Goal: Task Accomplishment & Management: Use online tool/utility

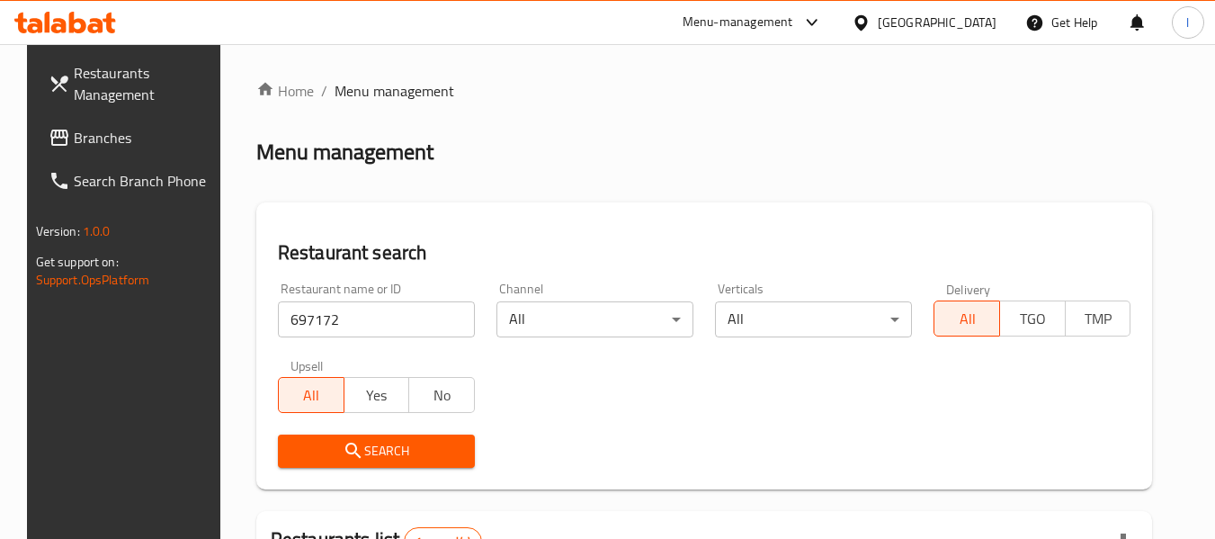
scroll to position [264, 0]
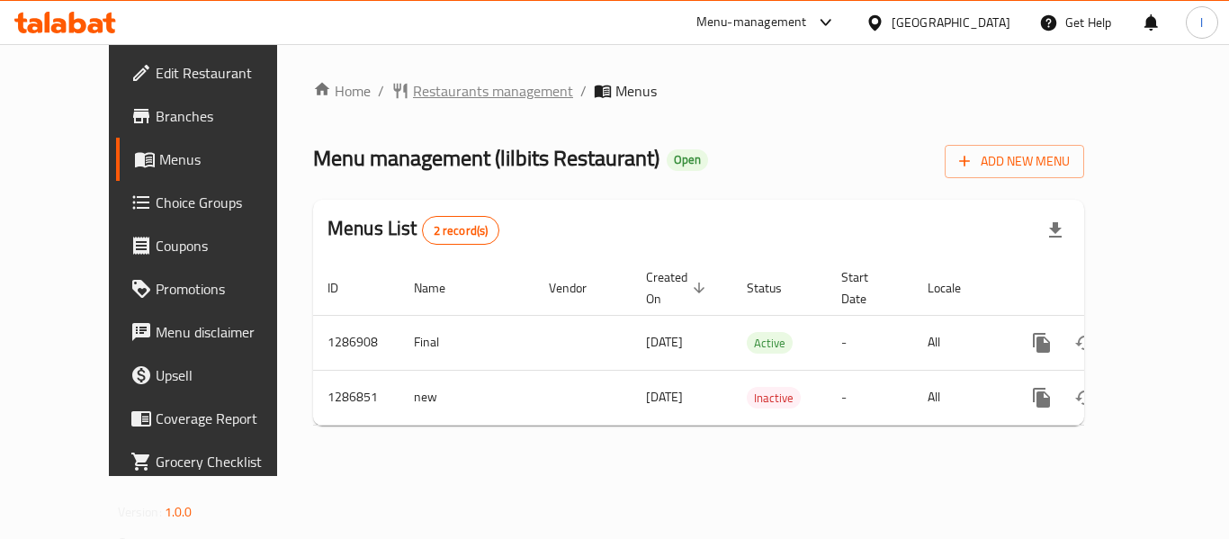
click at [413, 96] on span "Restaurants management" at bounding box center [493, 91] width 160 height 22
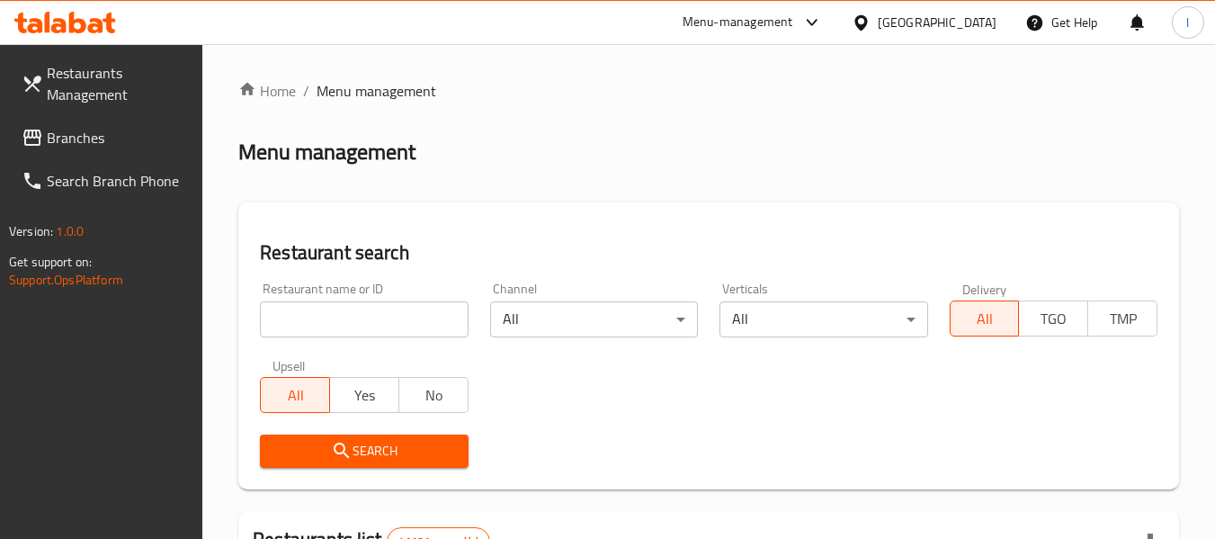
click at [356, 308] on input "search" at bounding box center [364, 319] width 208 height 36
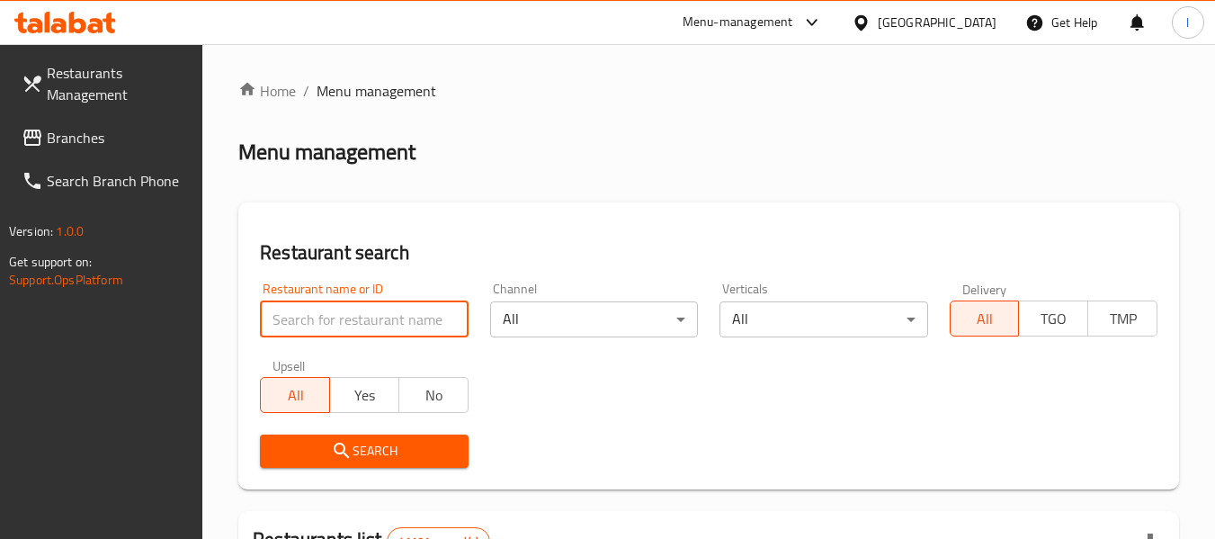
paste input "696508"
type input "696508"
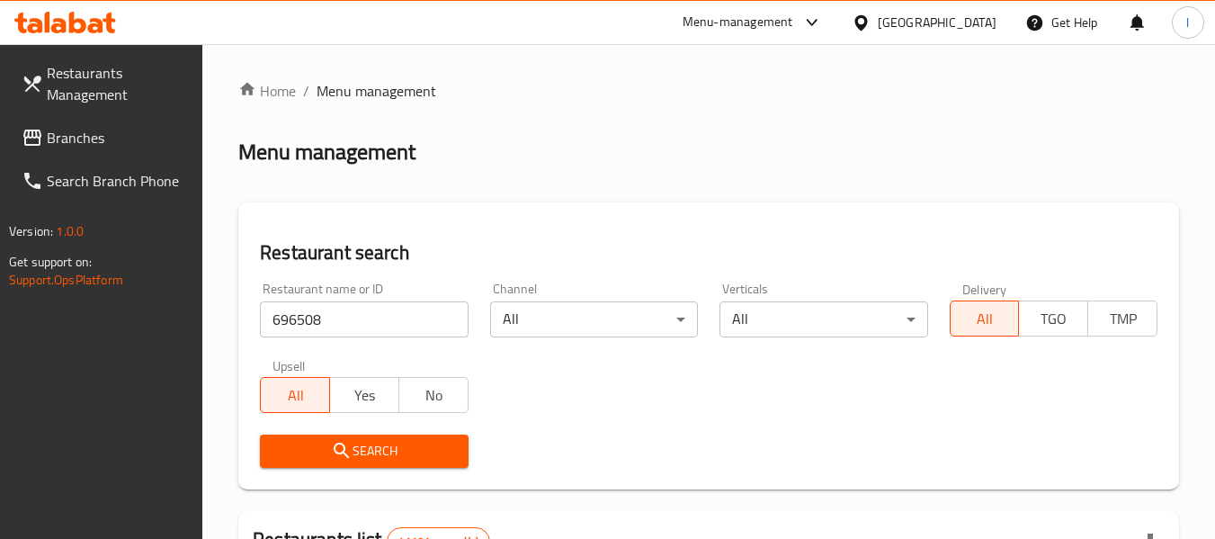
click at [369, 450] on span "Search" at bounding box center [363, 451] width 179 height 22
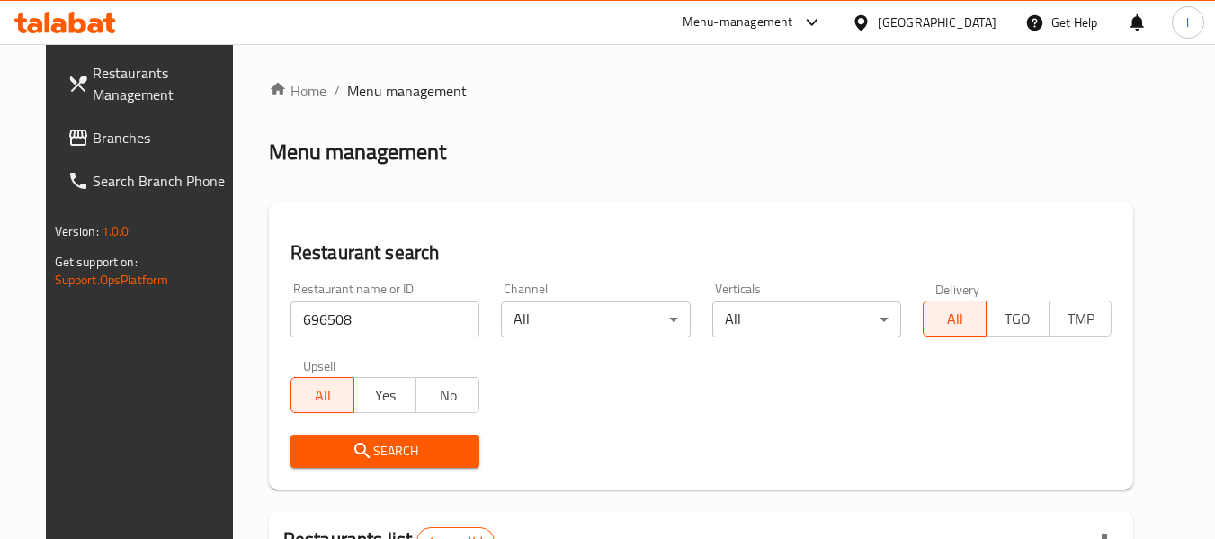
scroll to position [264, 0]
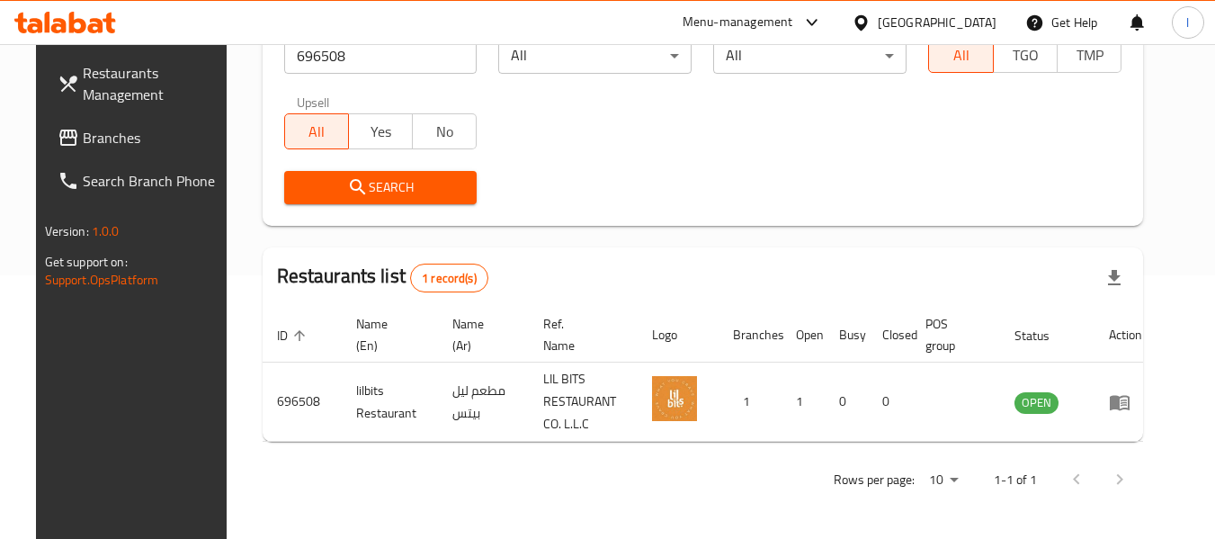
click at [119, 142] on span "Branches" at bounding box center [154, 138] width 142 height 22
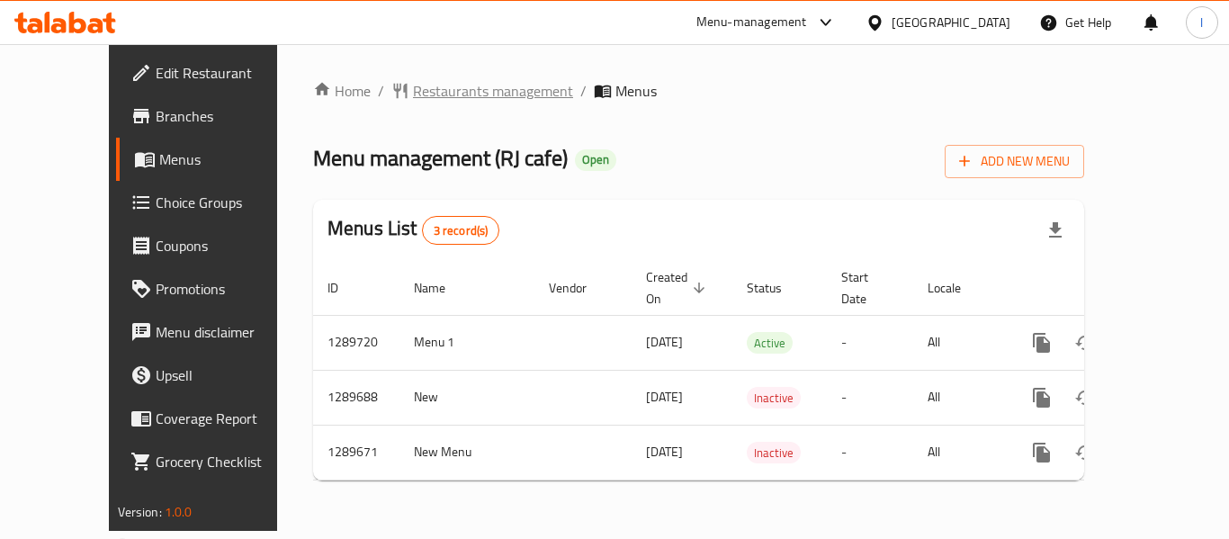
click at [413, 87] on span "Restaurants management" at bounding box center [493, 91] width 160 height 22
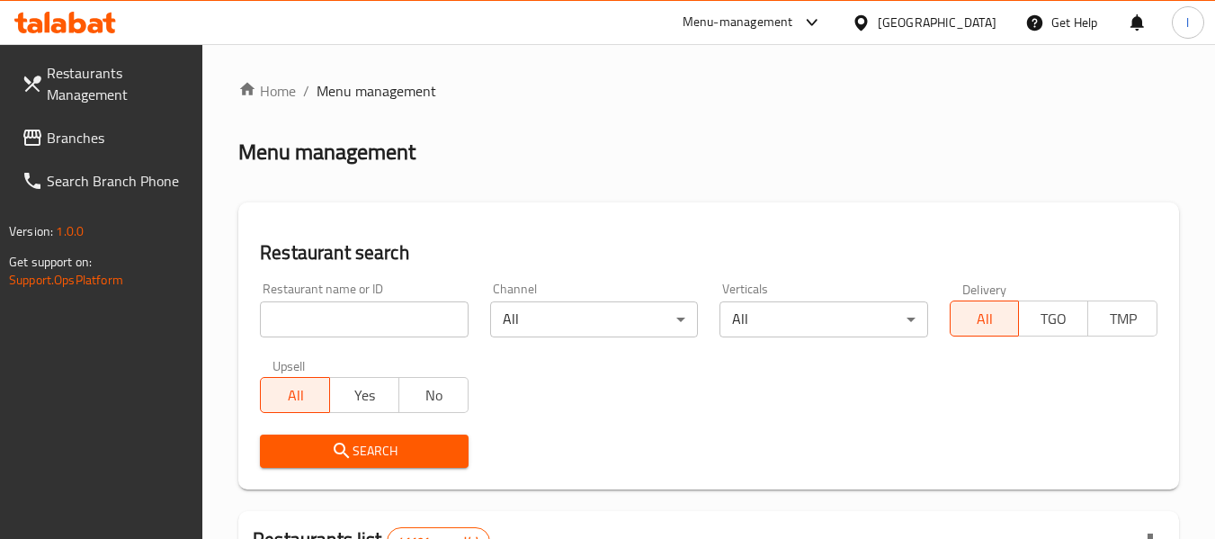
click at [327, 316] on input "search" at bounding box center [364, 319] width 208 height 36
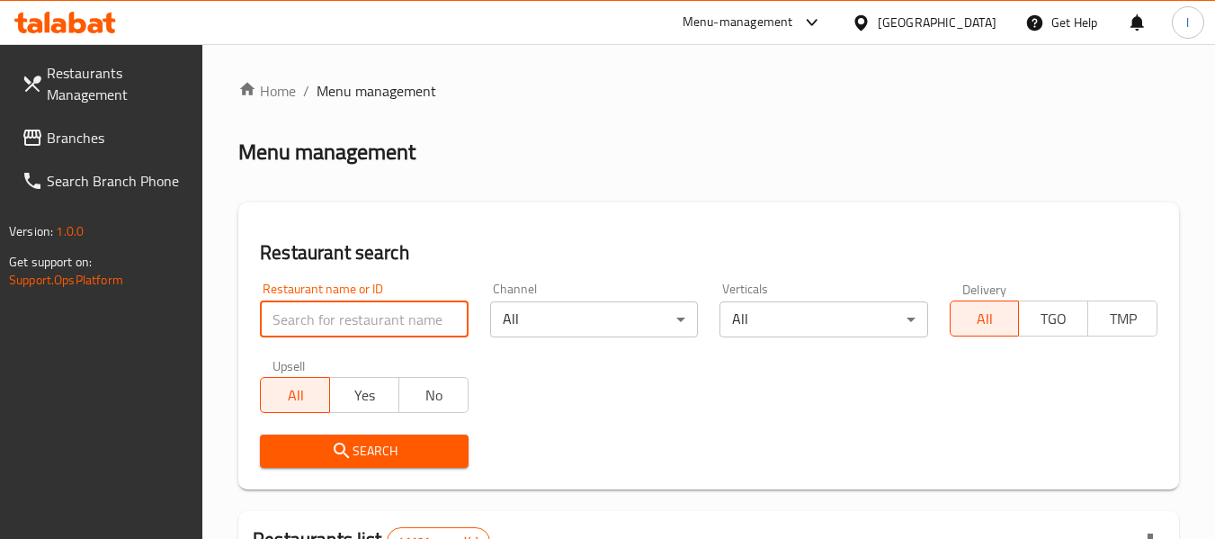
paste input "697804"
type input "697804"
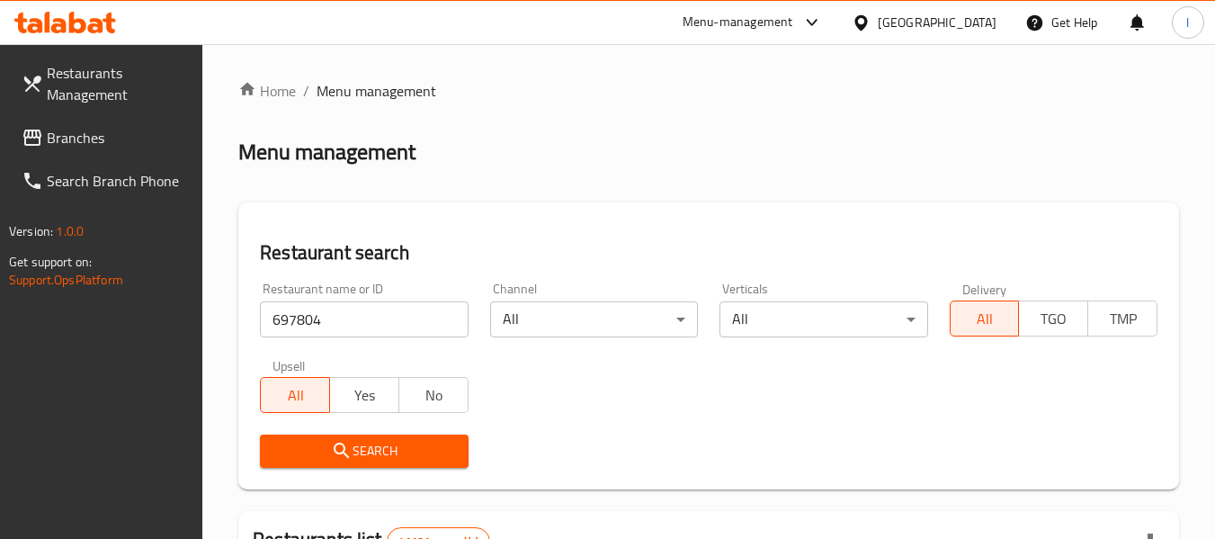
click at [328, 436] on button "Search" at bounding box center [364, 450] width 208 height 33
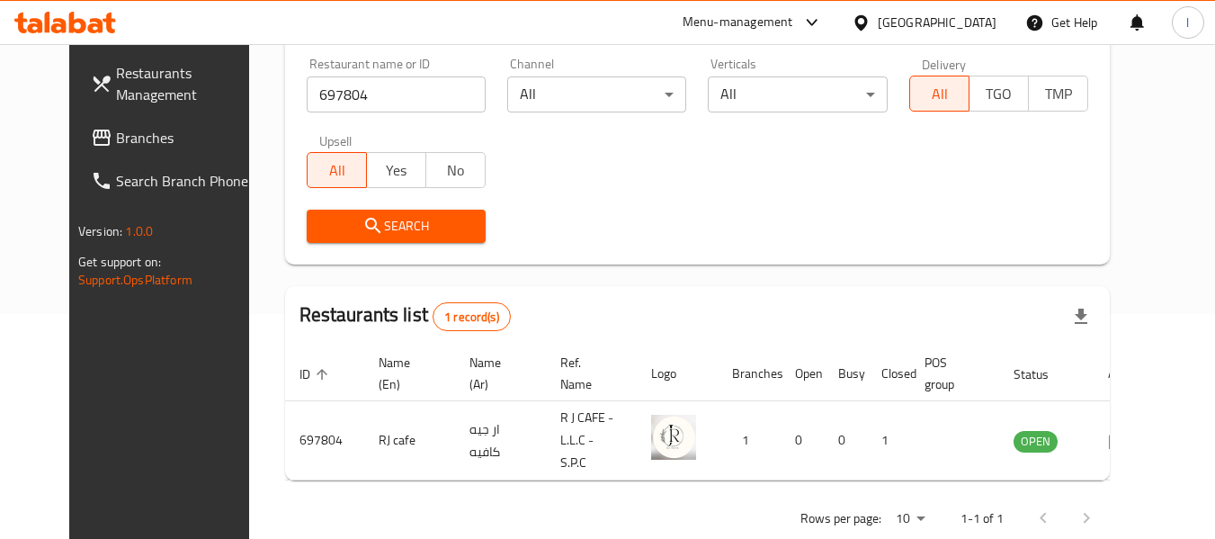
scroll to position [248, 0]
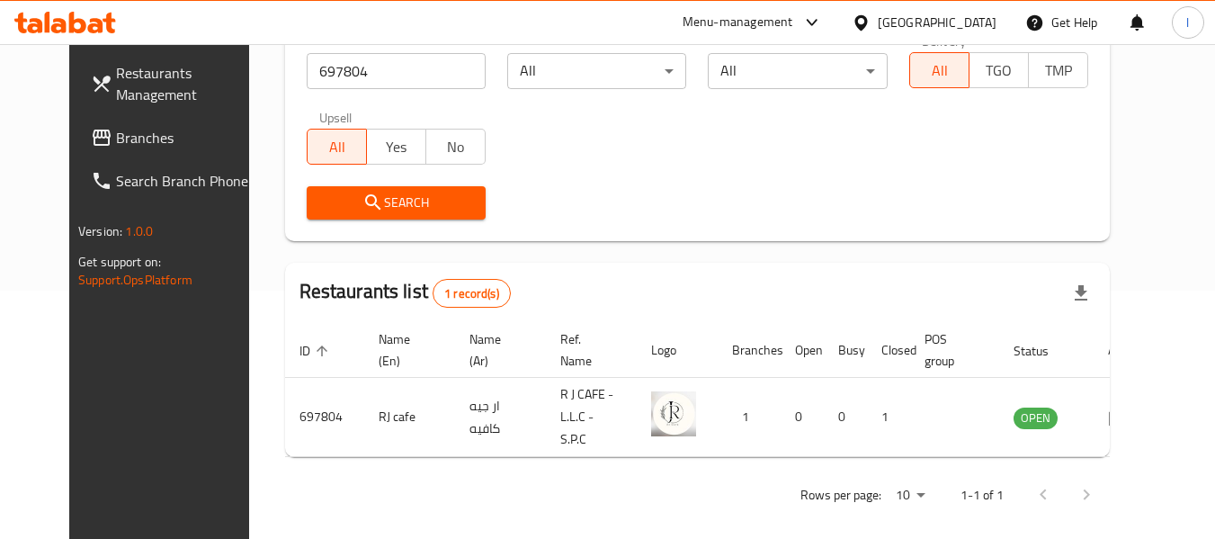
click at [127, 151] on link "Branches" at bounding box center [174, 137] width 196 height 43
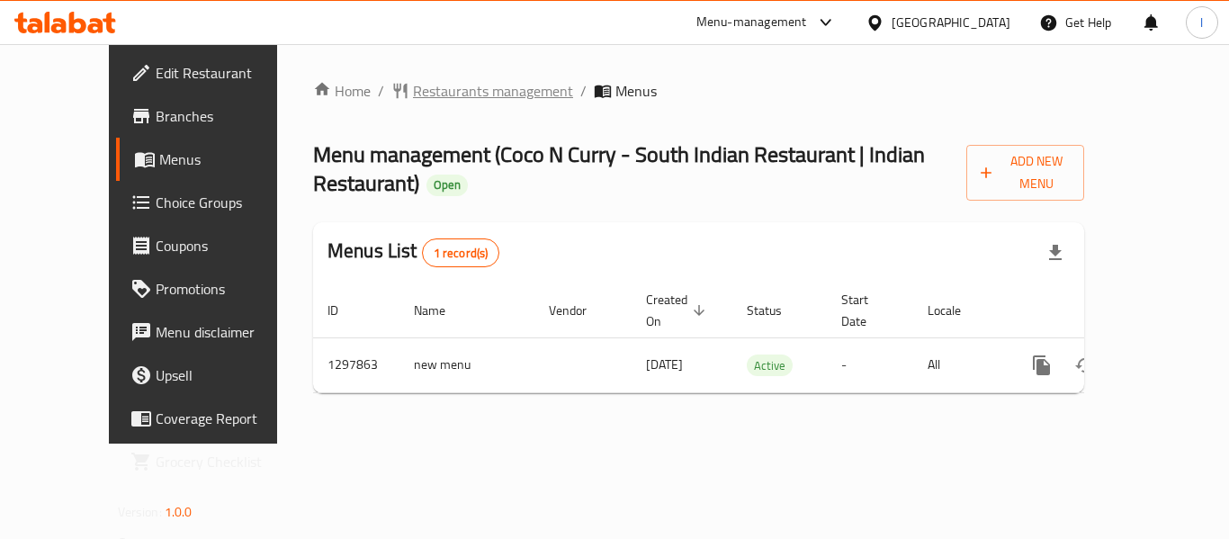
click at [434, 100] on span "Restaurants management" at bounding box center [493, 91] width 160 height 22
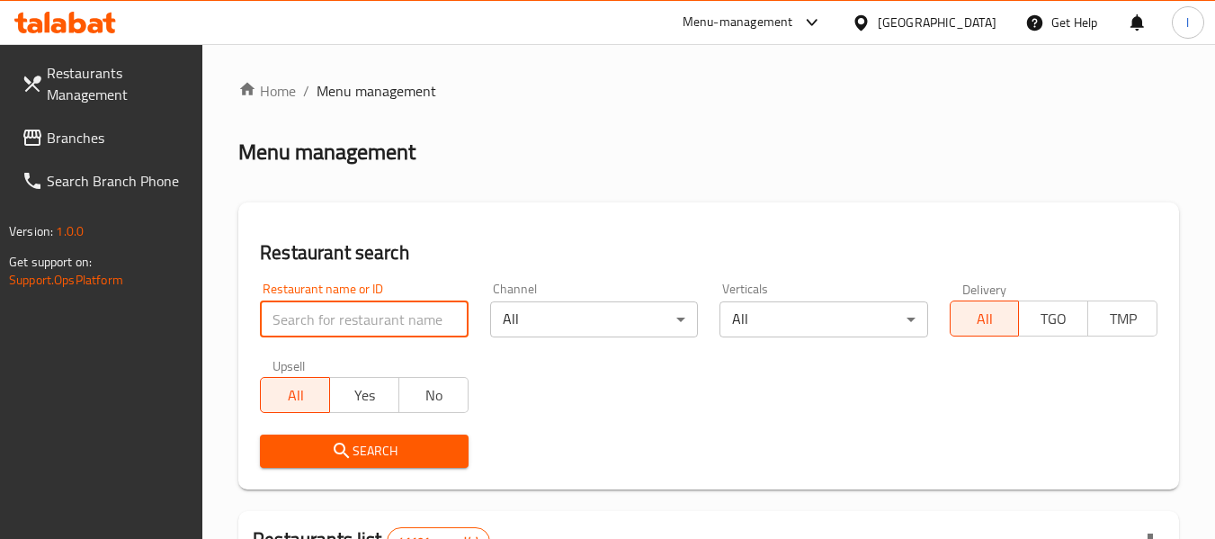
click at [315, 310] on input "search" at bounding box center [364, 319] width 208 height 36
paste input "700594"
type input "700594"
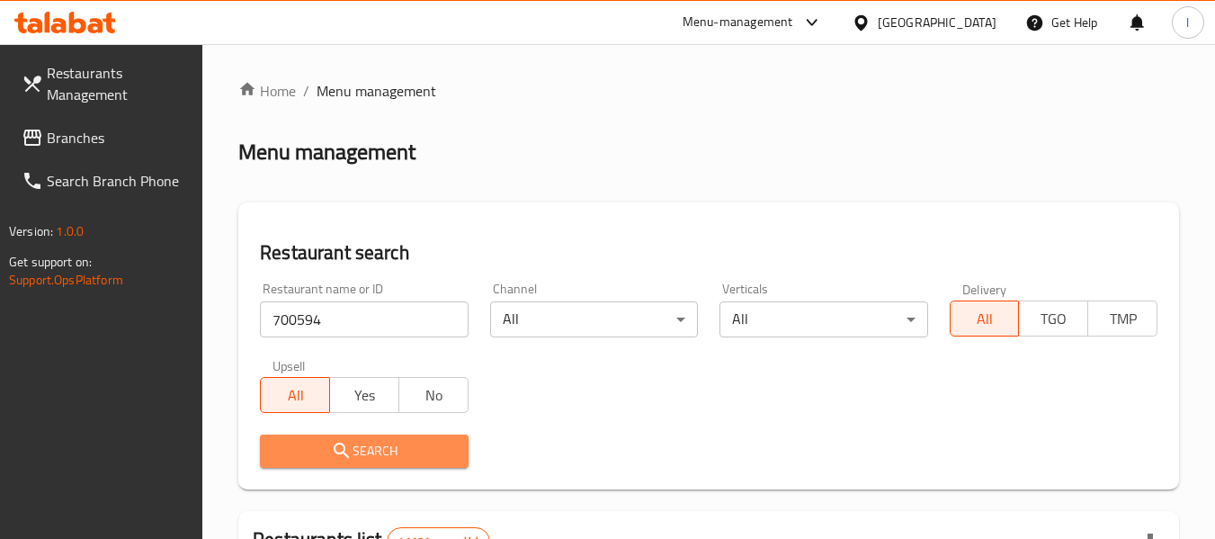
click at [349, 438] on button "Search" at bounding box center [364, 450] width 208 height 33
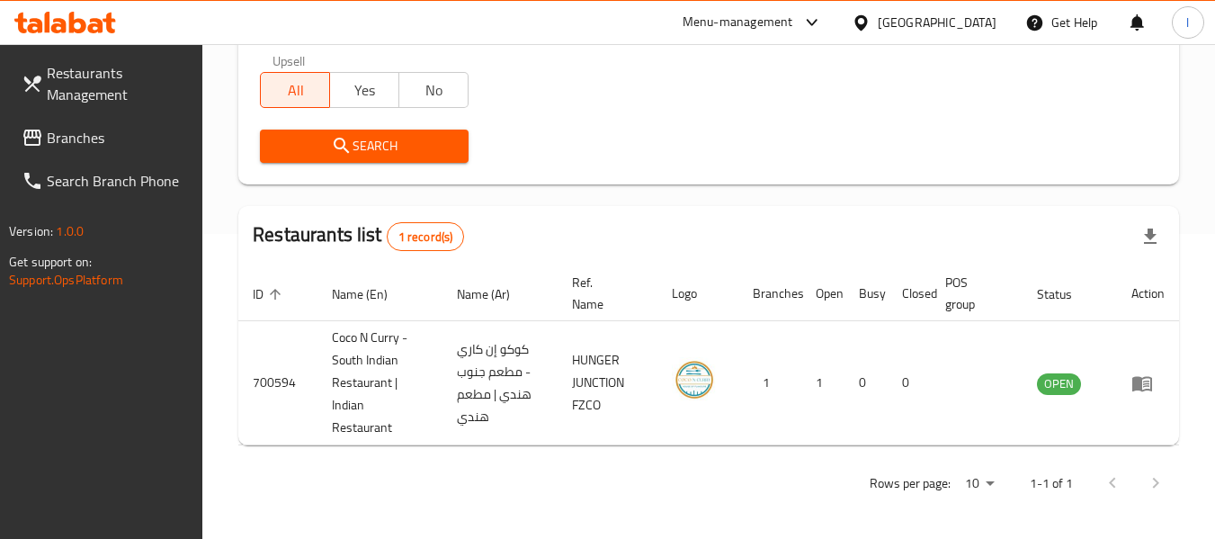
scroll to position [309, 0]
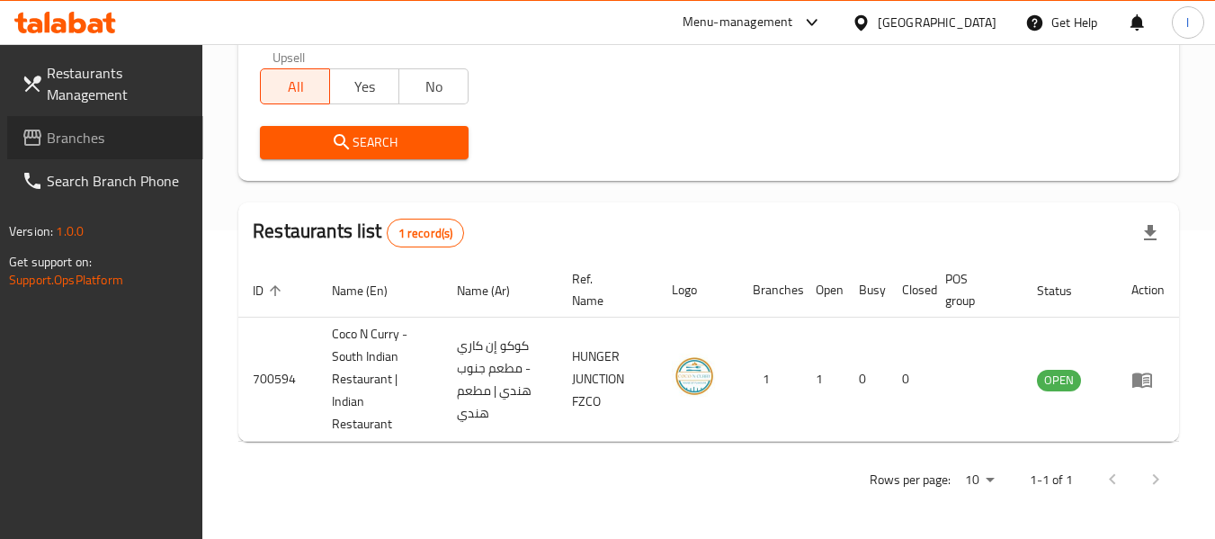
click at [103, 158] on link "Branches" at bounding box center [105, 137] width 196 height 43
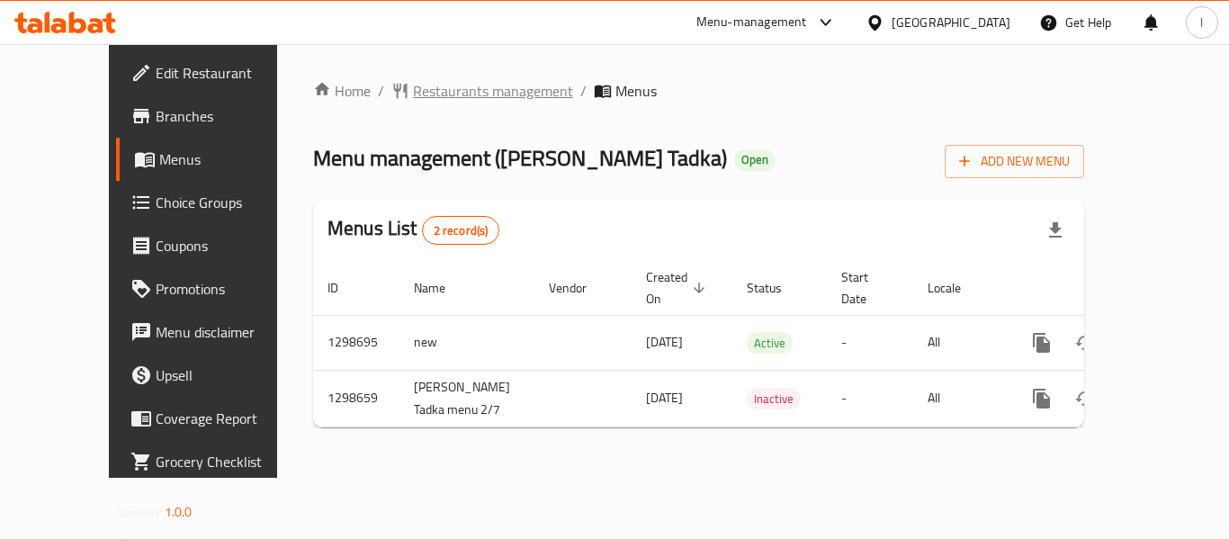
click at [422, 85] on span "Restaurants management" at bounding box center [493, 91] width 160 height 22
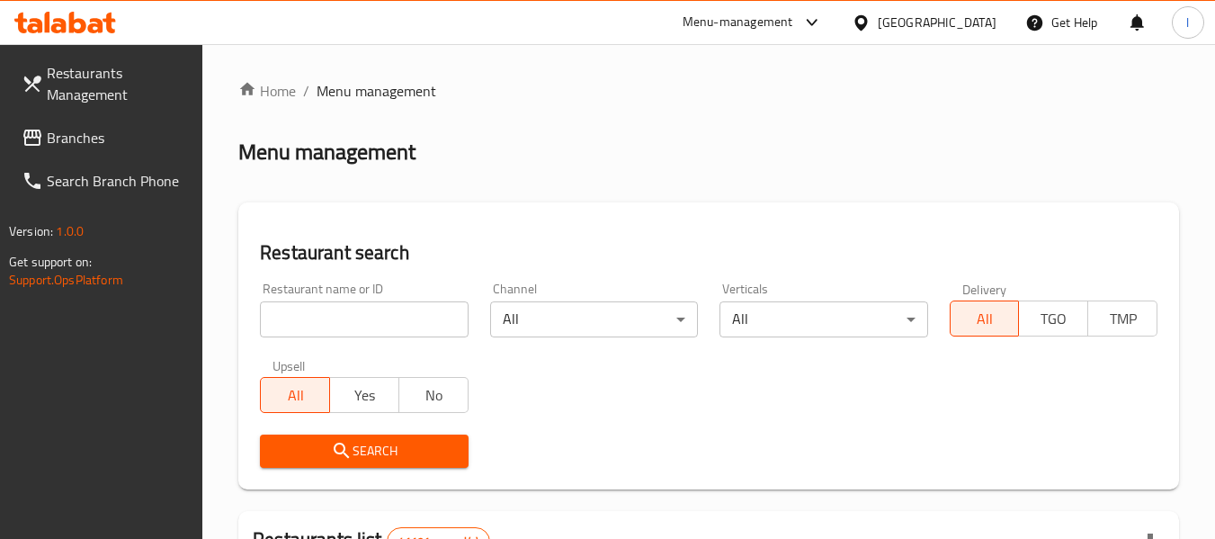
click at [335, 319] on input "search" at bounding box center [364, 319] width 208 height 36
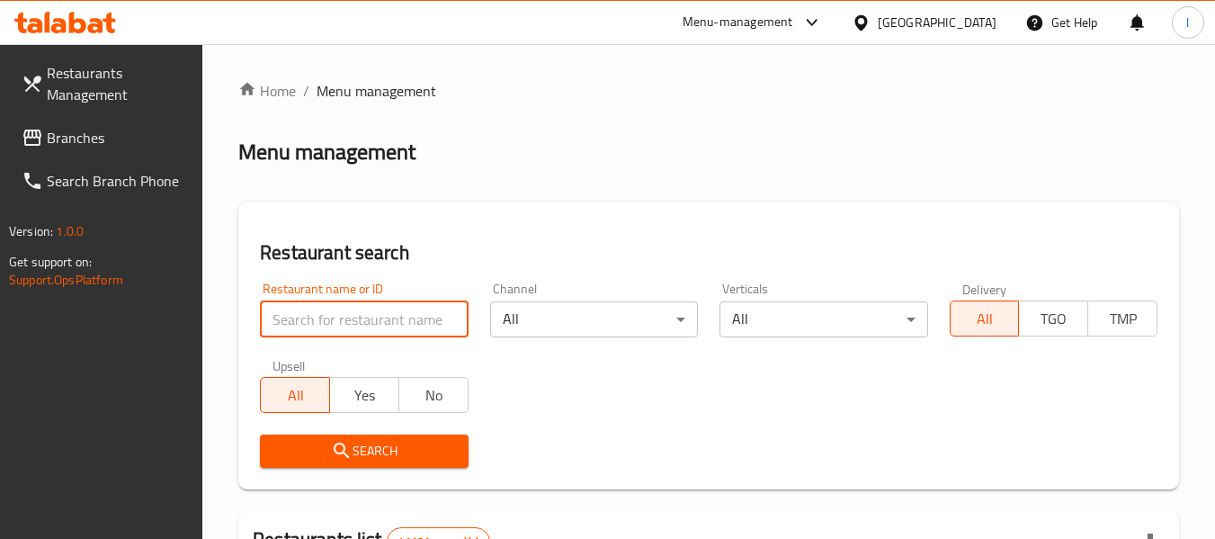
paste input "700749"
type input "700749"
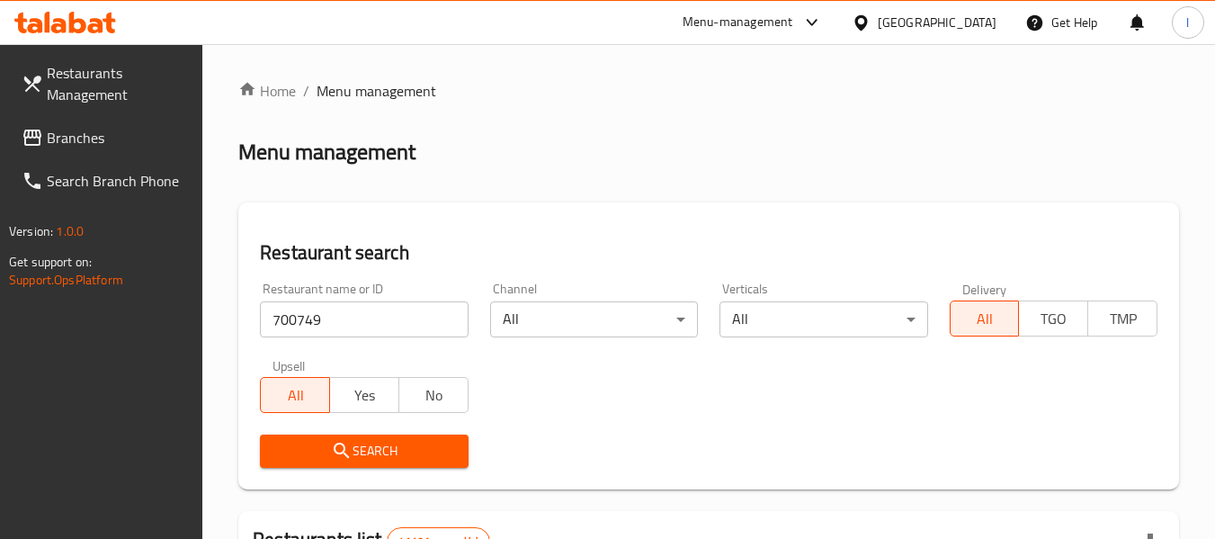
click at [404, 444] on span "Search" at bounding box center [363, 451] width 179 height 22
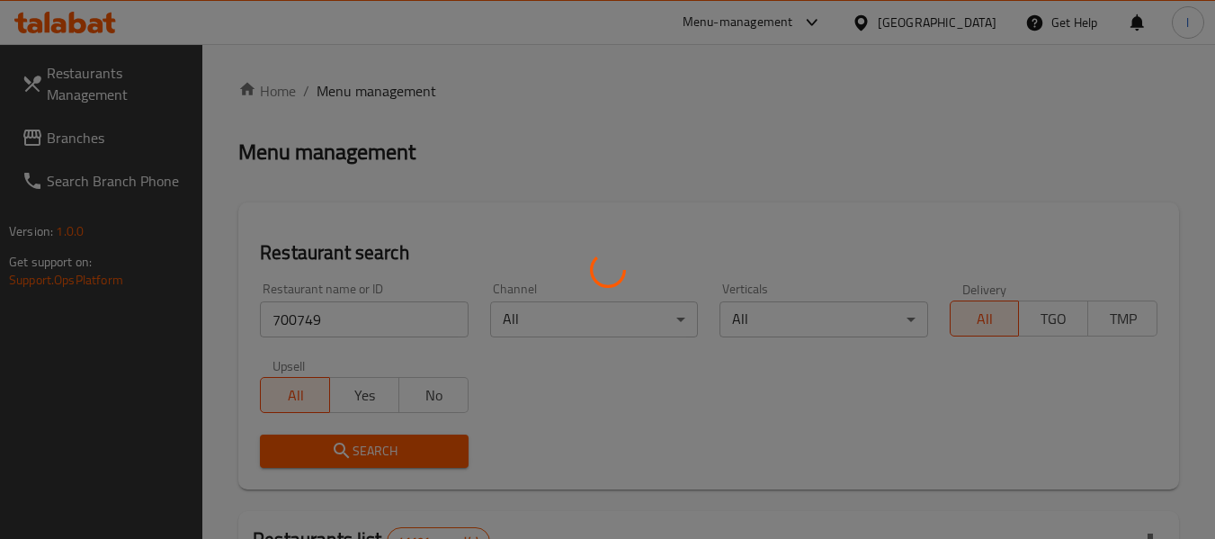
scroll to position [180, 0]
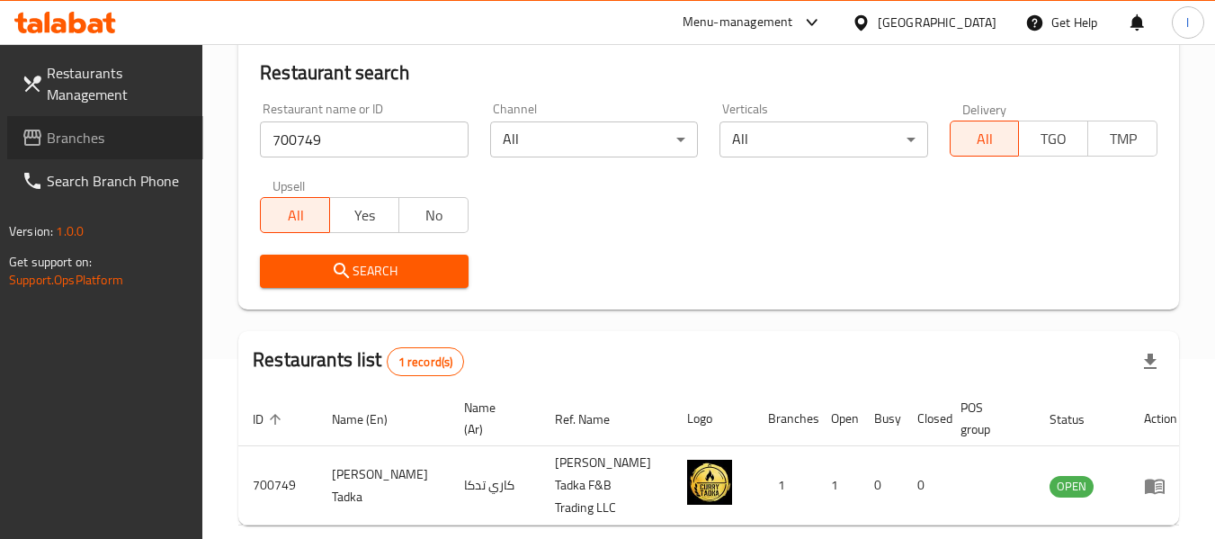
click at [152, 138] on span "Branches" at bounding box center [118, 138] width 142 height 22
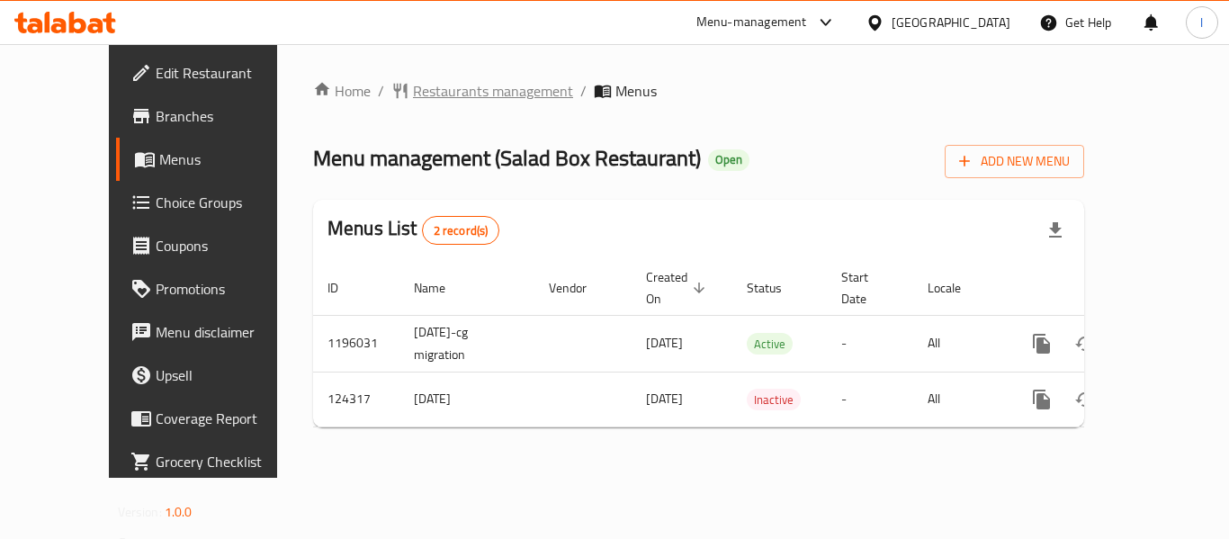
click at [420, 83] on span "Restaurants management" at bounding box center [493, 91] width 160 height 22
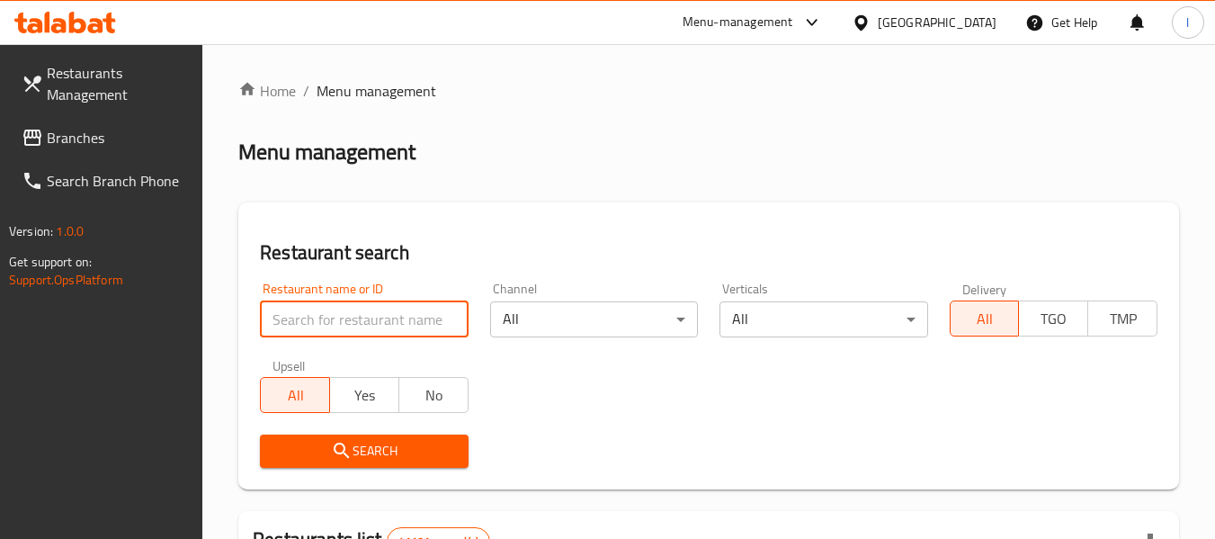
click at [376, 316] on input "search" at bounding box center [364, 319] width 208 height 36
paste input "608539"
click at [411, 301] on input "608539" at bounding box center [364, 319] width 208 height 36
paste input "608539"
click at [395, 317] on input "608539608539" at bounding box center [364, 319] width 208 height 36
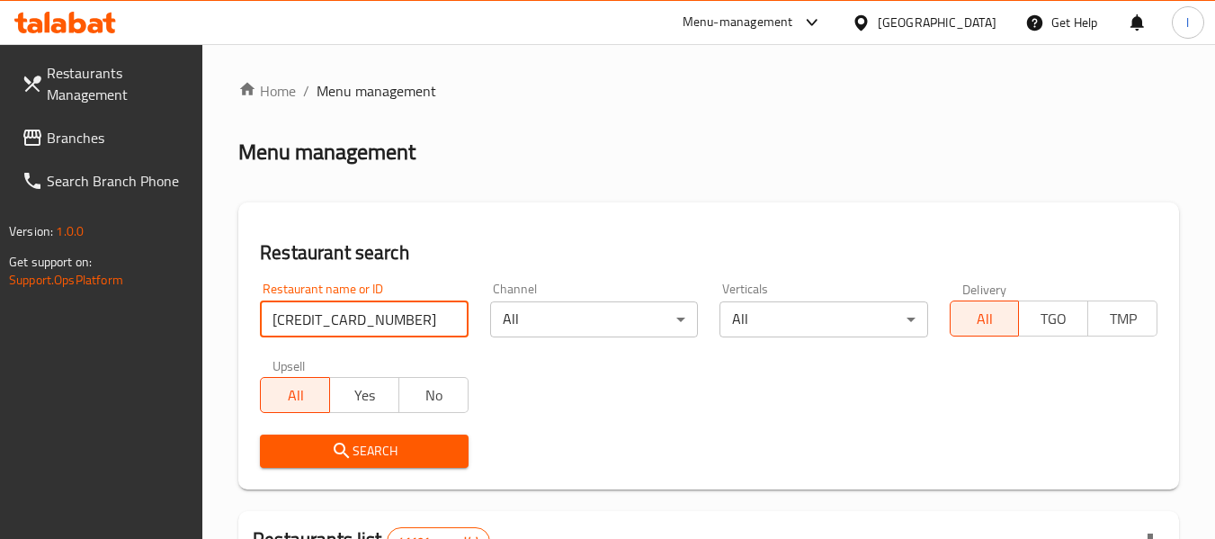
click at [395, 317] on input "608539608539" at bounding box center [364, 319] width 208 height 36
paste input "search"
type input "608539"
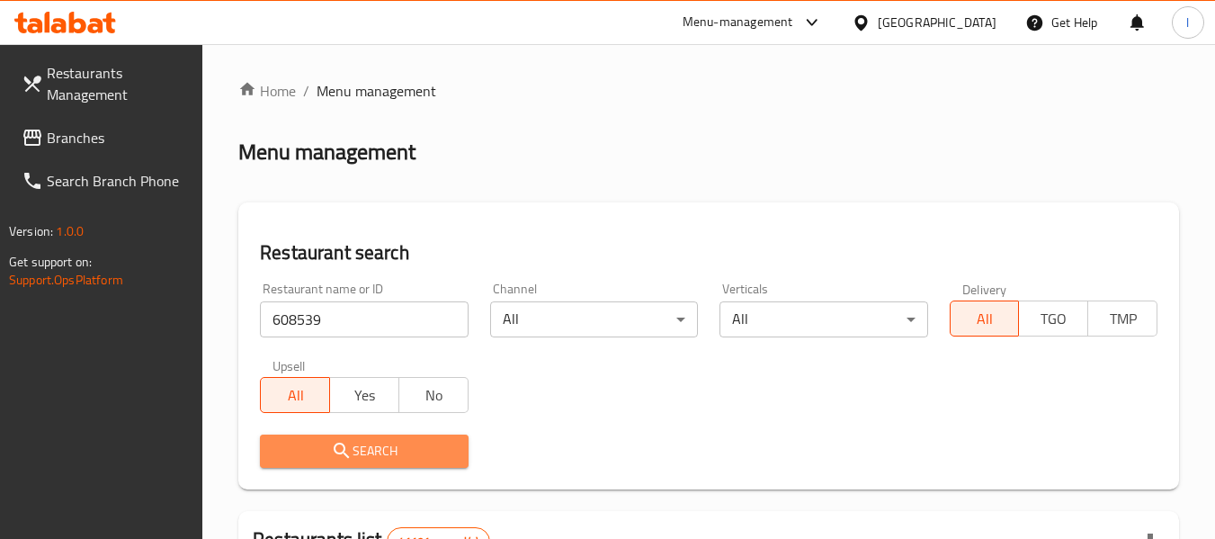
click at [373, 443] on span "Search" at bounding box center [363, 451] width 179 height 22
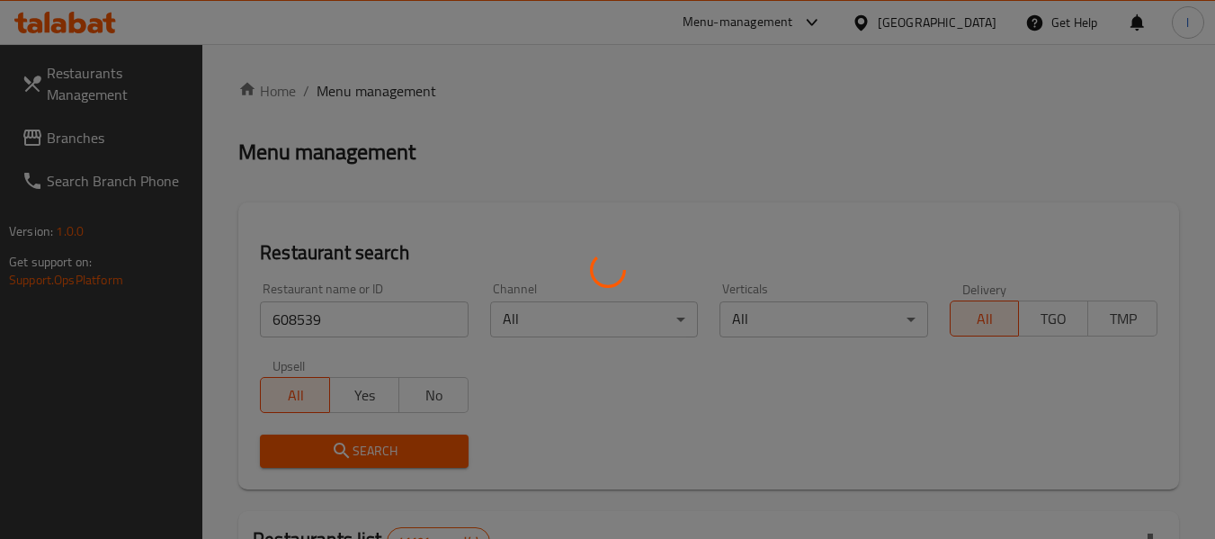
scroll to position [248, 0]
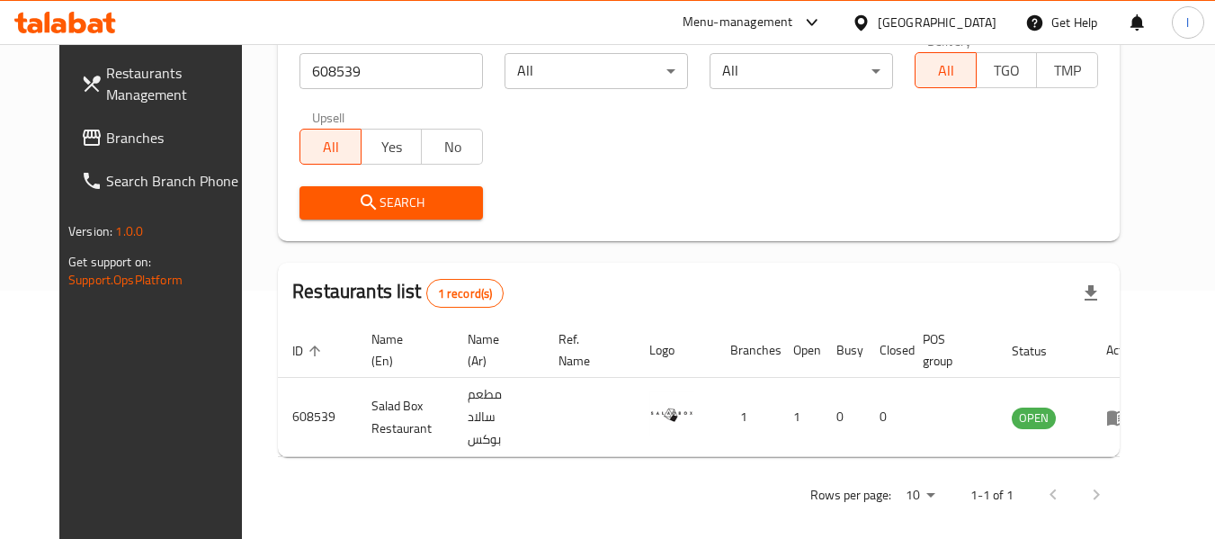
click at [152, 136] on span "Branches" at bounding box center [177, 138] width 142 height 22
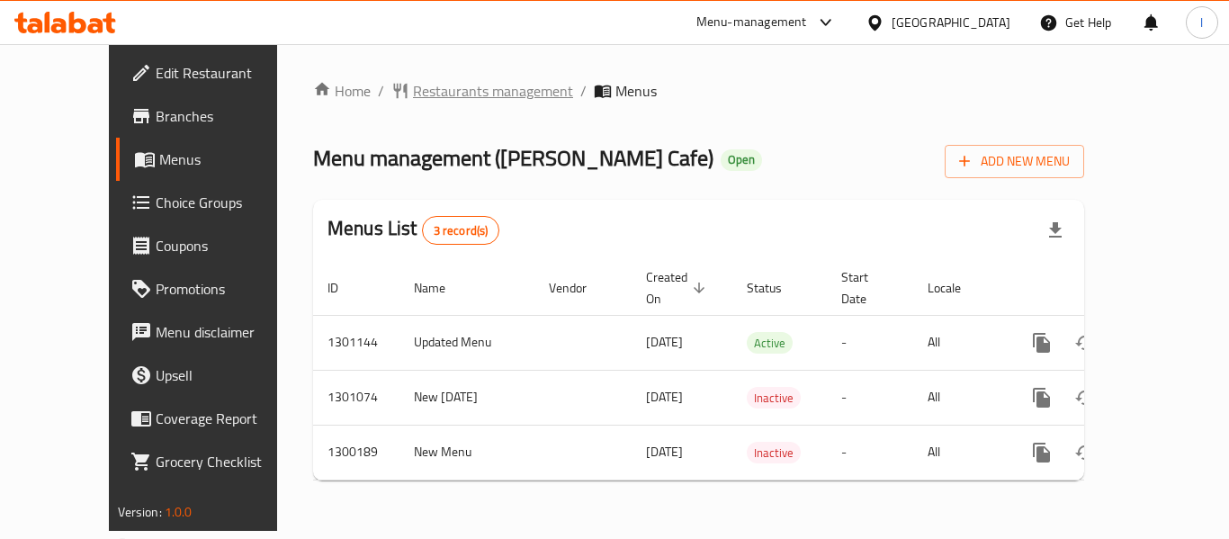
click at [413, 88] on span "Restaurants management" at bounding box center [493, 91] width 160 height 22
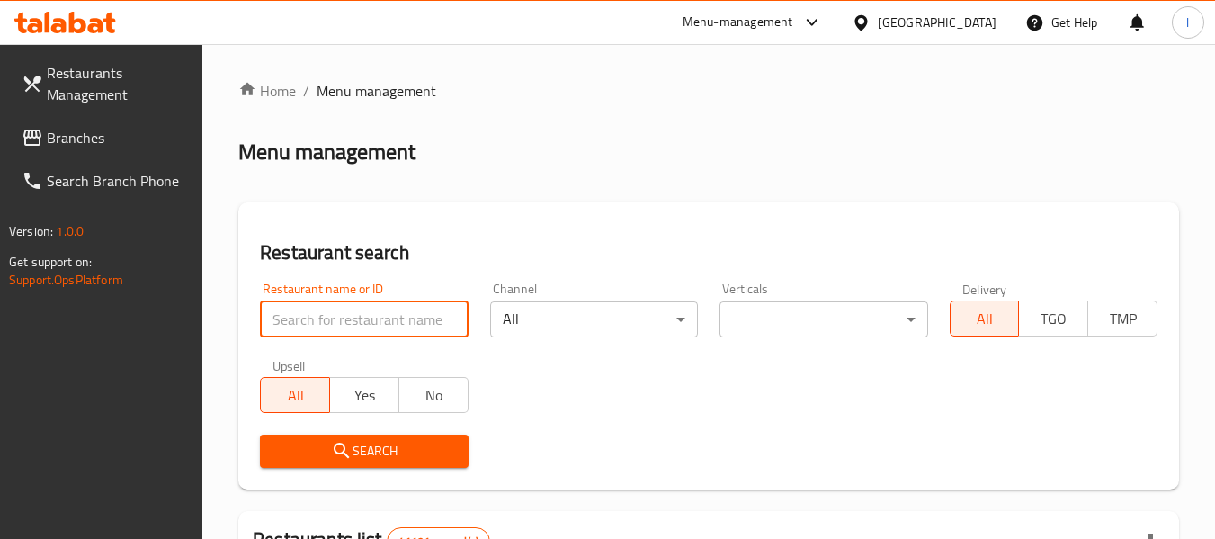
click at [377, 312] on input "search" at bounding box center [364, 319] width 208 height 36
paste input "701653"
type input "701653"
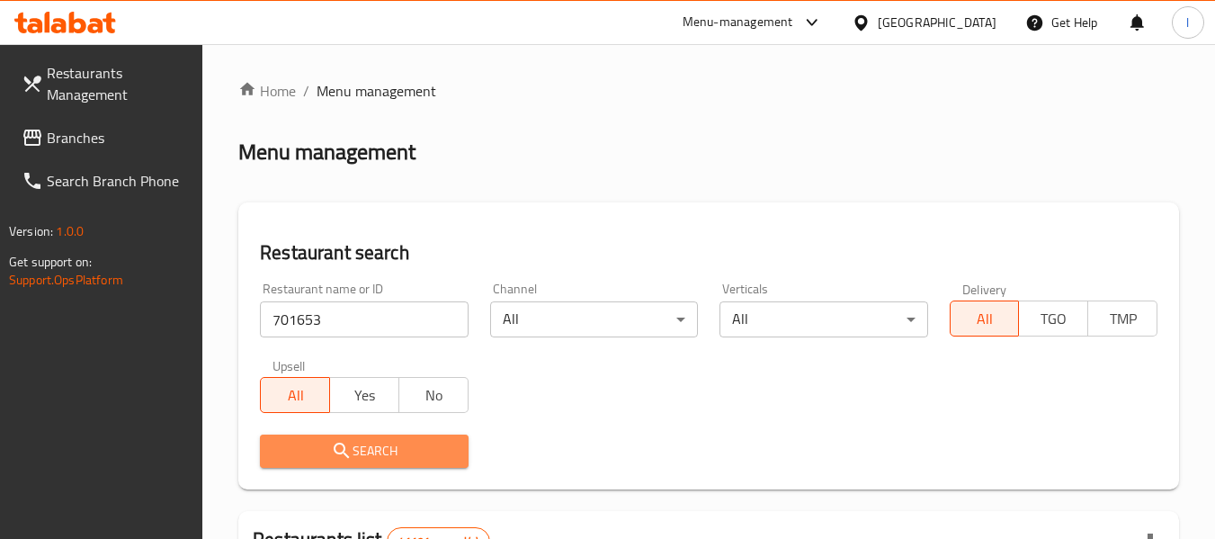
click at [393, 445] on span "Search" at bounding box center [363, 451] width 179 height 22
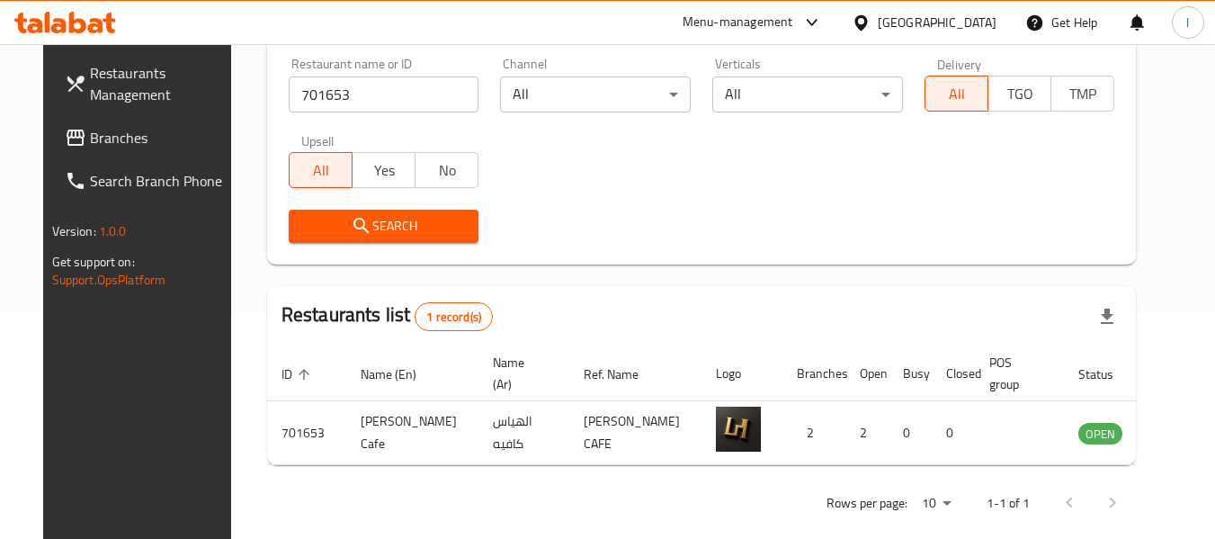
scroll to position [248, 0]
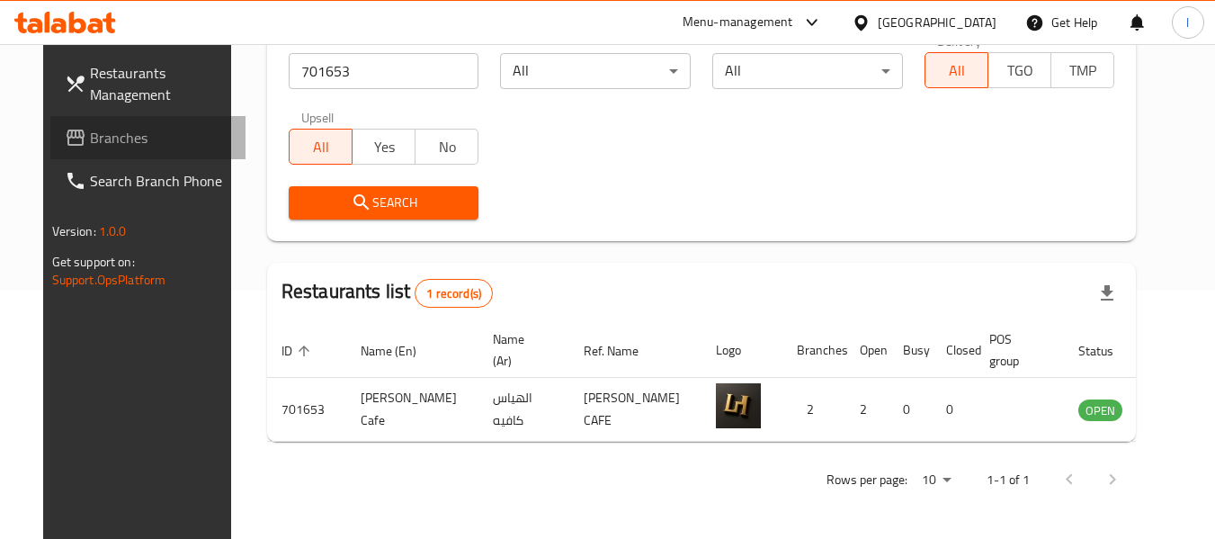
click at [117, 151] on link "Branches" at bounding box center [148, 137] width 196 height 43
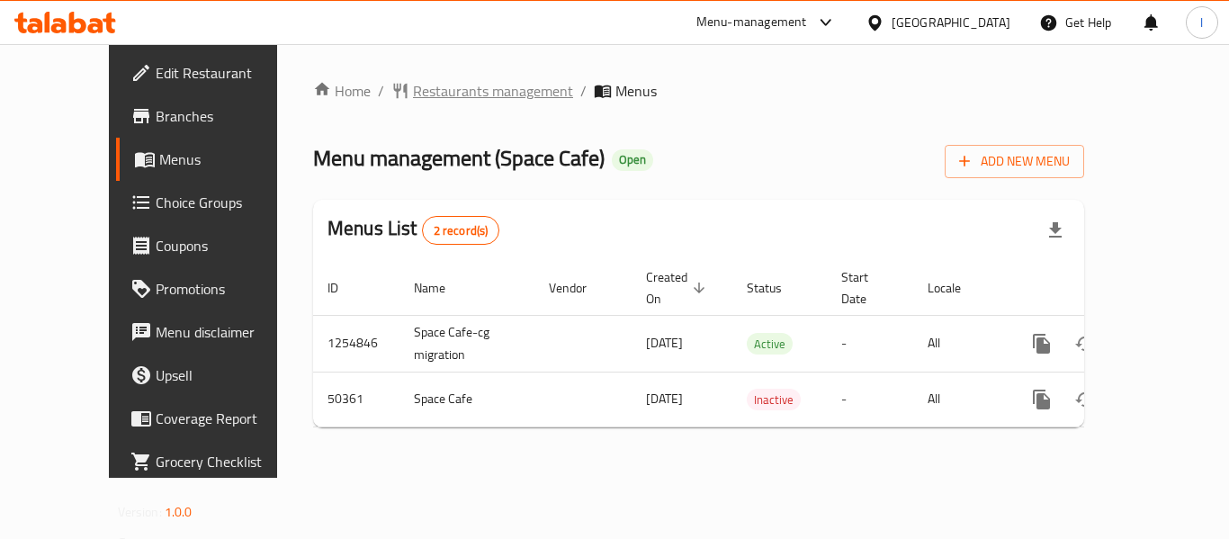
click at [434, 86] on span "Restaurants management" at bounding box center [493, 91] width 160 height 22
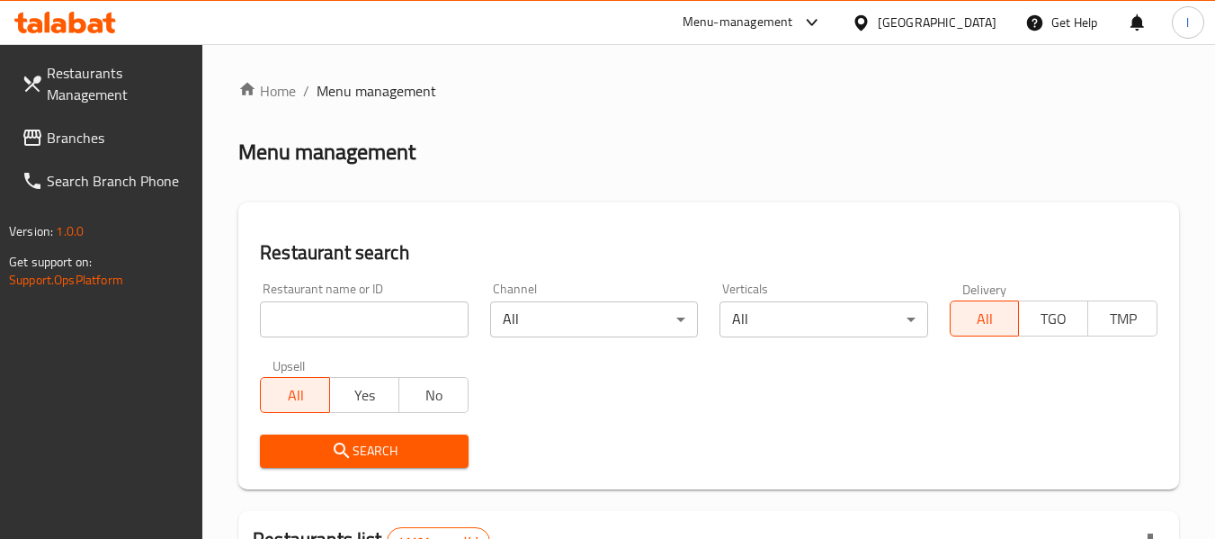
click at [367, 323] on input "search" at bounding box center [364, 319] width 208 height 36
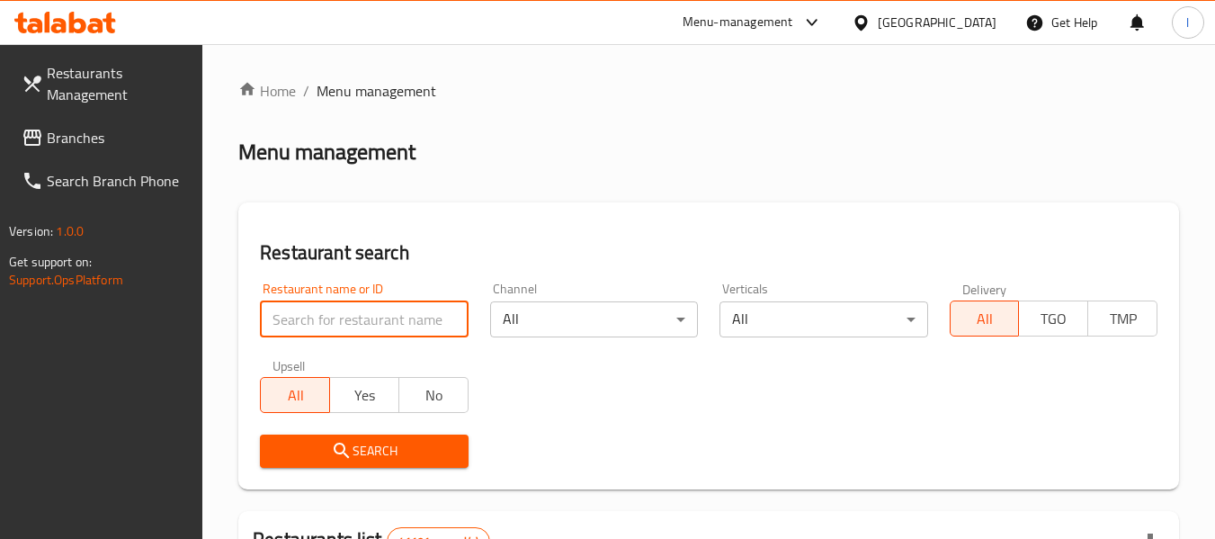
paste input "25117"
type input "25117"
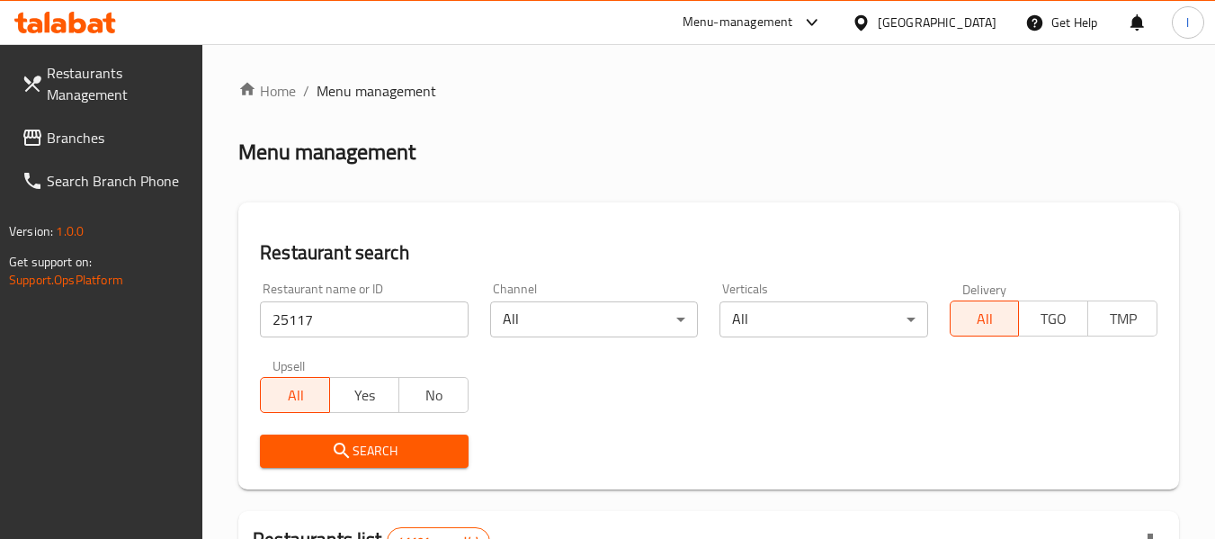
click at [367, 452] on span "Search" at bounding box center [363, 451] width 179 height 22
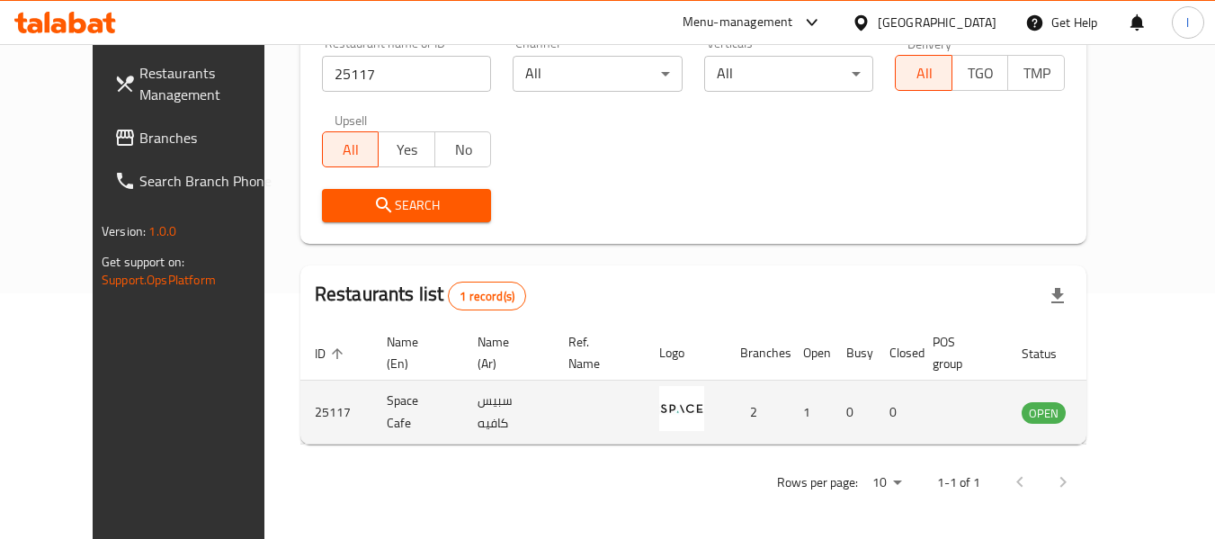
scroll to position [248, 0]
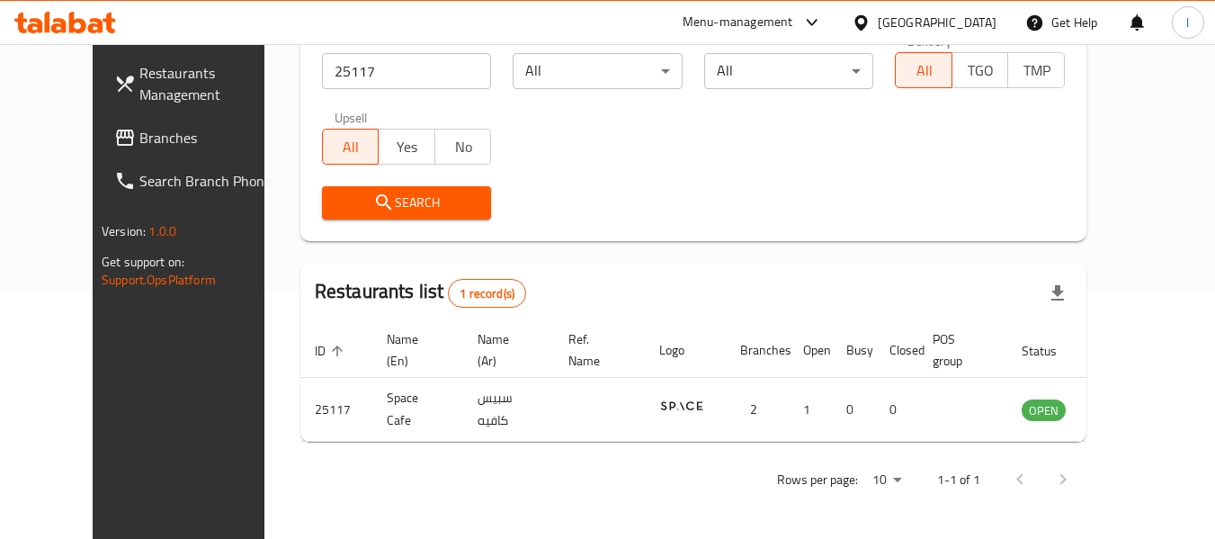
click at [116, 138] on icon at bounding box center [125, 138] width 18 height 16
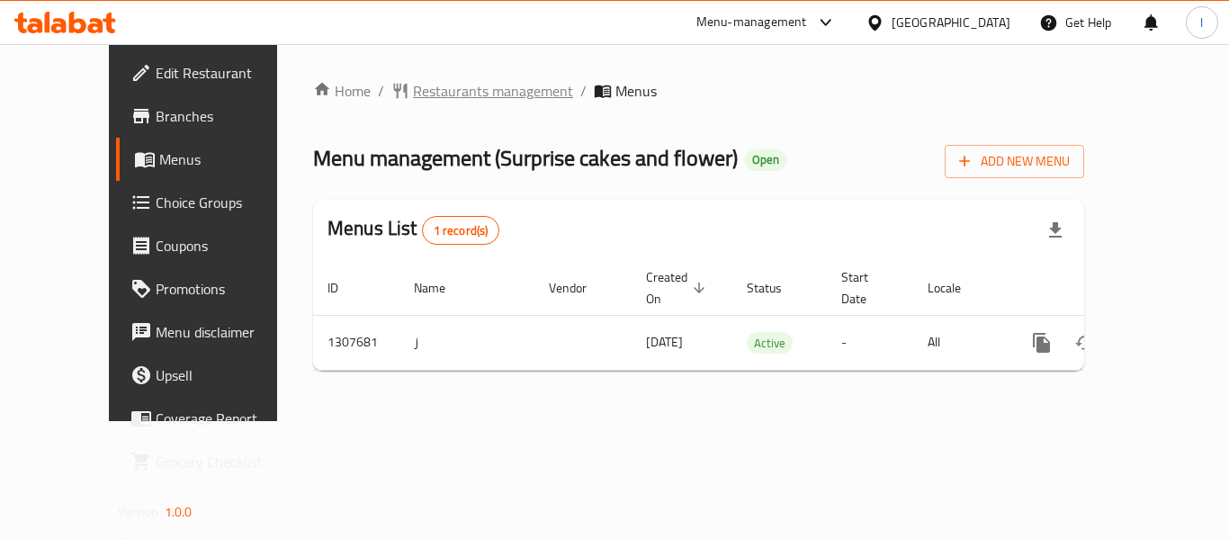
click at [447, 88] on span "Restaurants management" at bounding box center [493, 91] width 160 height 22
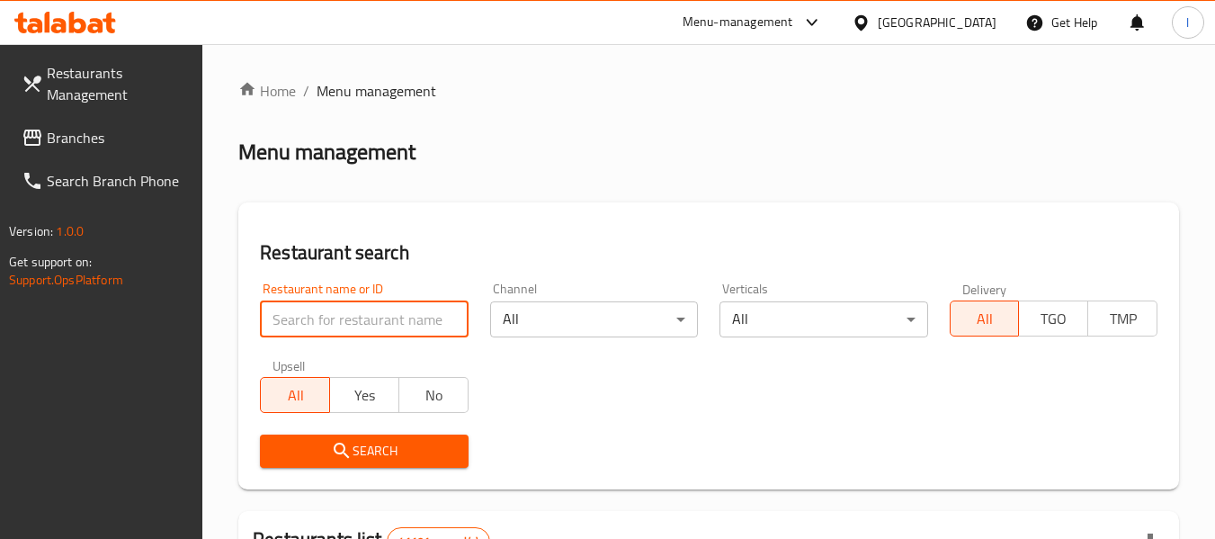
click at [389, 310] on input "search" at bounding box center [364, 319] width 208 height 36
paste input "704412"
type input "704412"
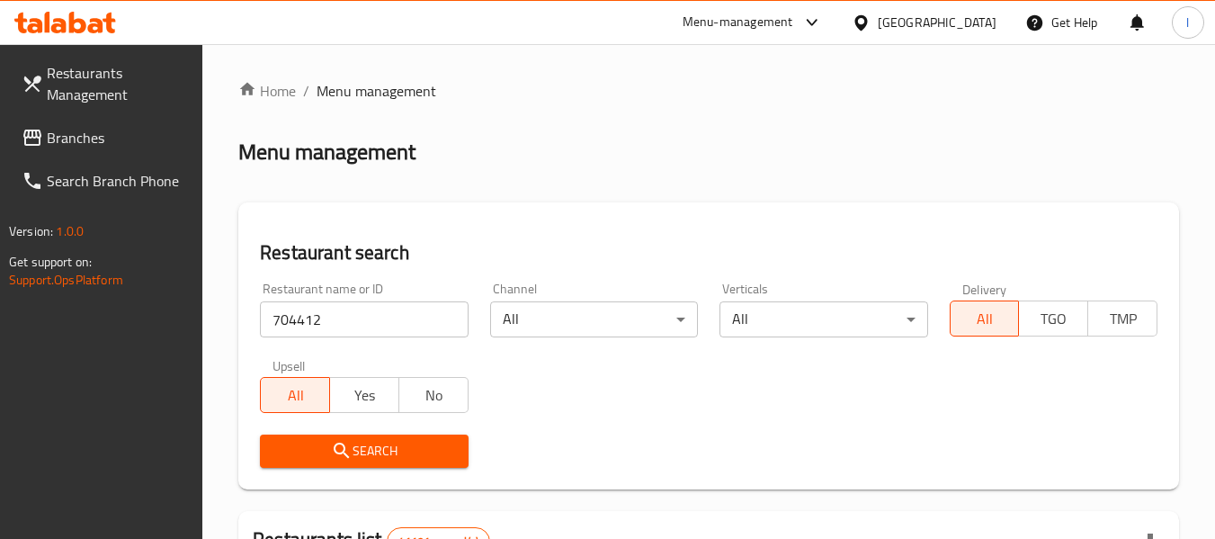
click at [353, 451] on span "Search" at bounding box center [363, 451] width 179 height 22
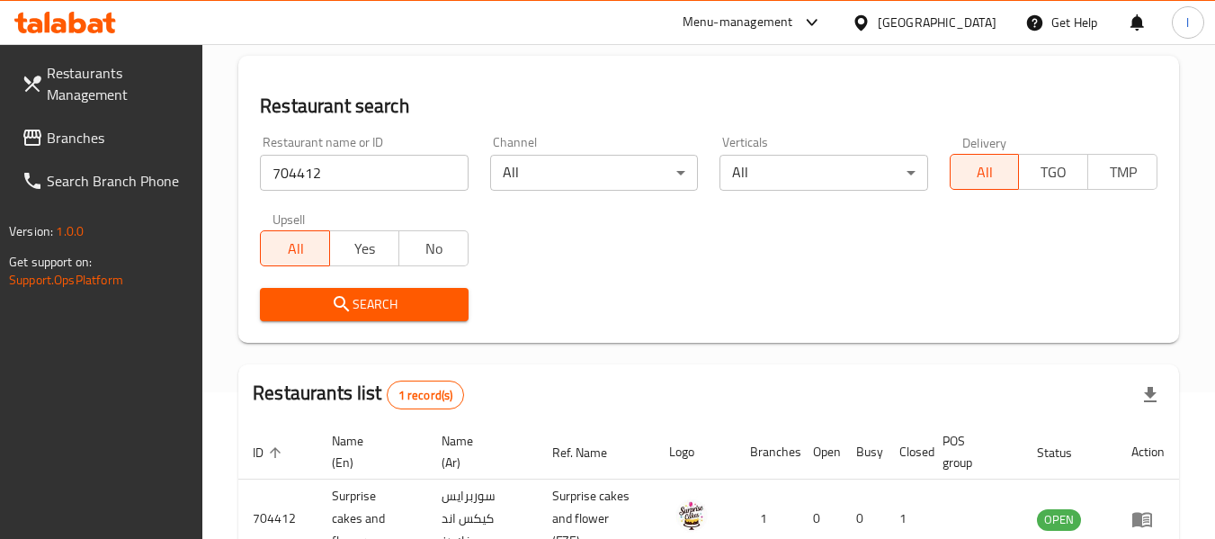
scroll to position [264, 0]
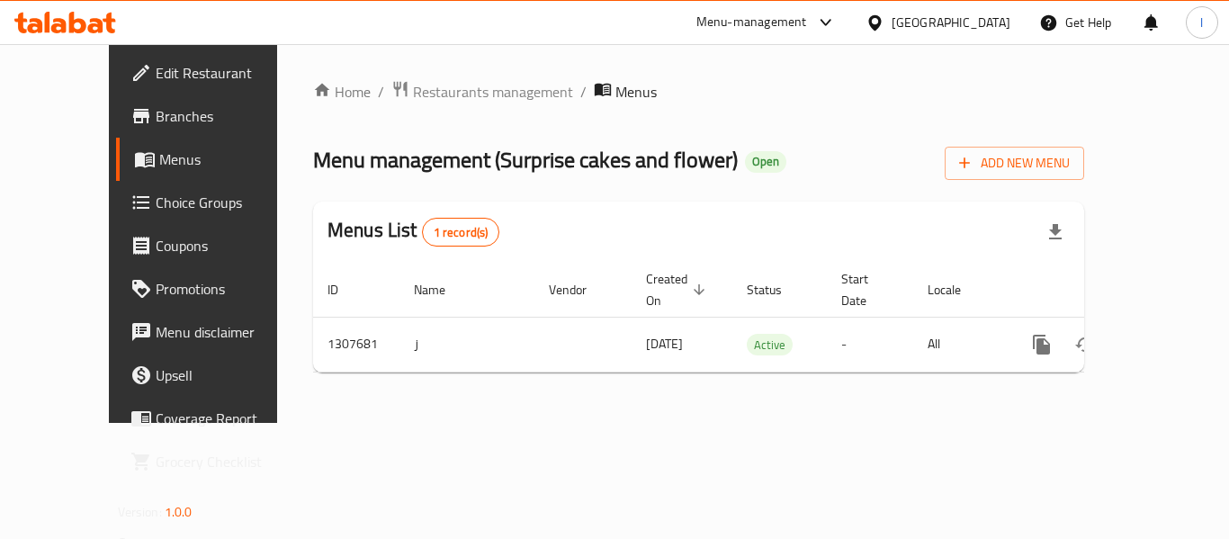
click at [156, 205] on span "Choice Groups" at bounding box center [228, 203] width 144 height 22
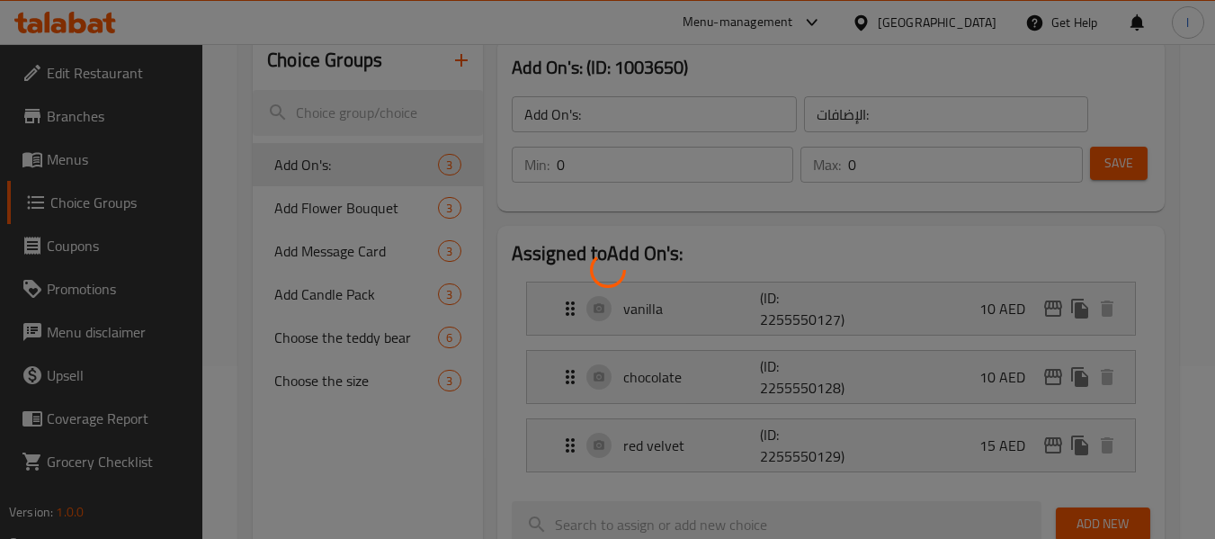
scroll to position [180, 0]
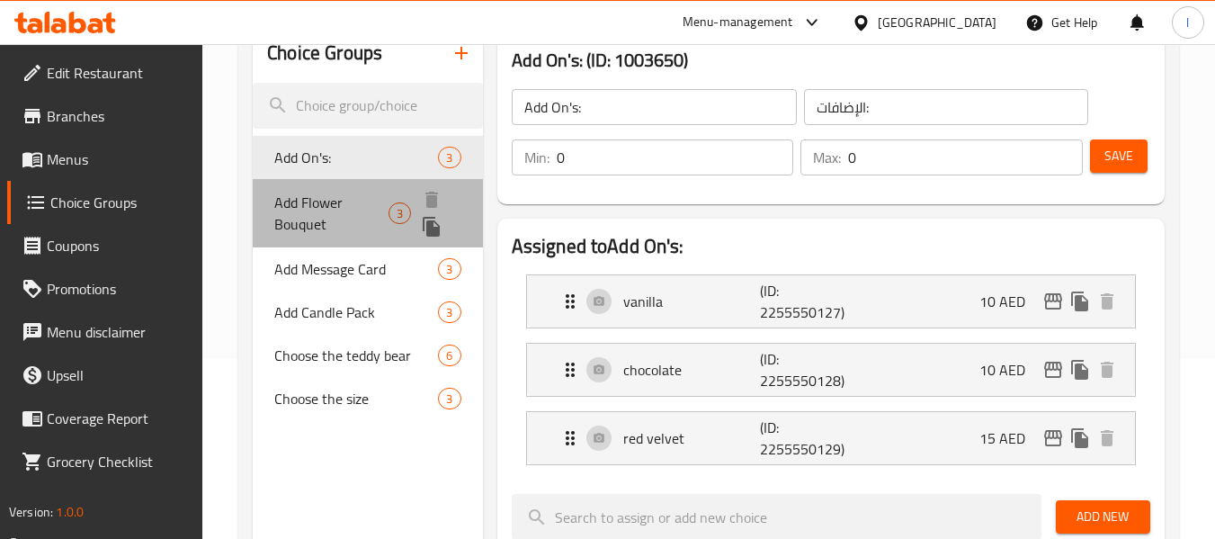
click at [340, 196] on span "Add Flower Bouquet" at bounding box center [331, 213] width 114 height 43
type input "Add Flower Bouquet"
type input "إضافة باقة زهور"
type input "1"
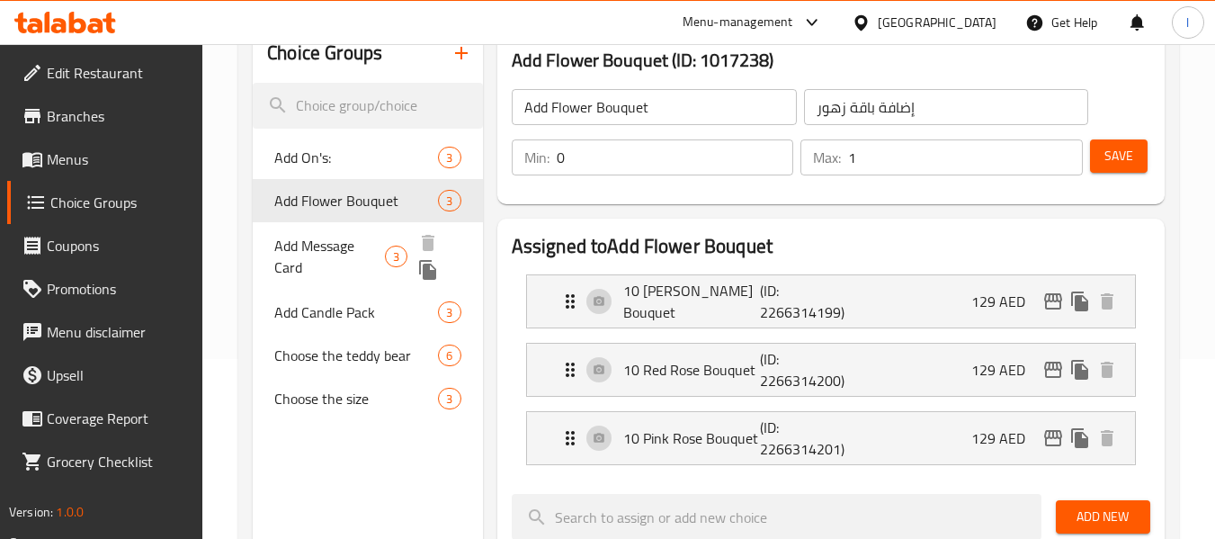
click at [335, 254] on span "Add Message Card" at bounding box center [329, 256] width 111 height 43
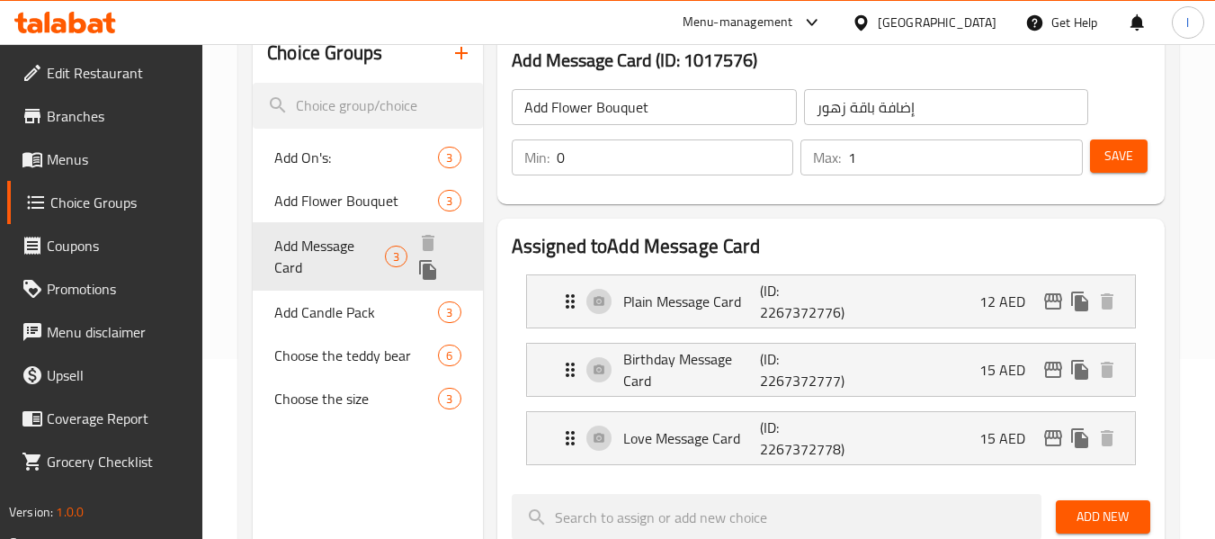
type input "Add Message Card"
type input "إضافة بطاقة رسالة"
type input "3"
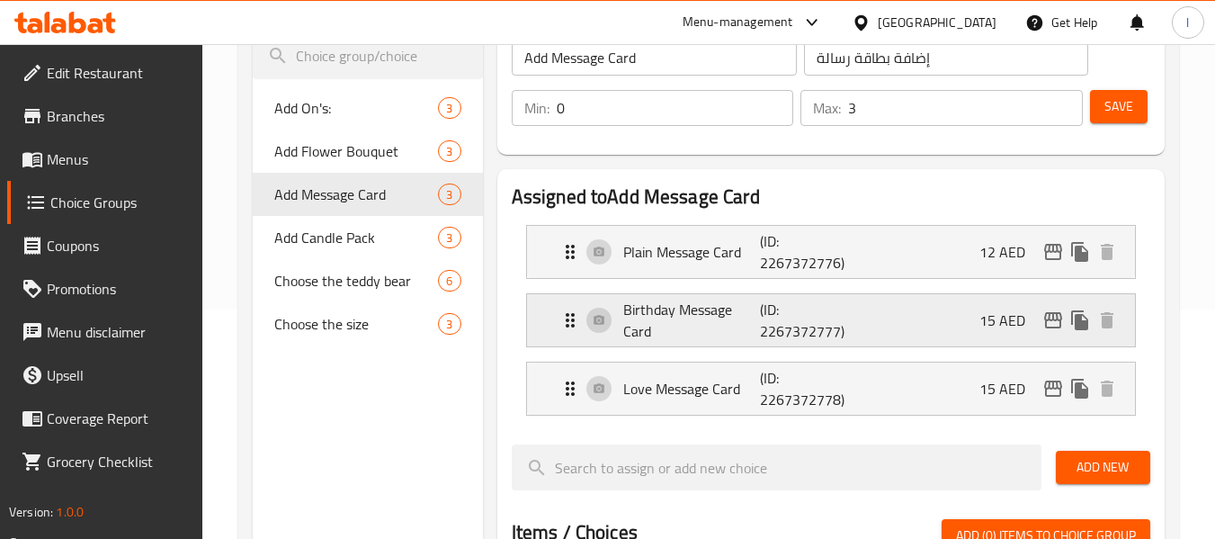
scroll to position [270, 0]
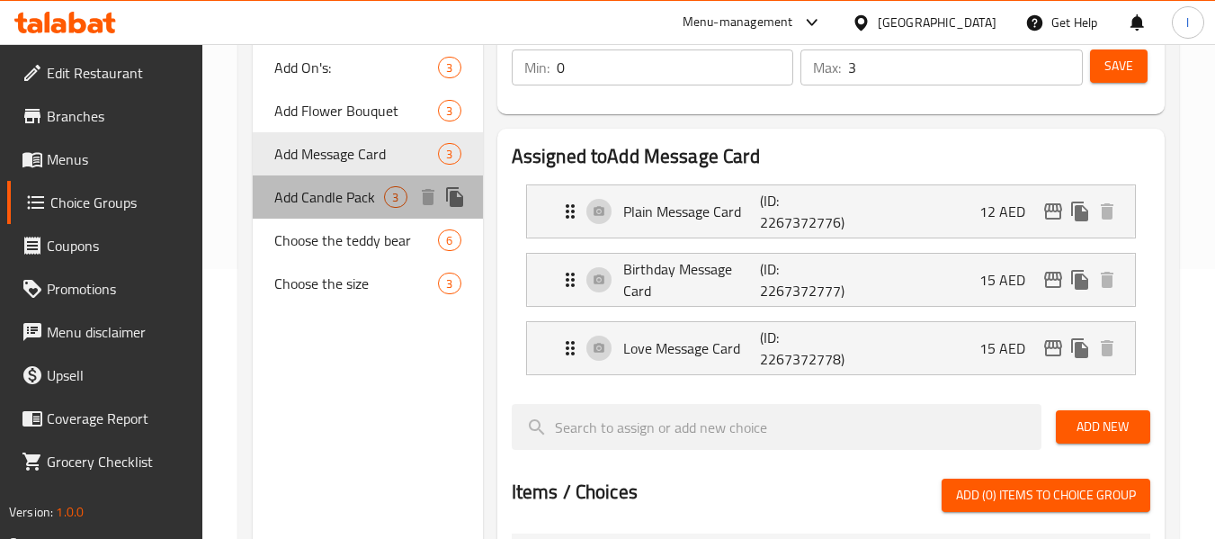
click at [348, 200] on span "Add Candle Pack" at bounding box center [329, 197] width 110 height 22
type input "Add Candle Pack"
type input "أضف حزمة الشموع"
type input "1"
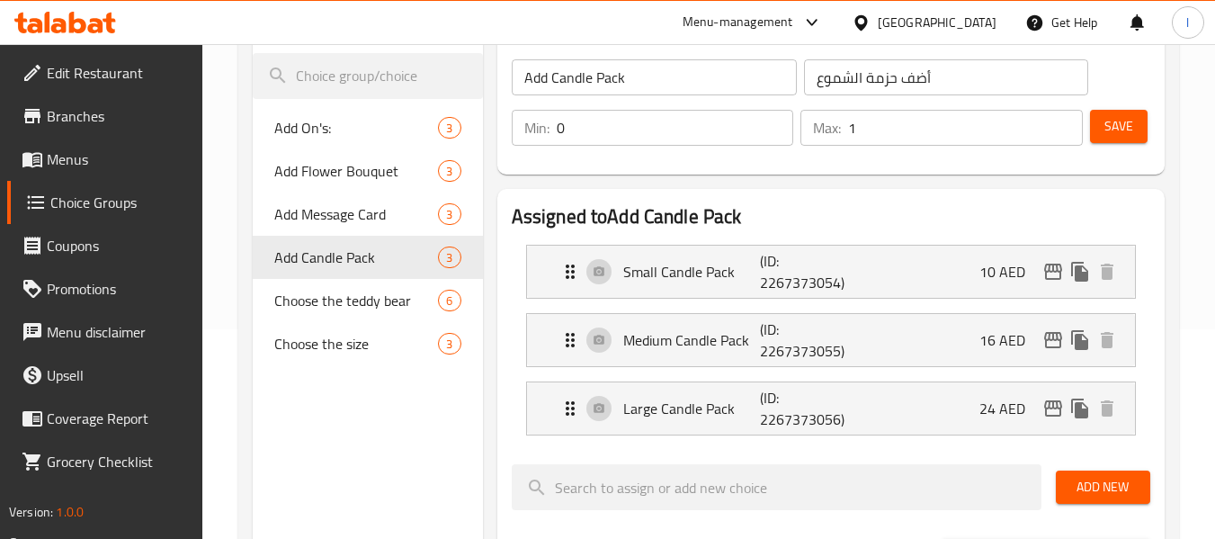
scroll to position [180, 0]
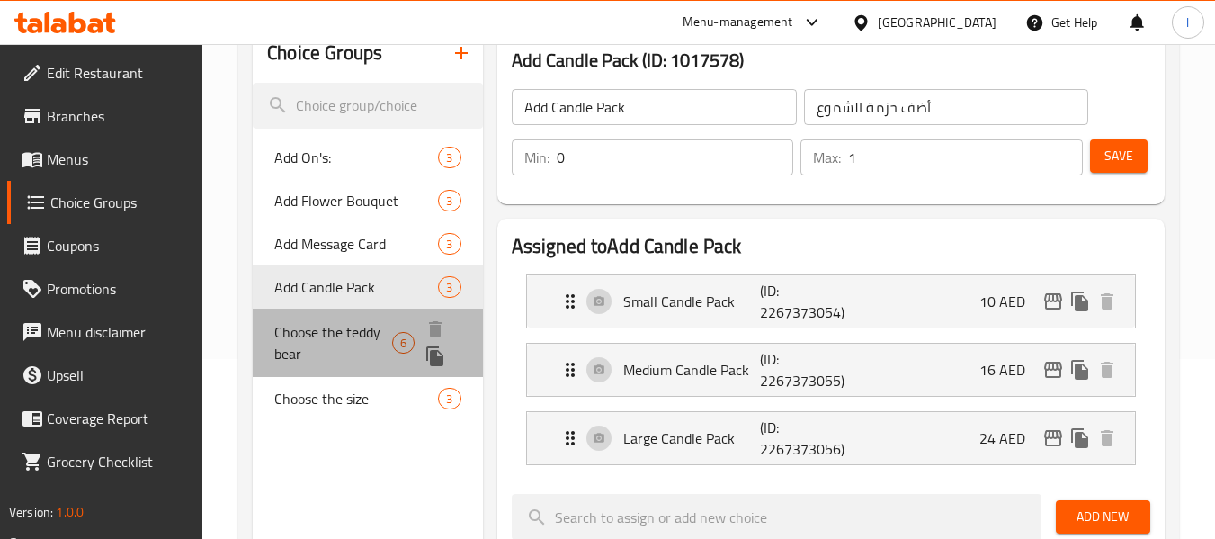
click at [353, 325] on span "Choose the teddy bear" at bounding box center [333, 342] width 118 height 43
type input "Choose the teddy bear"
type input "اختر دبدوب"
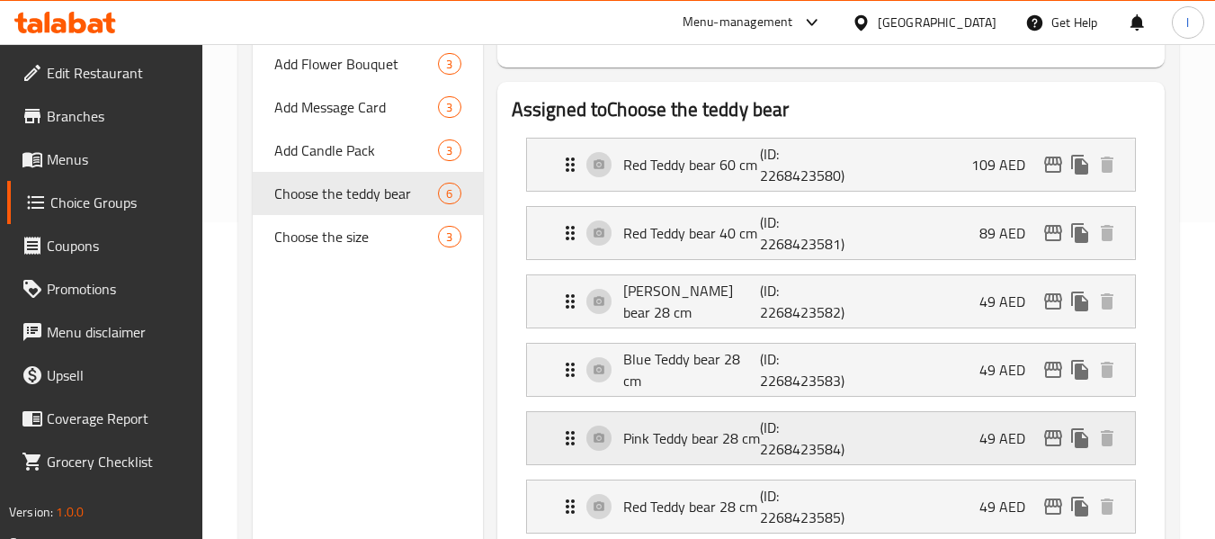
scroll to position [360, 0]
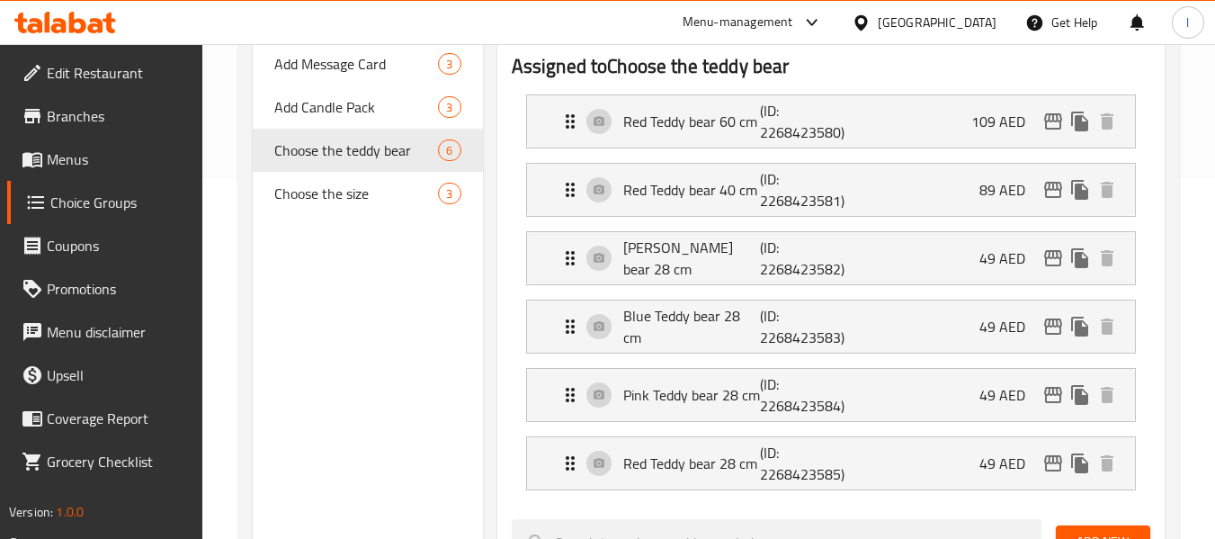
click at [960, 14] on div "United Arab Emirates" at bounding box center [937, 23] width 119 height 20
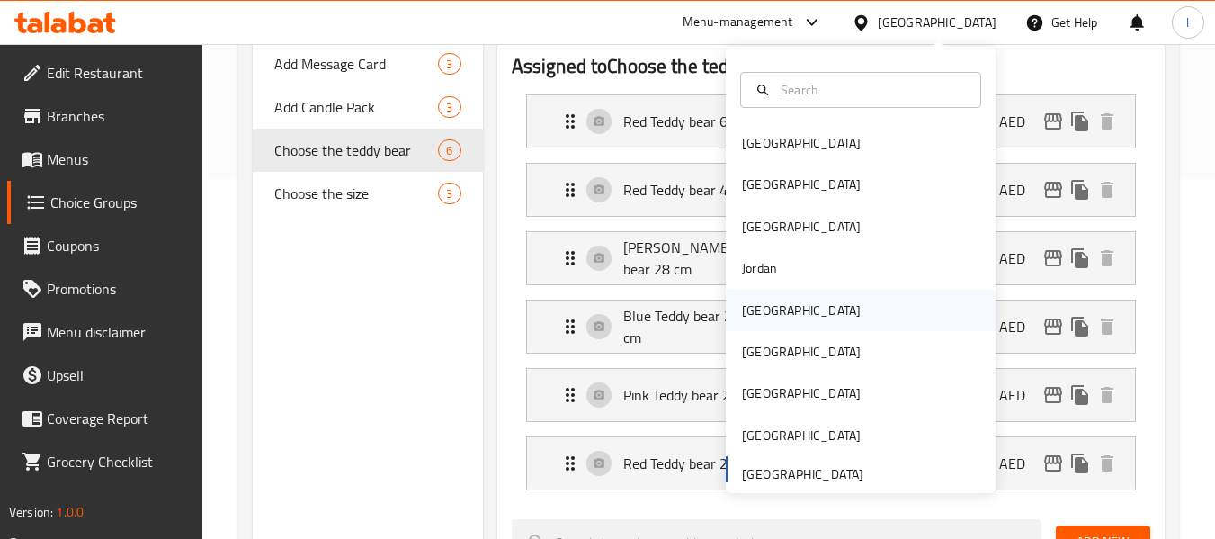
click at [786, 309] on div "Kuwait" at bounding box center [861, 310] width 270 height 41
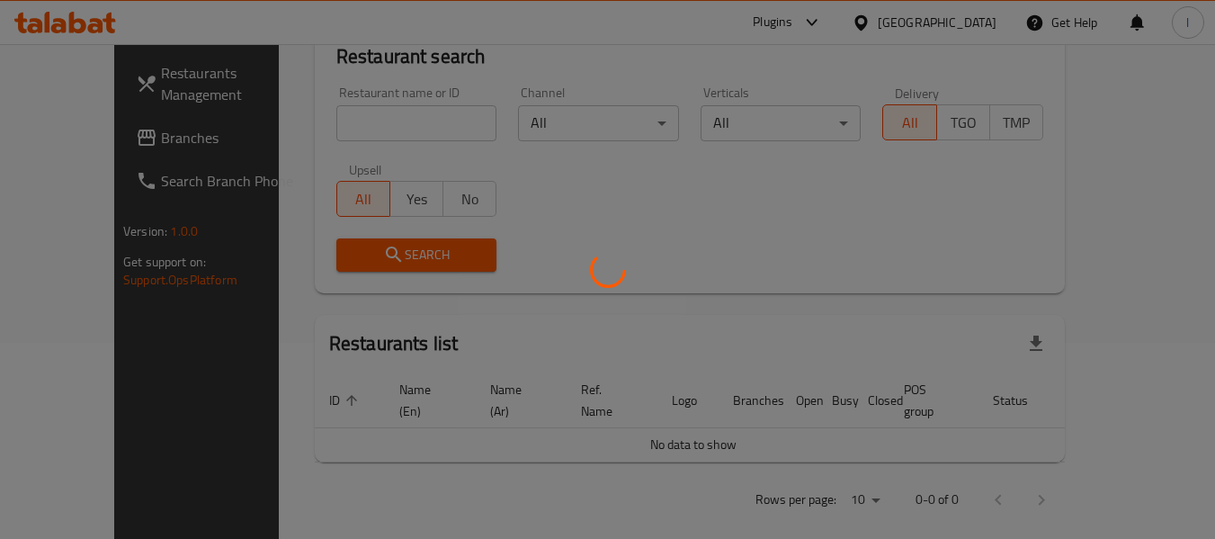
scroll to position [360, 0]
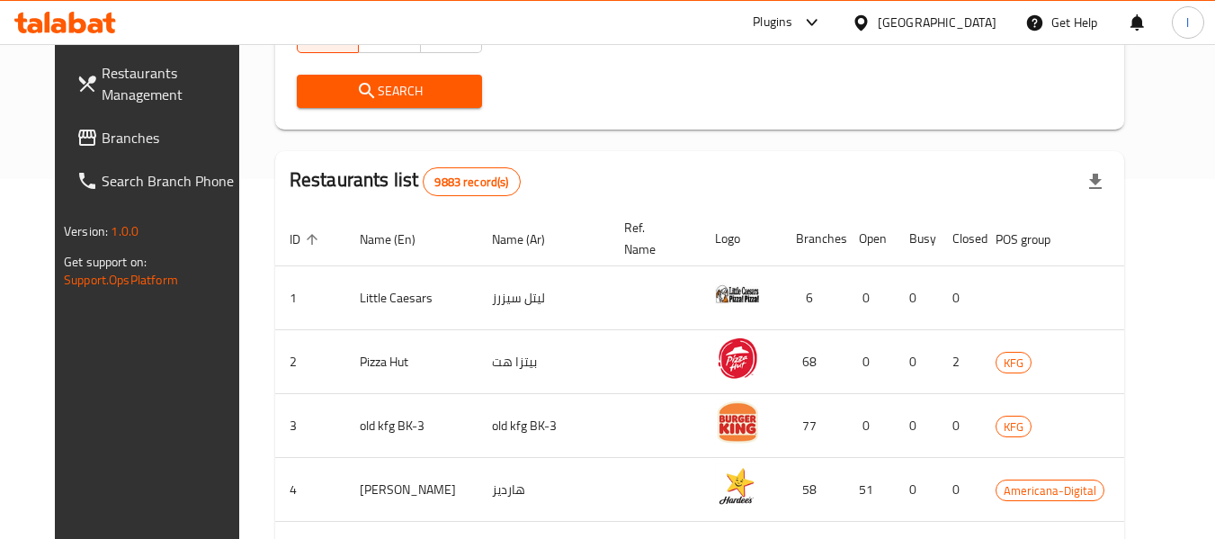
click at [148, 143] on span "Branches" at bounding box center [173, 138] width 142 height 22
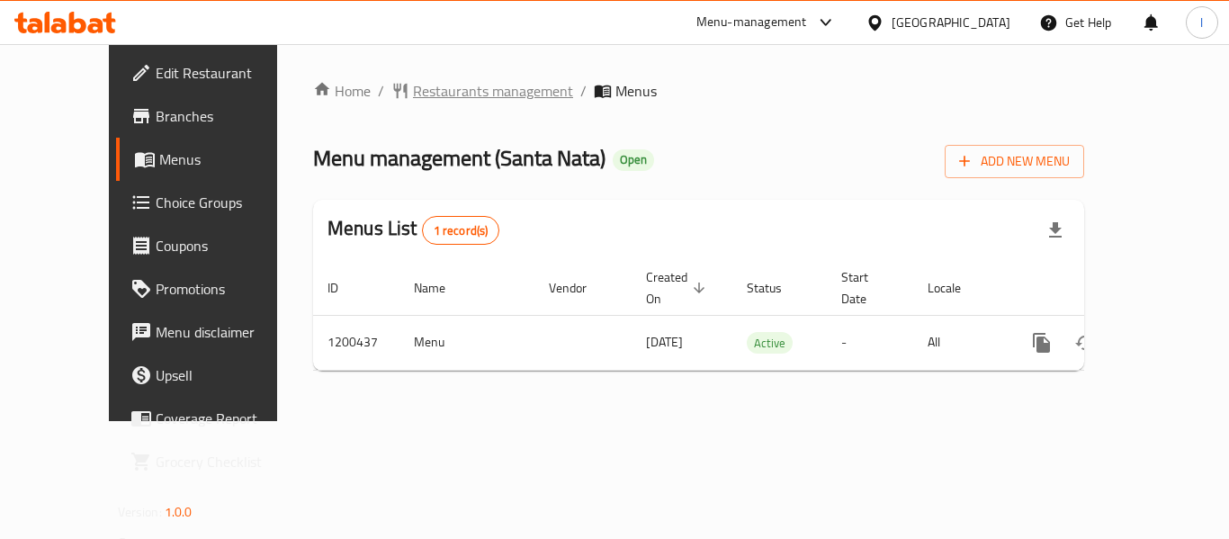
click at [413, 97] on span "Restaurants management" at bounding box center [493, 91] width 160 height 22
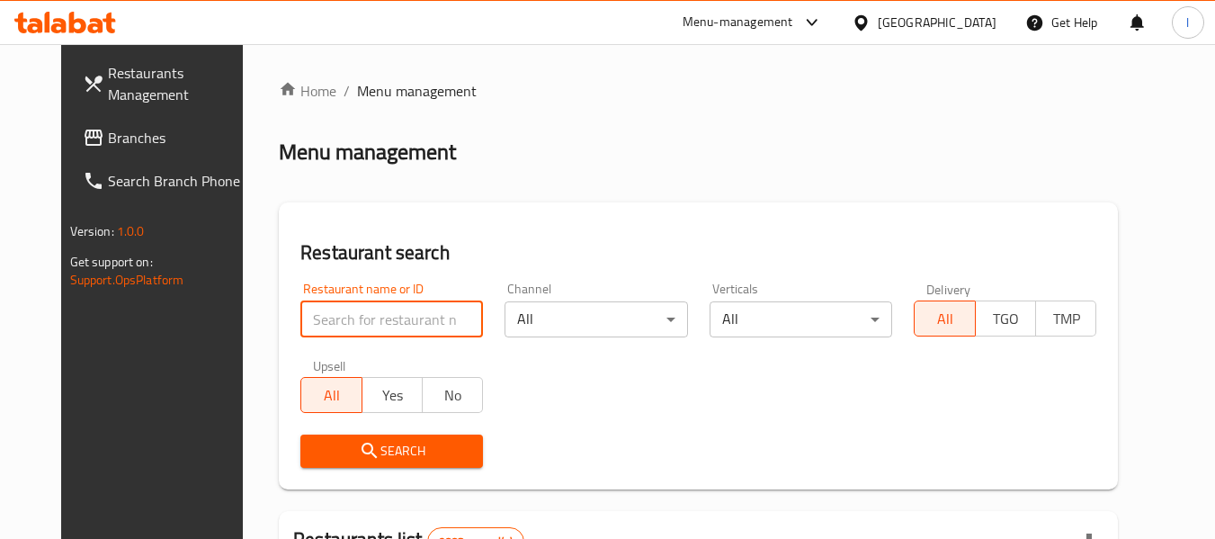
paste input "668674"
type input "668674"
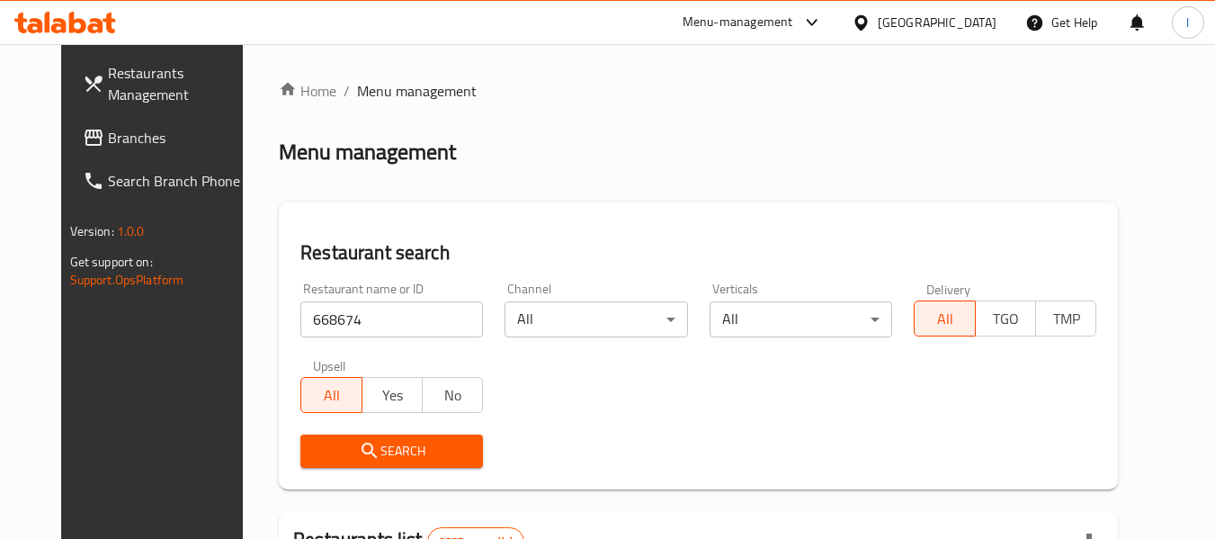
click at [359, 444] on icon "submit" at bounding box center [370, 451] width 22 height 22
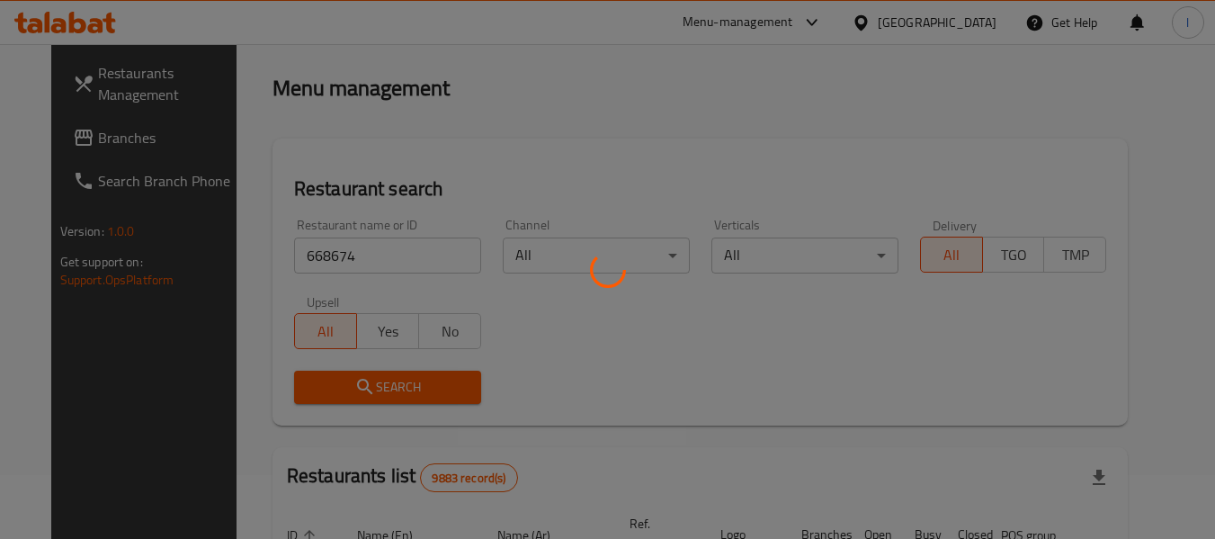
scroll to position [180, 0]
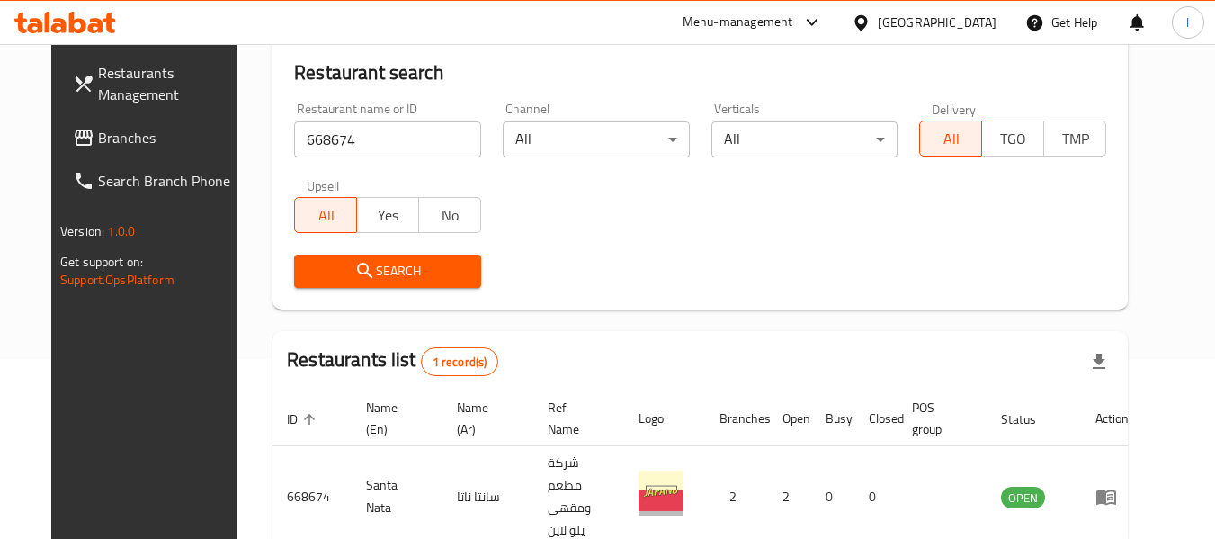
click at [867, 18] on icon at bounding box center [860, 21] width 13 height 15
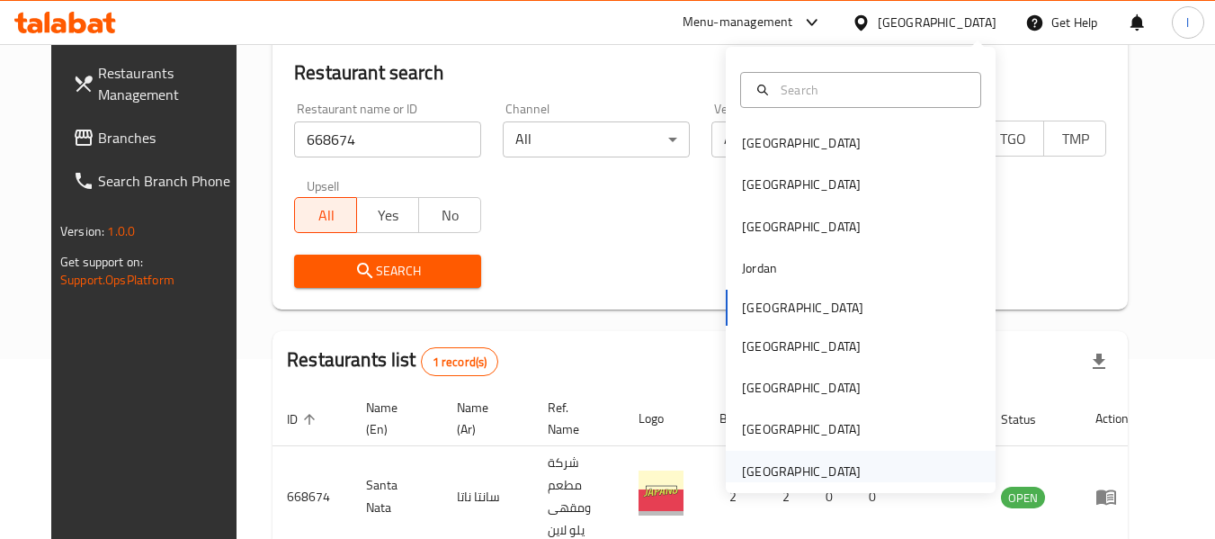
click at [784, 464] on div "United Arab Emirates" at bounding box center [801, 471] width 119 height 20
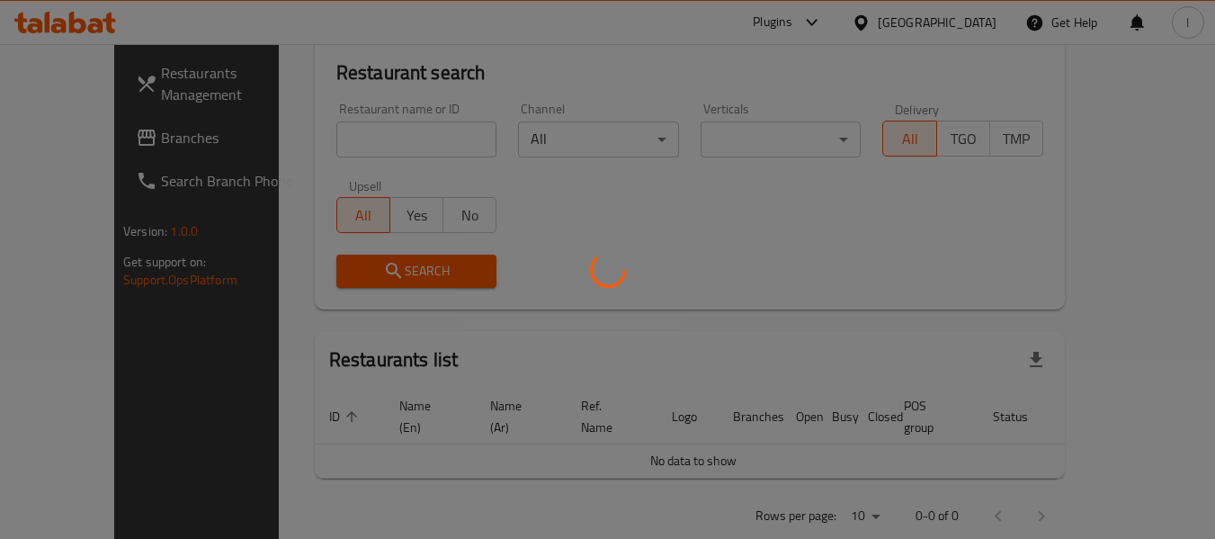
click at [93, 131] on div at bounding box center [607, 269] width 1215 height 539
click at [89, 151] on div at bounding box center [607, 269] width 1215 height 539
click at [89, 150] on div at bounding box center [607, 269] width 1215 height 539
click at [89, 149] on div at bounding box center [607, 269] width 1215 height 539
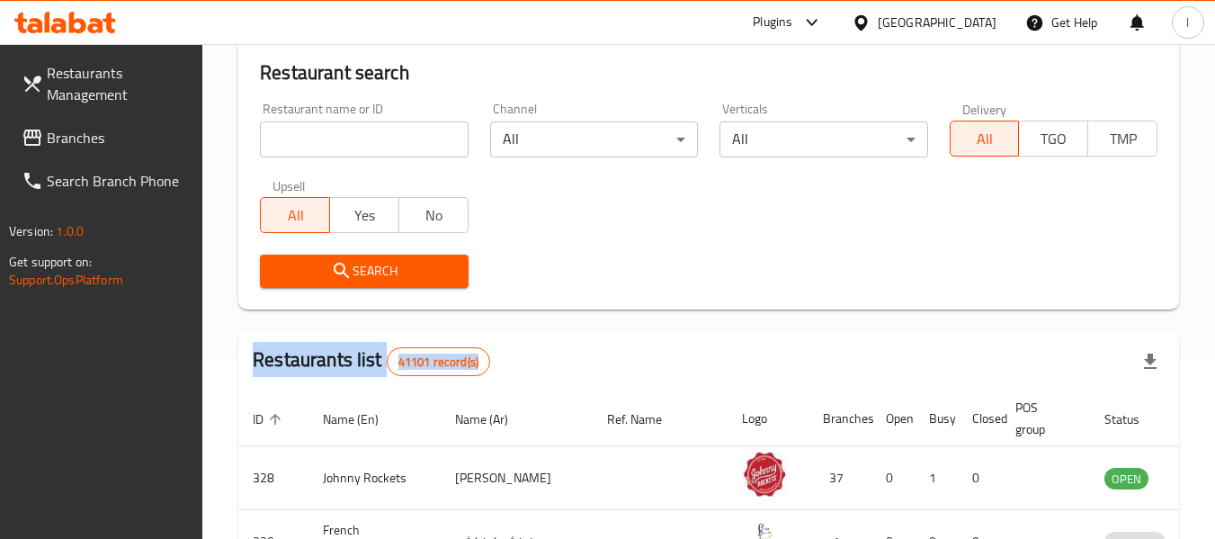
drag, startPoint x: 158, startPoint y: 138, endPoint x: 146, endPoint y: 138, distance: 12.6
click at [158, 138] on span "Branches" at bounding box center [118, 138] width 142 height 22
click at [137, 138] on span "Branches" at bounding box center [118, 138] width 142 height 22
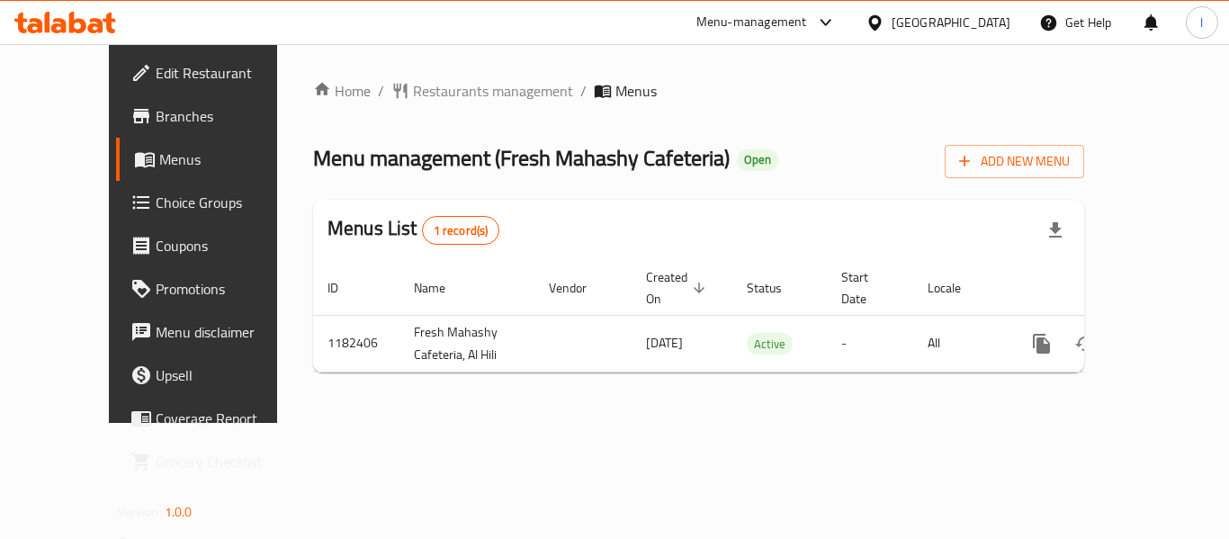
click at [413, 94] on span "Restaurants management" at bounding box center [493, 91] width 160 height 22
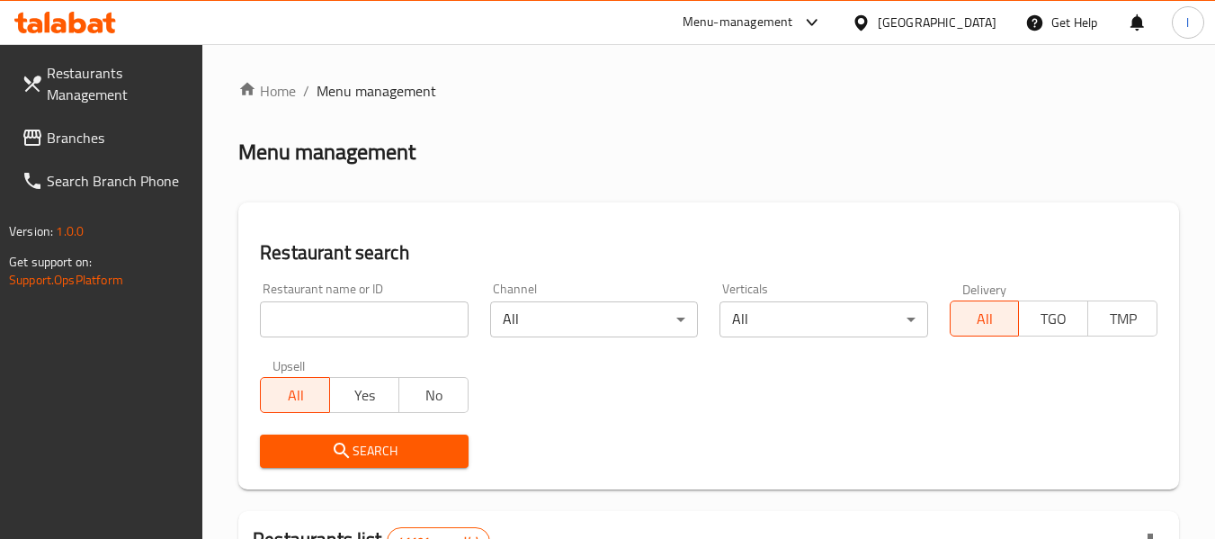
click at [351, 316] on input "search" at bounding box center [364, 319] width 208 height 36
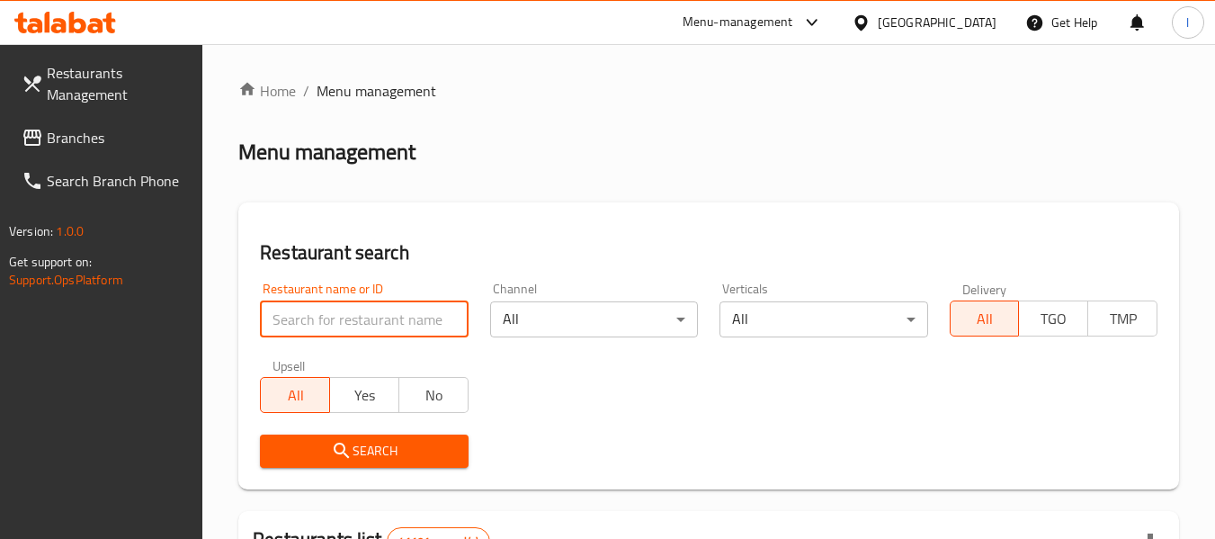
paste input "666045"
type input "666045"
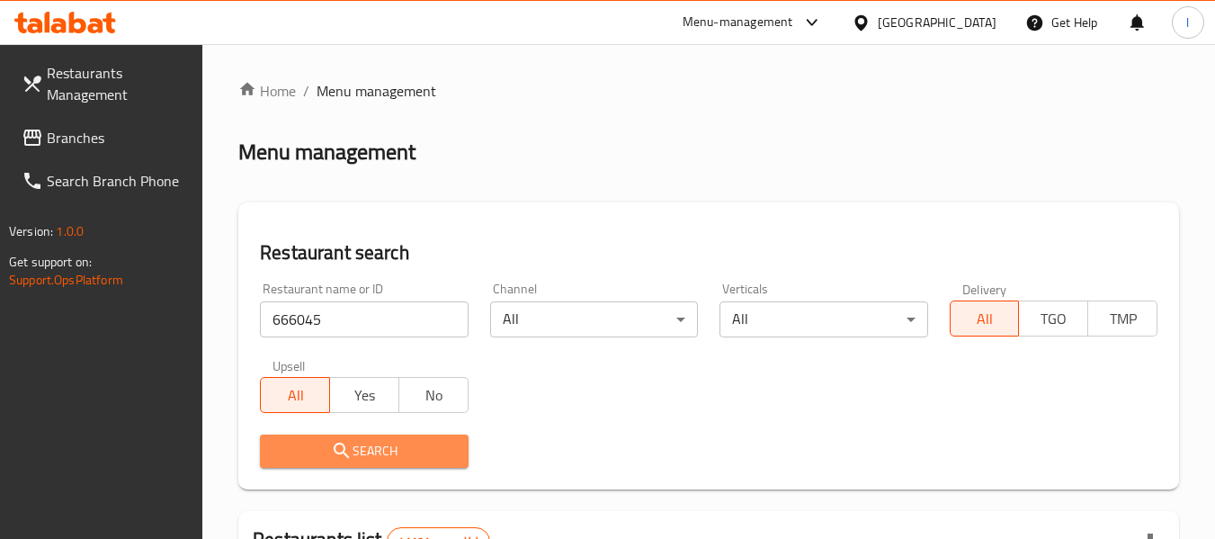
click at [343, 441] on icon "submit" at bounding box center [342, 451] width 22 height 22
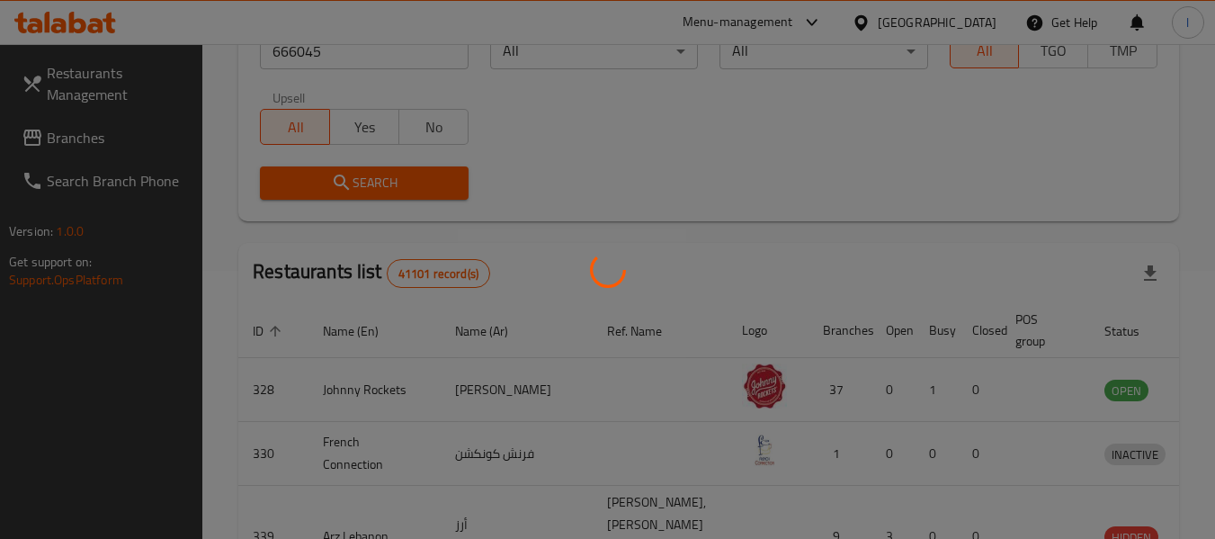
scroll to position [270, 0]
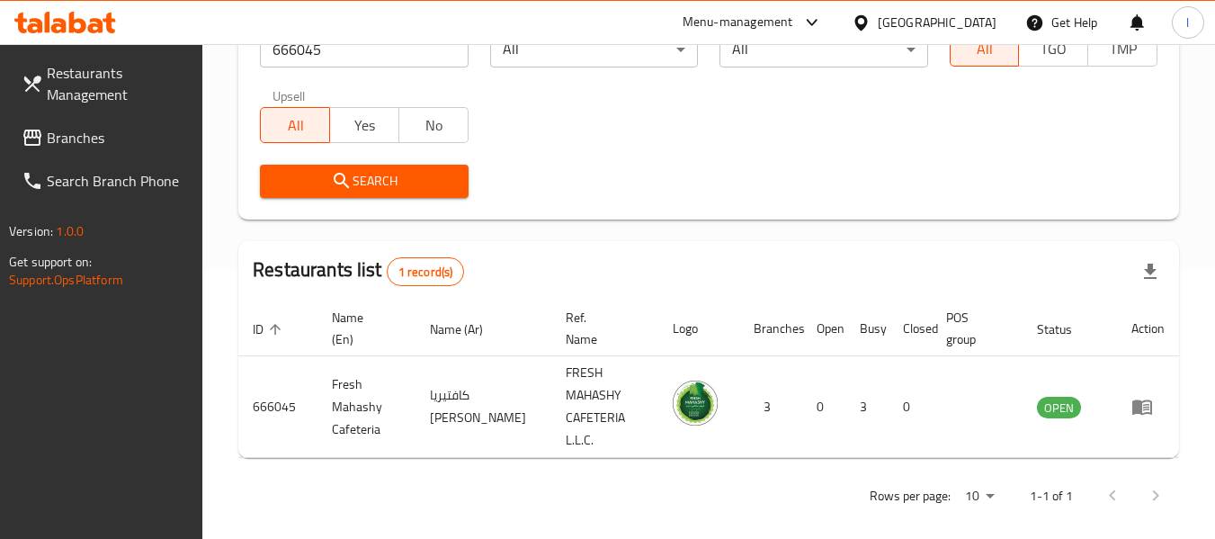
click at [148, 137] on span "Branches" at bounding box center [118, 138] width 142 height 22
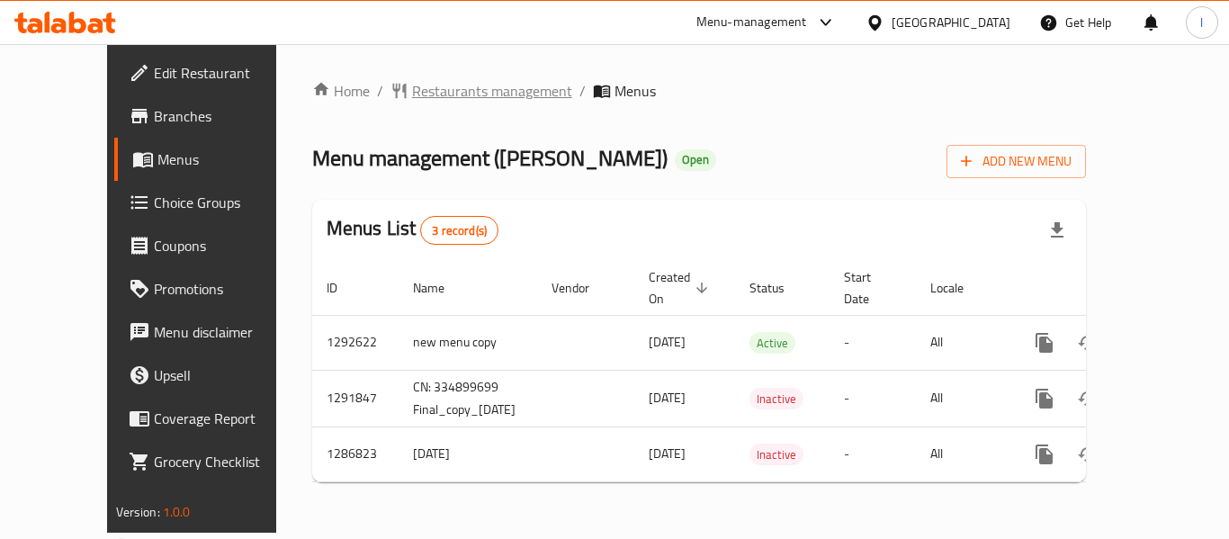
click at [437, 95] on span "Restaurants management" at bounding box center [492, 91] width 160 height 22
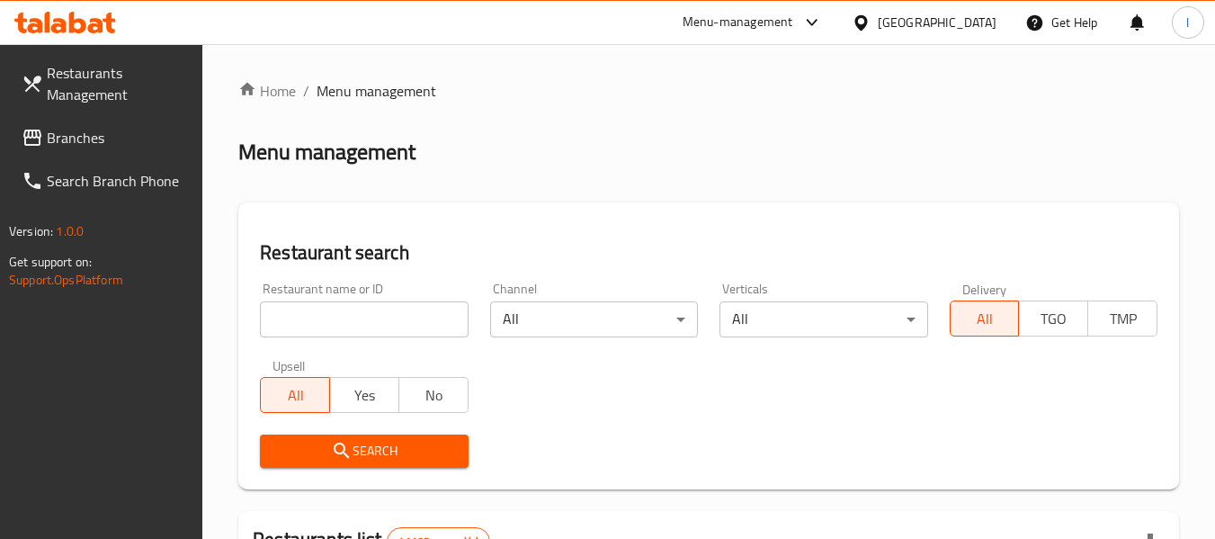
click at [362, 323] on input "search" at bounding box center [364, 319] width 208 height 36
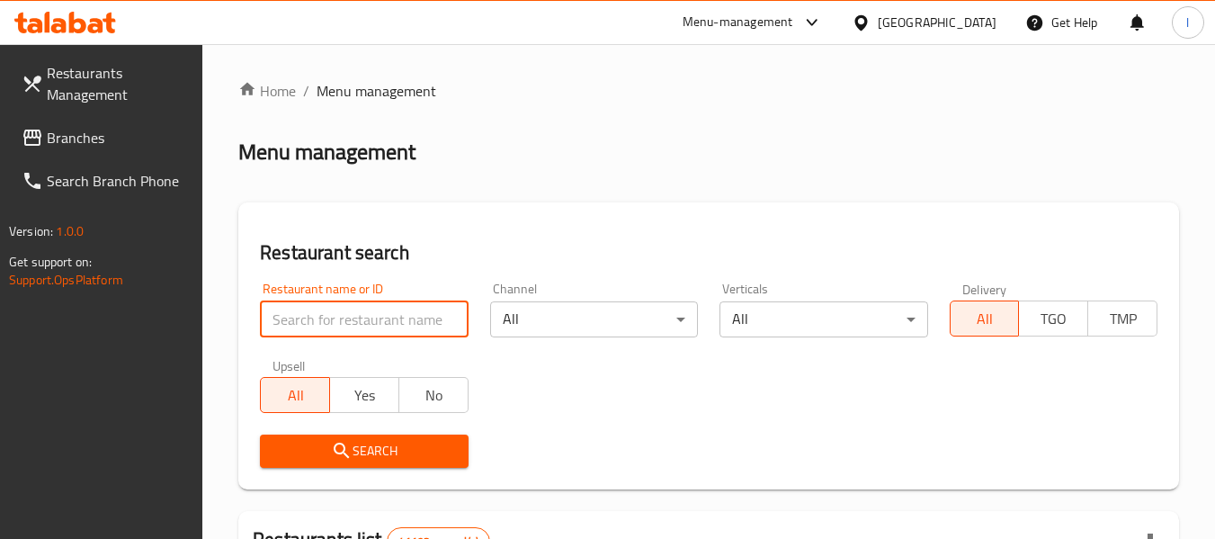
paste input "683568"
type input "683568"
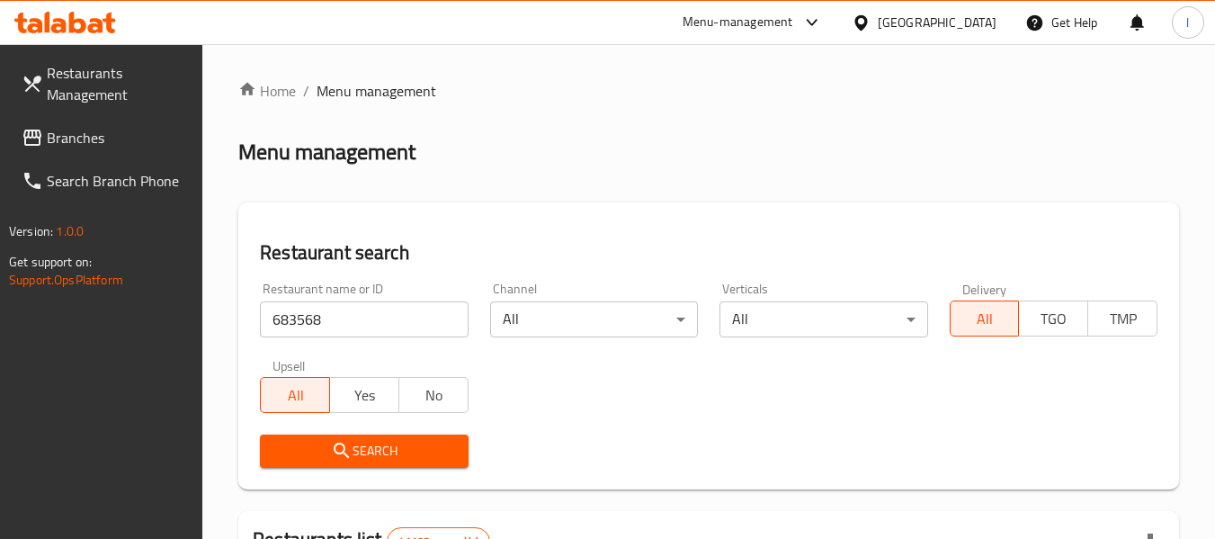
click at [351, 444] on icon "submit" at bounding box center [342, 451] width 22 height 22
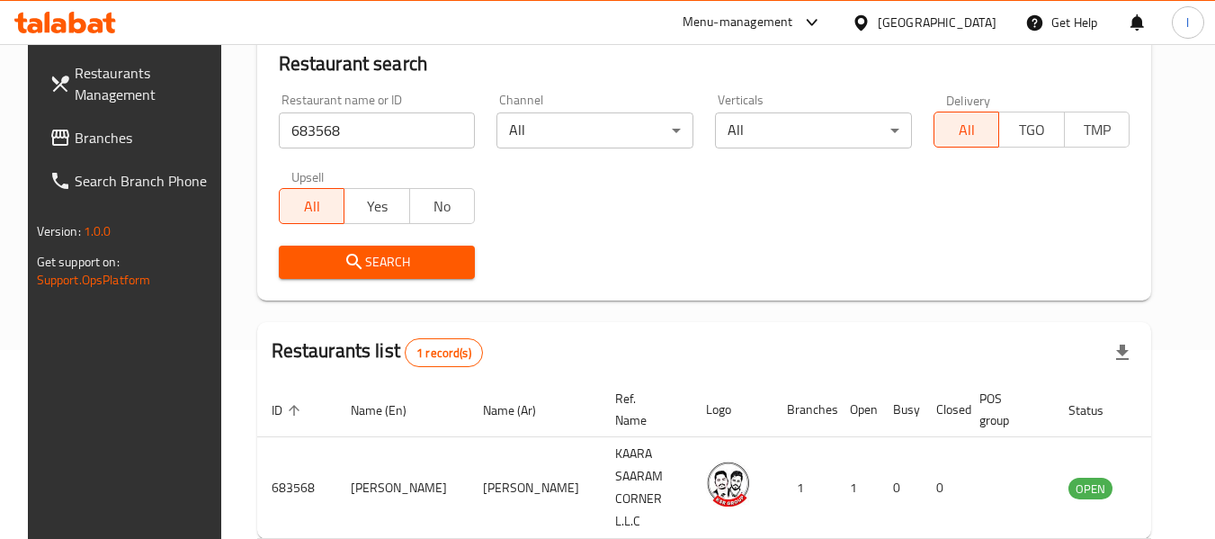
scroll to position [241, 0]
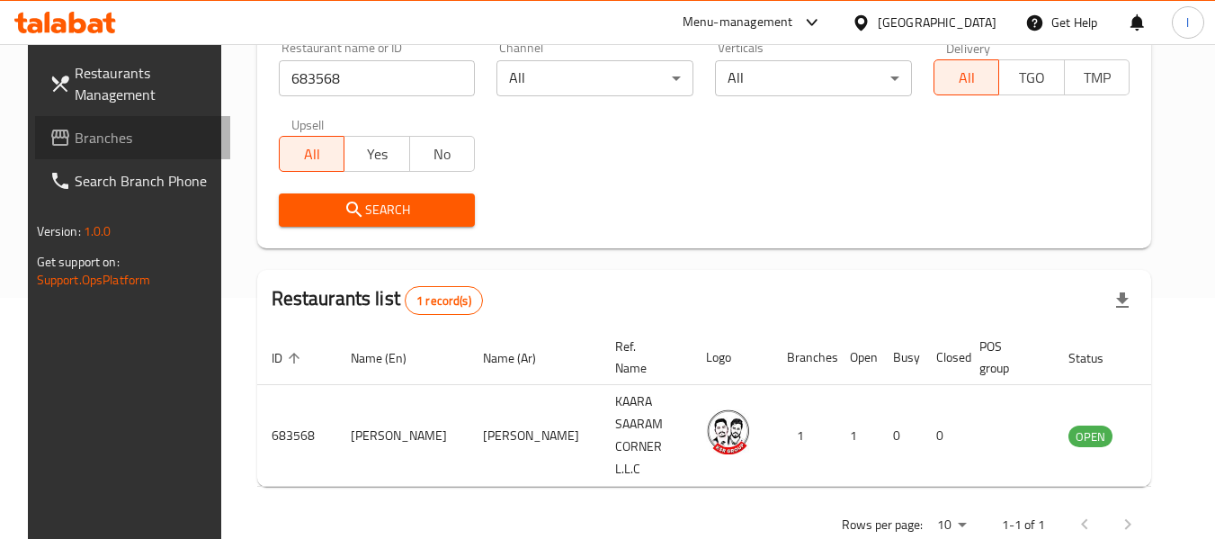
click at [106, 148] on link "Branches" at bounding box center [133, 137] width 196 height 43
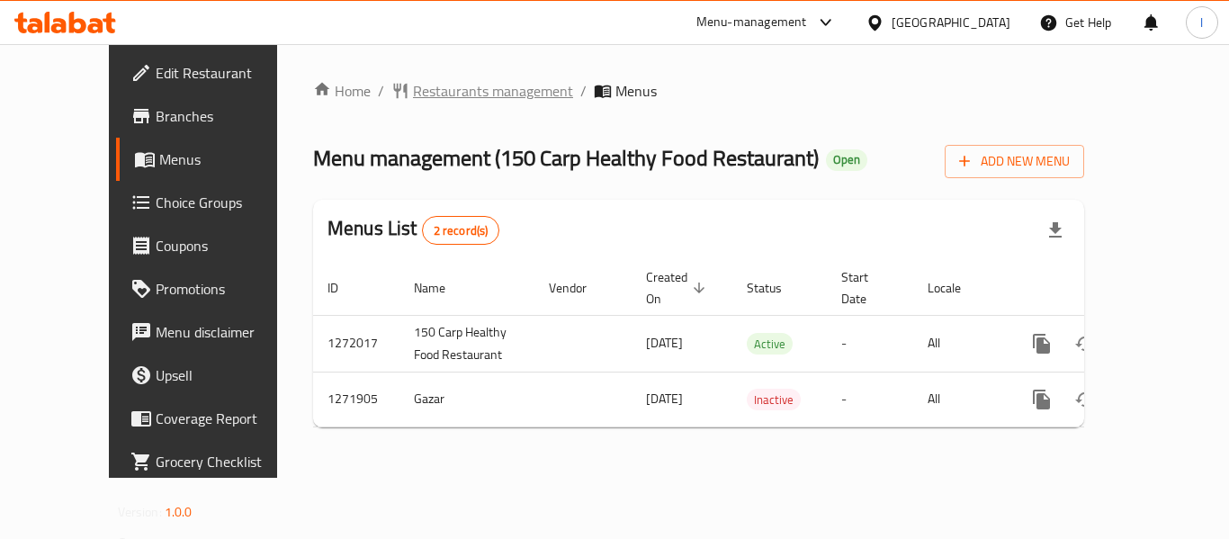
click at [414, 94] on span "Restaurants management" at bounding box center [493, 91] width 160 height 22
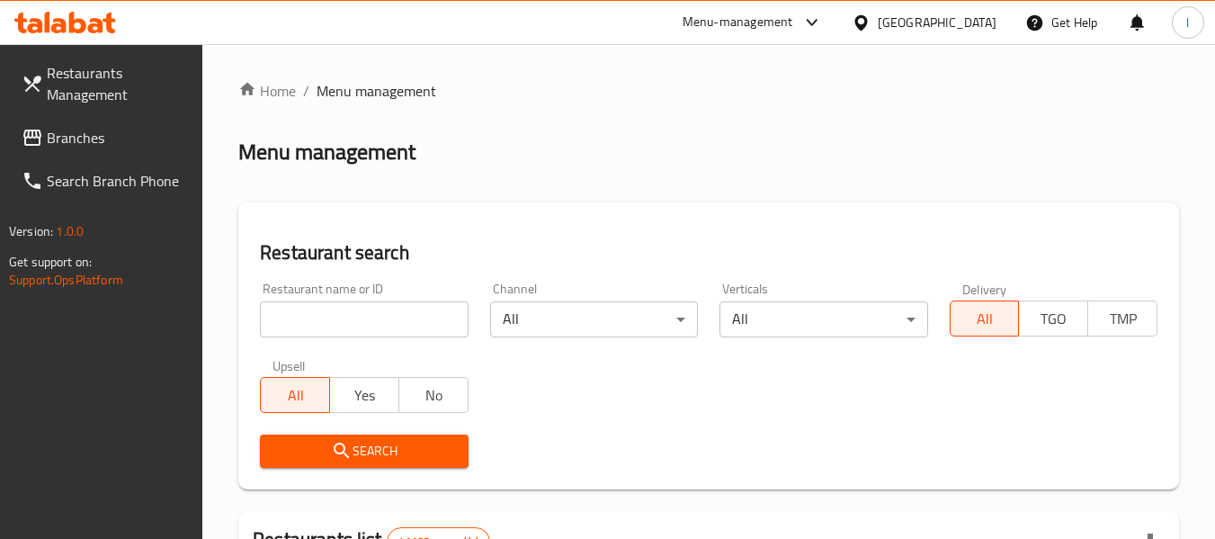
click at [412, 315] on input "search" at bounding box center [364, 319] width 208 height 36
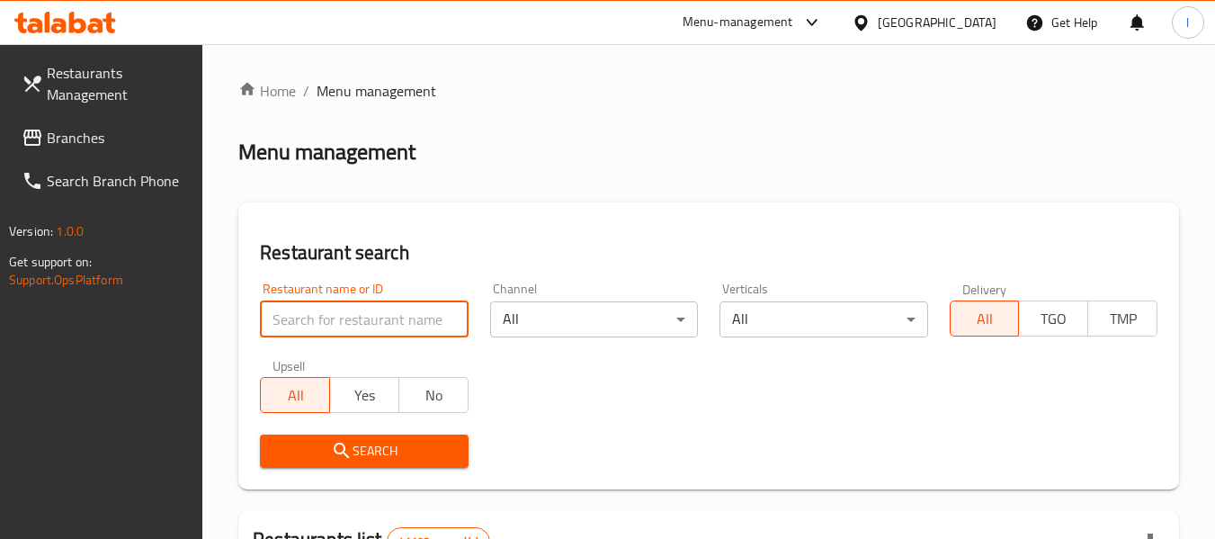
paste input "690011"
type input "690011"
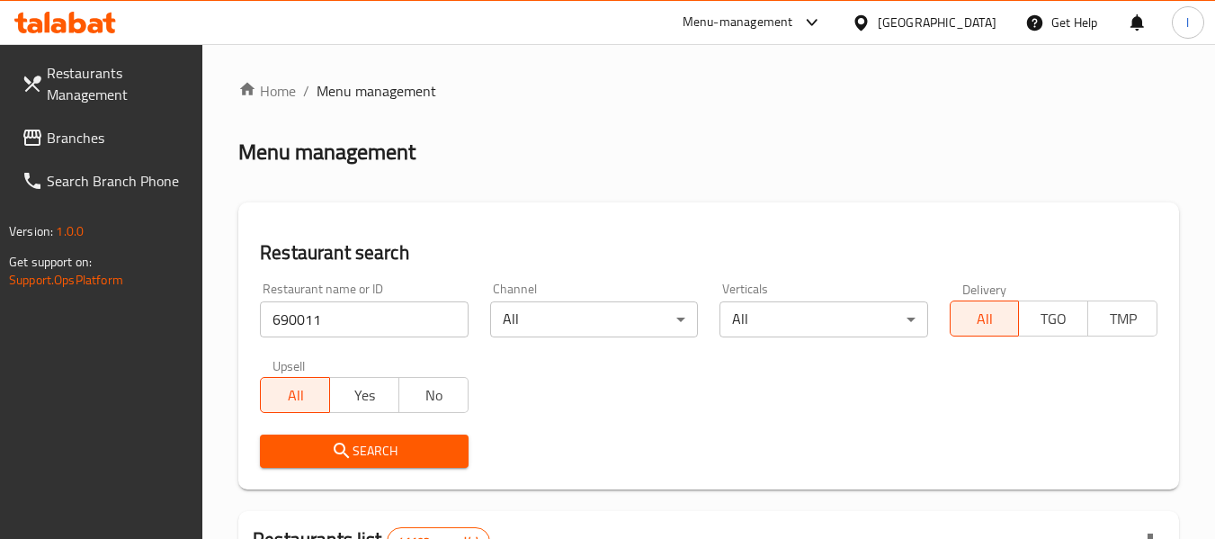
click at [354, 449] on span "Search" at bounding box center [363, 451] width 179 height 22
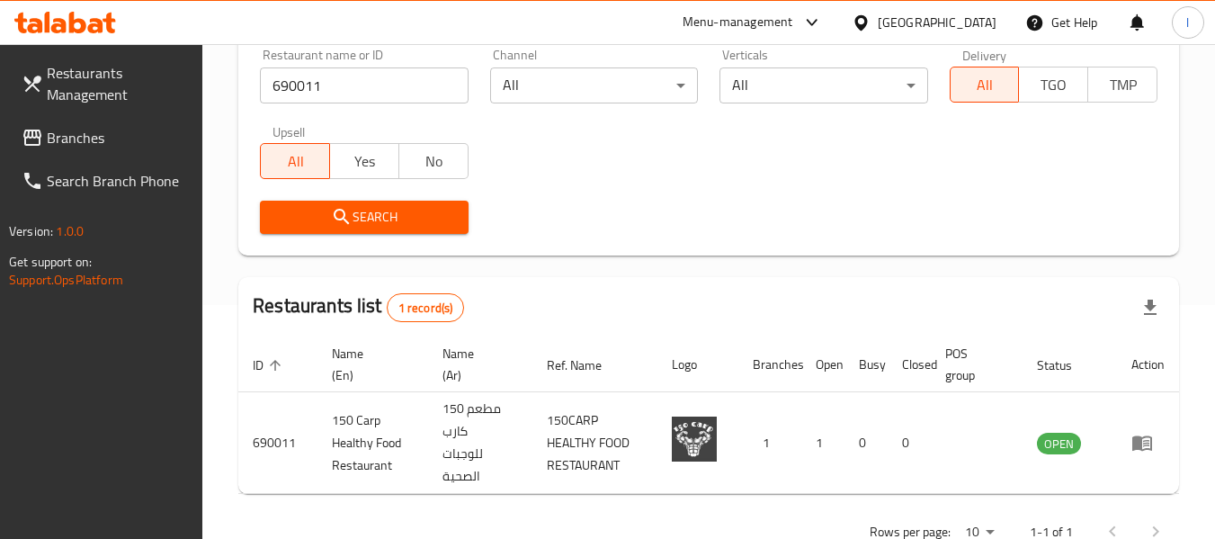
scroll to position [264, 0]
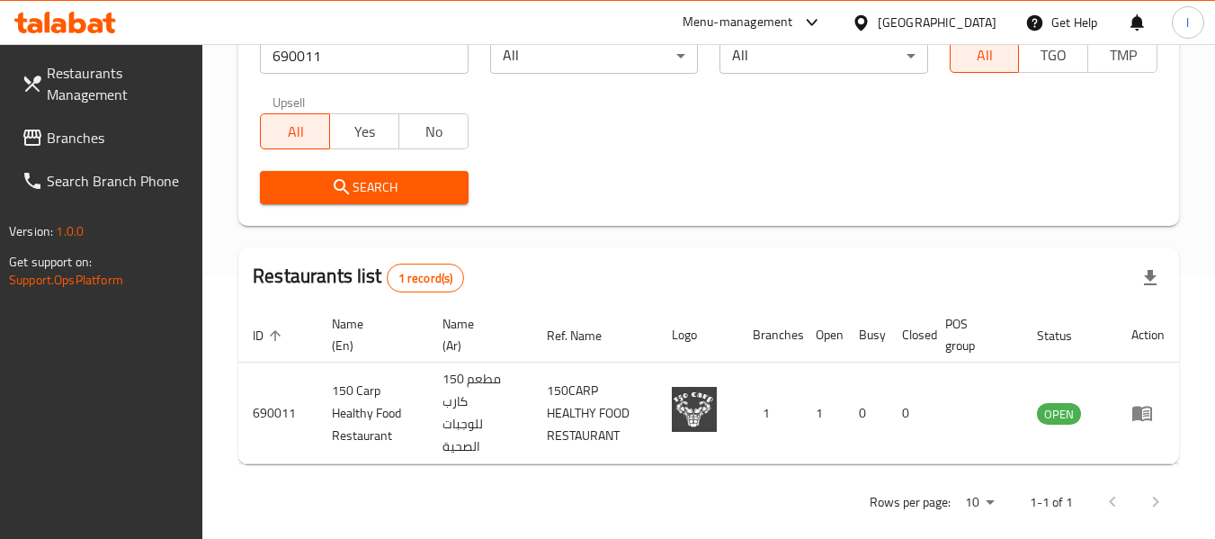
click at [951, 19] on div "United Arab Emirates" at bounding box center [937, 23] width 119 height 20
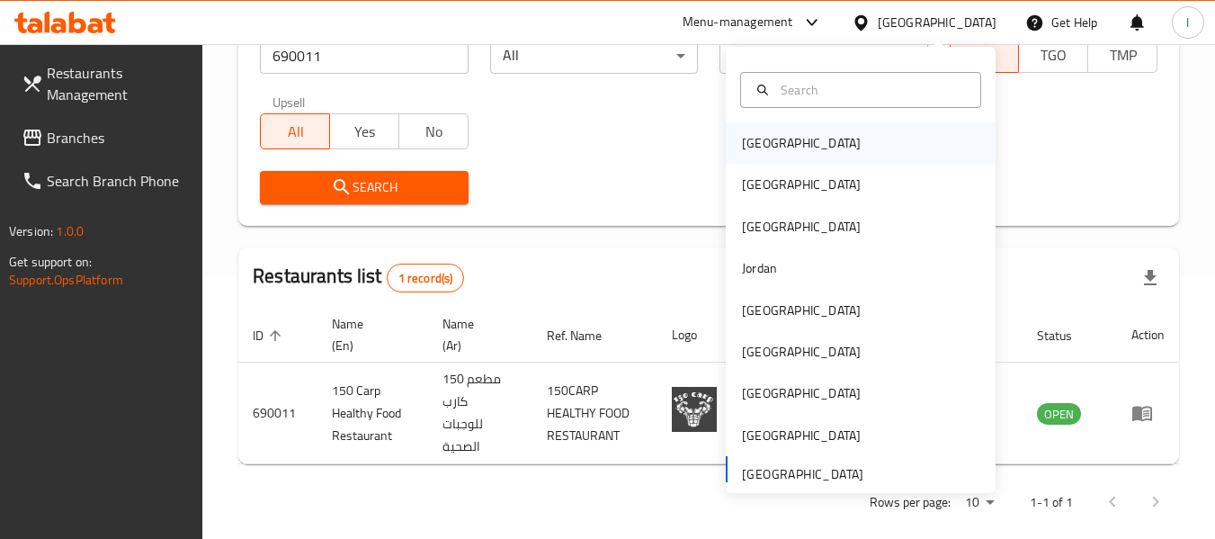
click at [742, 140] on div "[GEOGRAPHIC_DATA]" at bounding box center [801, 143] width 119 height 20
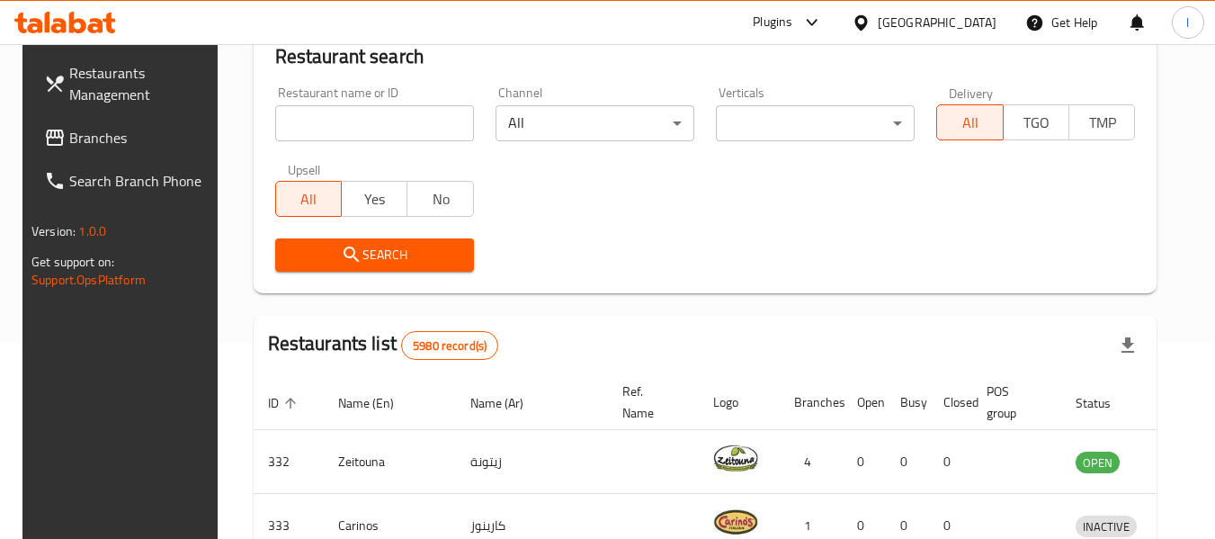
scroll to position [264, 0]
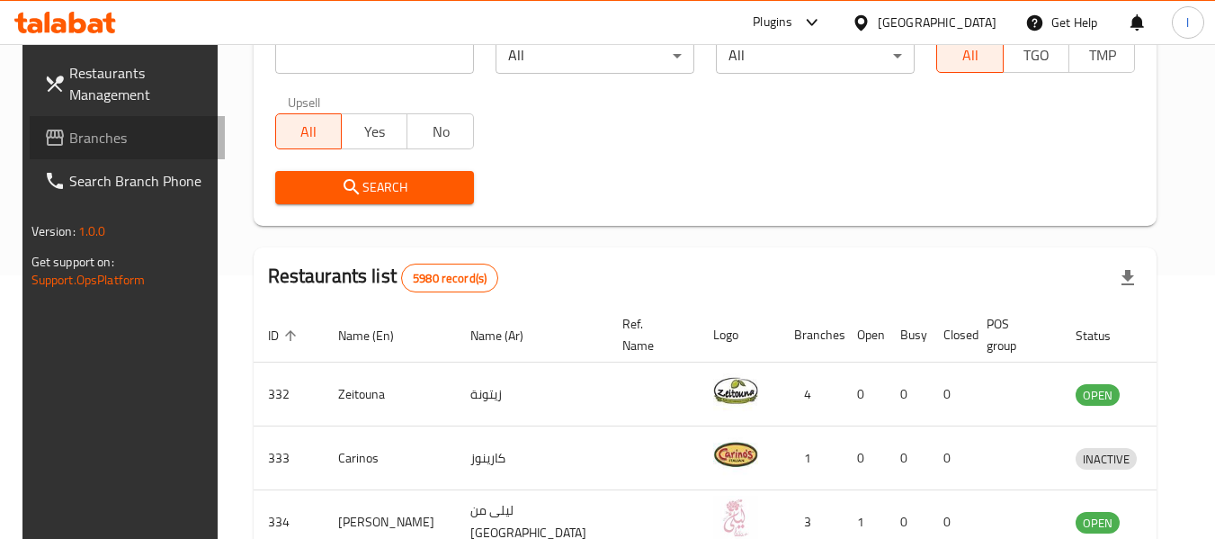
click at [135, 131] on span "Branches" at bounding box center [140, 138] width 142 height 22
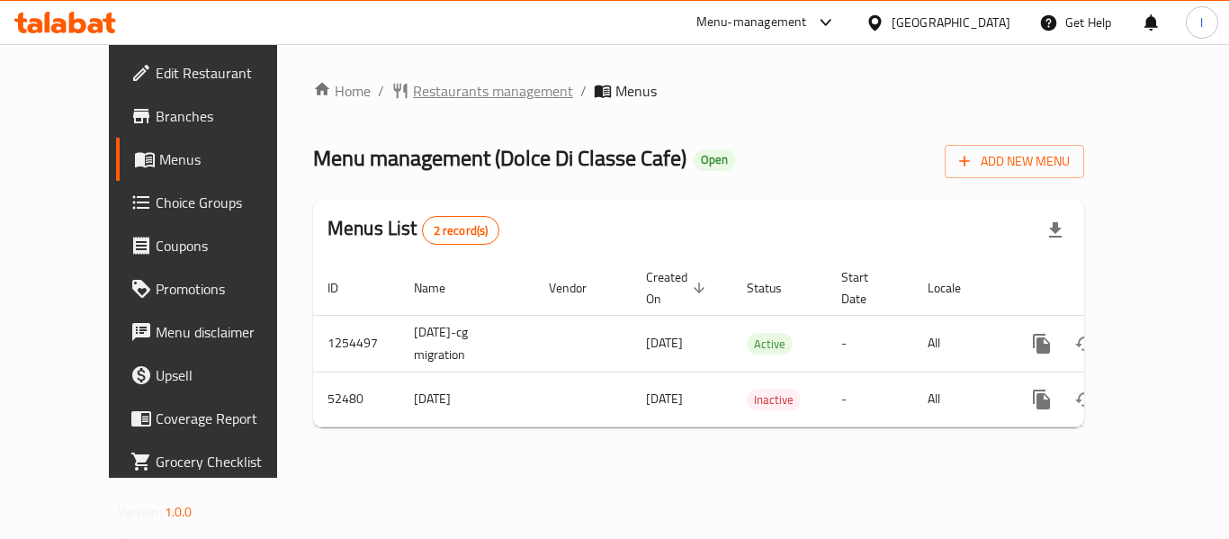
click at [419, 87] on span "Restaurants management" at bounding box center [493, 91] width 160 height 22
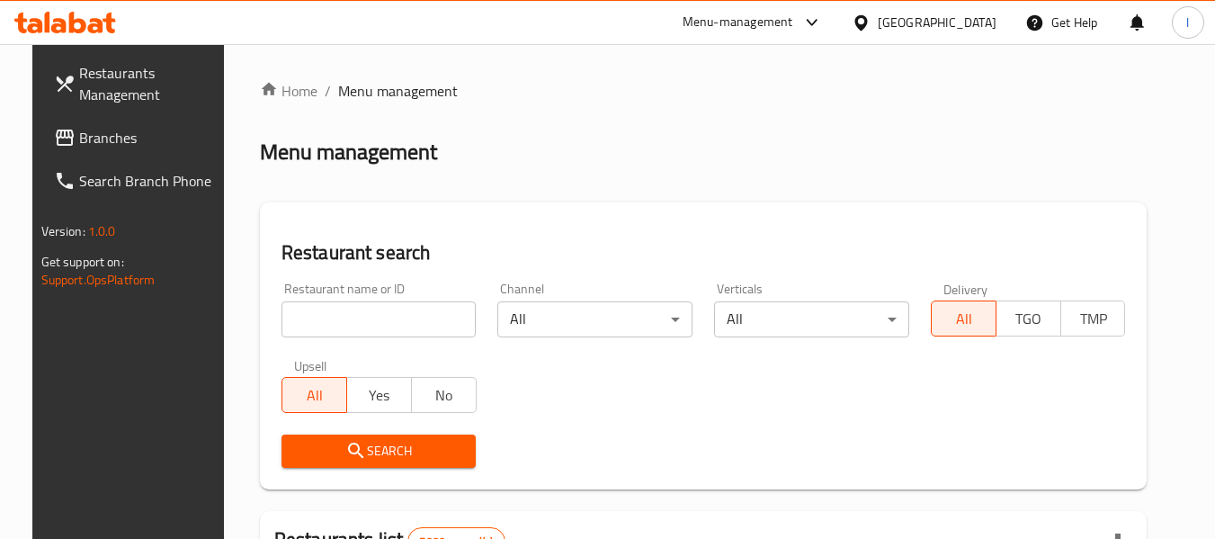
click at [384, 328] on input "search" at bounding box center [379, 319] width 195 height 36
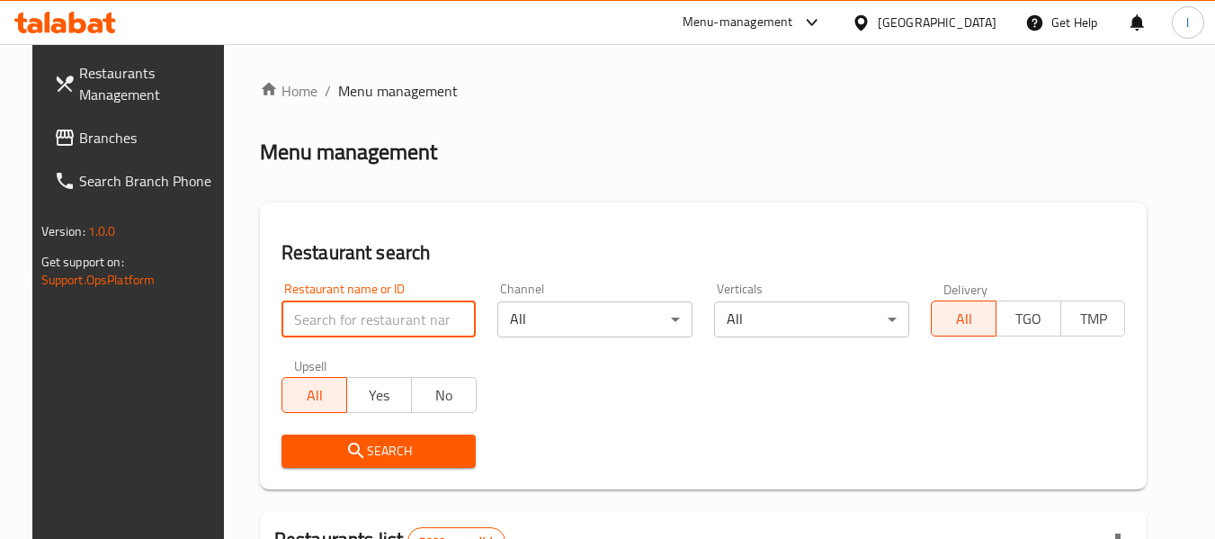
paste input "26067"
type input "26067"
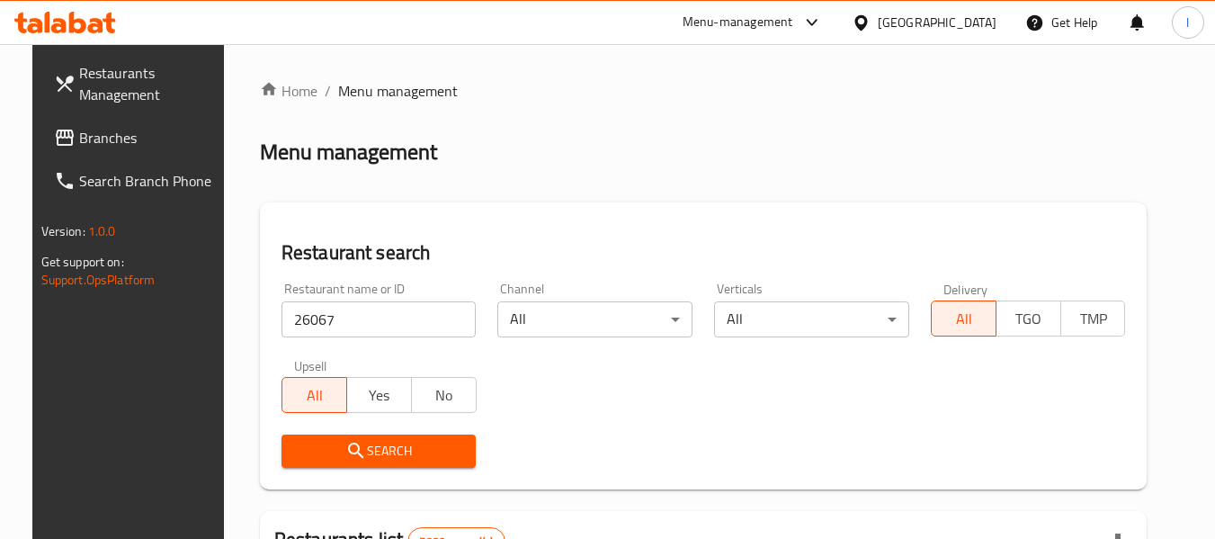
click at [395, 454] on span "Search" at bounding box center [379, 451] width 166 height 22
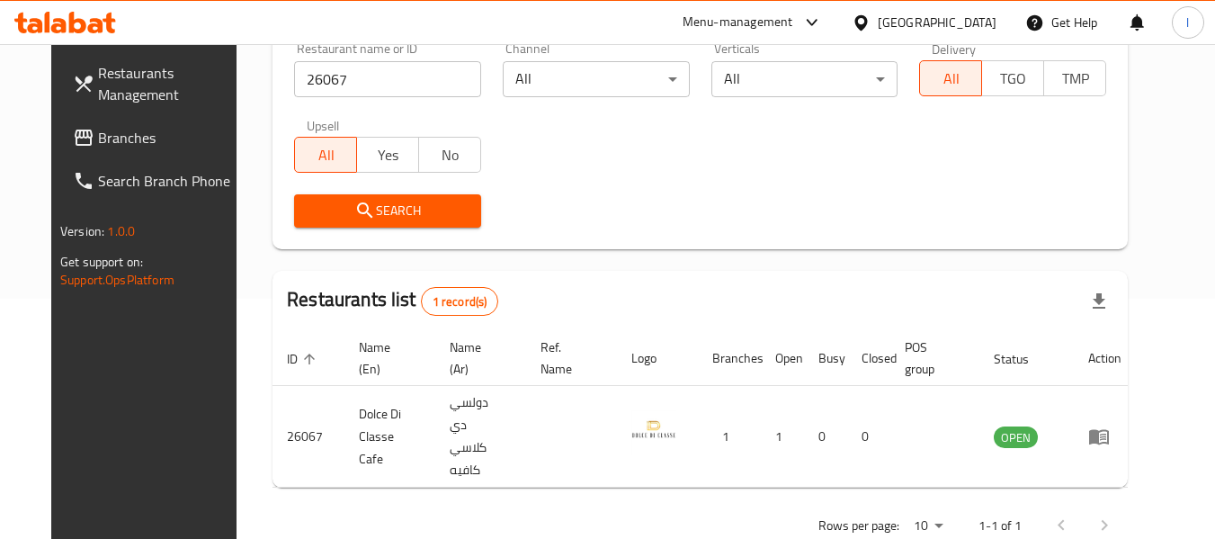
scroll to position [248, 0]
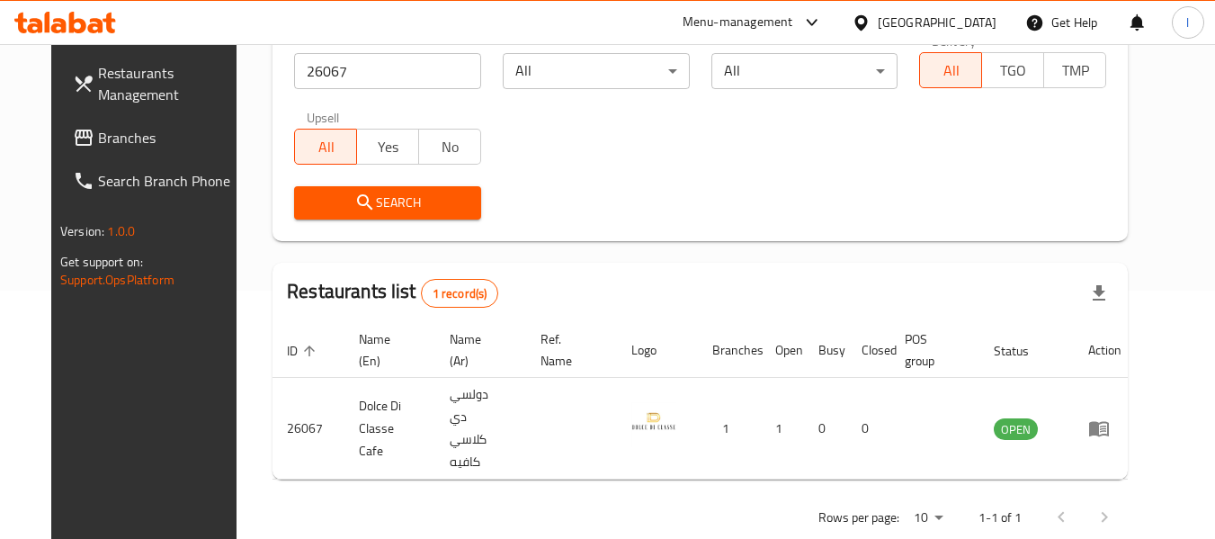
click at [119, 143] on span "Branches" at bounding box center [169, 138] width 142 height 22
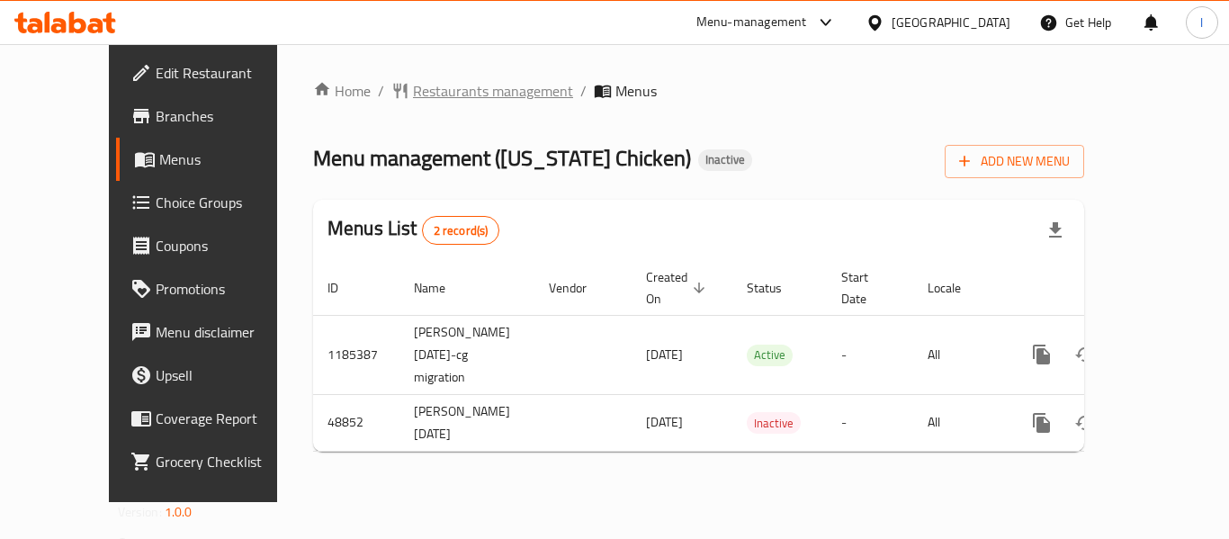
click at [416, 90] on span "Restaurants management" at bounding box center [493, 91] width 160 height 22
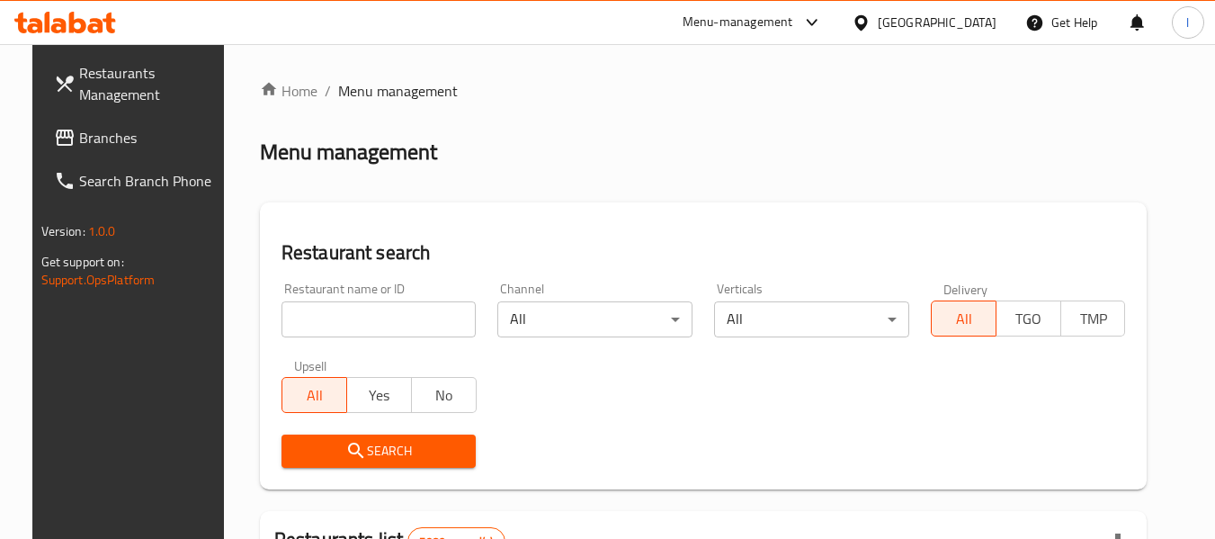
click at [344, 310] on input "search" at bounding box center [379, 319] width 195 height 36
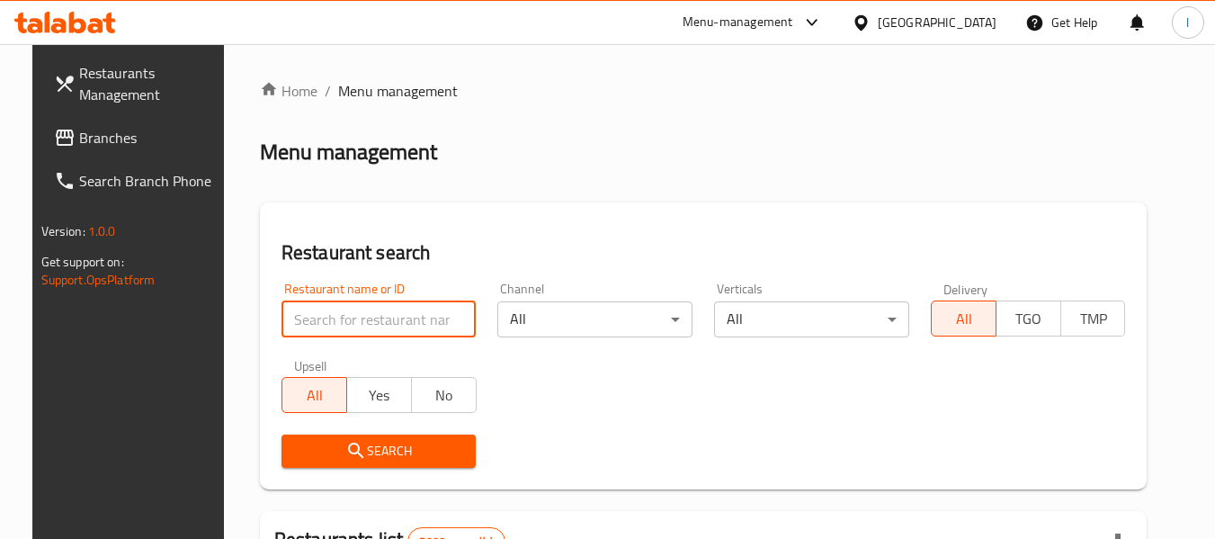
paste input "24650"
type input "24650"
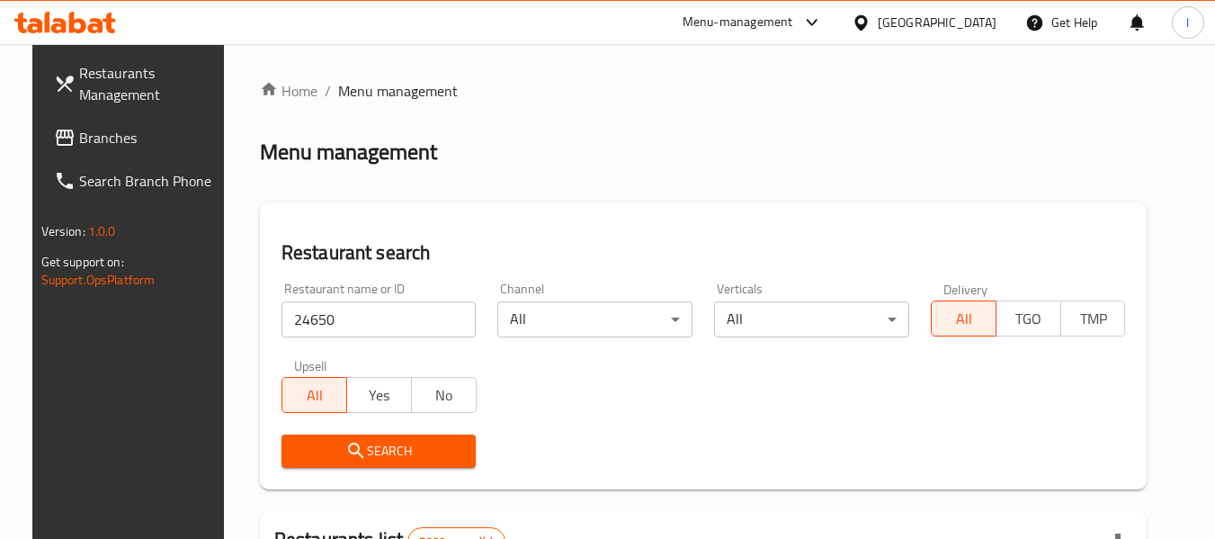
click at [351, 440] on icon "submit" at bounding box center [356, 451] width 22 height 22
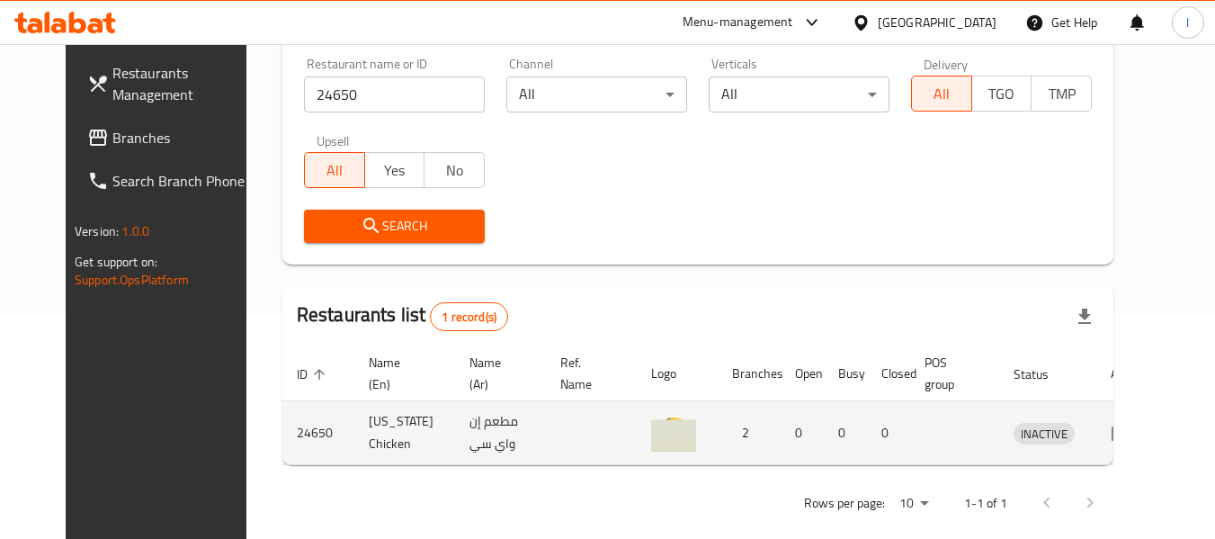
scroll to position [248, 0]
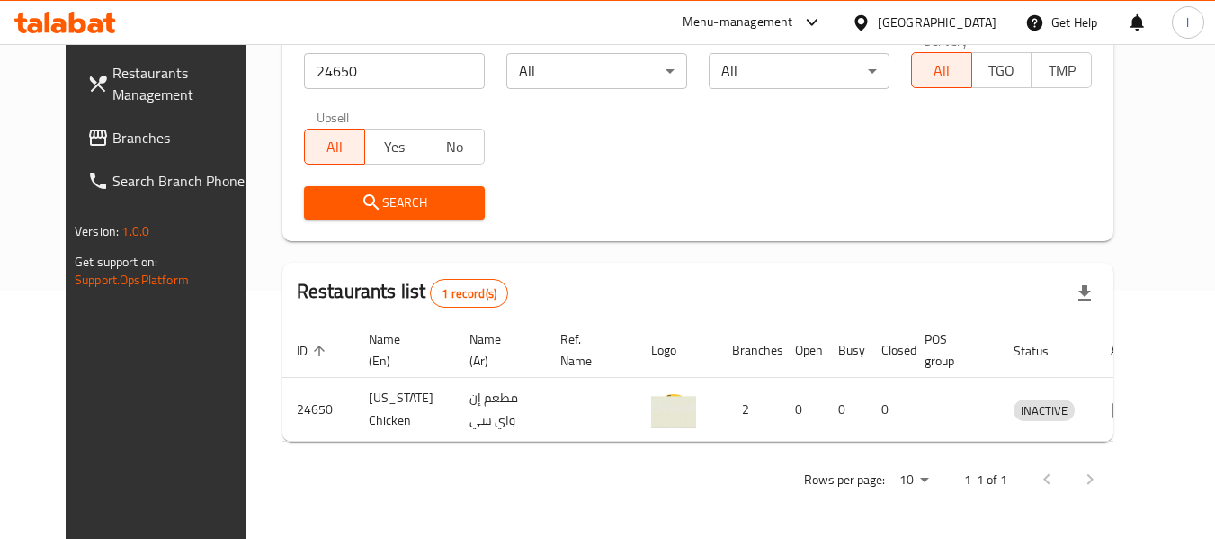
click at [962, 31] on div "[GEOGRAPHIC_DATA]" at bounding box center [937, 23] width 119 height 20
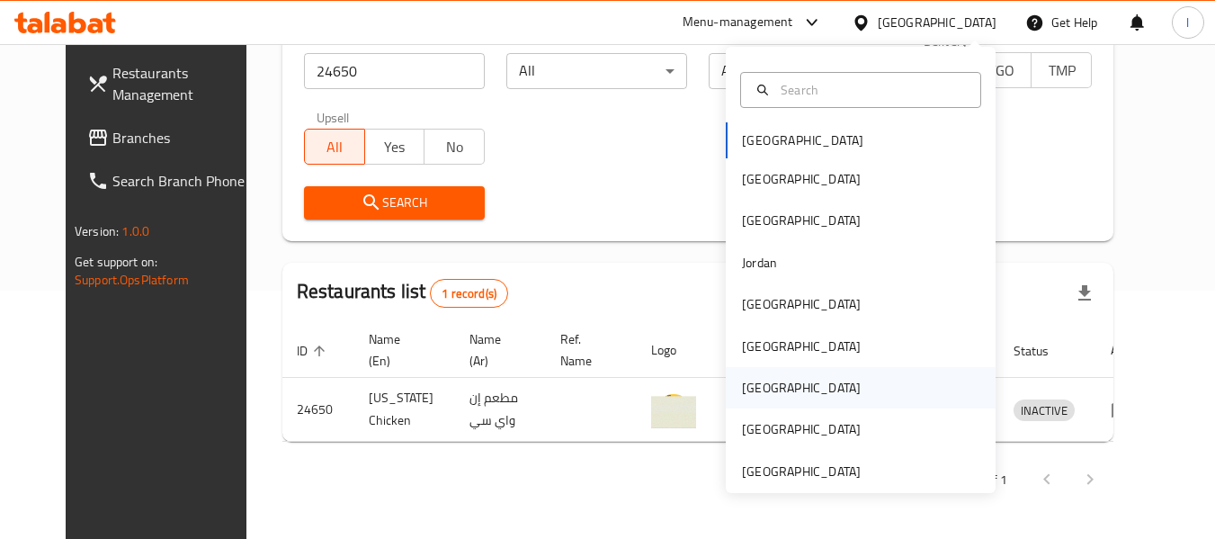
click at [782, 395] on div "[GEOGRAPHIC_DATA]" at bounding box center [861, 387] width 270 height 41
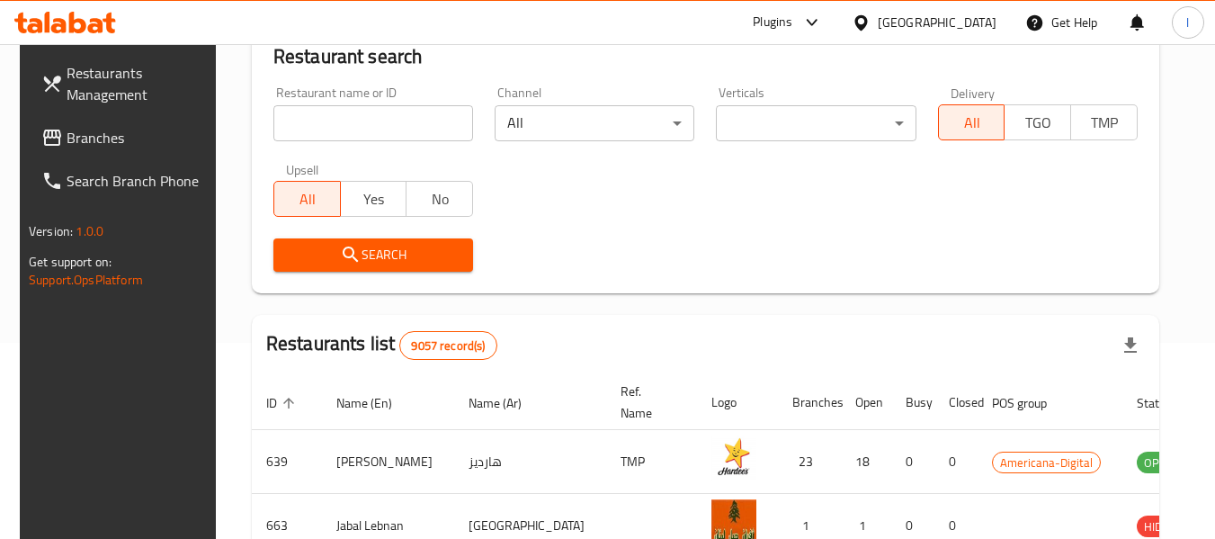
scroll to position [248, 0]
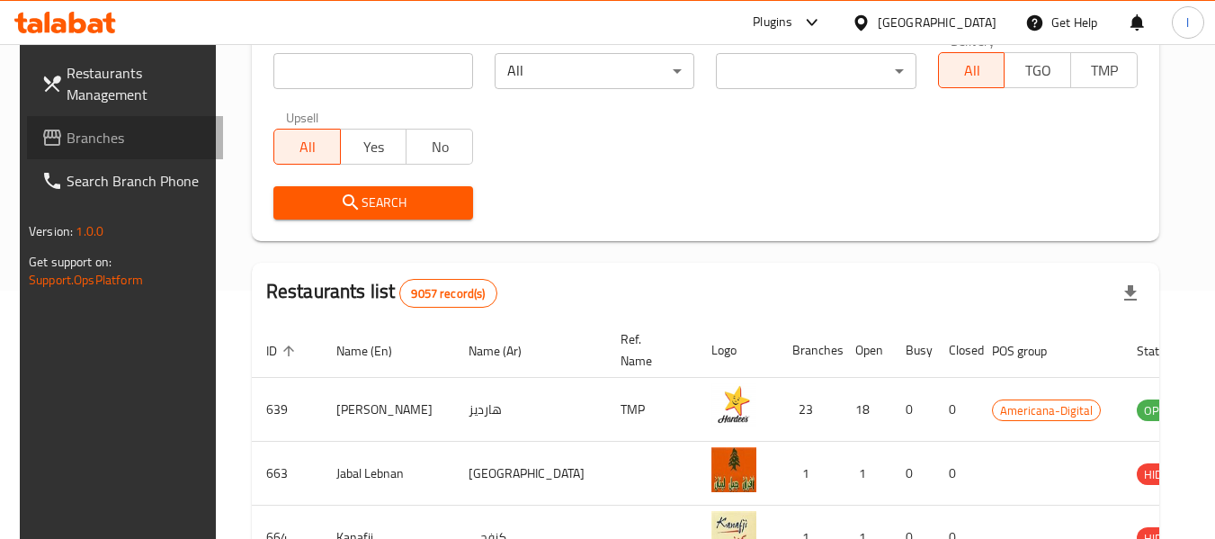
click at [123, 135] on span "Branches" at bounding box center [138, 138] width 142 height 22
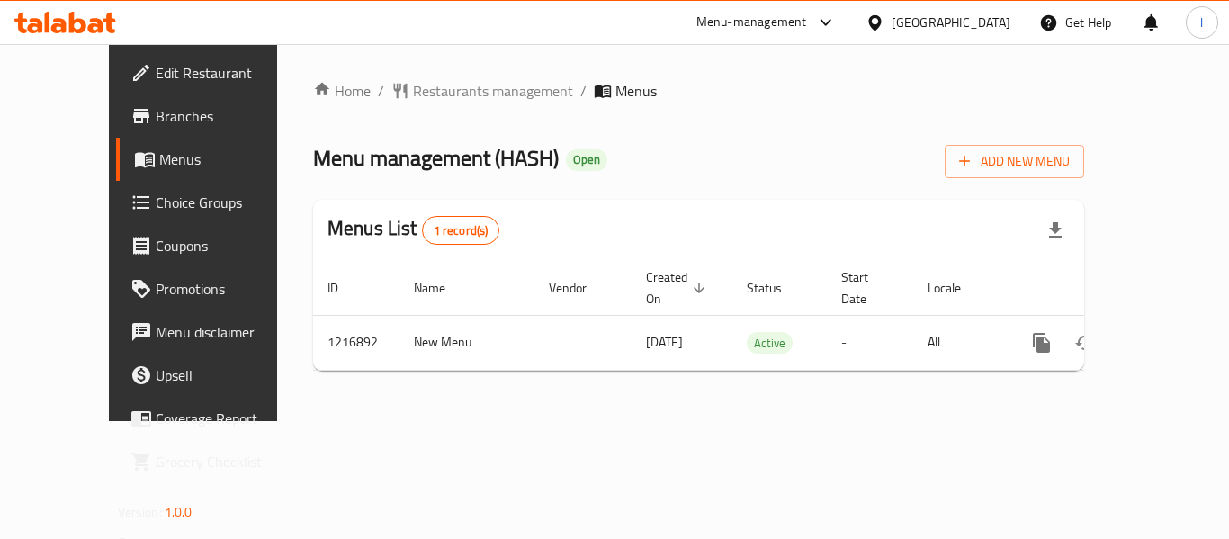
click at [436, 90] on span "Restaurants management" at bounding box center [493, 91] width 160 height 22
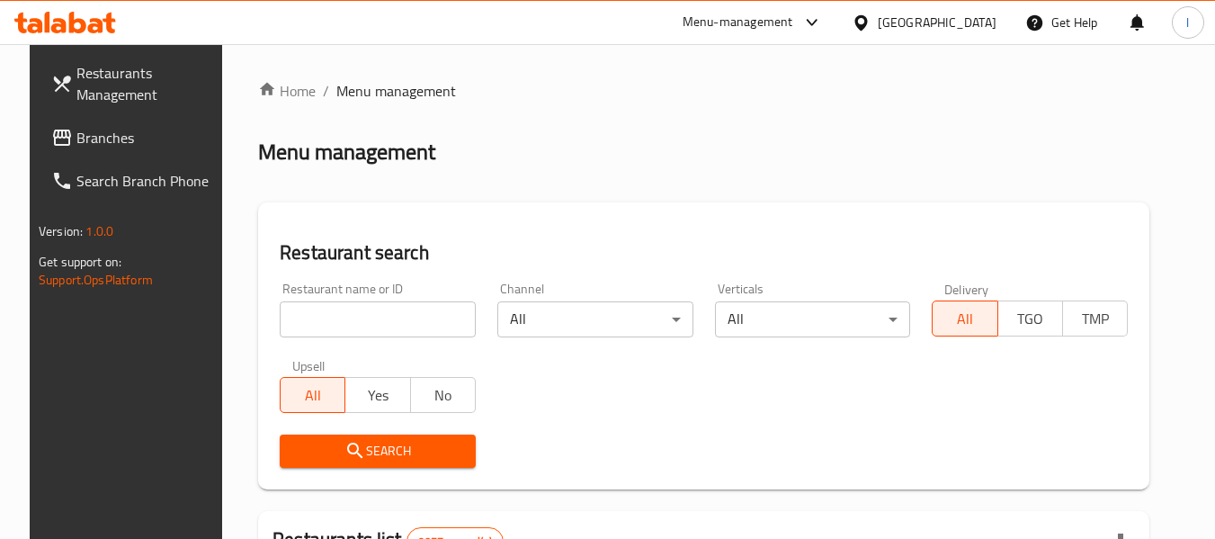
click at [364, 319] on input "search" at bounding box center [378, 319] width 196 height 36
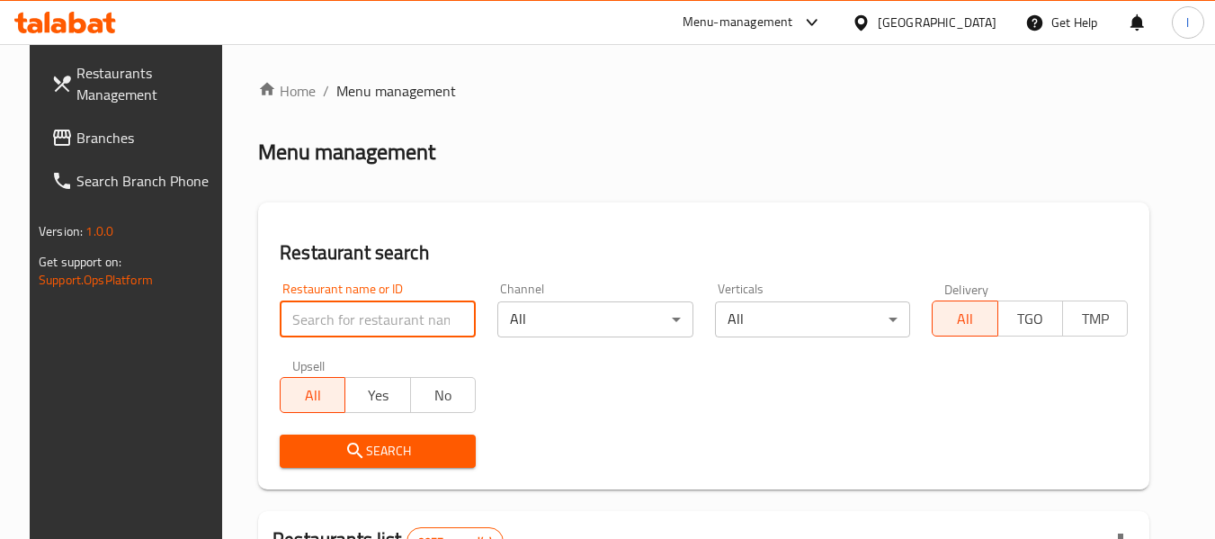
paste input "672547"
type input "672547"
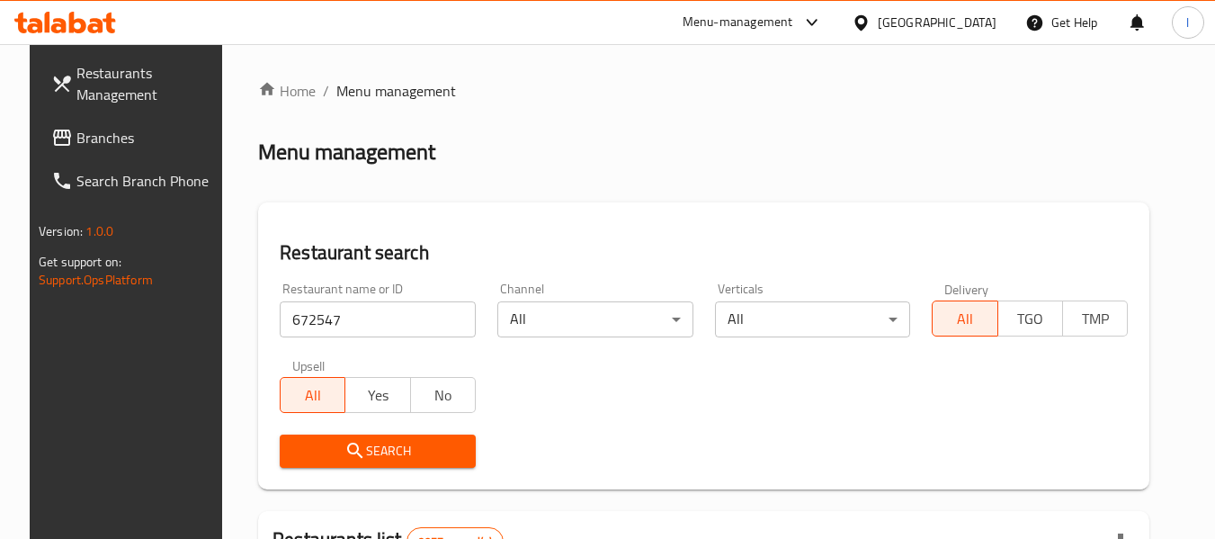
click at [310, 434] on button "Search" at bounding box center [378, 450] width 196 height 33
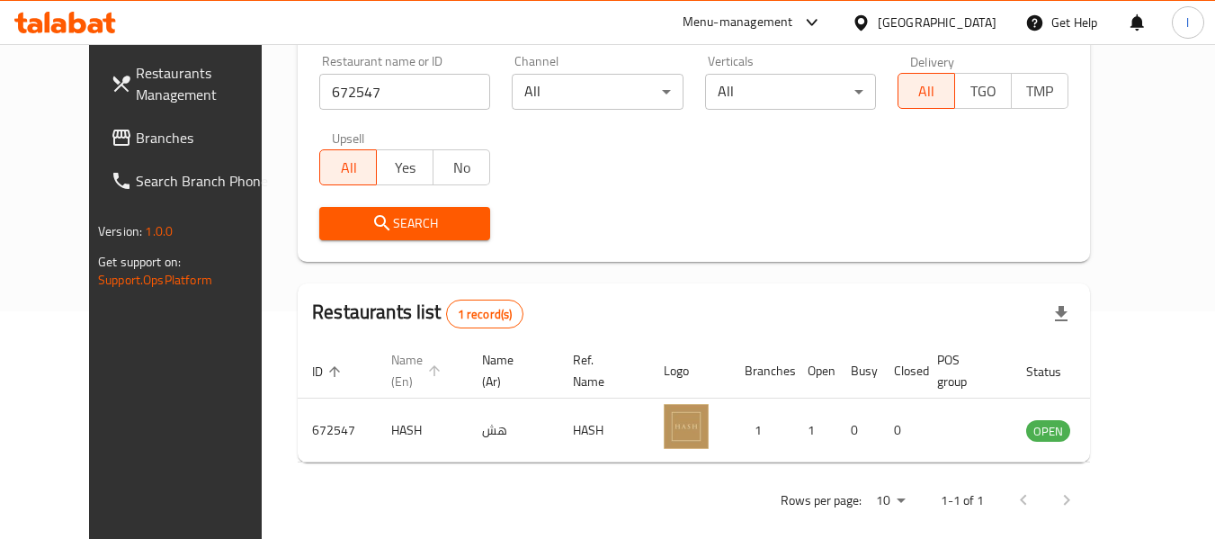
scroll to position [248, 0]
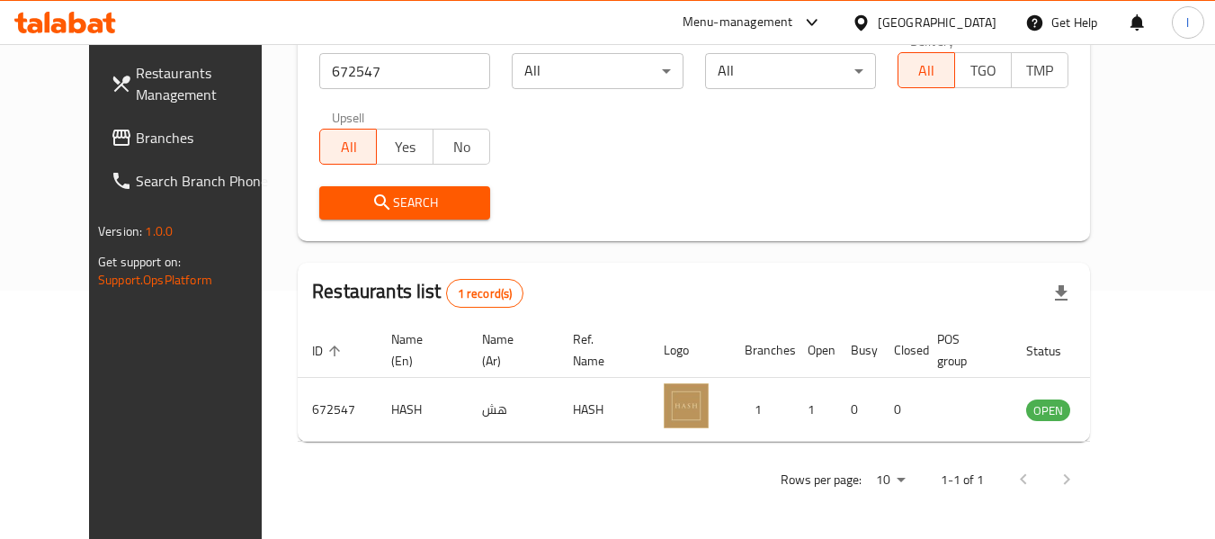
click at [968, 15] on div "Qatar" at bounding box center [937, 23] width 119 height 20
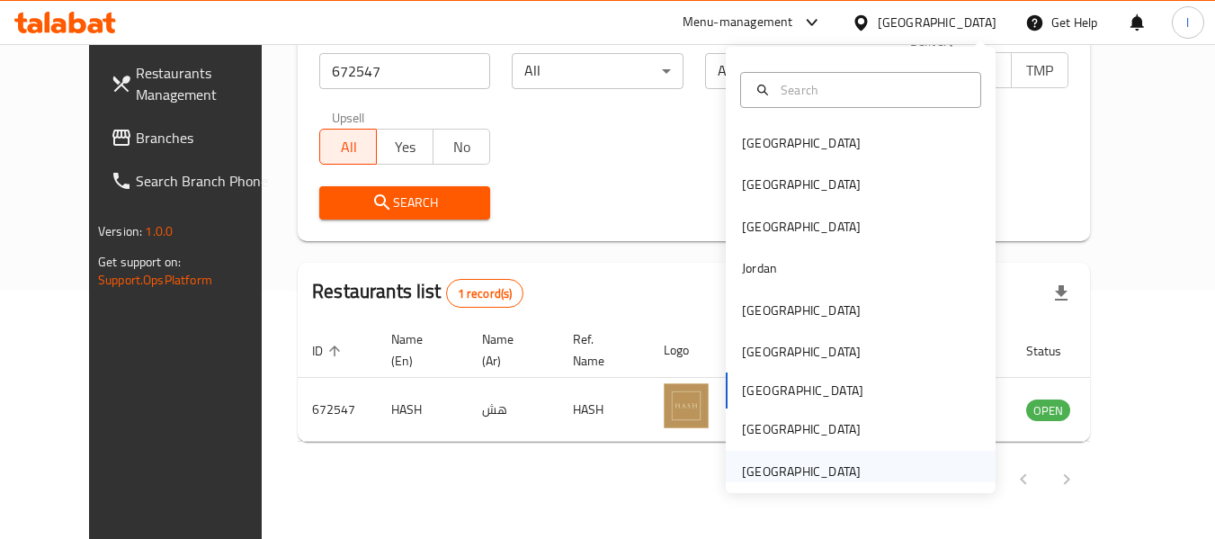
click at [812, 461] on div "[GEOGRAPHIC_DATA]" at bounding box center [801, 471] width 119 height 20
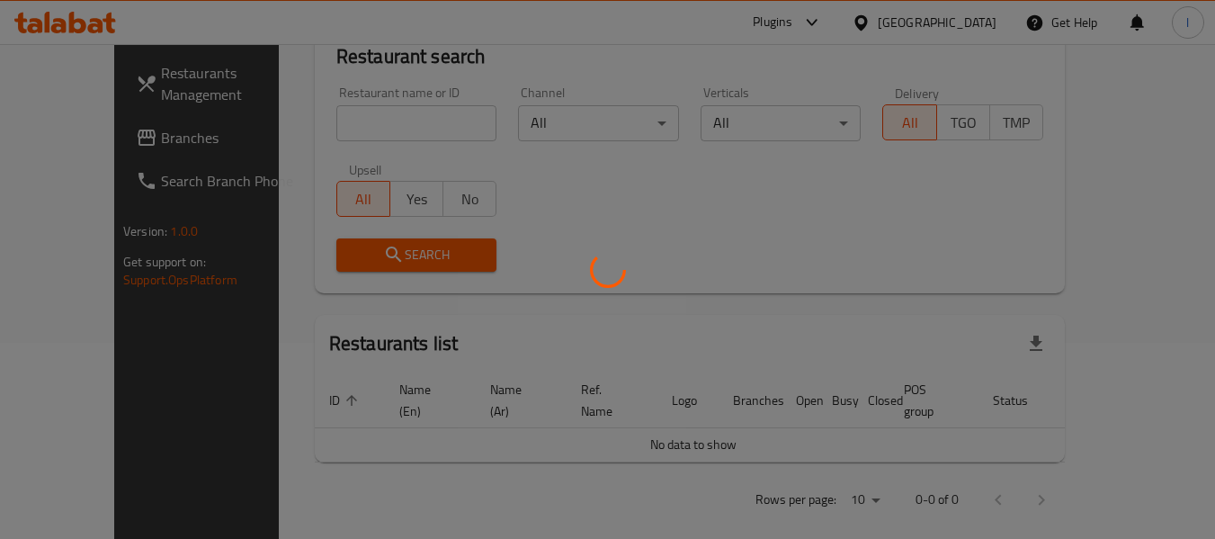
scroll to position [248, 0]
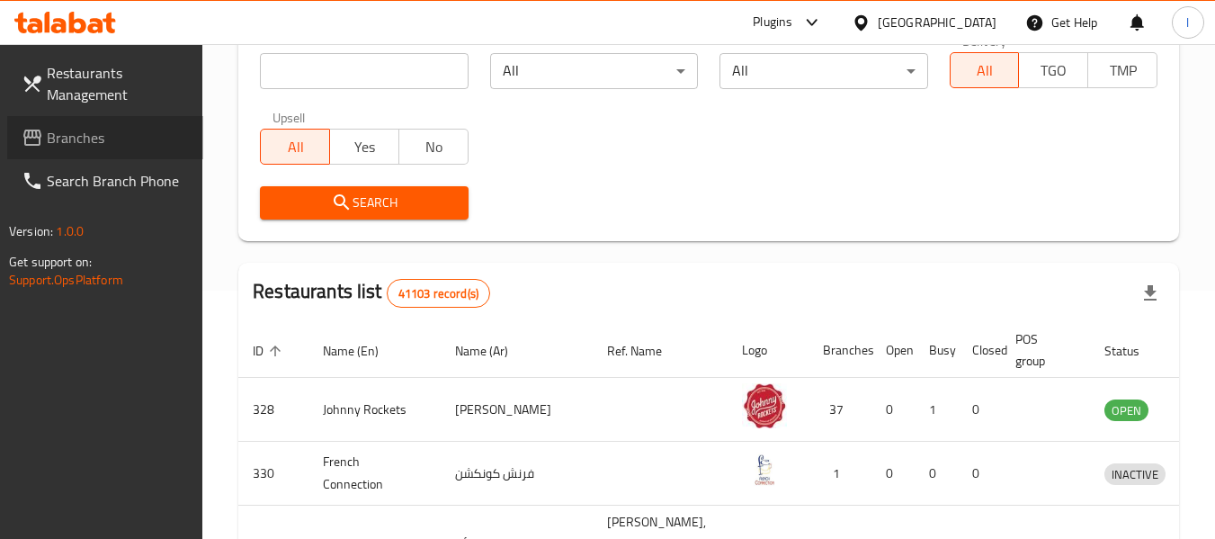
click at [108, 139] on span "Branches" at bounding box center [118, 138] width 142 height 22
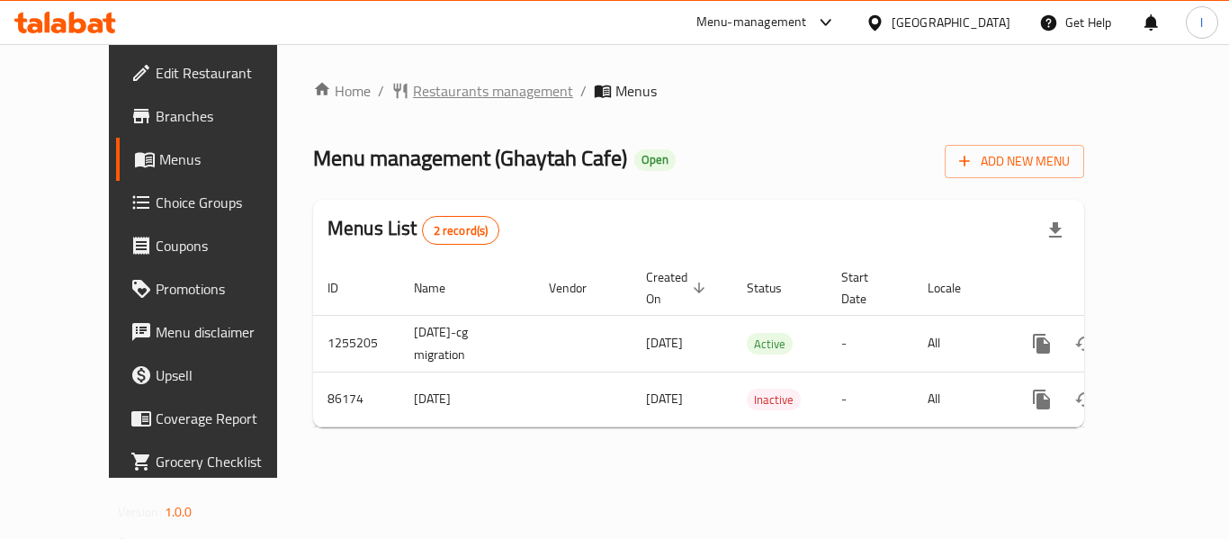
click at [428, 90] on span "Restaurants management" at bounding box center [493, 91] width 160 height 22
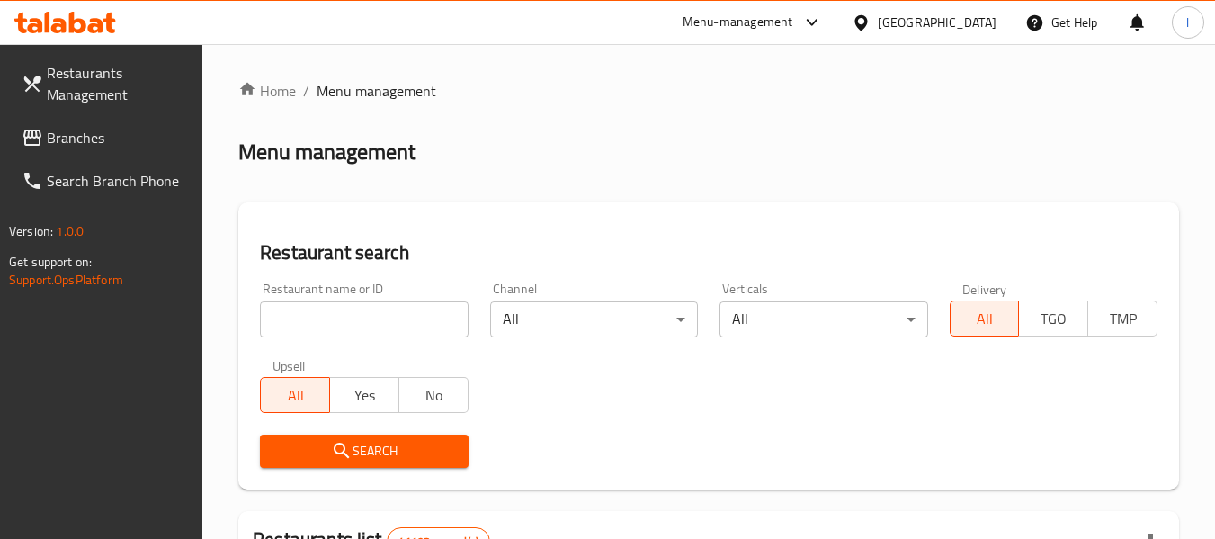
click at [348, 324] on input "search" at bounding box center [364, 319] width 208 height 36
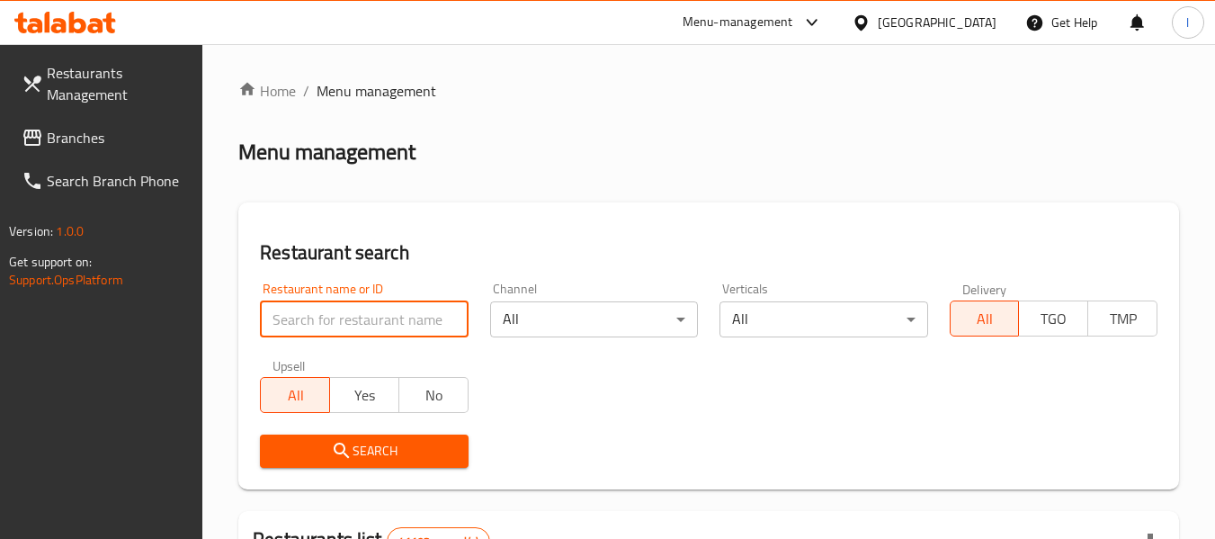
paste input "601014"
type input "601014"
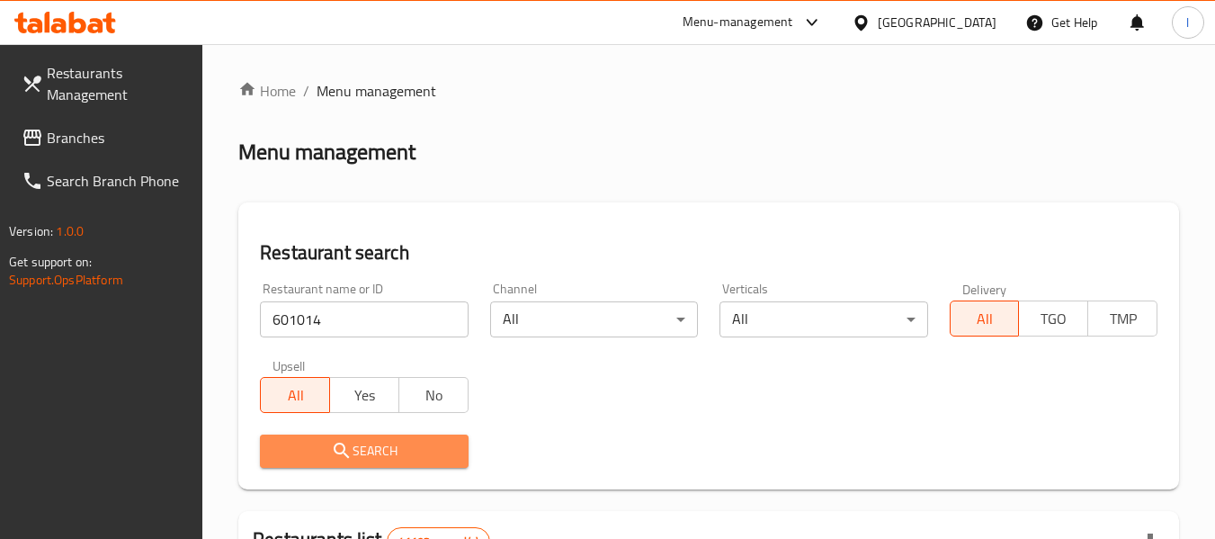
click at [375, 451] on span "Search" at bounding box center [363, 451] width 179 height 22
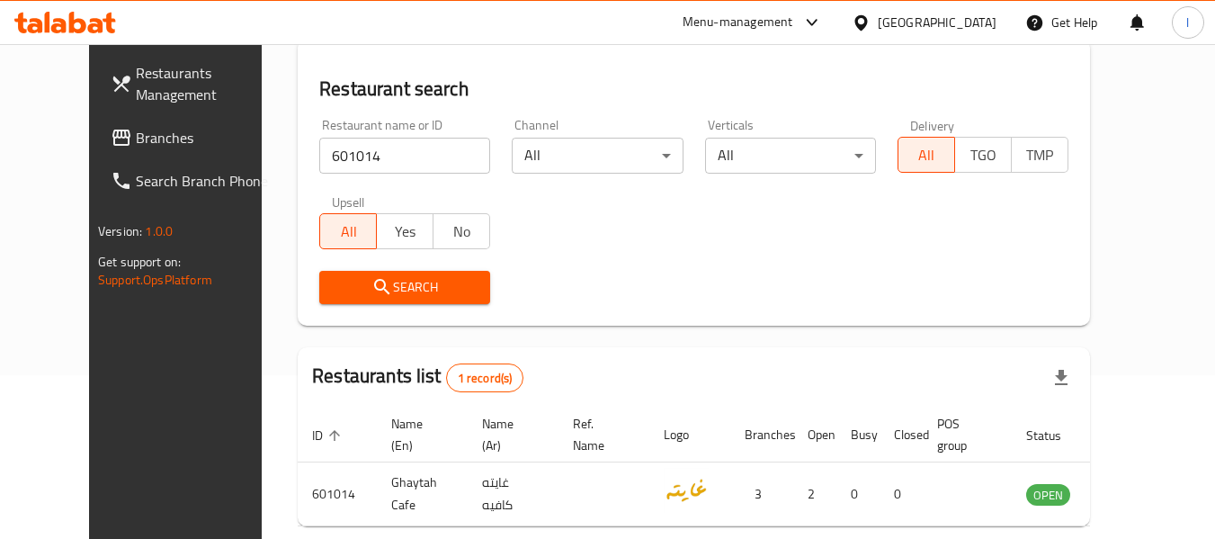
scroll to position [180, 0]
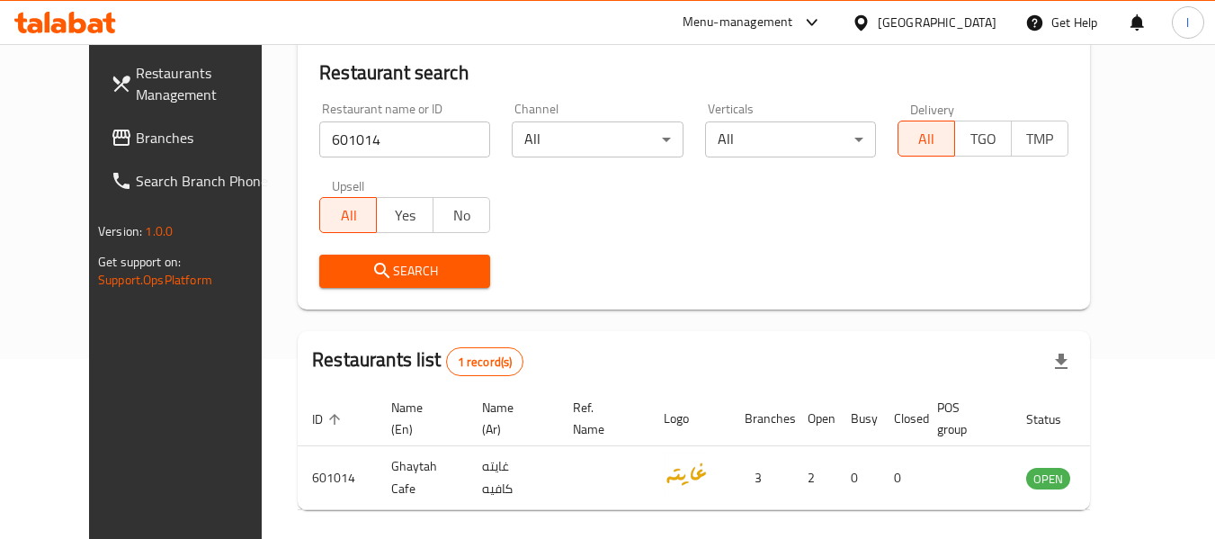
click at [136, 127] on span "Branches" at bounding box center [207, 138] width 142 height 22
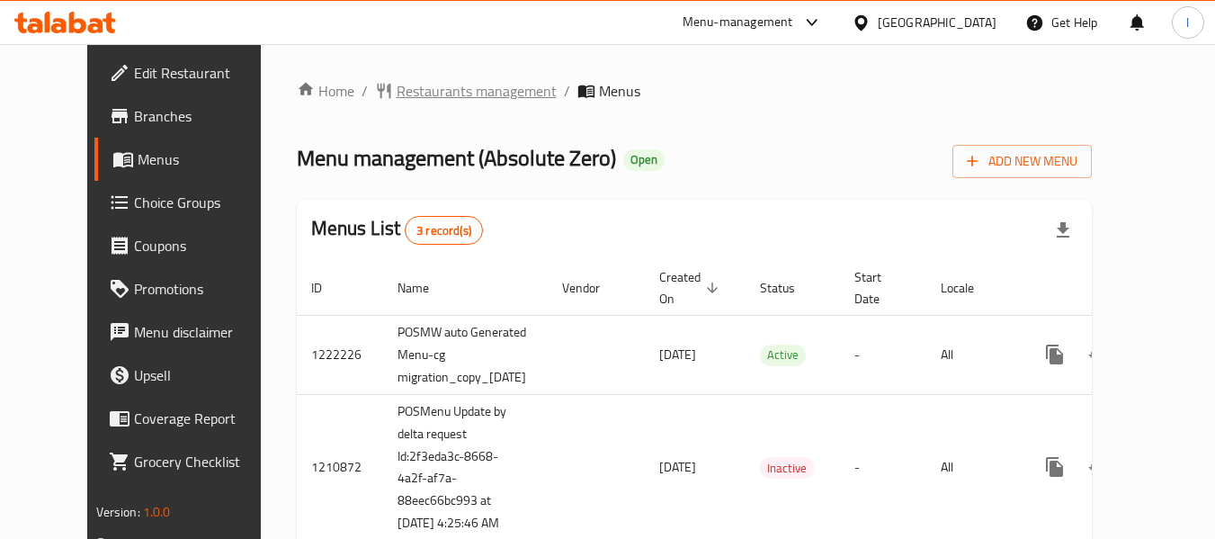
click at [398, 92] on span "Restaurants management" at bounding box center [477, 91] width 160 height 22
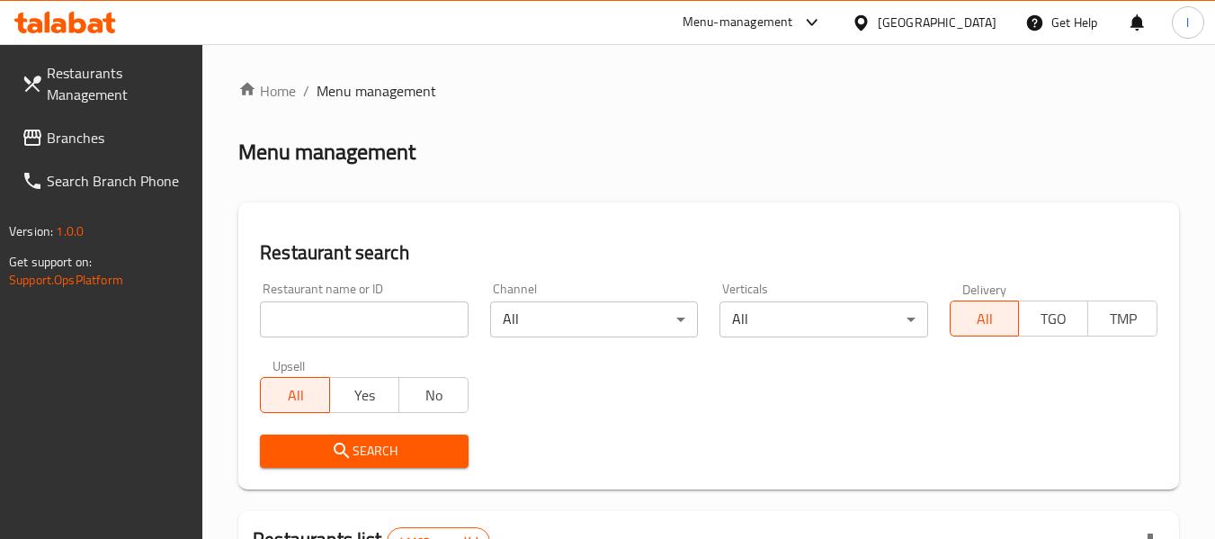
click at [337, 309] on input "search" at bounding box center [364, 319] width 208 height 36
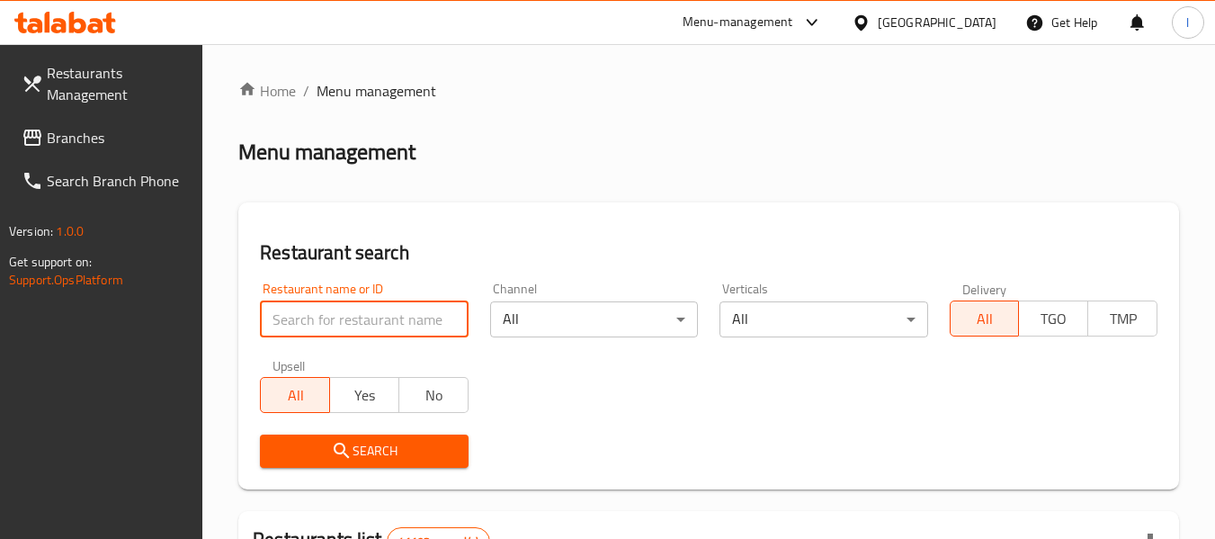
paste input "27306"
type input "27306"
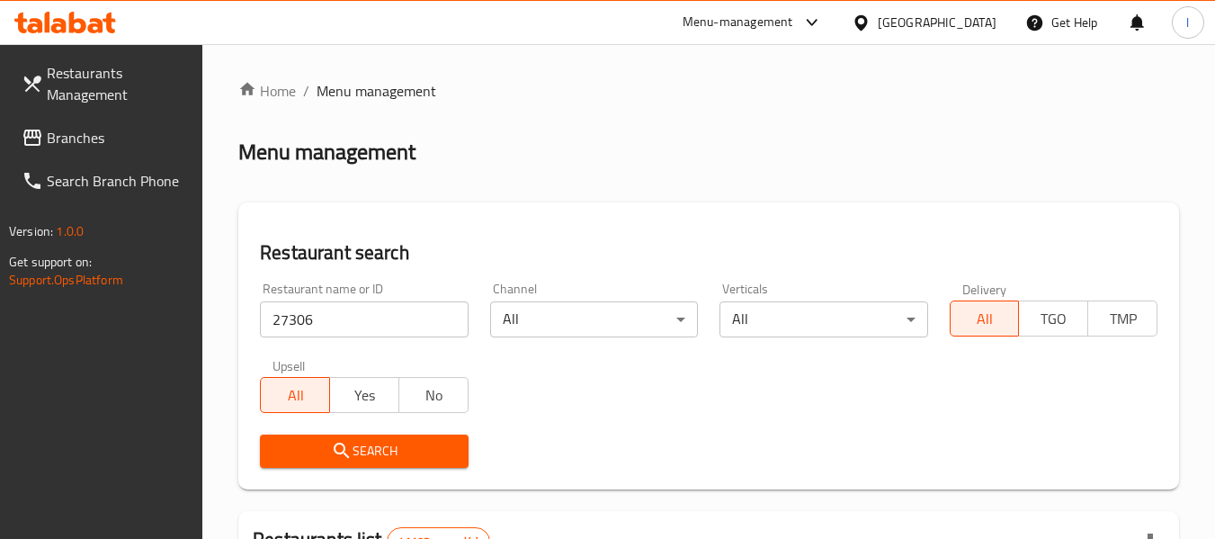
click at [370, 446] on span "Search" at bounding box center [363, 451] width 179 height 22
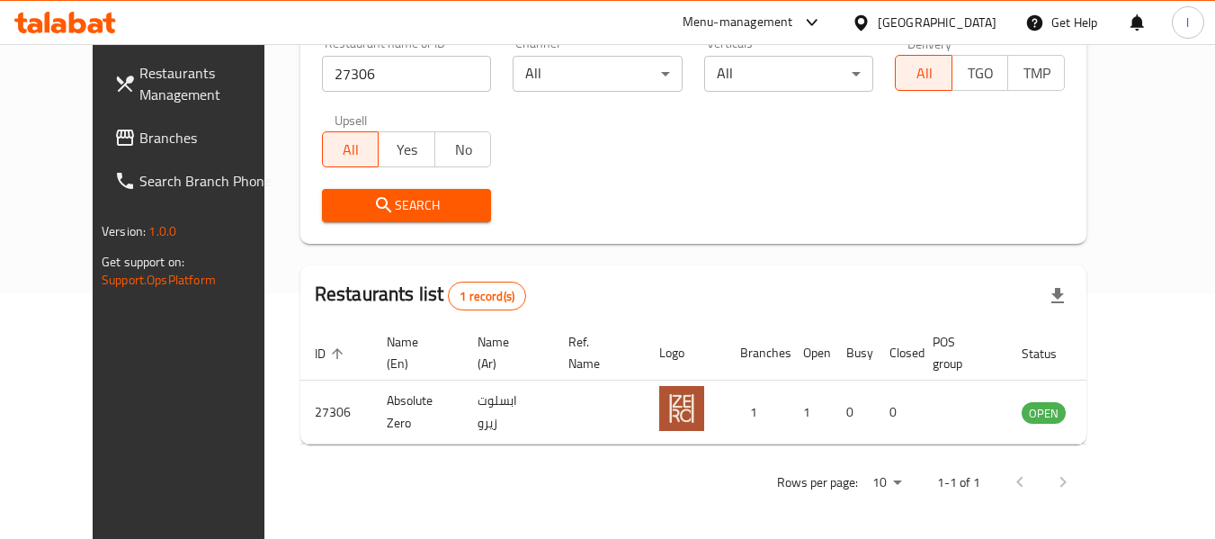
scroll to position [248, 0]
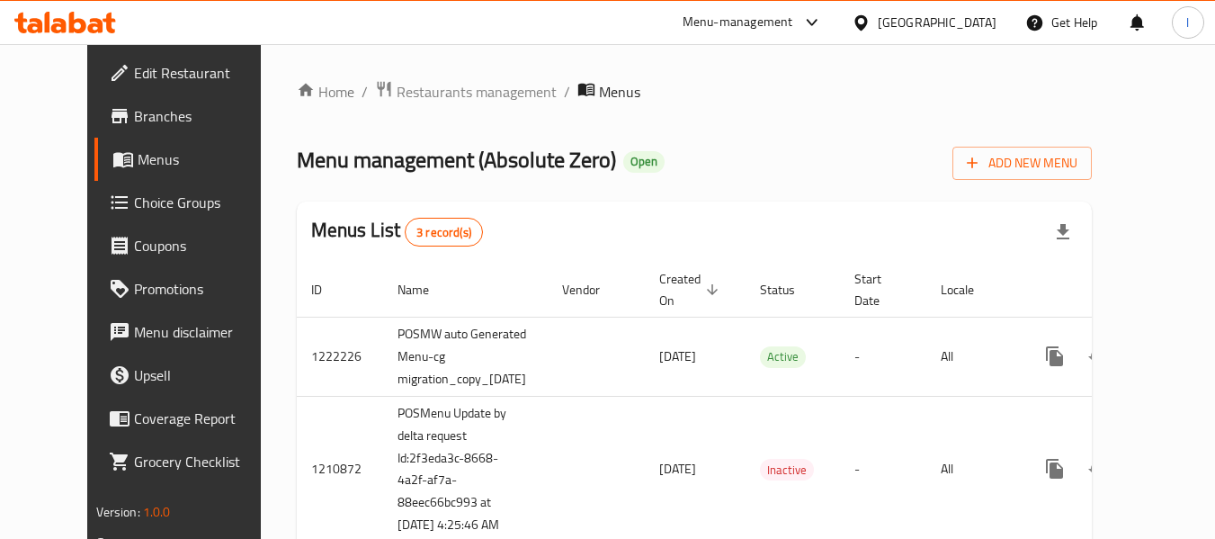
click at [134, 203] on span "Choice Groups" at bounding box center [205, 203] width 142 height 22
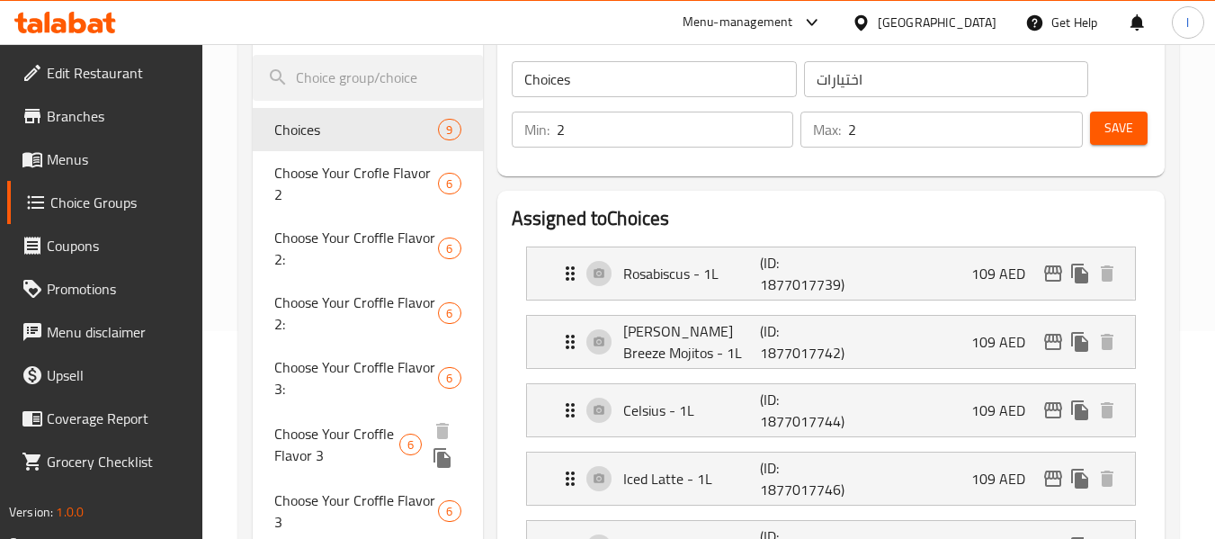
scroll to position [165, 0]
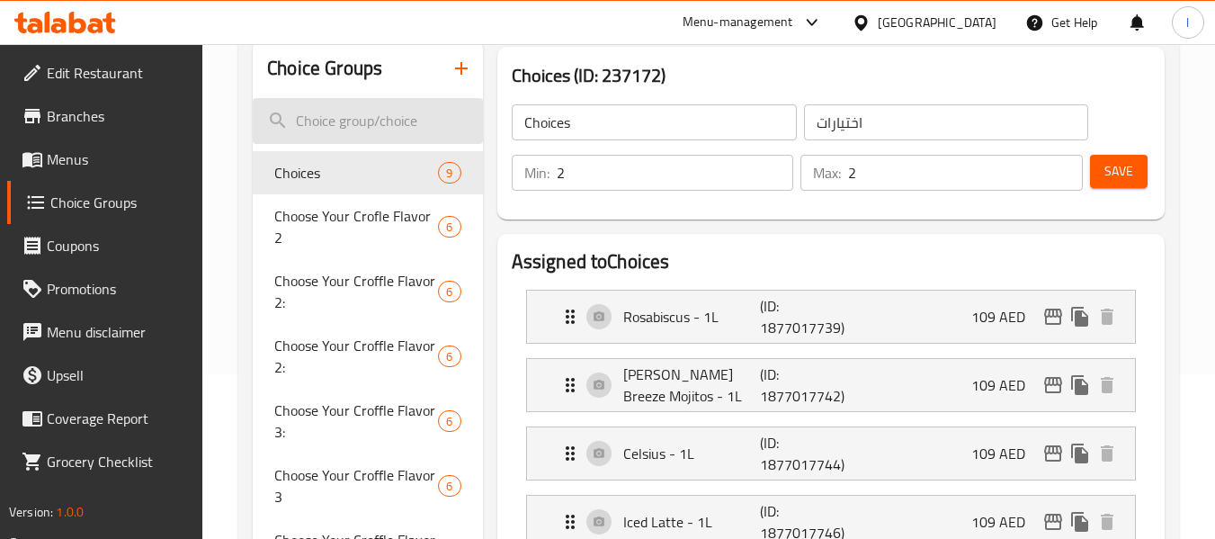
click at [345, 129] on input "search" at bounding box center [367, 121] width 229 height 46
paste input "Crowle 2 option"
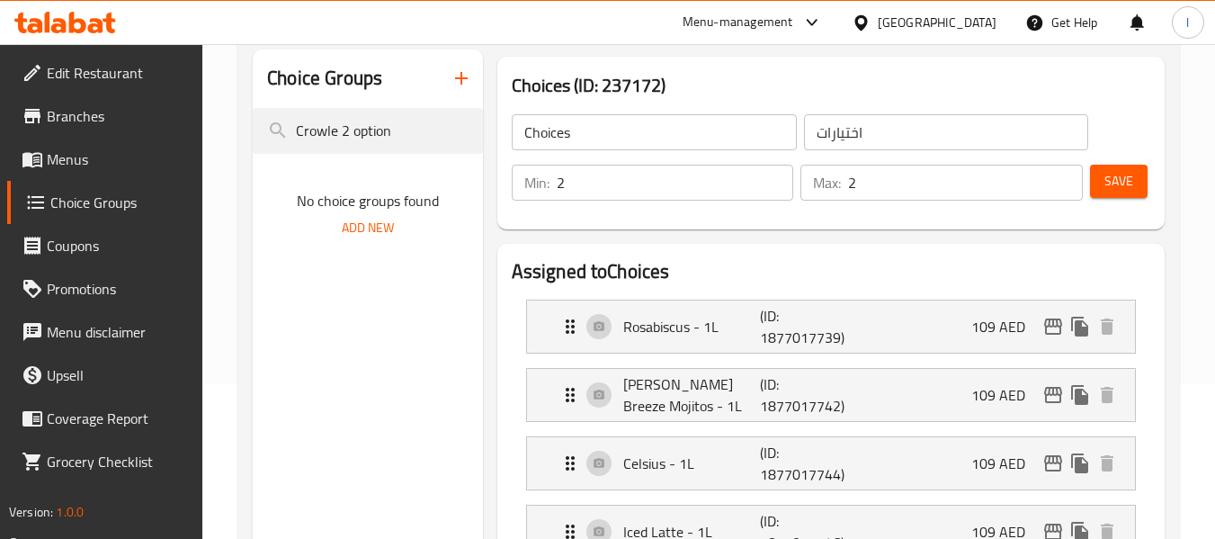
scroll to position [75, 0]
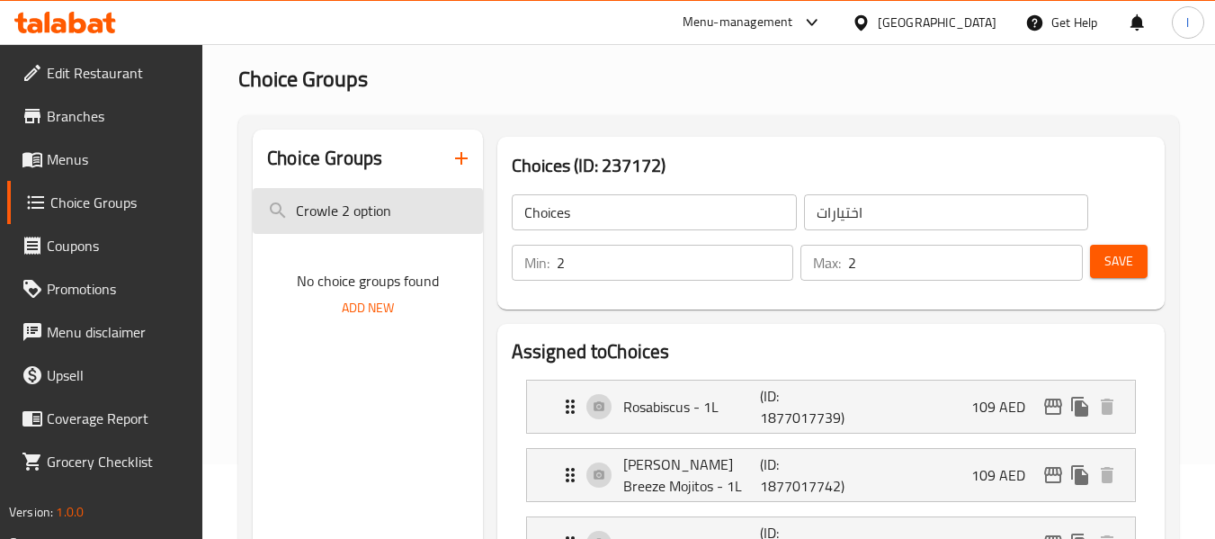
click at [405, 216] on input "Crowle 2 option" at bounding box center [367, 211] width 229 height 46
type input "C"
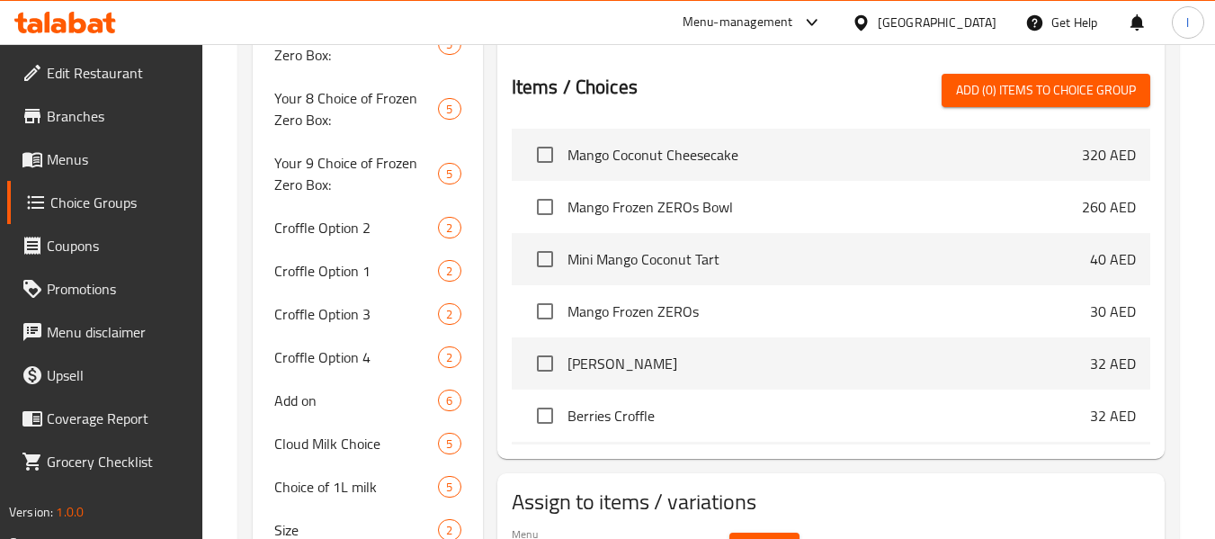
scroll to position [1154, 0]
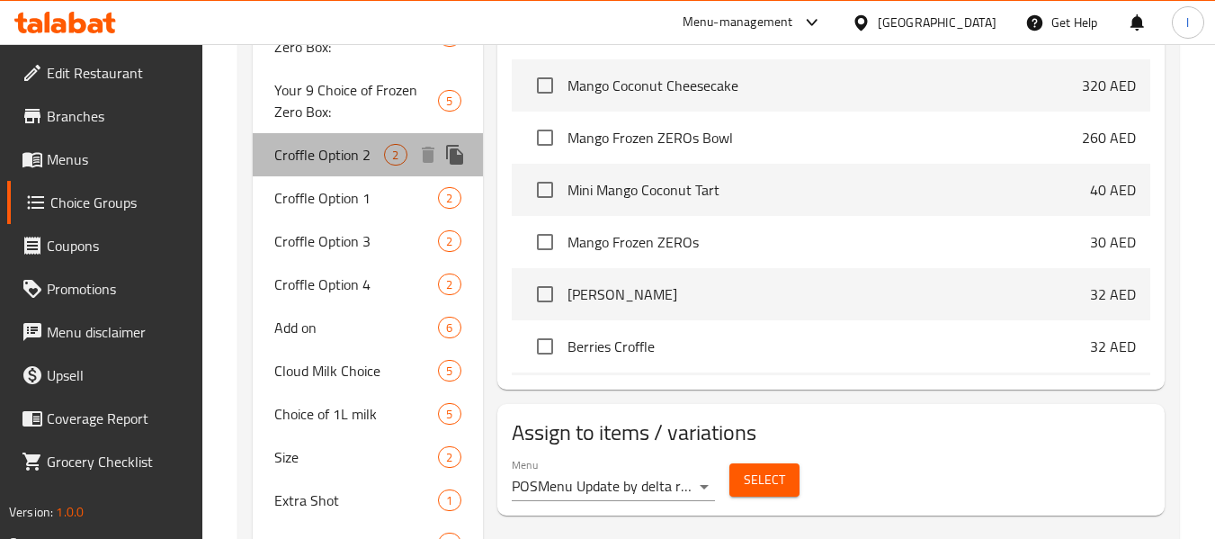
click at [347, 155] on span "Croffle Option 2" at bounding box center [329, 155] width 110 height 22
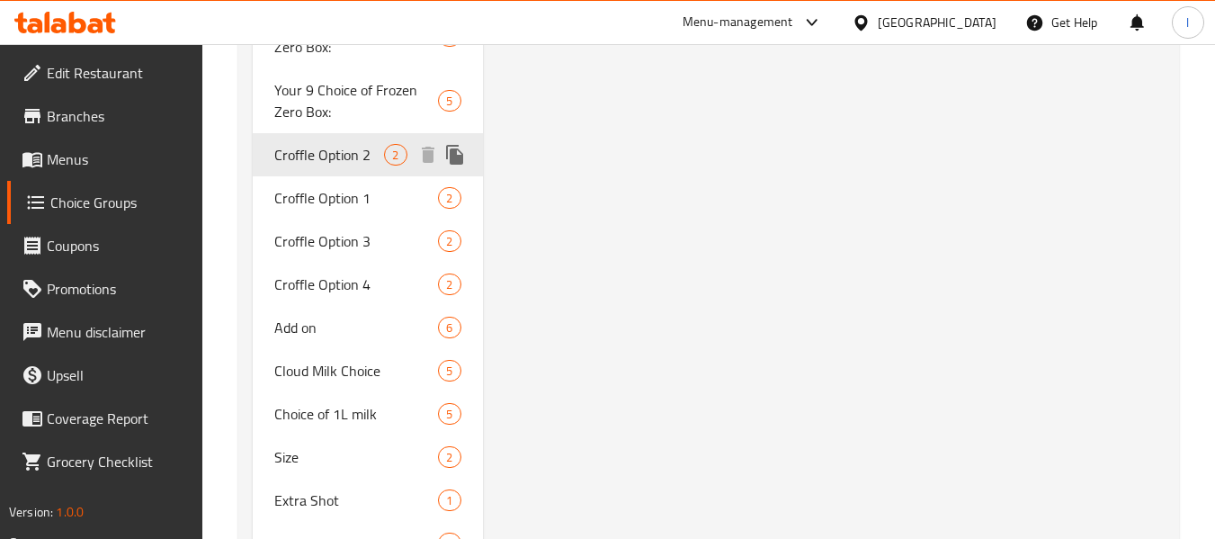
type input "Croffle Option 2"
type input "خيار كروفل 2"
type input "1"
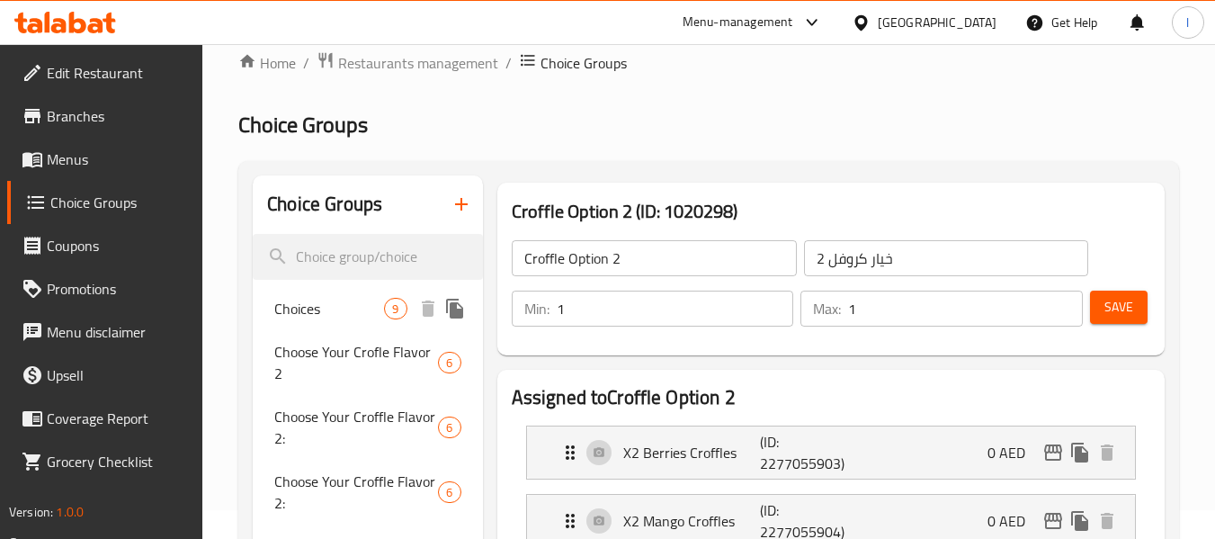
scroll to position [0, 0]
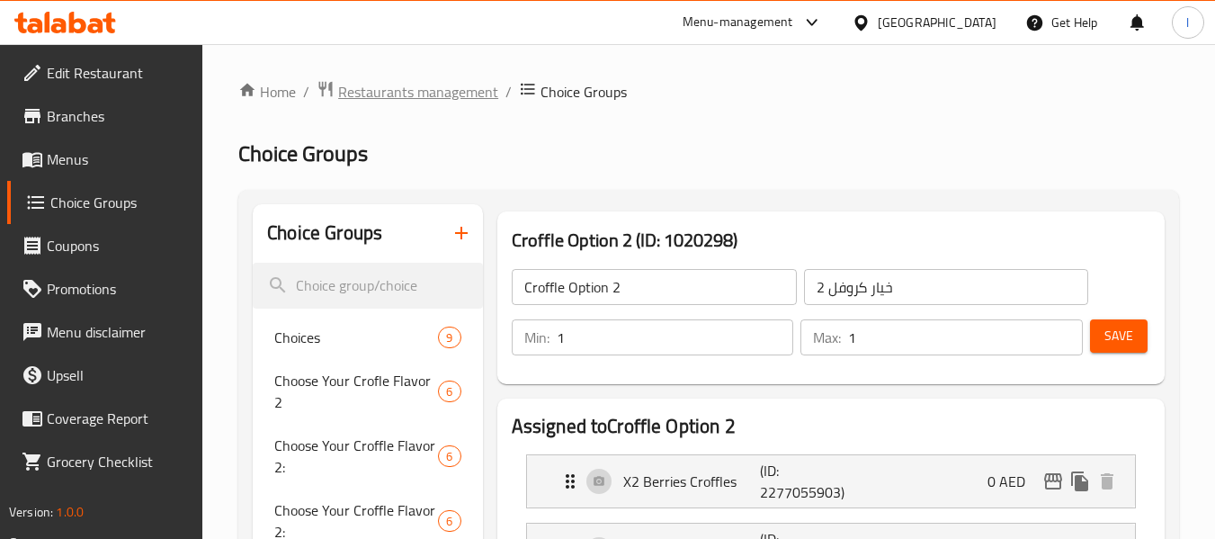
click at [380, 83] on span "Restaurants management" at bounding box center [418, 92] width 160 height 22
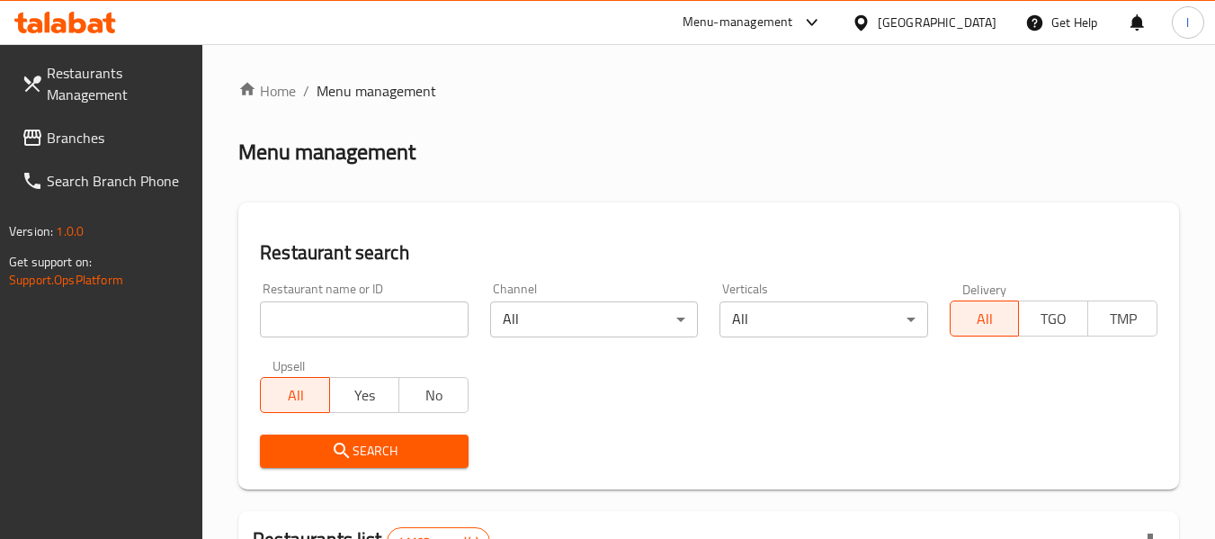
click at [930, 18] on div "[GEOGRAPHIC_DATA]" at bounding box center [937, 23] width 119 height 20
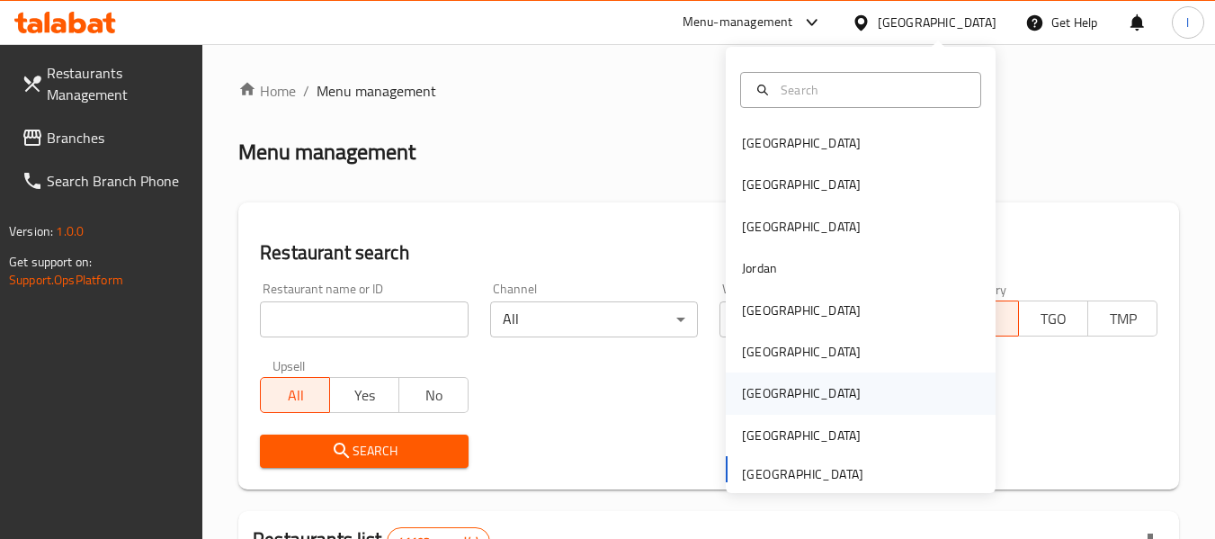
click at [789, 397] on div "[GEOGRAPHIC_DATA]" at bounding box center [861, 392] width 270 height 41
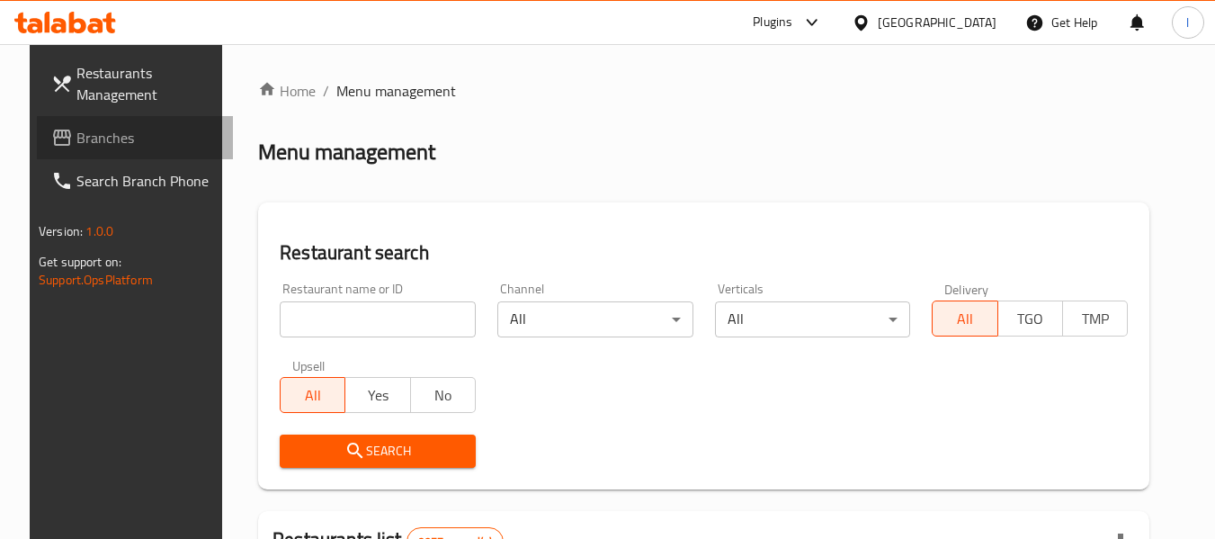
click at [150, 148] on span "Branches" at bounding box center [147, 138] width 142 height 22
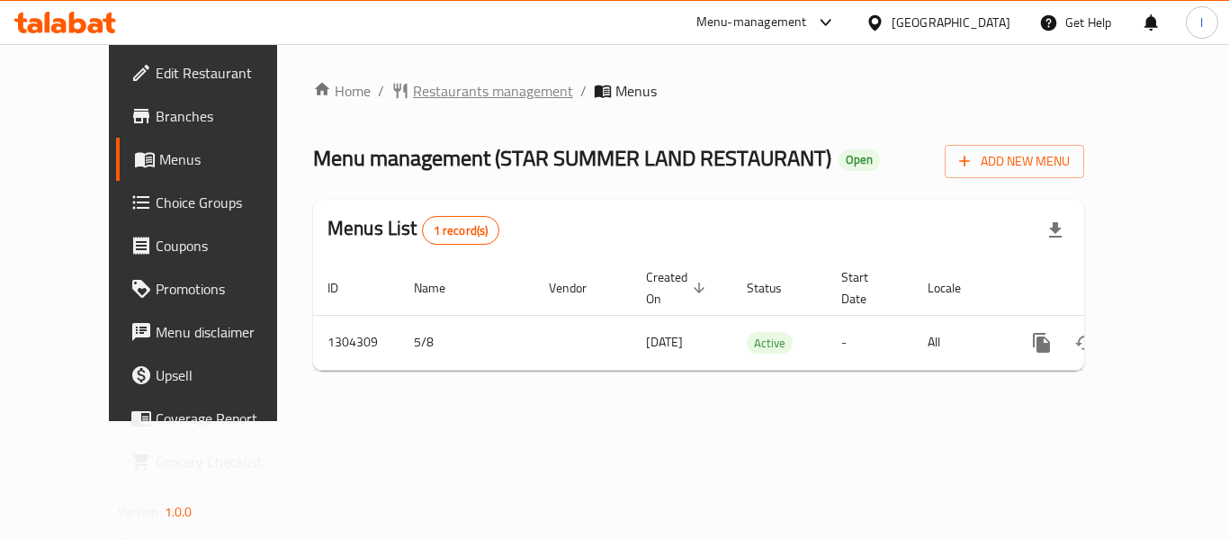
click at [445, 85] on span "Restaurants management" at bounding box center [493, 91] width 160 height 22
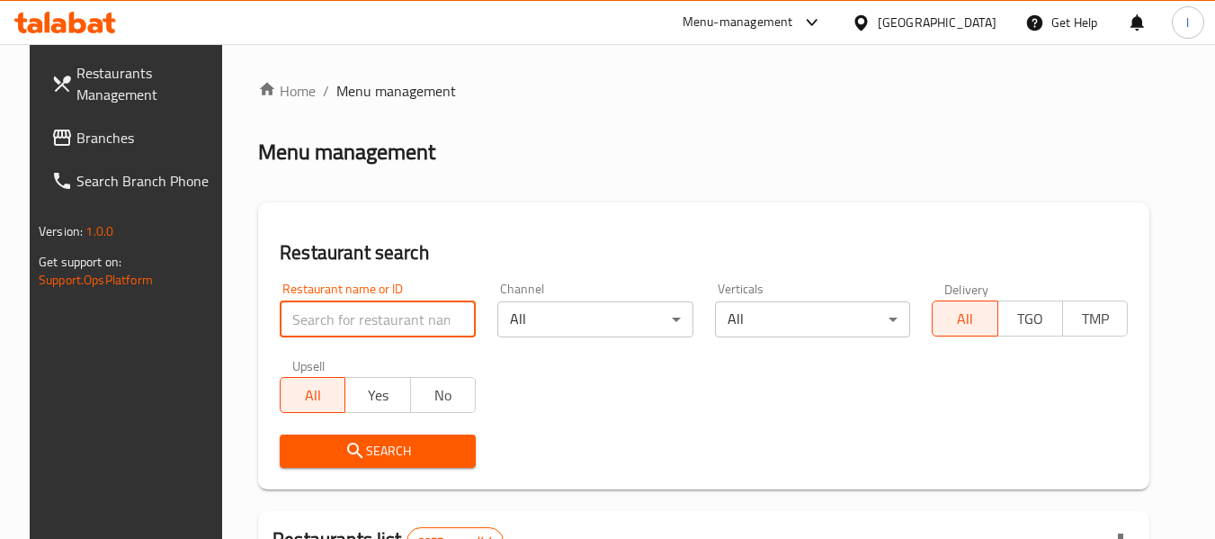
paste input "703166"
type input "703166"
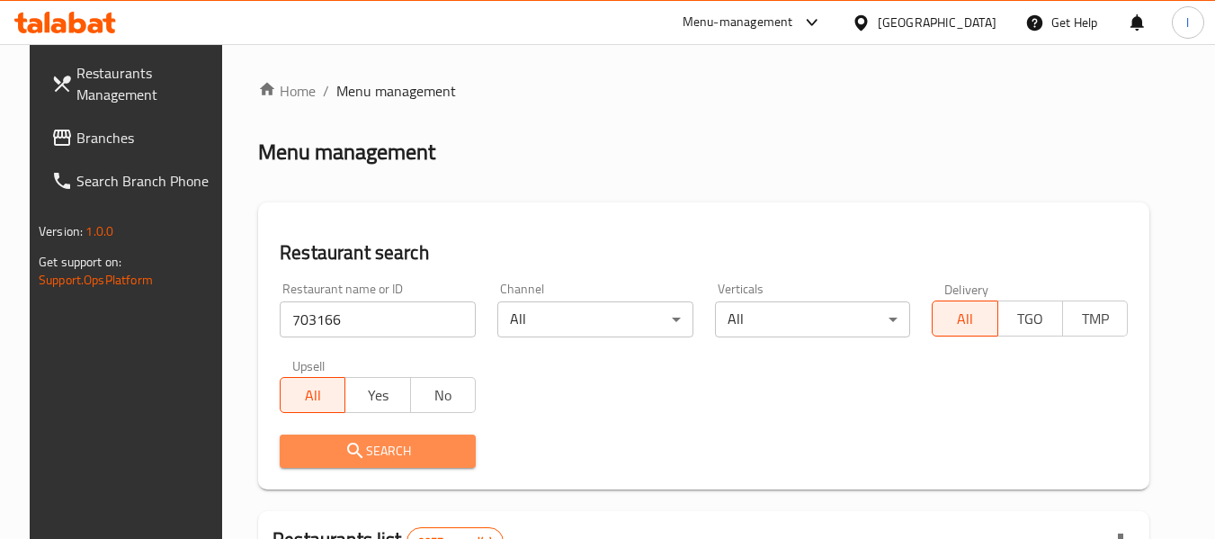
click at [363, 452] on span "Search" at bounding box center [377, 451] width 167 height 22
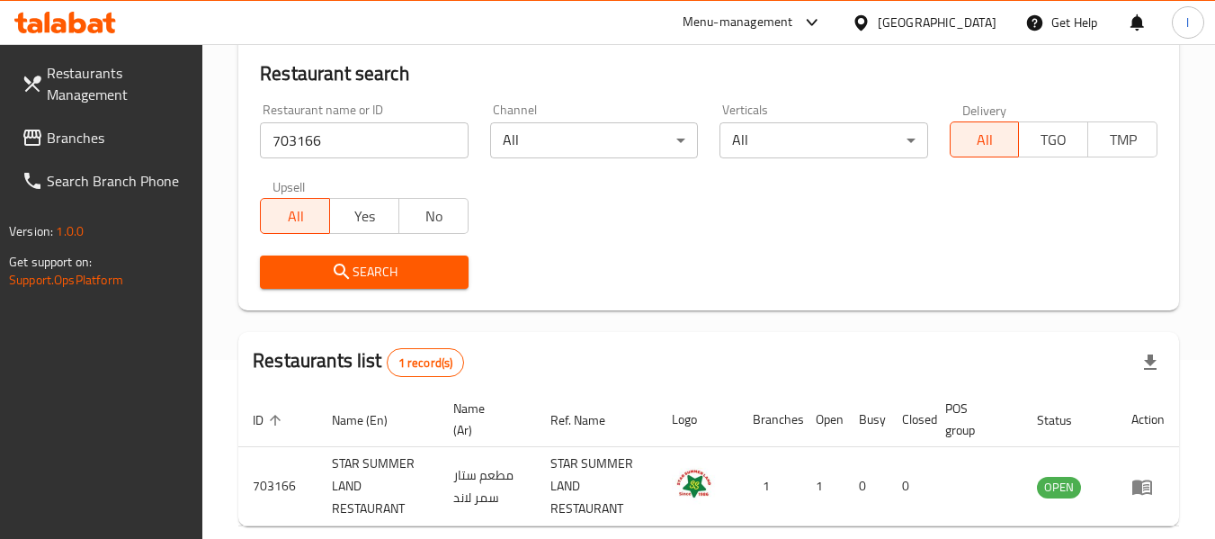
scroll to position [180, 0]
click at [867, 22] on icon at bounding box center [860, 21] width 13 height 15
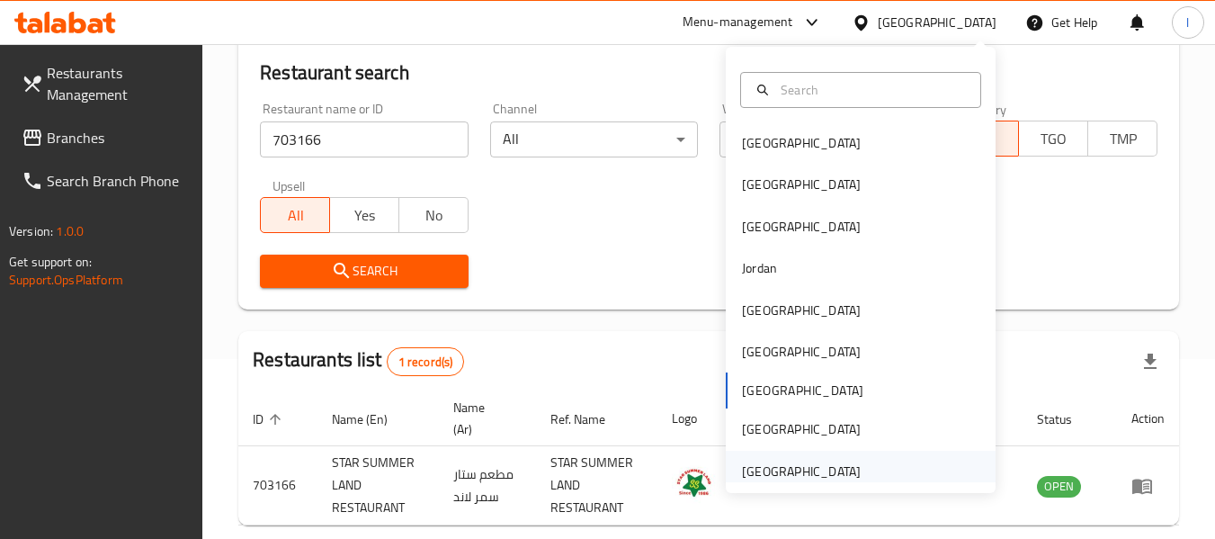
click at [801, 464] on div "[GEOGRAPHIC_DATA]" at bounding box center [801, 471] width 119 height 20
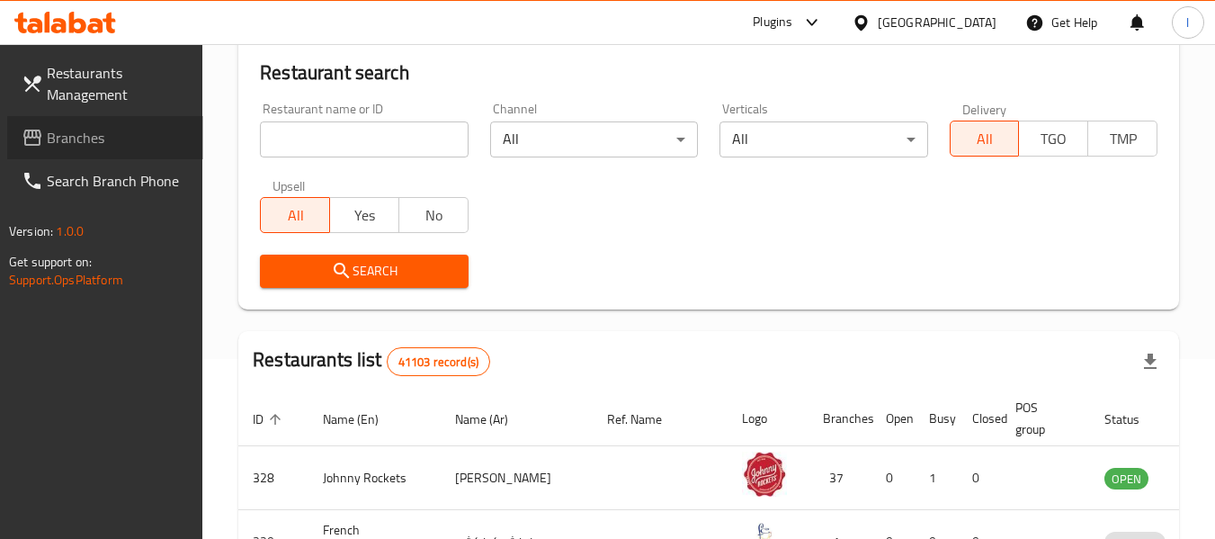
click at [118, 137] on span "Branches" at bounding box center [118, 138] width 142 height 22
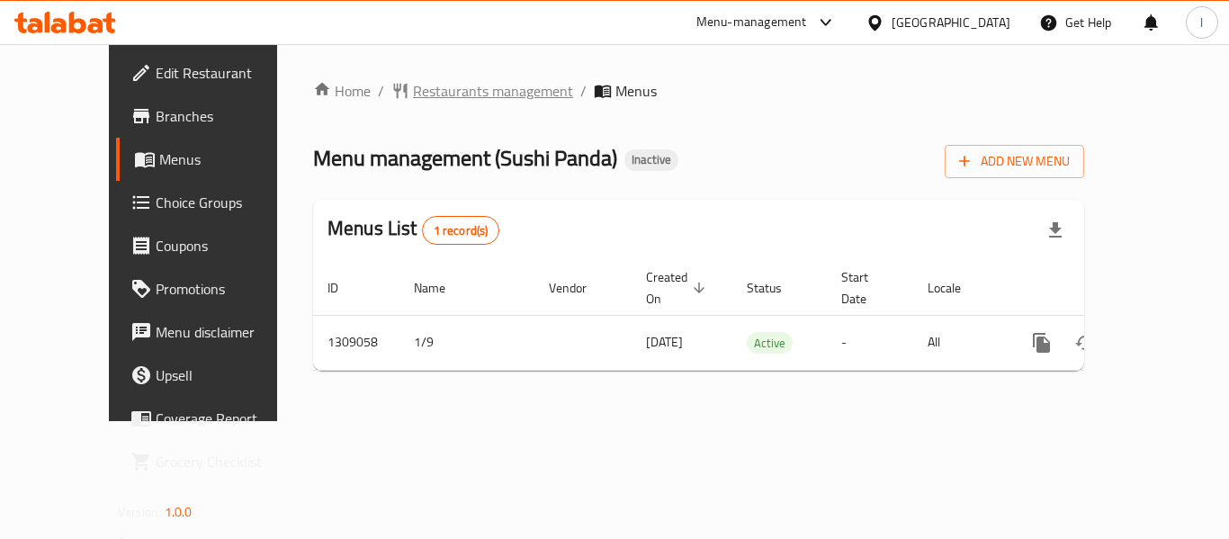
click at [420, 94] on span "Restaurants management" at bounding box center [493, 91] width 160 height 22
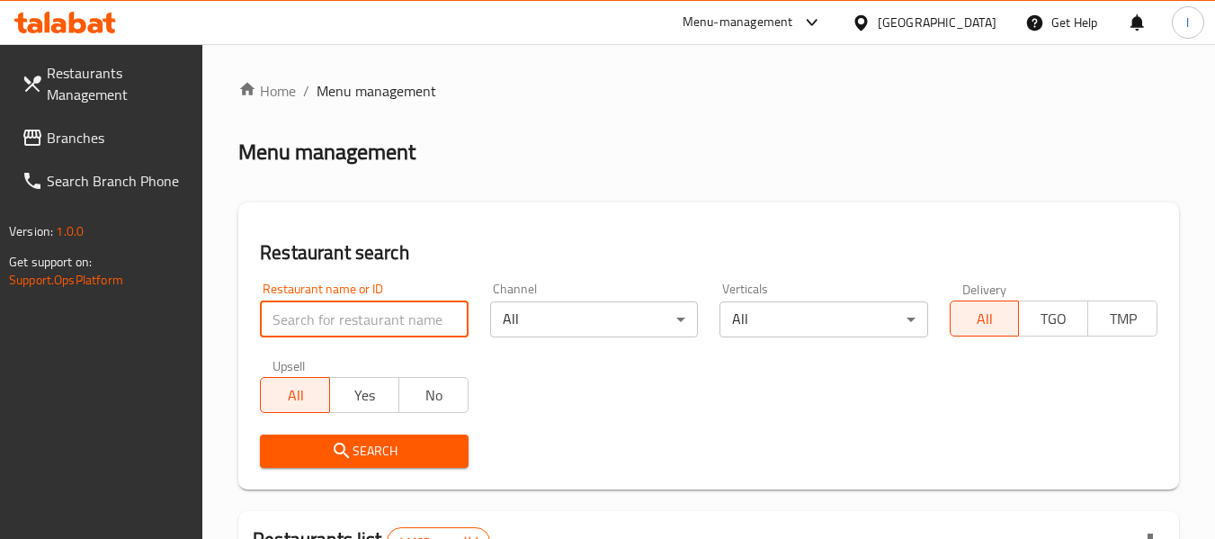
click at [369, 322] on input "search" at bounding box center [364, 319] width 208 height 36
paste input "705141"
type input "705141"
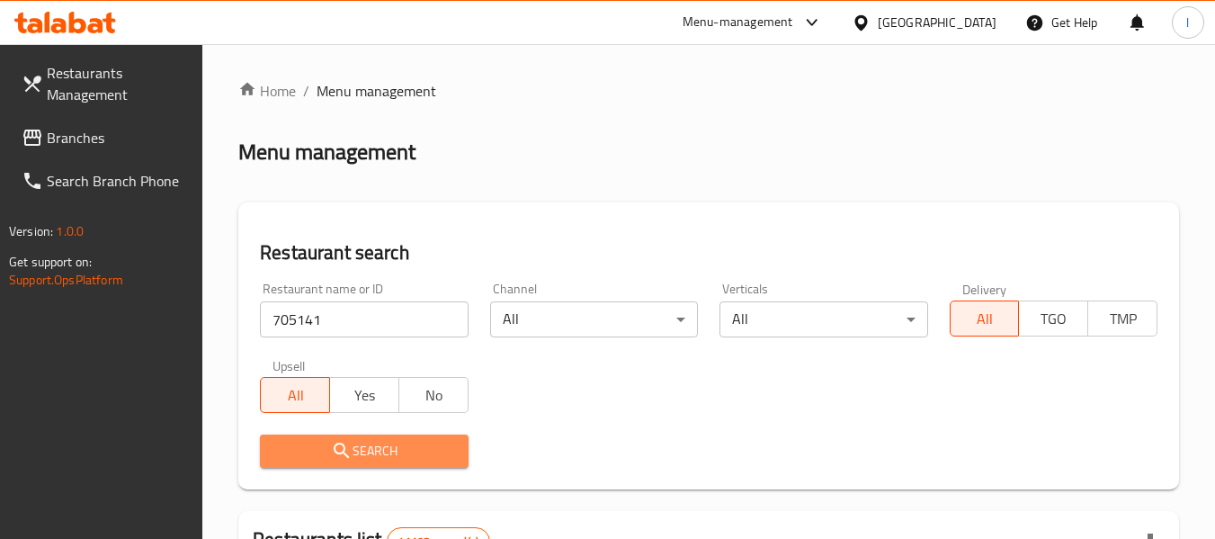
drag, startPoint x: 388, startPoint y: 444, endPoint x: 393, endPoint y: 434, distance: 12.1
click at [389, 441] on span "Search" at bounding box center [363, 451] width 179 height 22
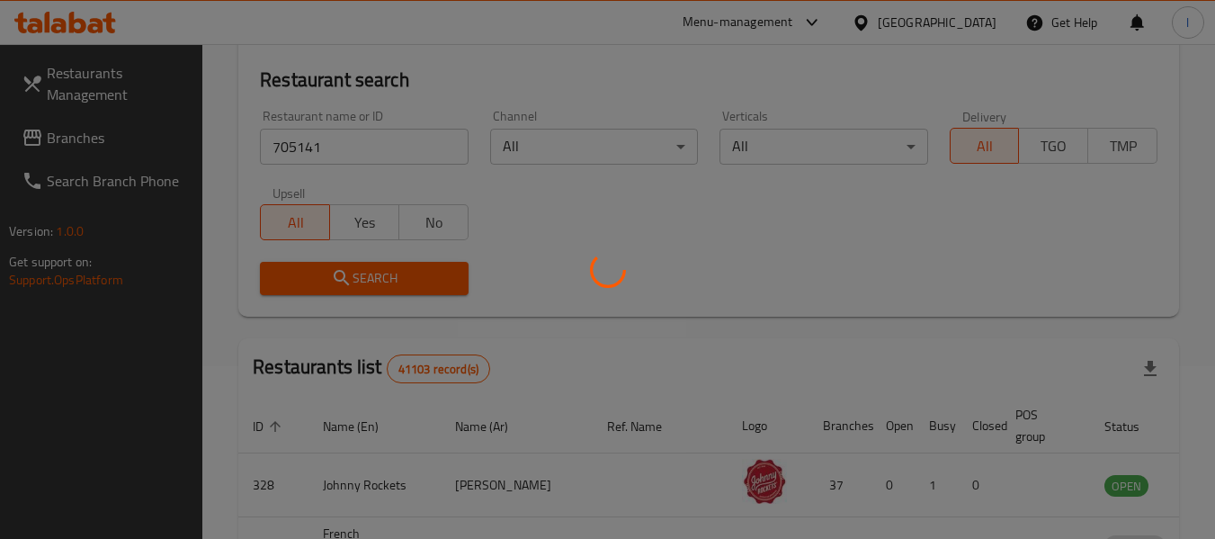
scroll to position [180, 0]
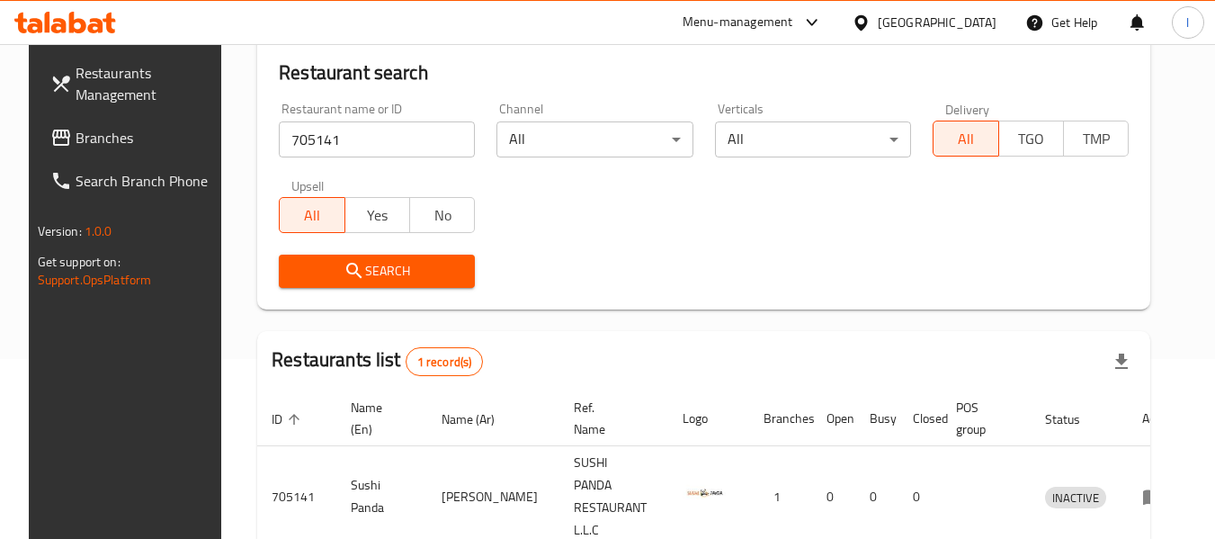
click at [76, 141] on span "Branches" at bounding box center [147, 138] width 142 height 22
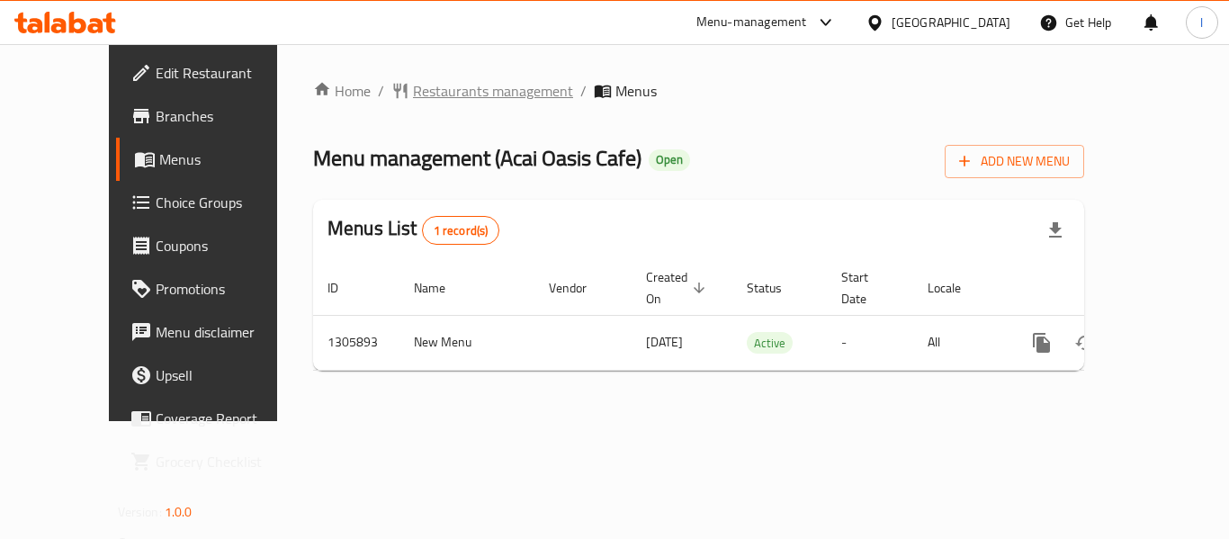
click at [452, 82] on span "Restaurants management" at bounding box center [493, 91] width 160 height 22
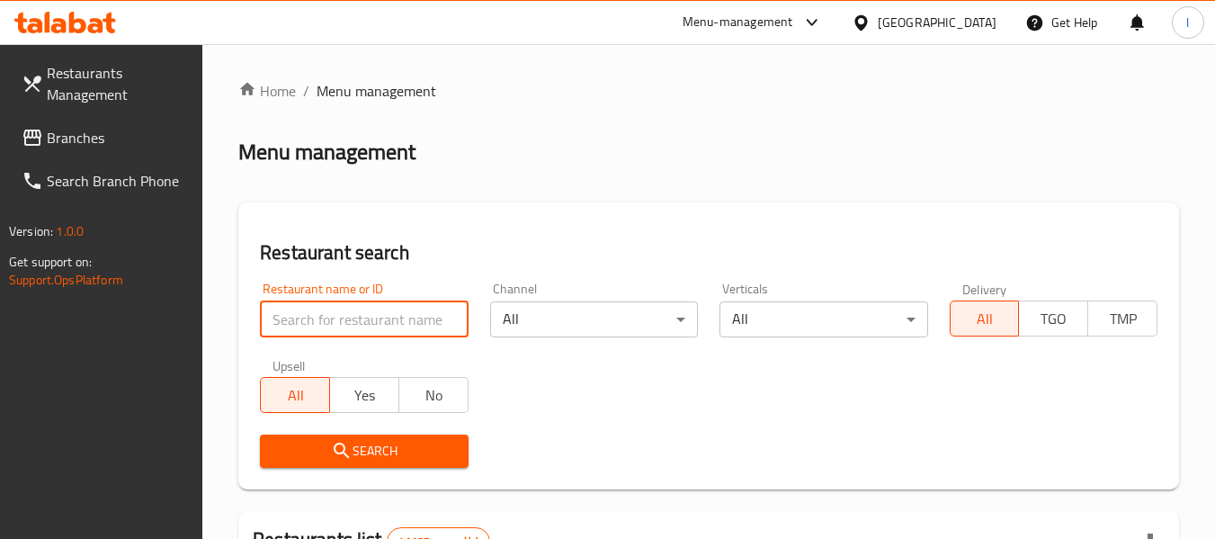
click at [332, 330] on input "search" at bounding box center [364, 319] width 208 height 36
paste input "703898"
type input "703898"
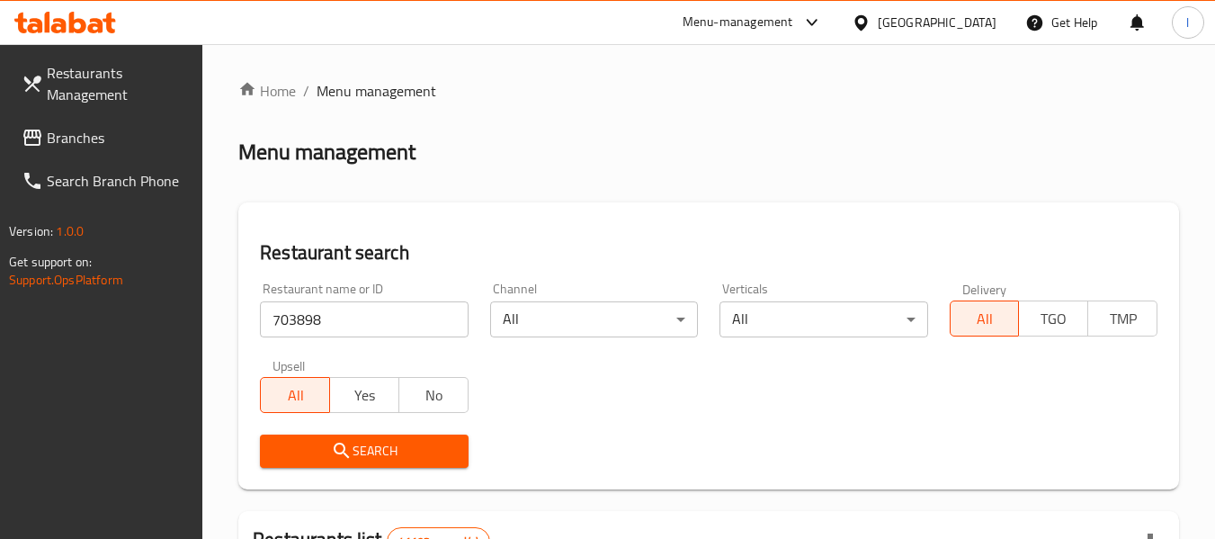
click at [385, 442] on span "Search" at bounding box center [363, 451] width 179 height 22
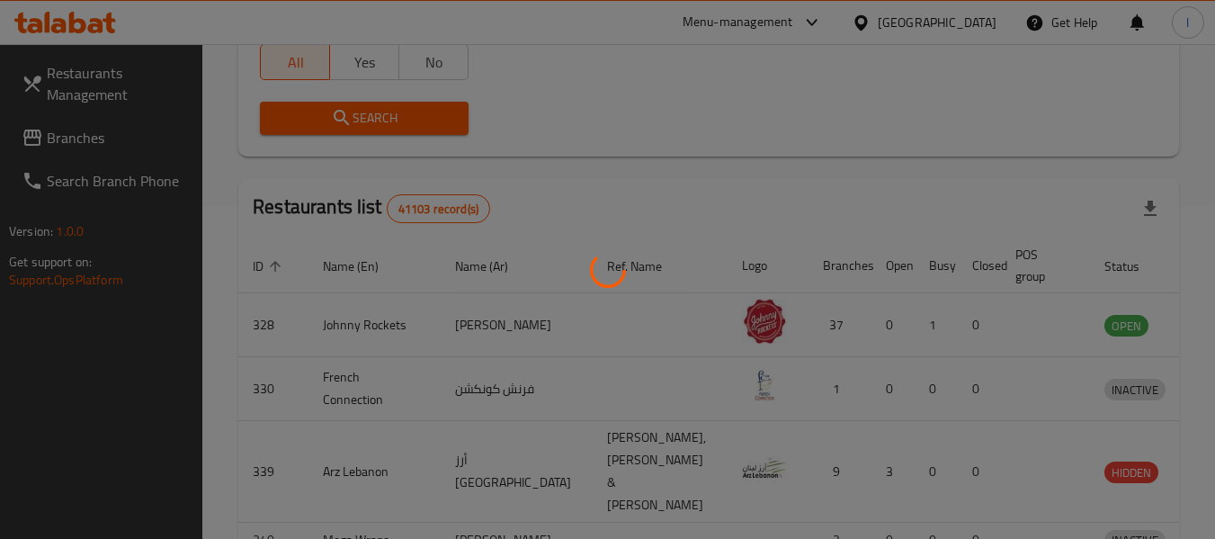
scroll to position [248, 0]
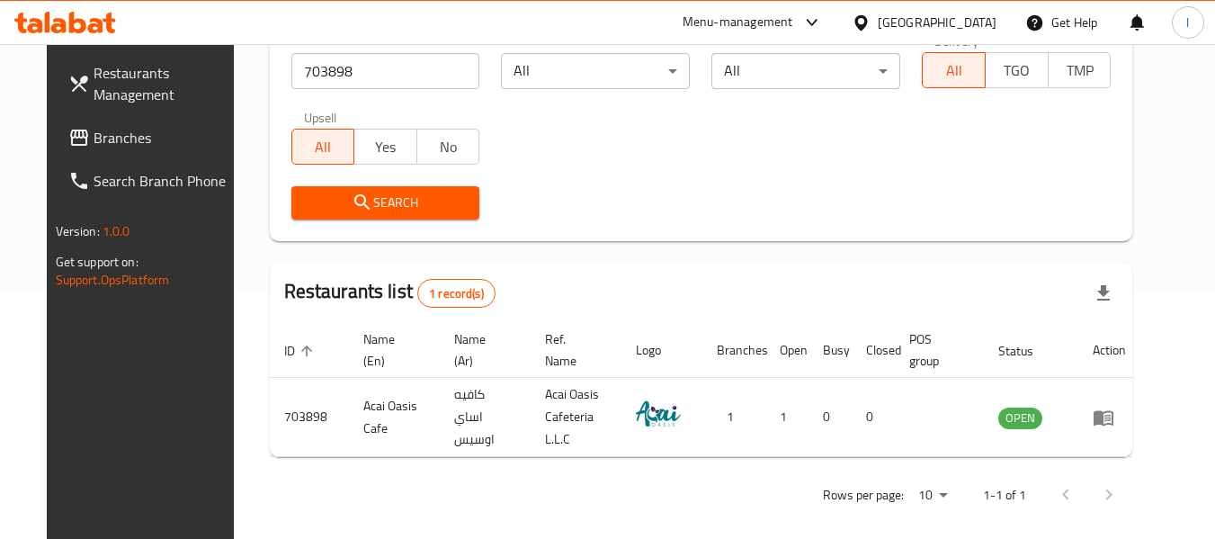
click at [944, 23] on div "[GEOGRAPHIC_DATA]" at bounding box center [937, 23] width 119 height 20
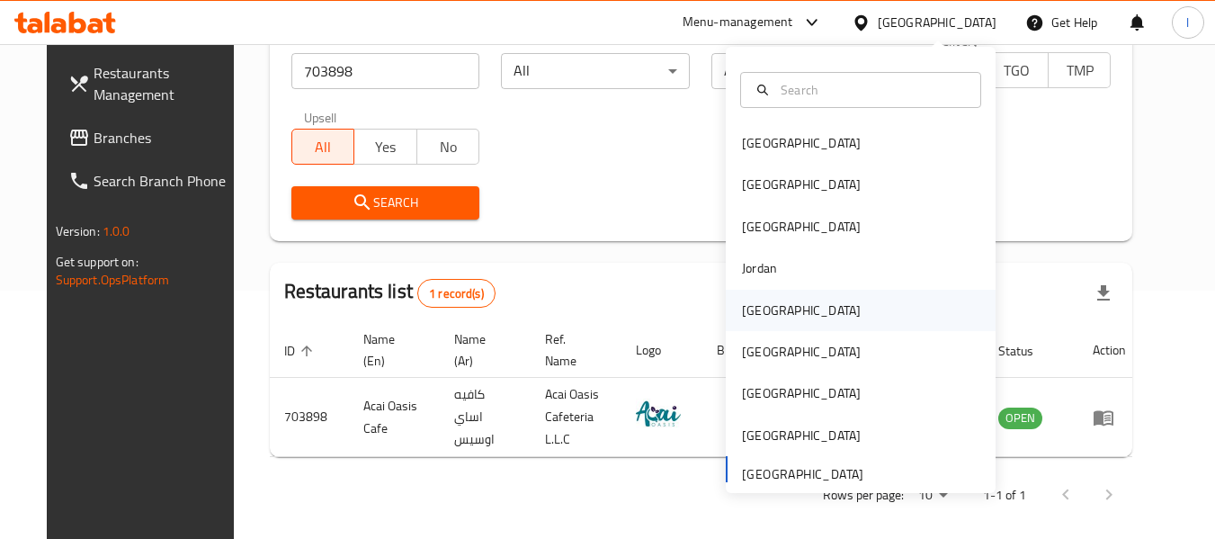
click at [760, 309] on div "[GEOGRAPHIC_DATA]" at bounding box center [801, 310] width 119 height 20
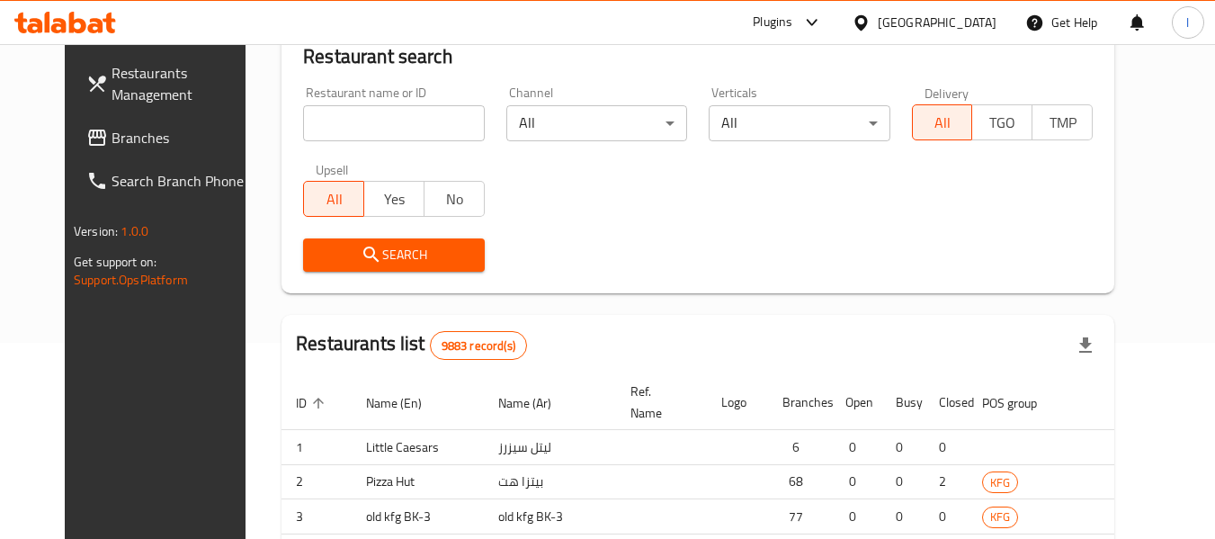
scroll to position [248, 0]
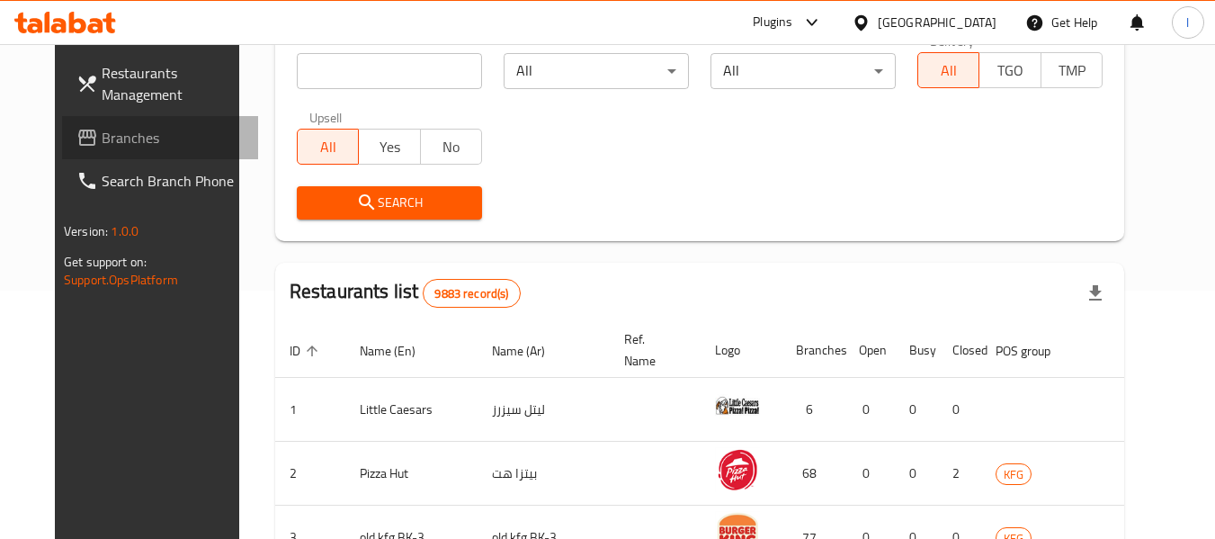
click at [102, 135] on span "Branches" at bounding box center [173, 138] width 142 height 22
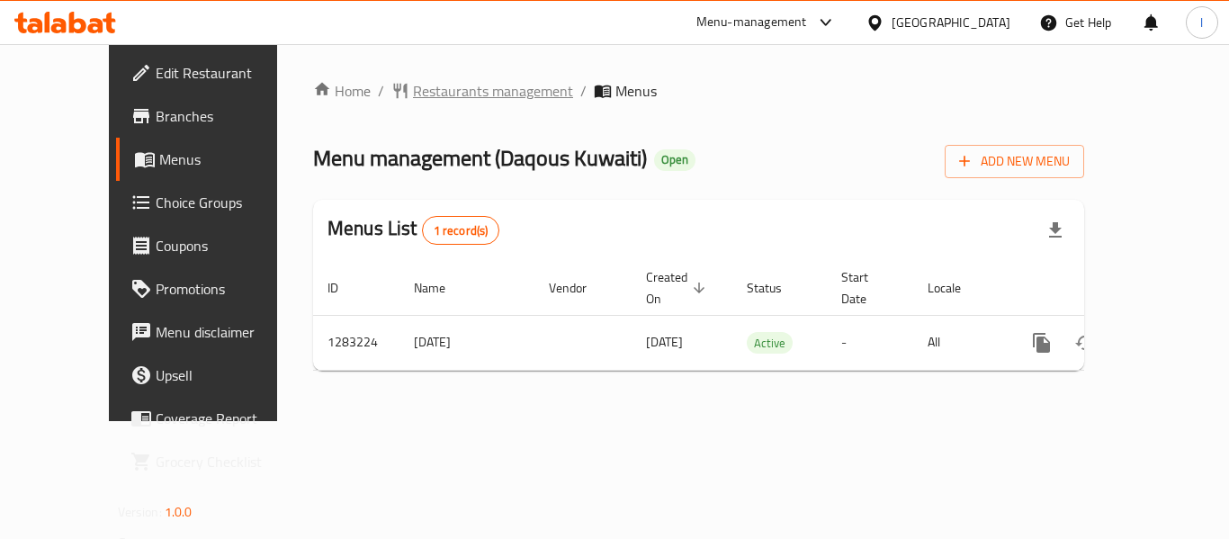
click at [437, 97] on span "Restaurants management" at bounding box center [493, 91] width 160 height 22
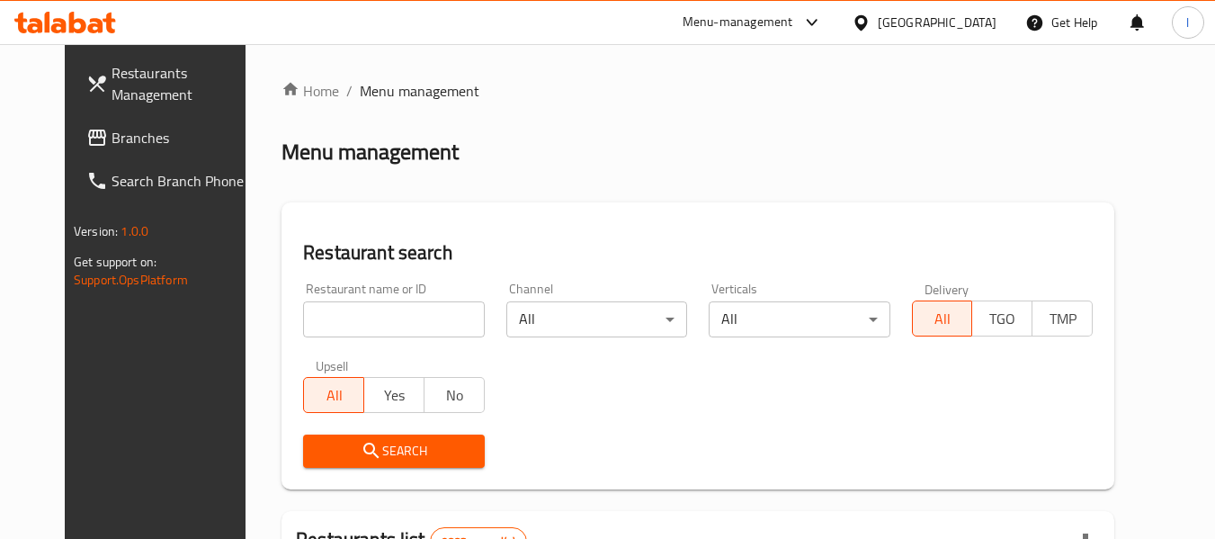
click at [395, 317] on div at bounding box center [607, 269] width 1215 height 539
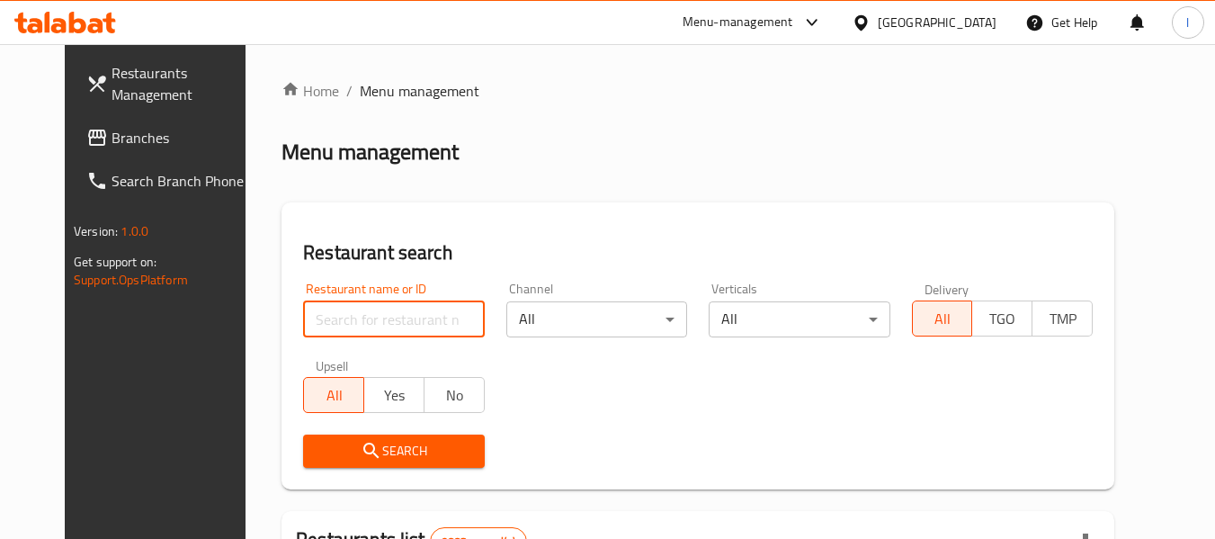
drag, startPoint x: 395, startPoint y: 317, endPoint x: 324, endPoint y: 309, distance: 71.5
click at [324, 309] on input "search" at bounding box center [393, 319] width 181 height 36
paste input "695171"
type input "695171"
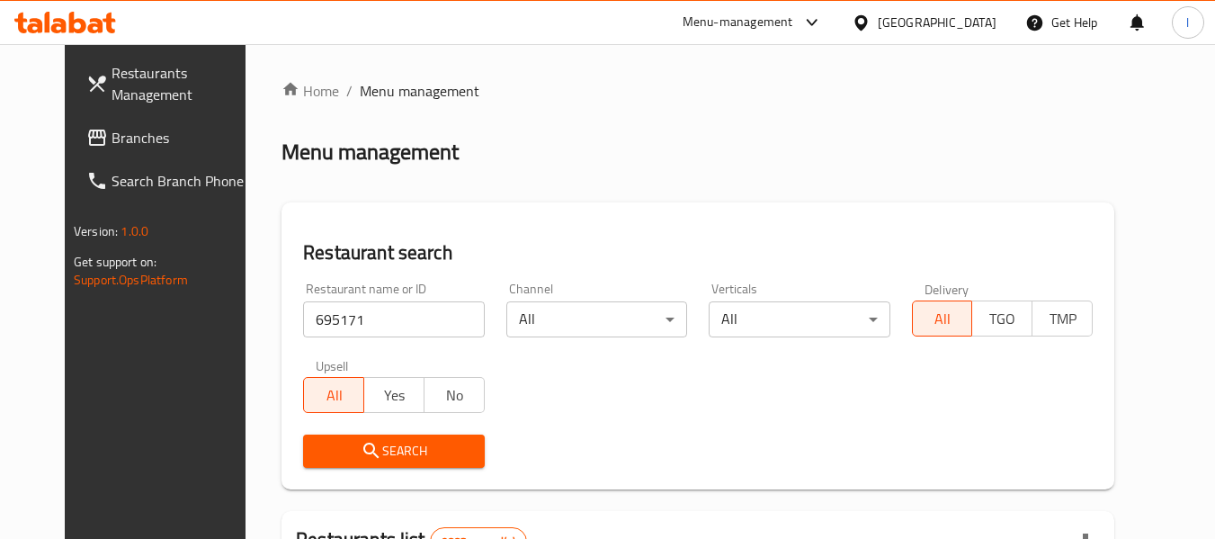
click at [381, 451] on span "Search" at bounding box center [394, 451] width 152 height 22
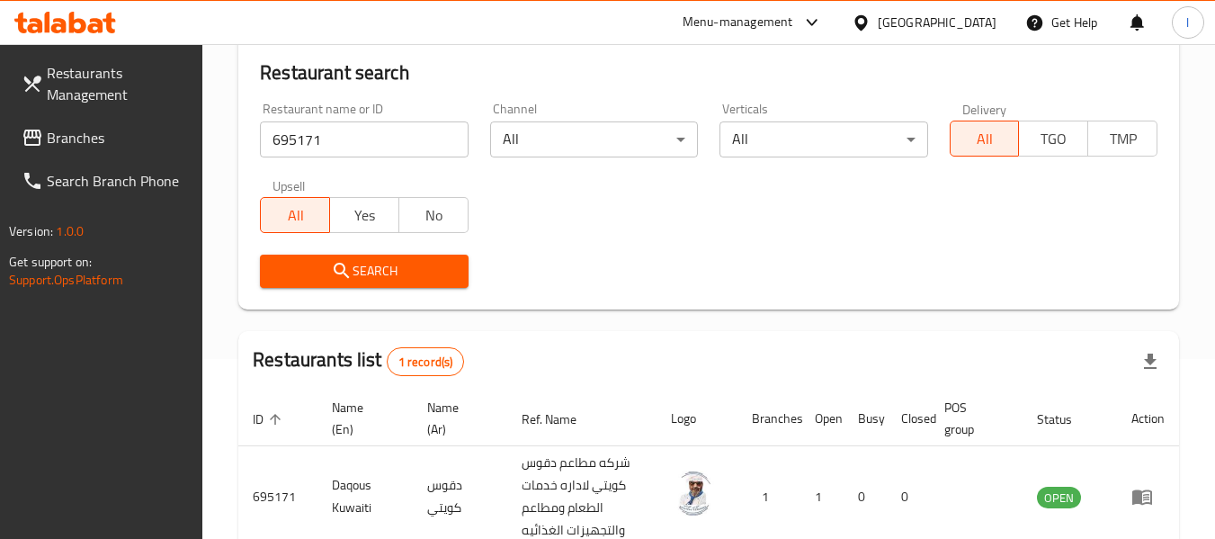
scroll to position [286, 0]
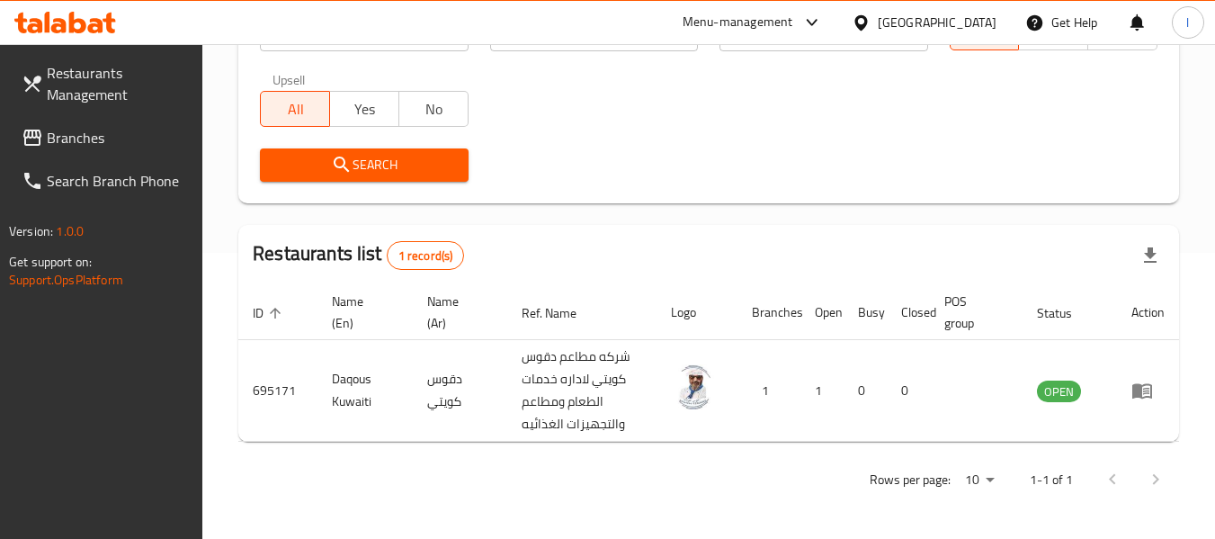
click at [961, 12] on div "[GEOGRAPHIC_DATA]" at bounding box center [924, 22] width 174 height 43
click at [996, 25] on div "[GEOGRAPHIC_DATA]" at bounding box center [937, 23] width 119 height 20
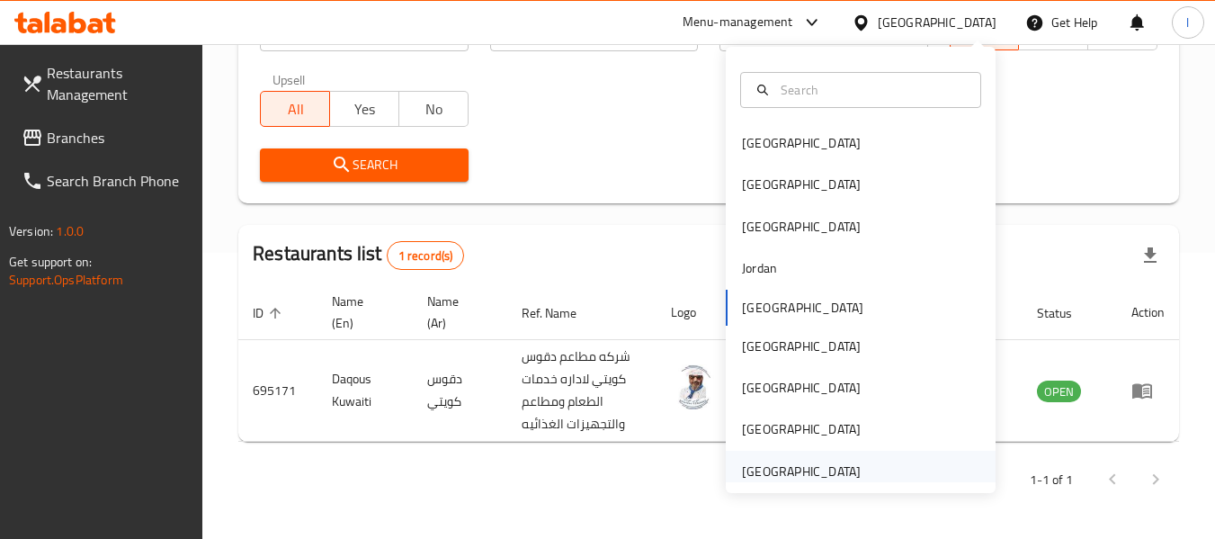
click at [849, 467] on div "[GEOGRAPHIC_DATA]" at bounding box center [802, 471] width 148 height 41
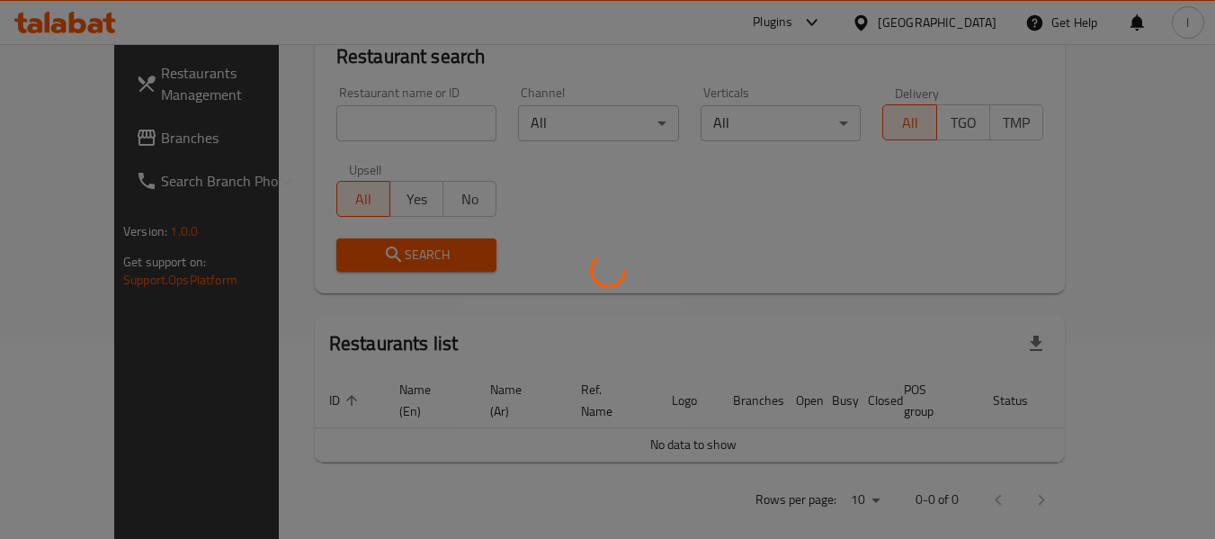
scroll to position [286, 0]
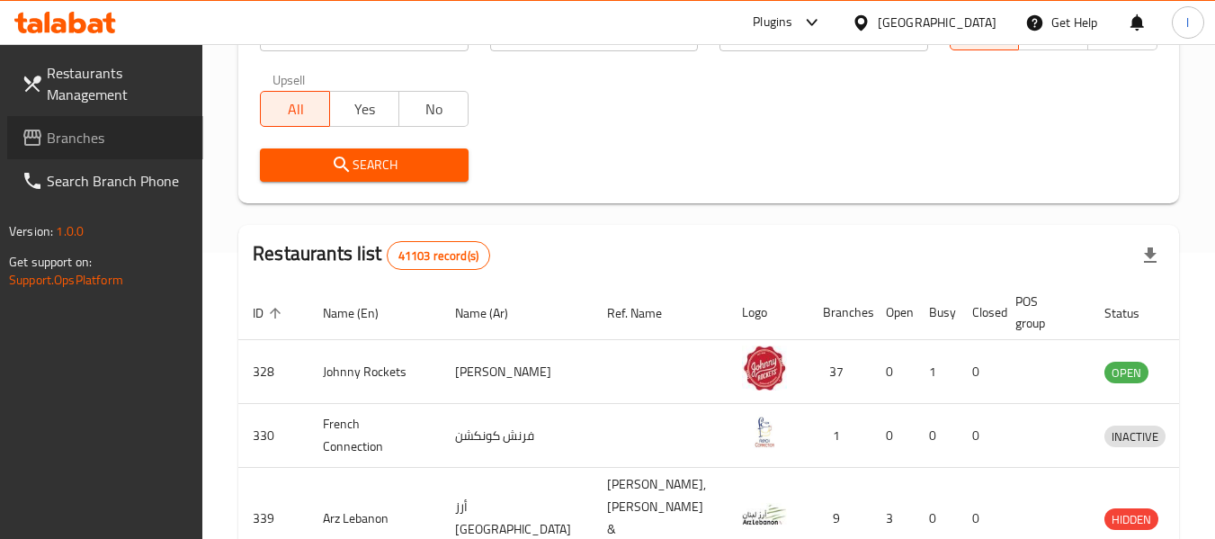
click at [109, 148] on link "Branches" at bounding box center [105, 137] width 196 height 43
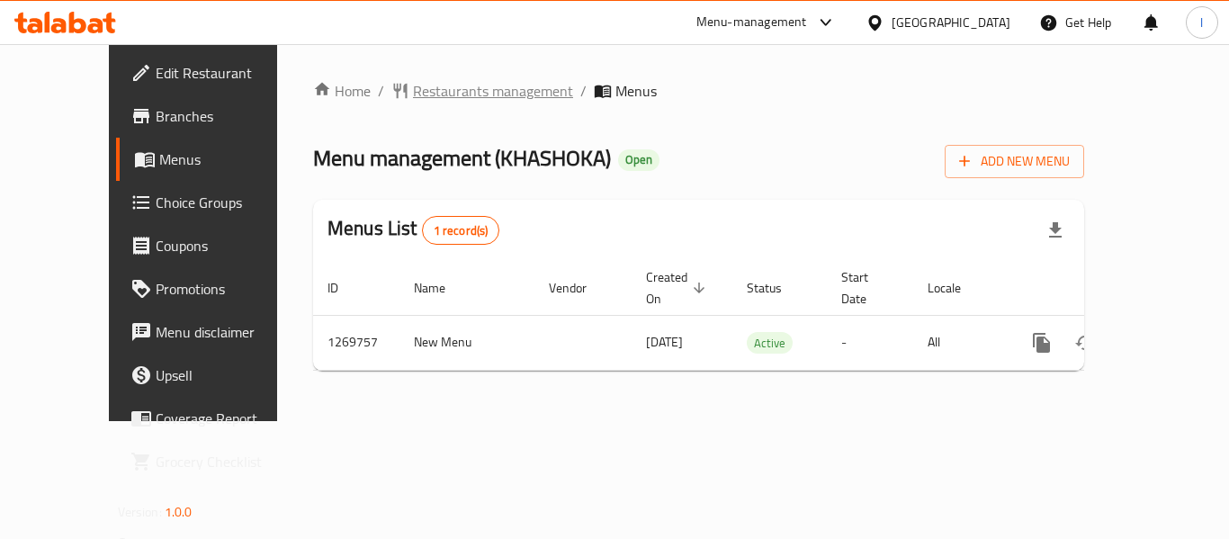
click at [436, 90] on span "Restaurants management" at bounding box center [493, 91] width 160 height 22
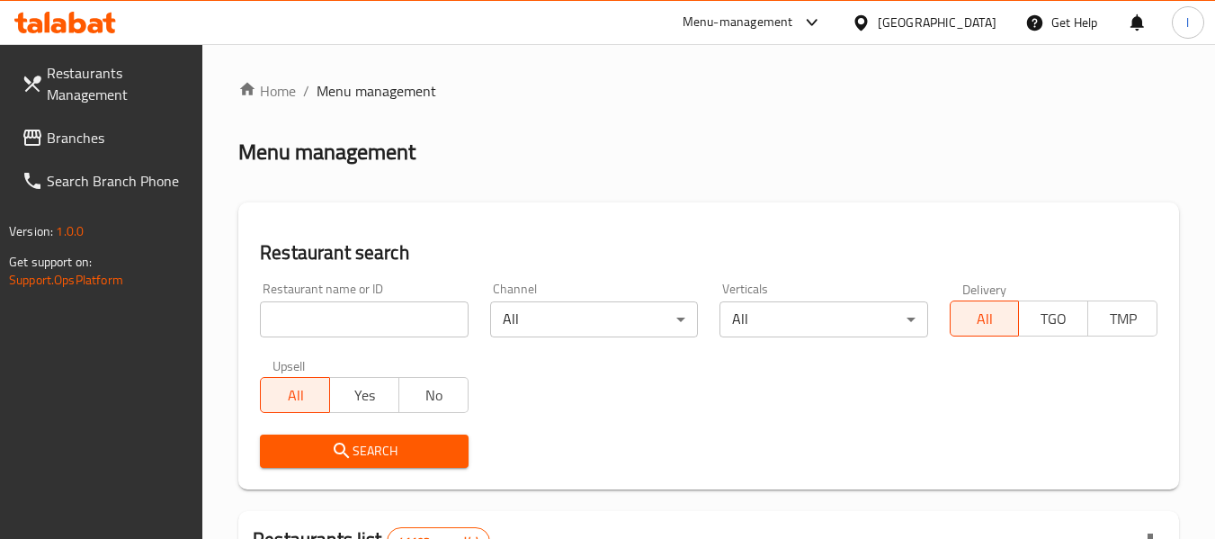
click at [347, 323] on input "search" at bounding box center [364, 319] width 208 height 36
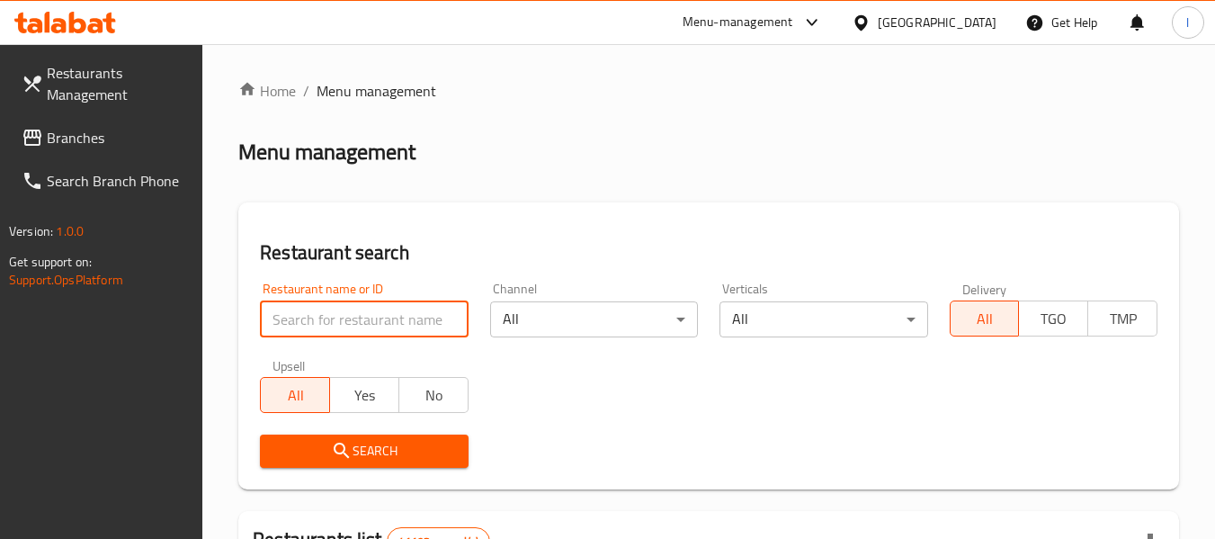
paste input "/688784"
drag, startPoint x: 282, startPoint y: 311, endPoint x: 268, endPoint y: 317, distance: 14.5
click at [269, 317] on input "/688784" at bounding box center [364, 319] width 208 height 36
type input "688784"
click button "Search" at bounding box center [364, 450] width 208 height 33
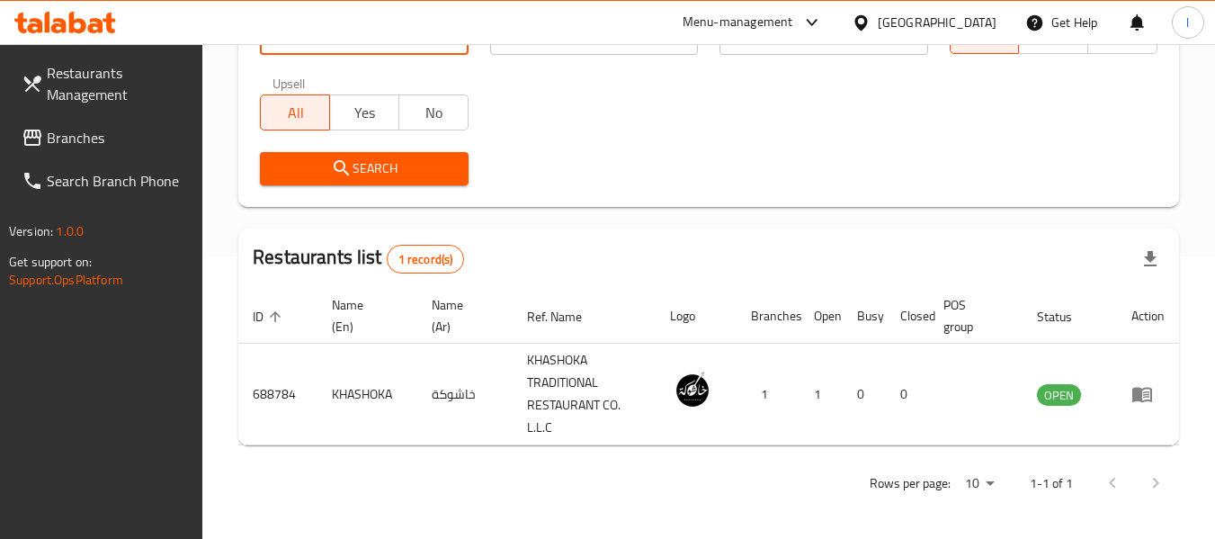
scroll to position [286, 0]
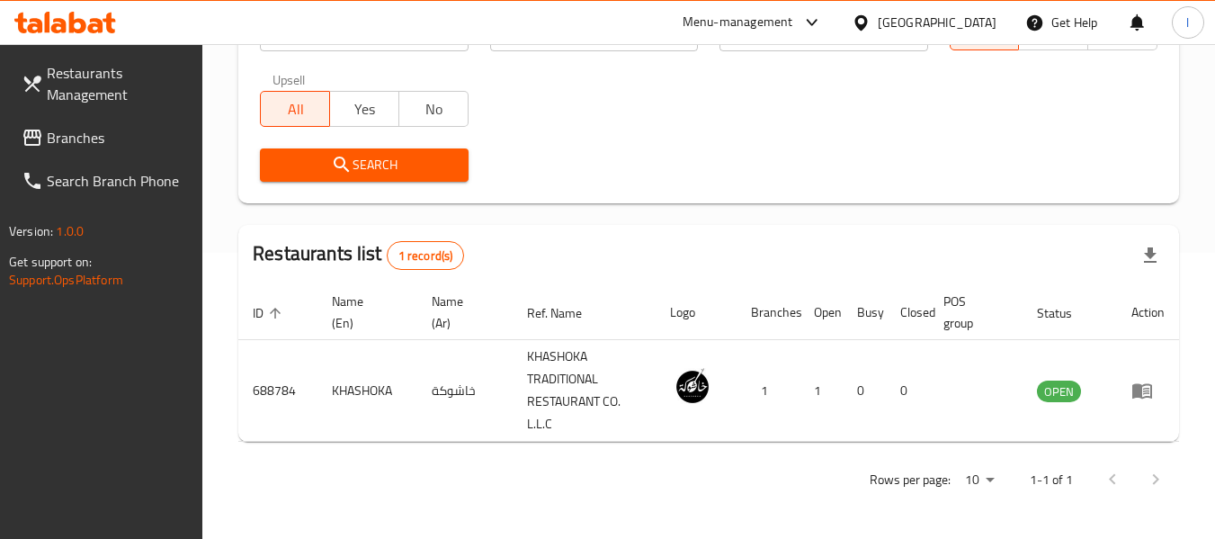
click at [900, 20] on div "[GEOGRAPHIC_DATA]" at bounding box center [937, 23] width 119 height 20
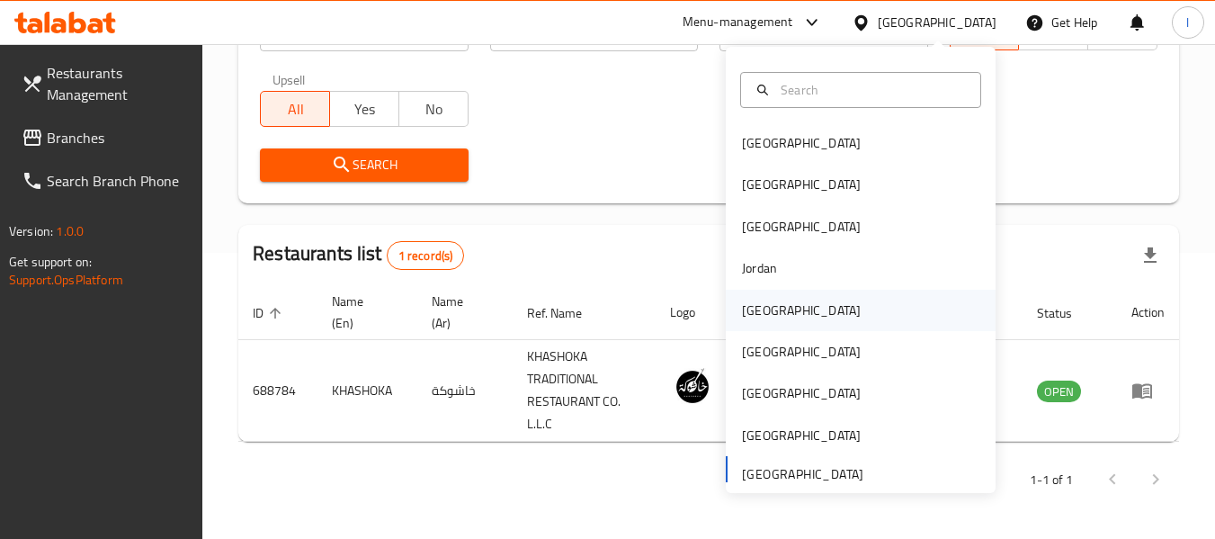
click at [793, 310] on div "[GEOGRAPHIC_DATA]" at bounding box center [861, 310] width 270 height 41
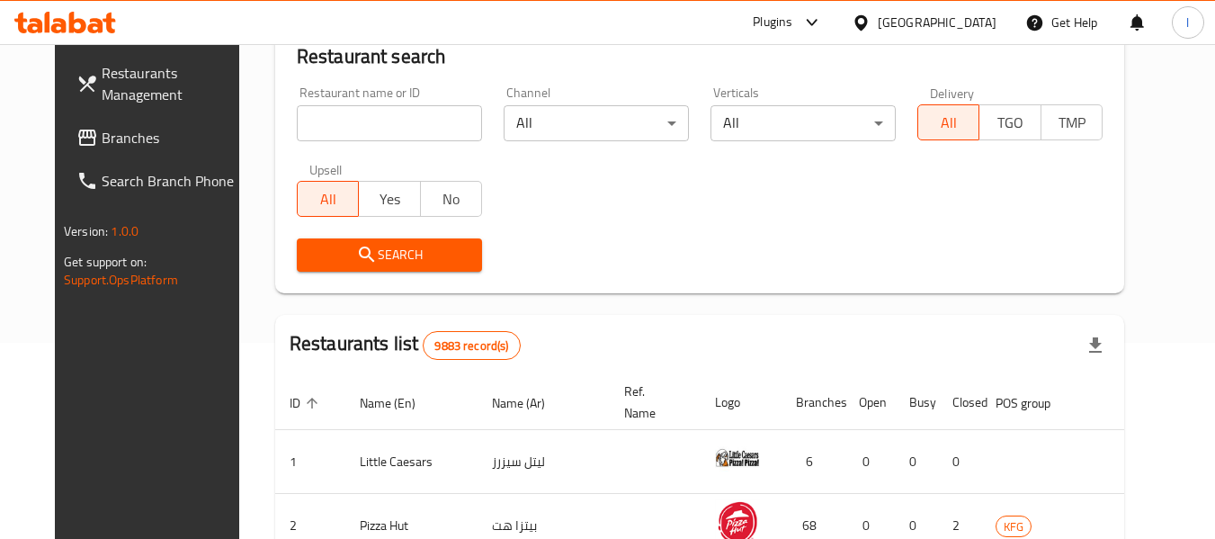
scroll to position [286, 0]
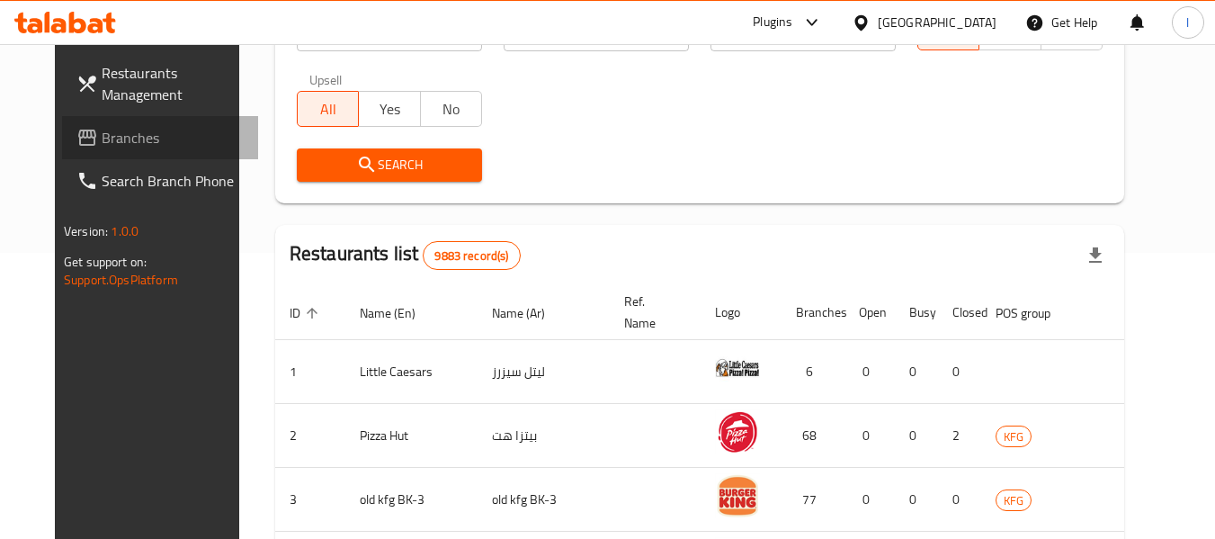
click at [175, 130] on span "Branches" at bounding box center [173, 138] width 142 height 22
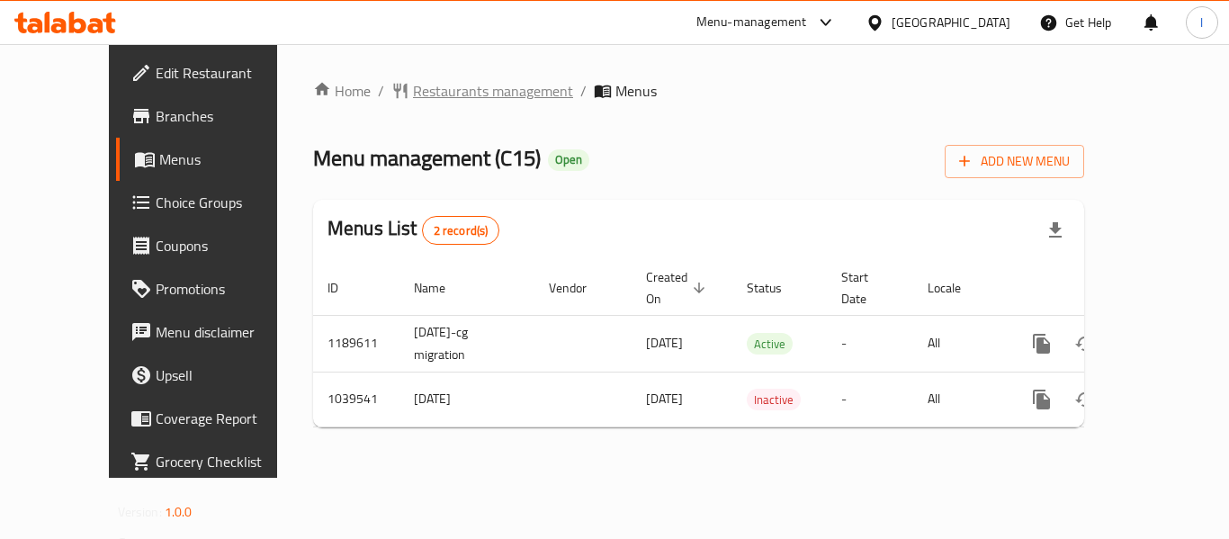
click at [413, 85] on span "Restaurants management" at bounding box center [493, 91] width 160 height 22
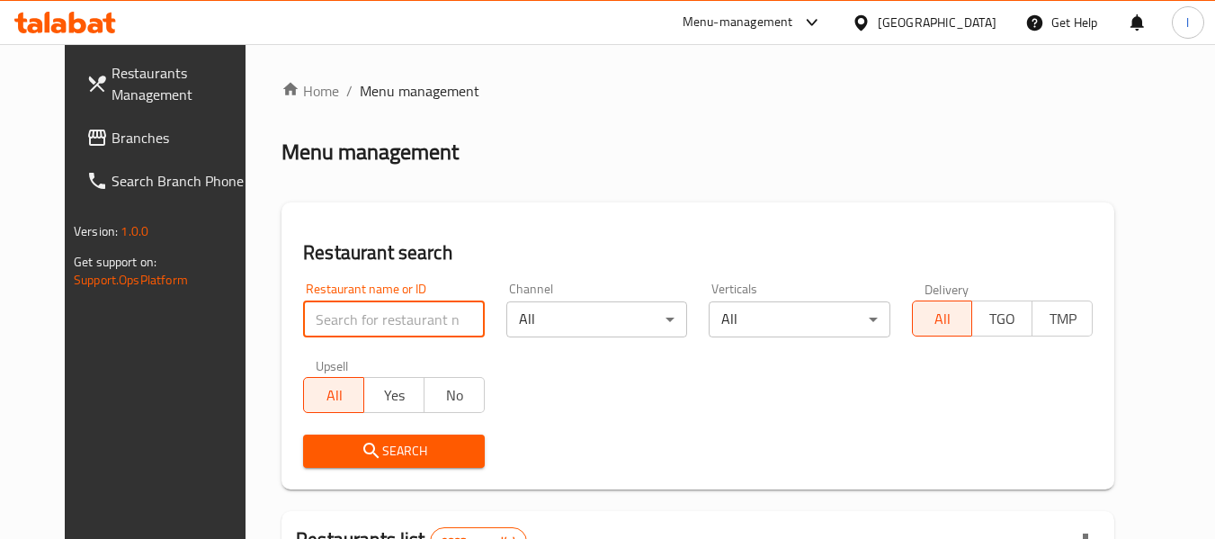
click at [338, 309] on input "search" at bounding box center [393, 319] width 181 height 36
paste input "661952"
type input "661952"
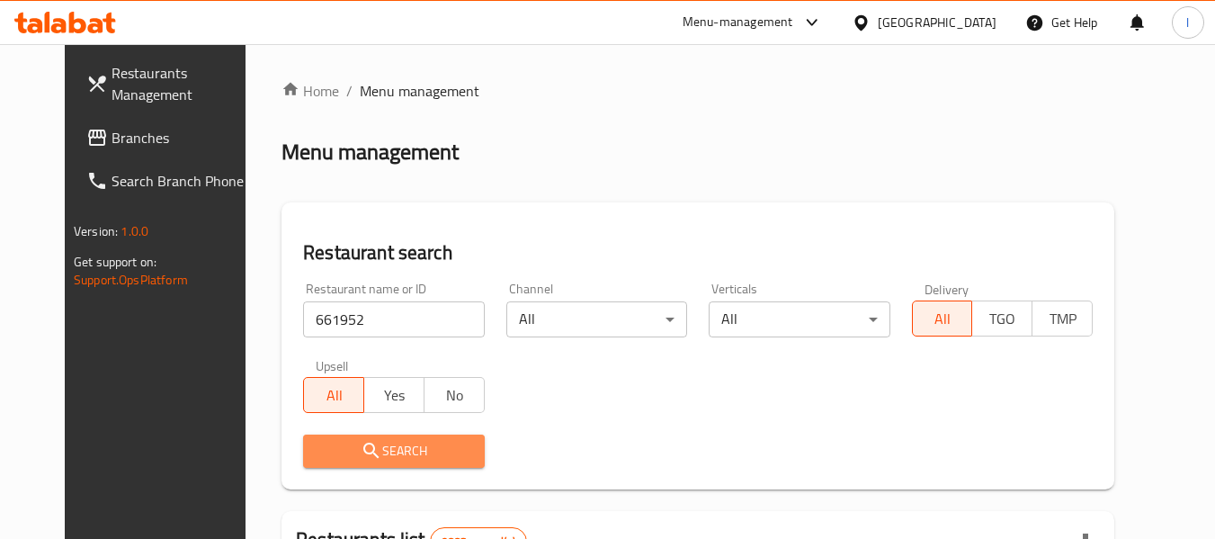
click at [401, 440] on span "Search" at bounding box center [394, 451] width 152 height 22
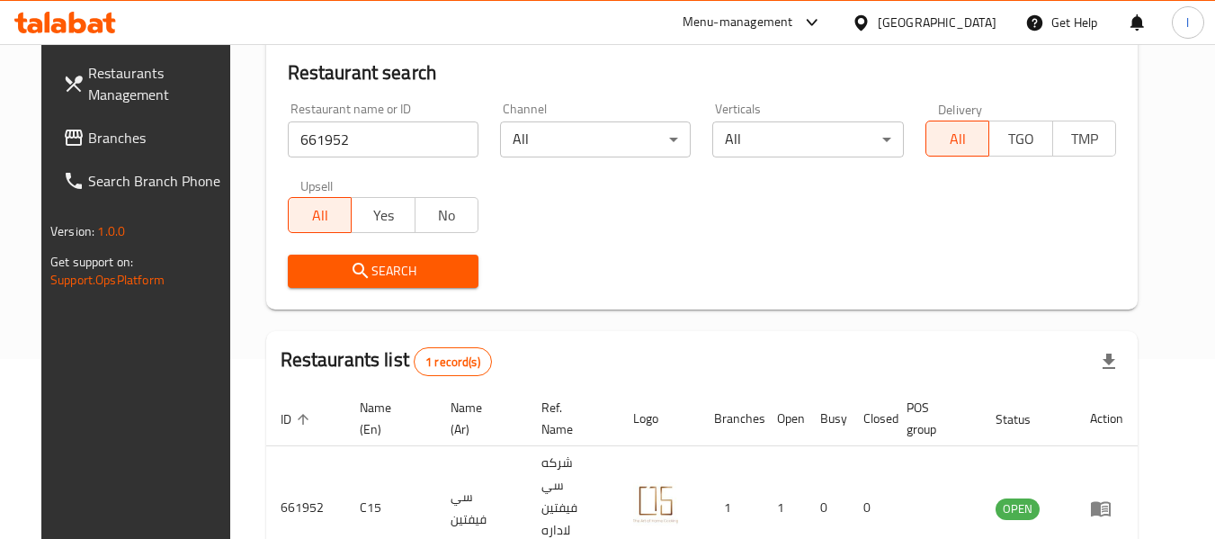
scroll to position [248, 0]
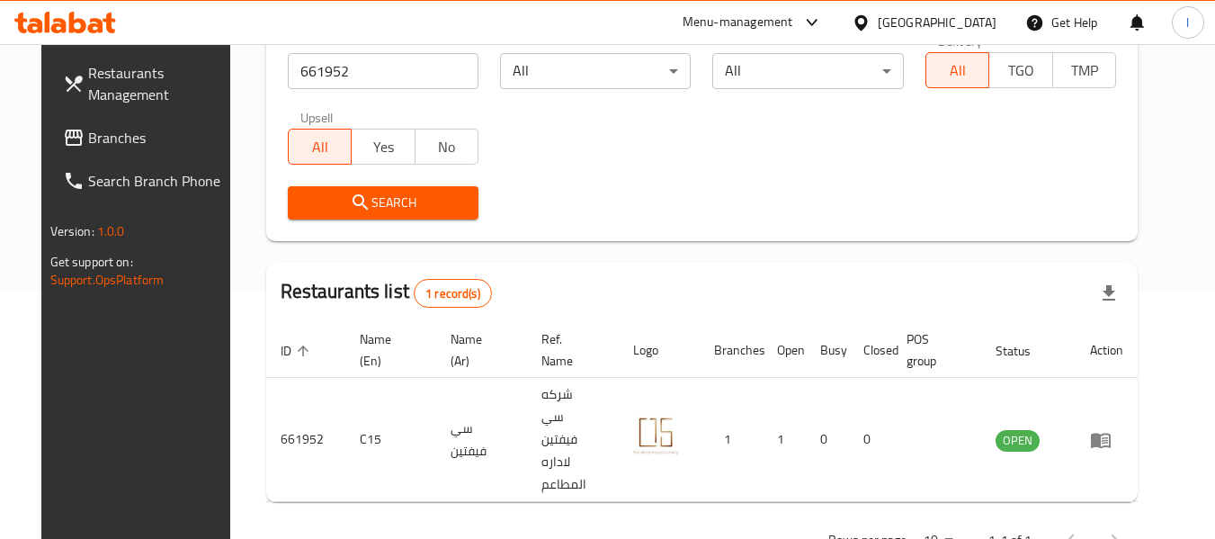
click at [976, 17] on div "[GEOGRAPHIC_DATA]" at bounding box center [937, 23] width 119 height 20
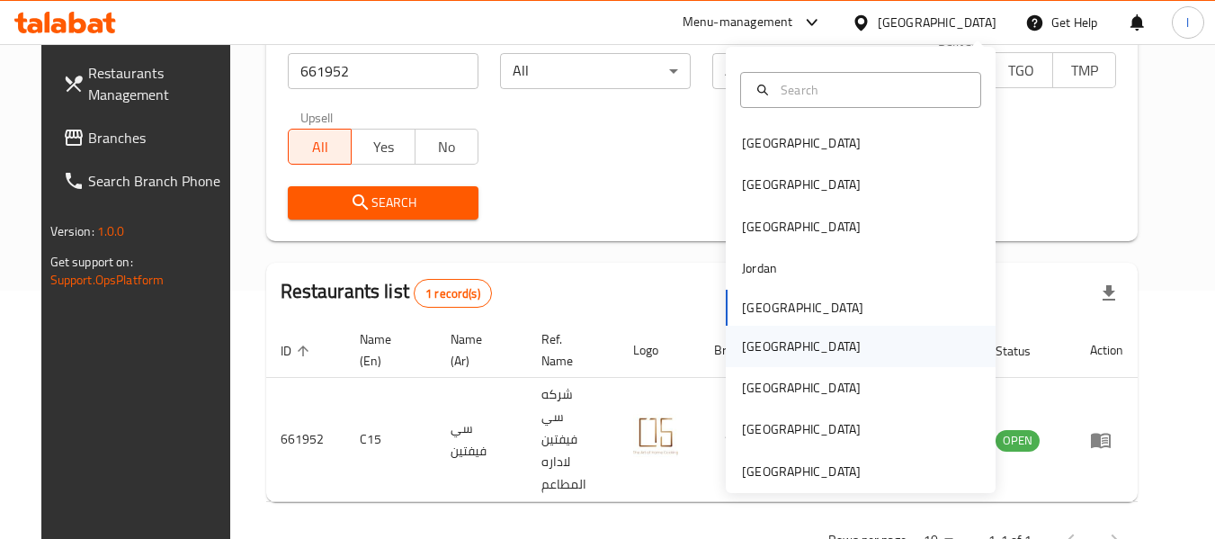
click at [757, 350] on div "[GEOGRAPHIC_DATA]" at bounding box center [801, 346] width 119 height 20
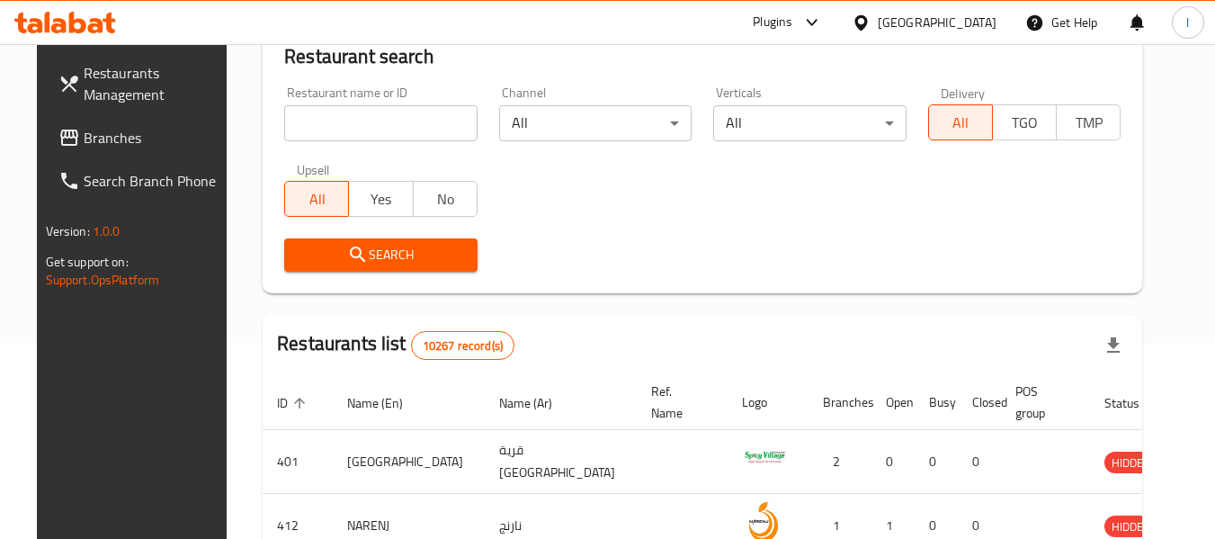
scroll to position [248, 0]
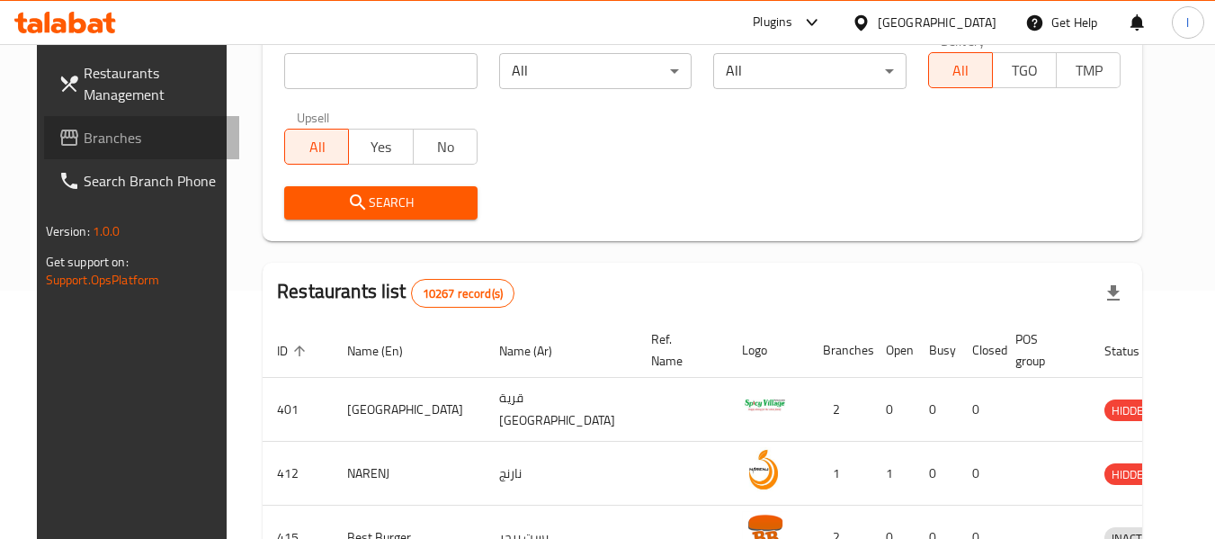
click at [130, 155] on link "Branches" at bounding box center [142, 137] width 196 height 43
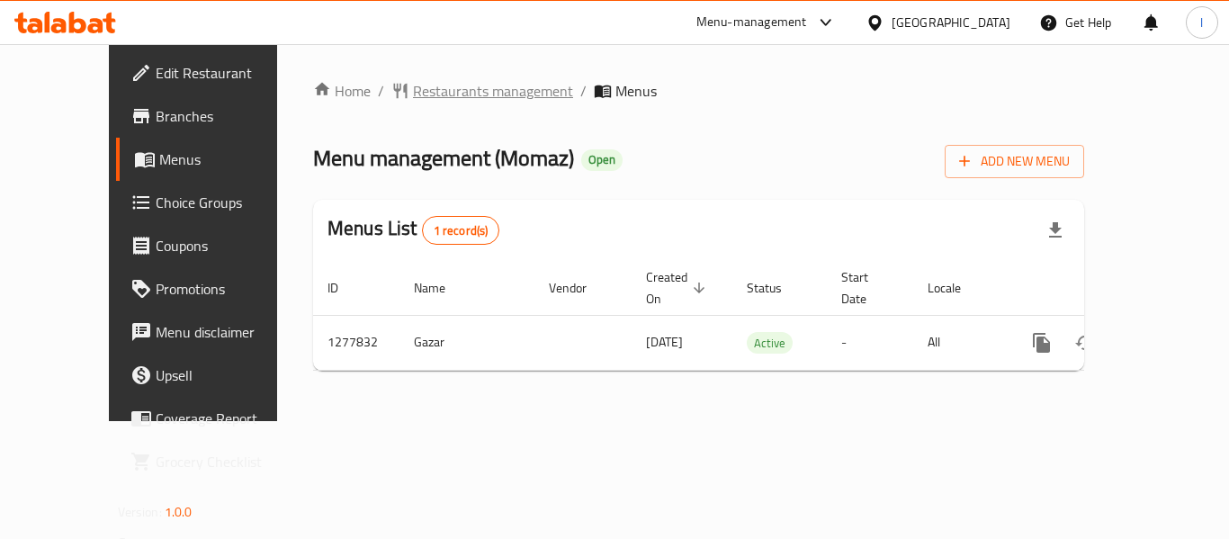
click at [415, 93] on span "Restaurants management" at bounding box center [493, 91] width 160 height 22
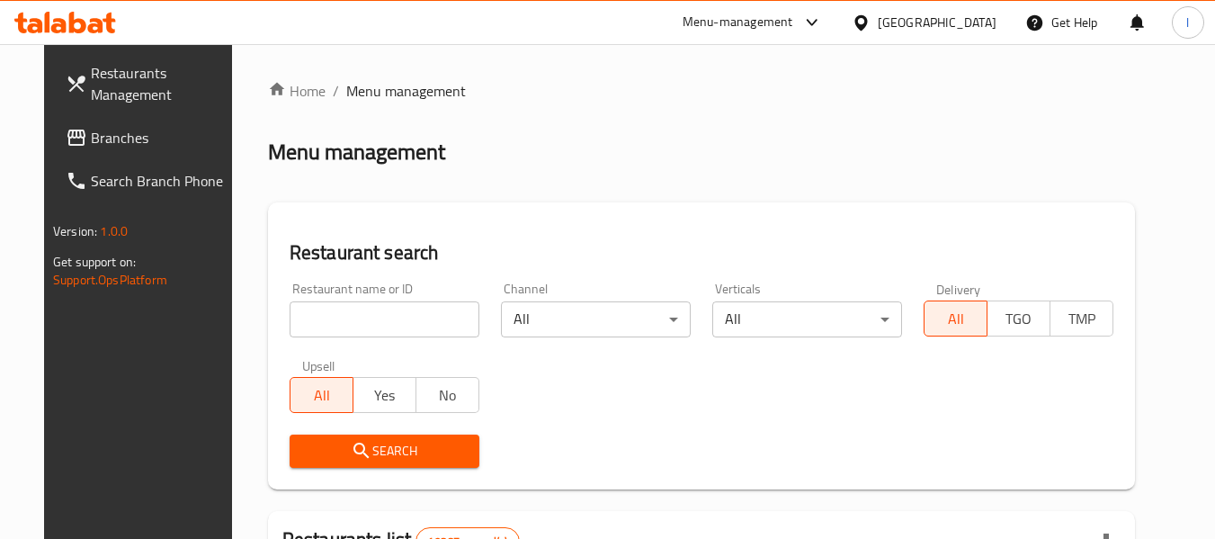
click at [388, 317] on input "search" at bounding box center [385, 319] width 190 height 36
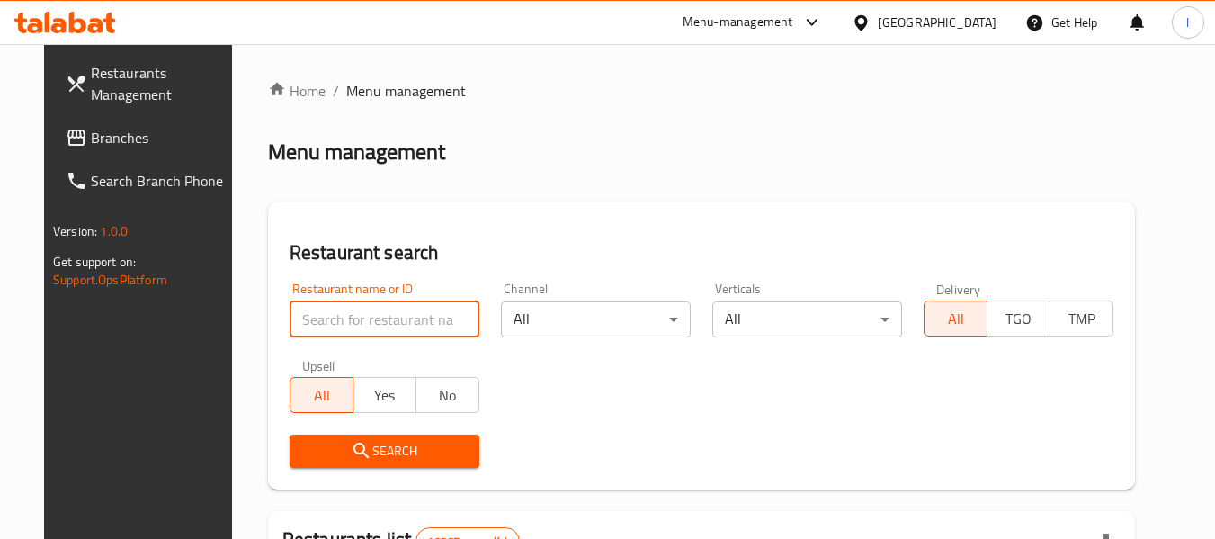
paste input "692655"
type input "692655"
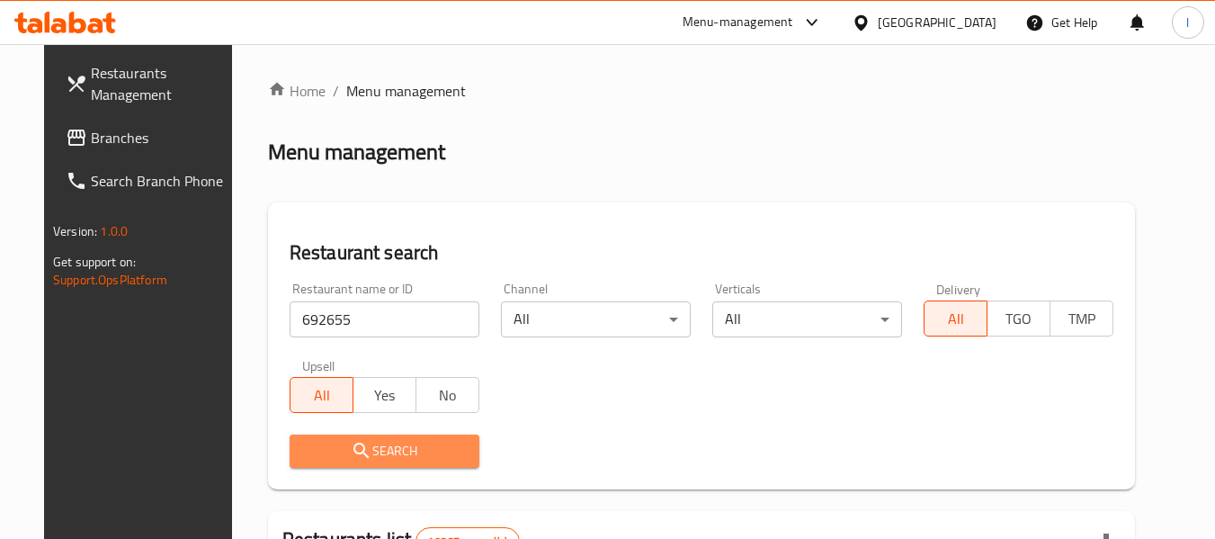
click at [397, 443] on span "Search" at bounding box center [384, 451] width 161 height 22
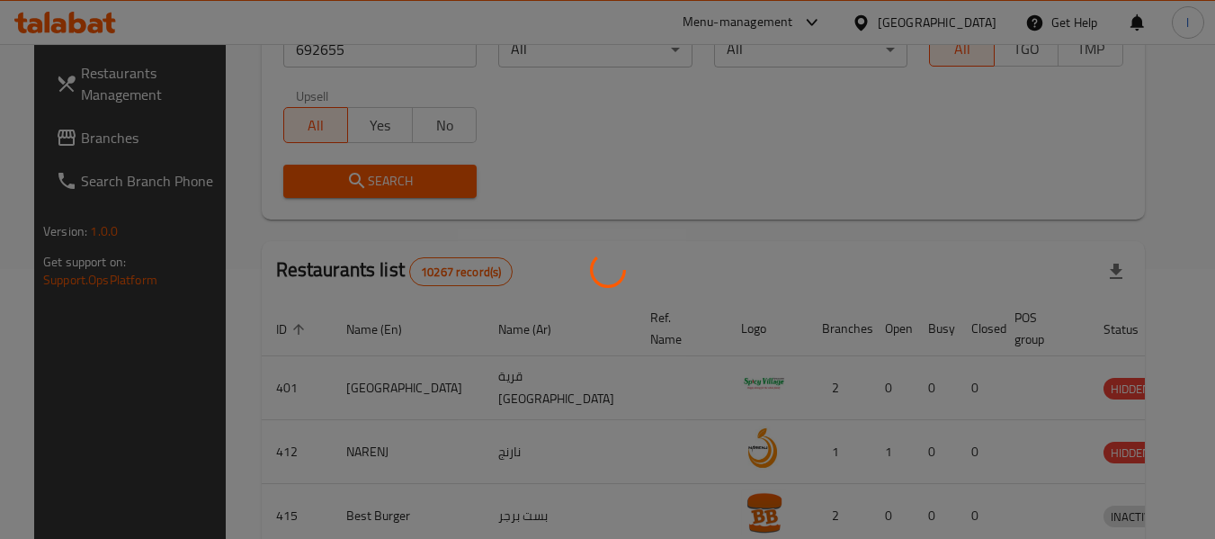
scroll to position [248, 0]
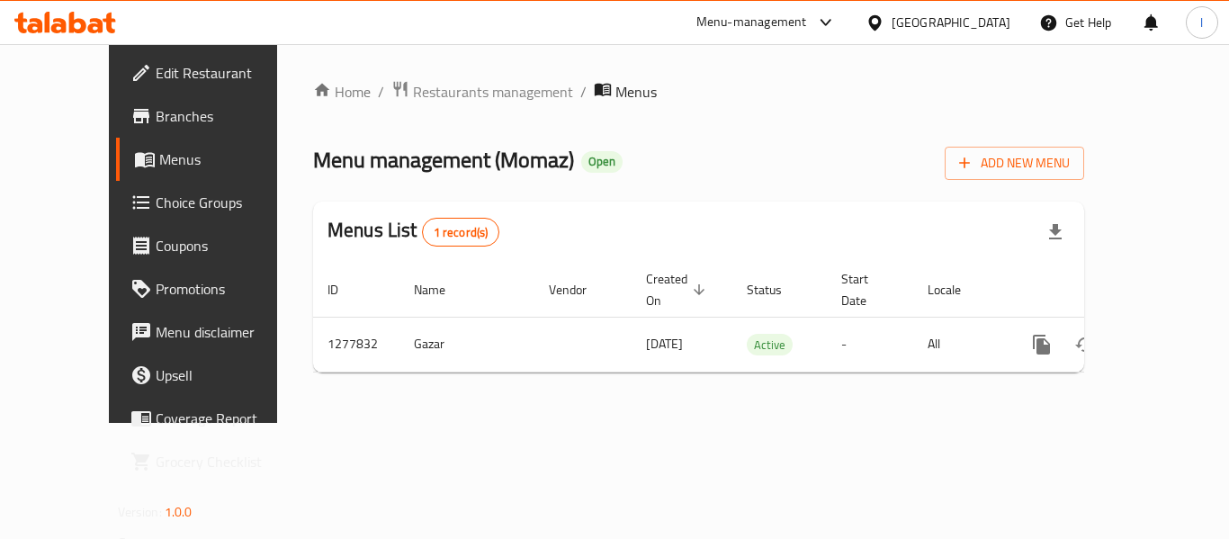
click at [156, 203] on span "Choice Groups" at bounding box center [228, 203] width 144 height 22
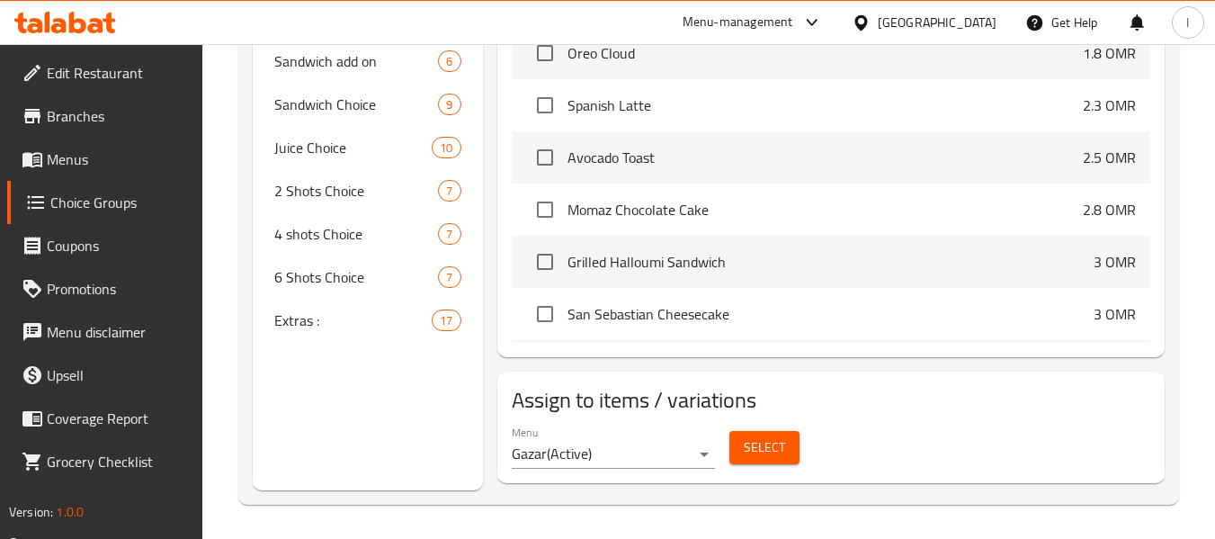
scroll to position [710, 0]
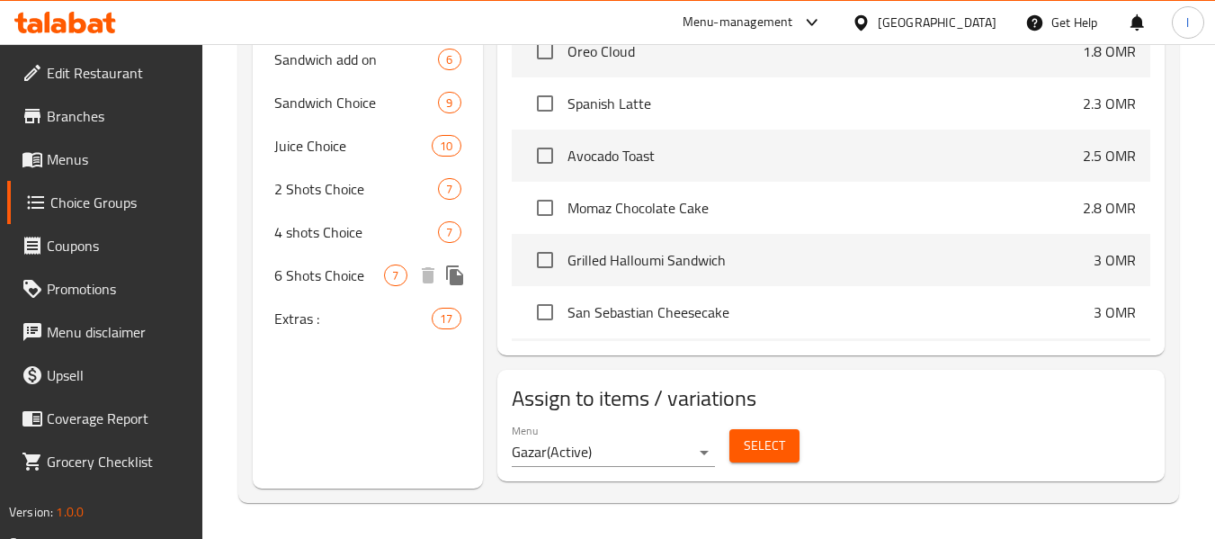
click at [315, 281] on span "6 Shots Choice" at bounding box center [329, 275] width 110 height 22
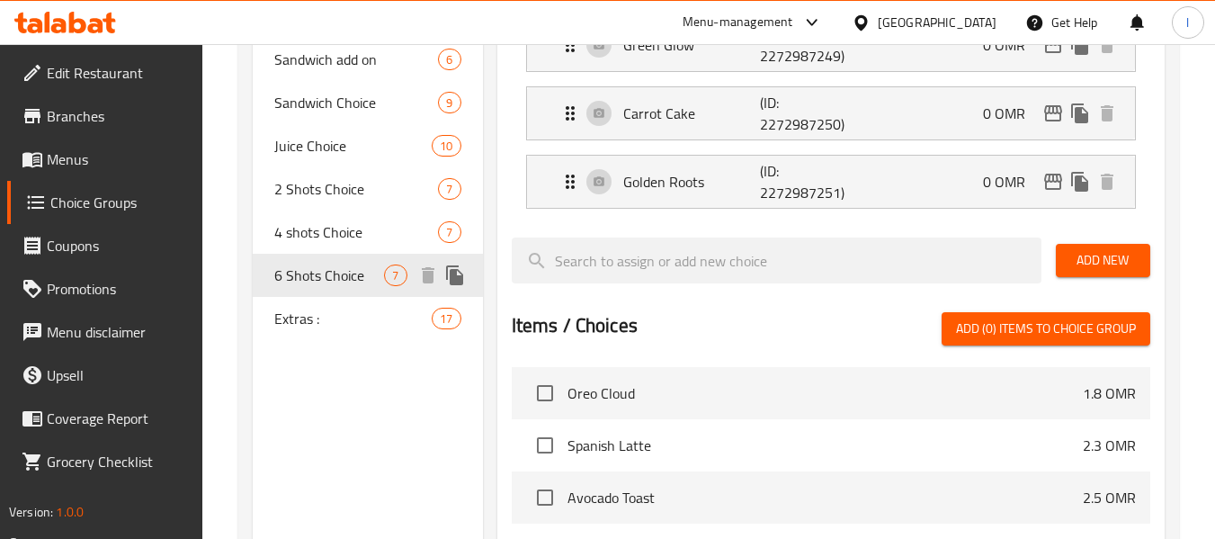
type input "6 Shots Choice"
type input "اختيار ٦ شوت"
type input "1"
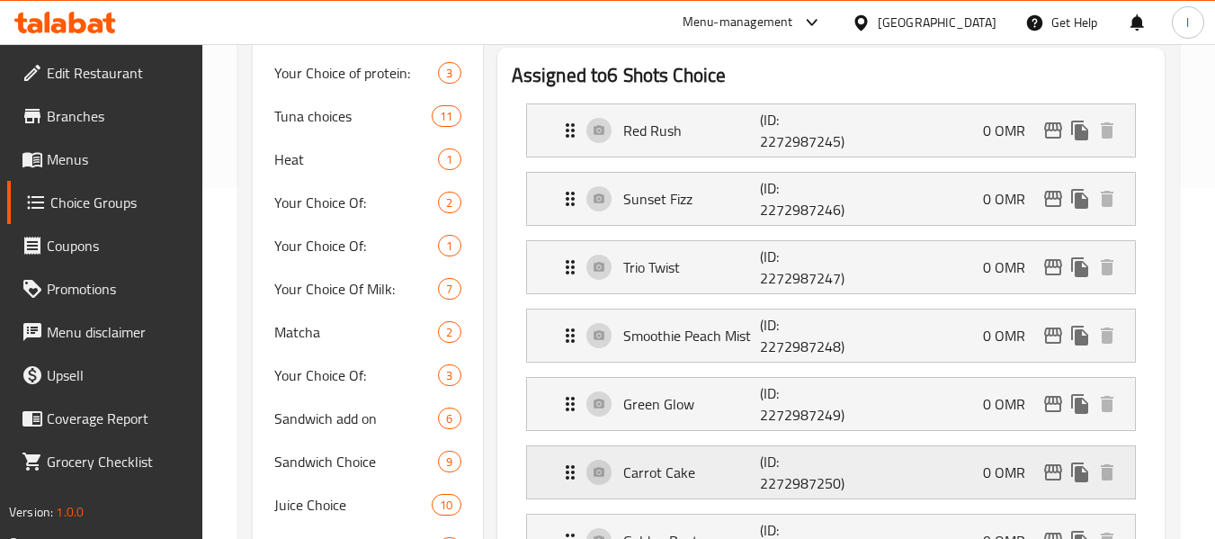
scroll to position [350, 0]
click at [973, 19] on div "Oman" at bounding box center [937, 23] width 119 height 20
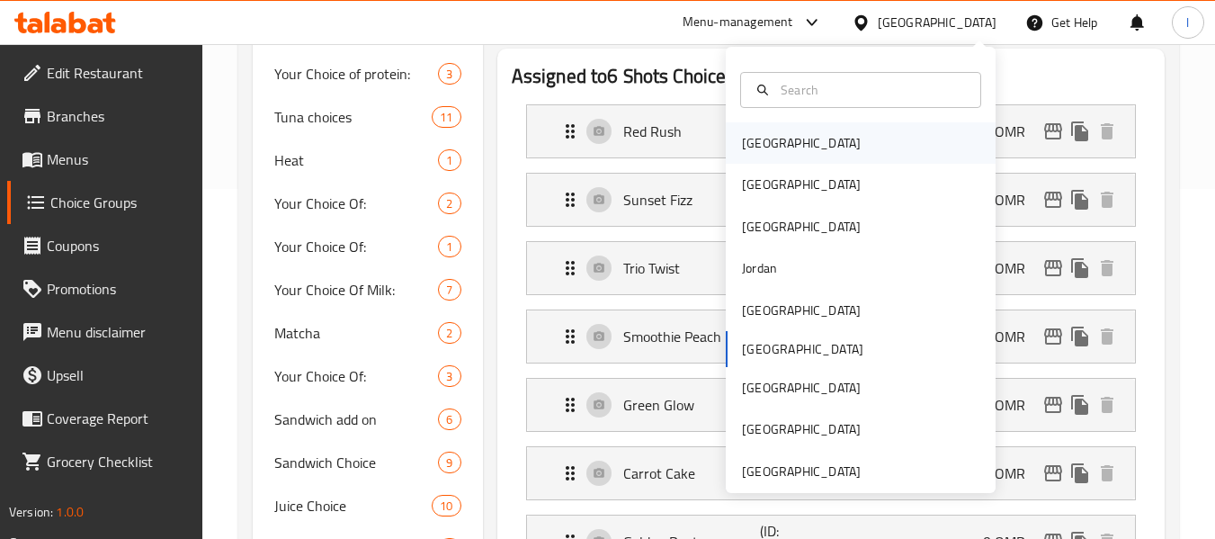
click at [836, 145] on div "[GEOGRAPHIC_DATA]" at bounding box center [861, 142] width 270 height 41
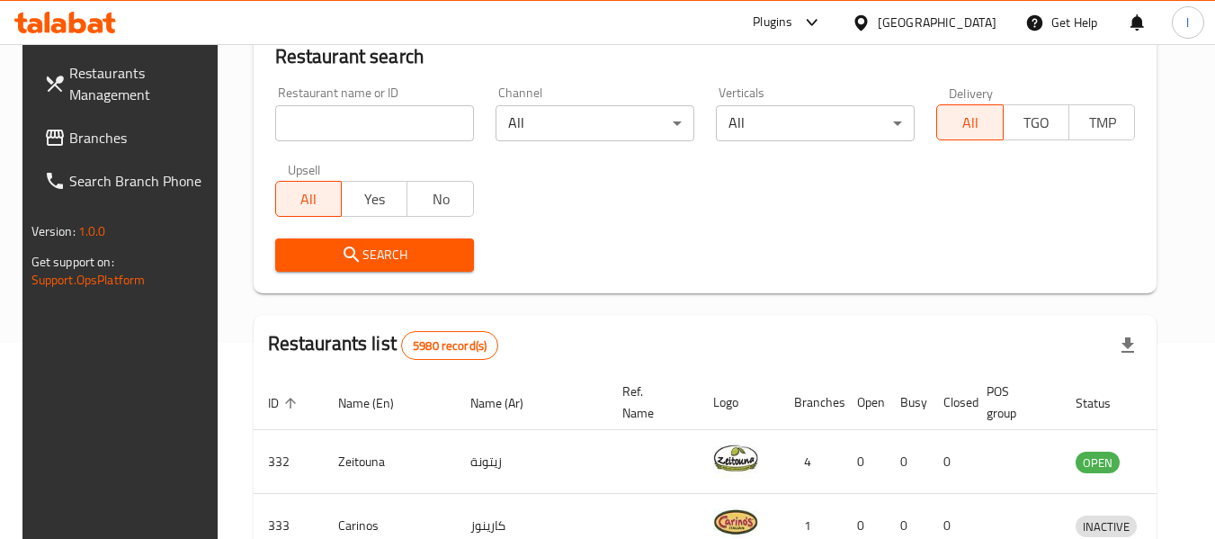
scroll to position [350, 0]
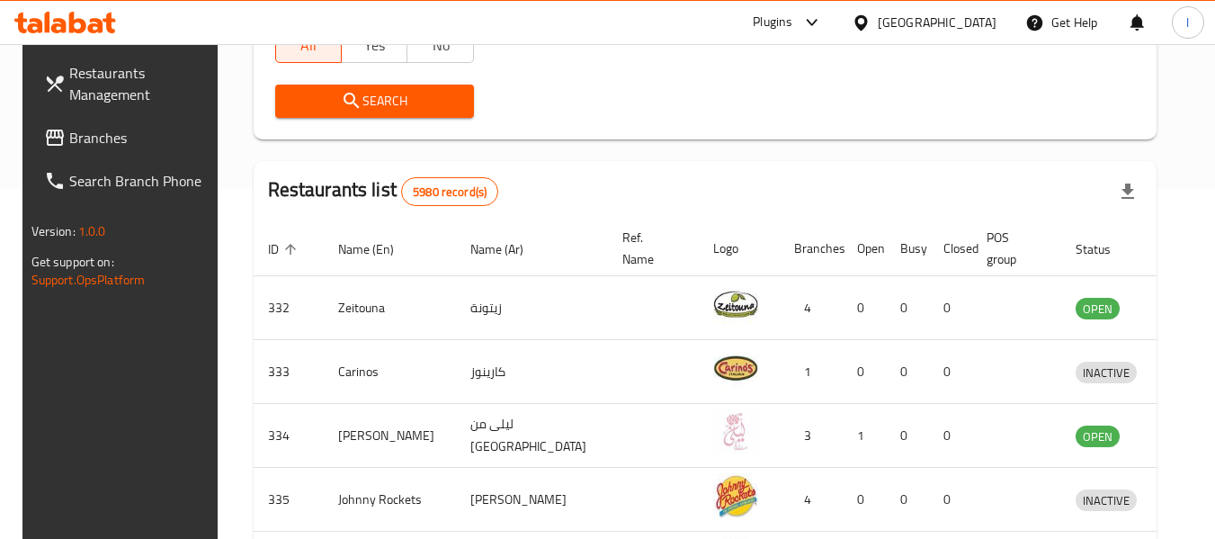
click at [94, 143] on span "Branches" at bounding box center [140, 138] width 142 height 22
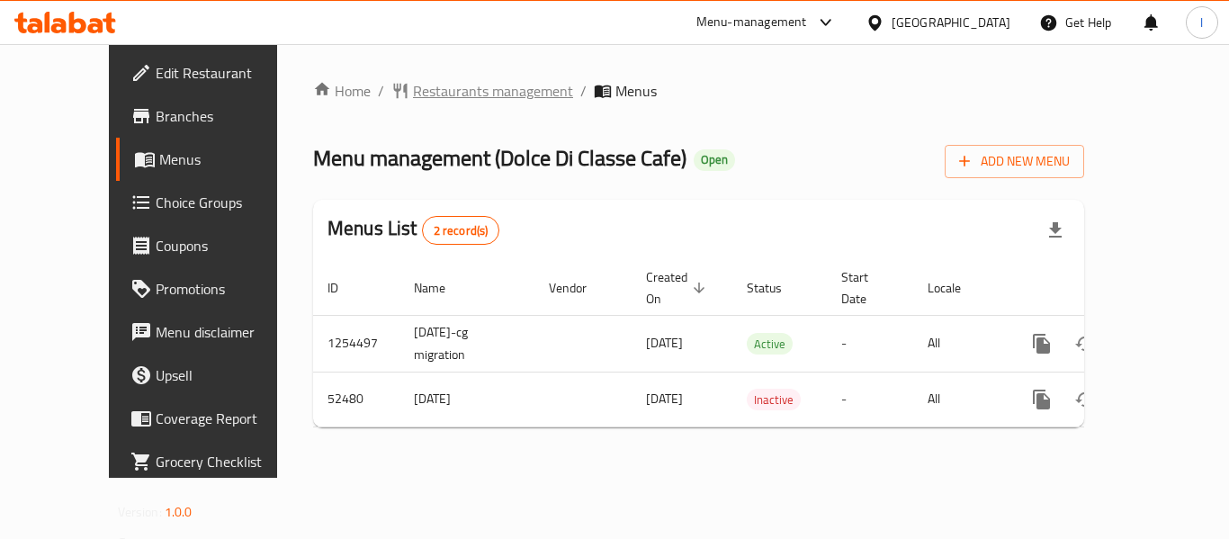
click at [443, 90] on span "Restaurants management" at bounding box center [493, 91] width 160 height 22
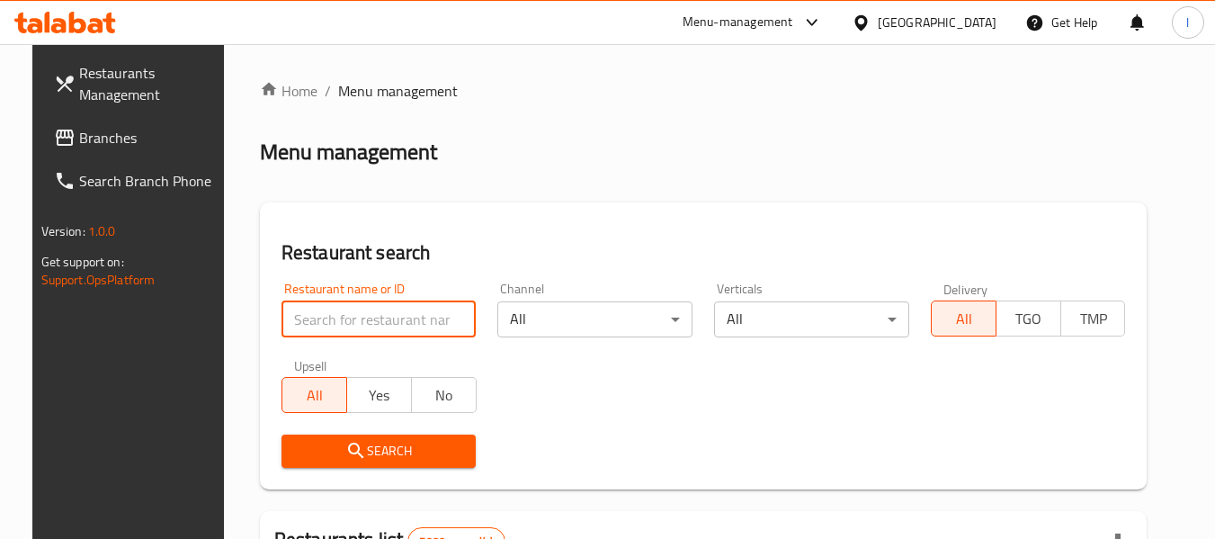
click at [349, 322] on input "search" at bounding box center [379, 319] width 195 height 36
paste input "26067"
type input "26067"
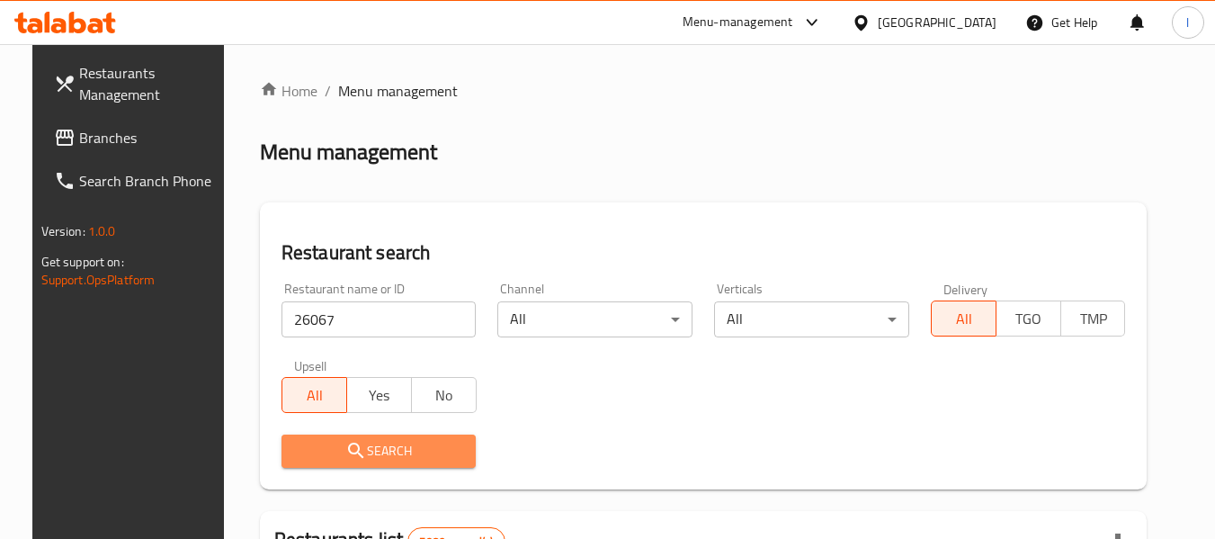
click at [370, 434] on button "Search" at bounding box center [379, 450] width 195 height 33
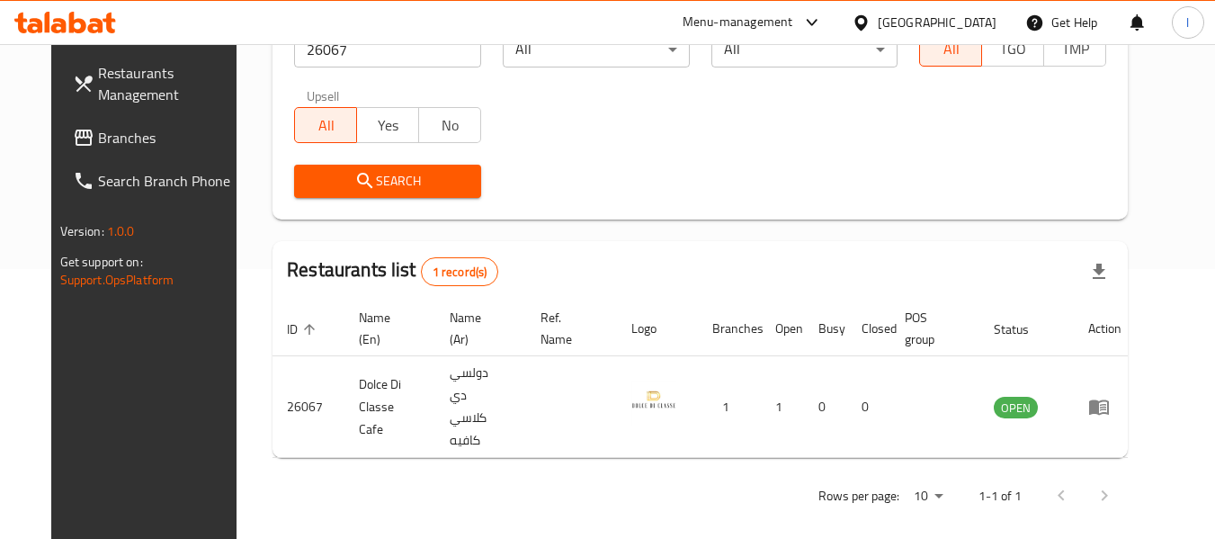
scroll to position [248, 0]
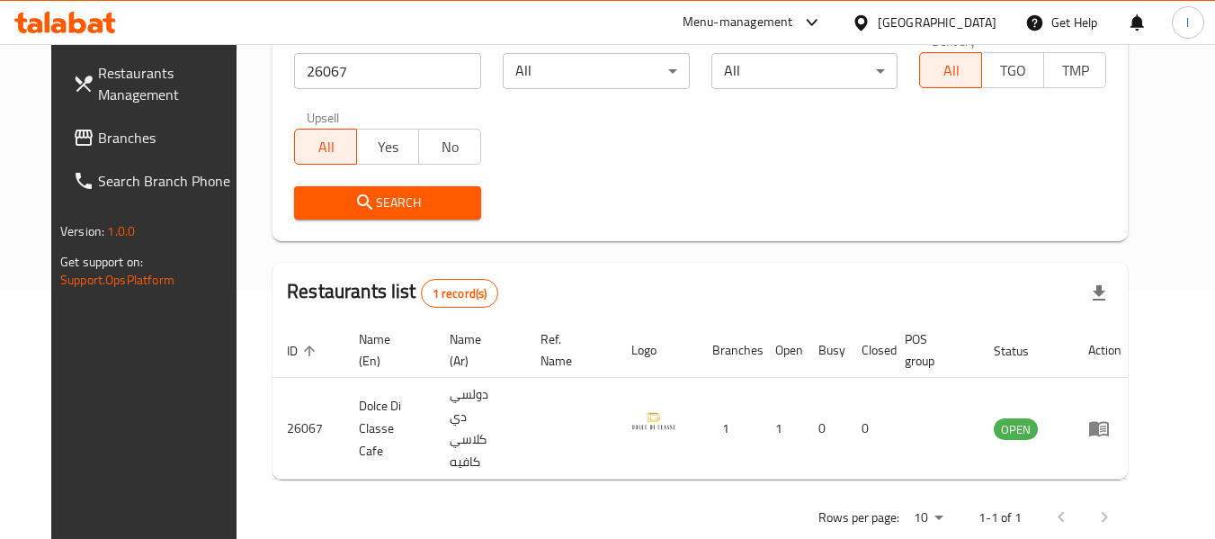
click at [955, 32] on div "Bahrain" at bounding box center [937, 23] width 119 height 20
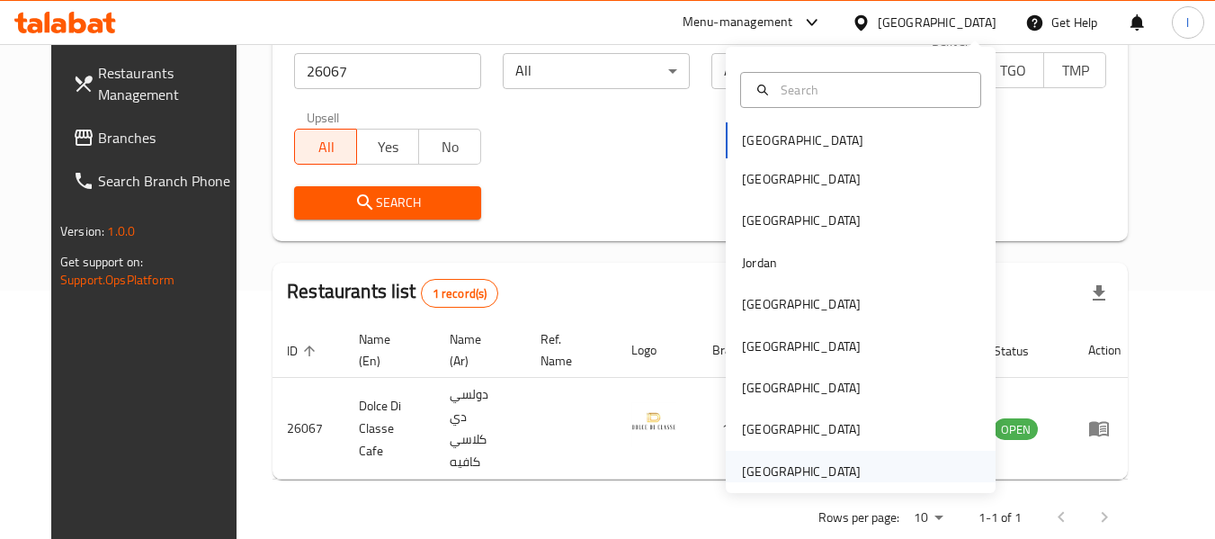
click at [813, 475] on div "[GEOGRAPHIC_DATA]" at bounding box center [801, 471] width 119 height 20
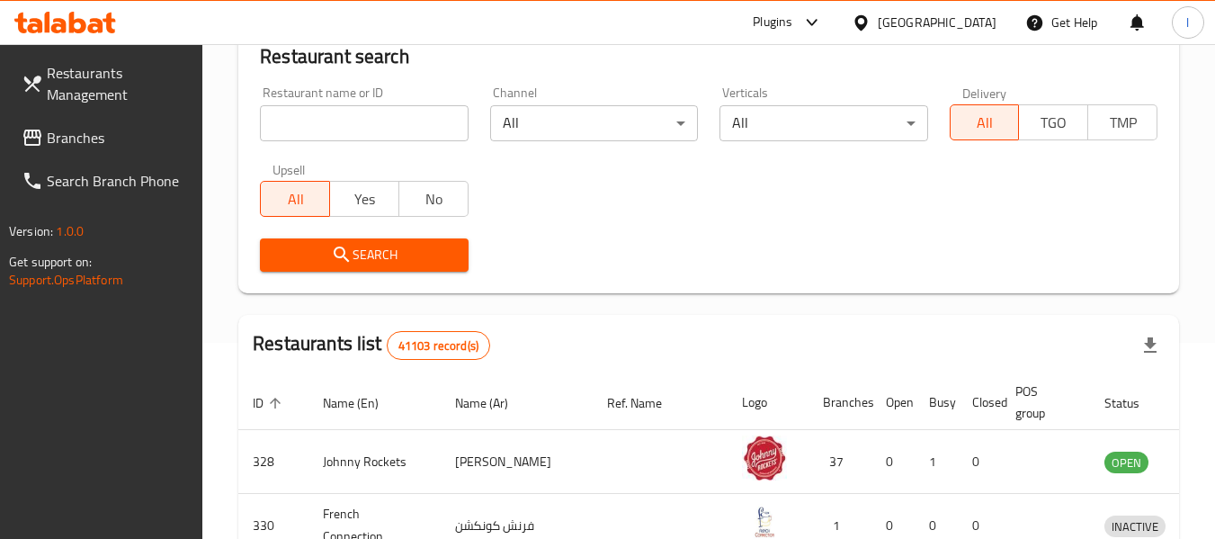
scroll to position [248, 0]
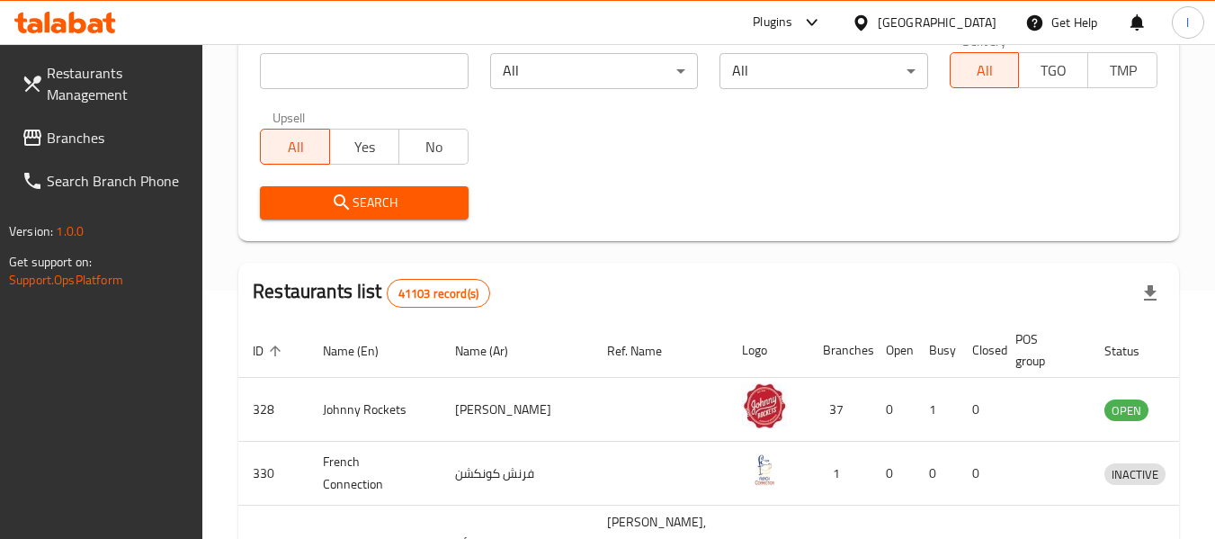
click at [141, 133] on span "Branches" at bounding box center [118, 138] width 142 height 22
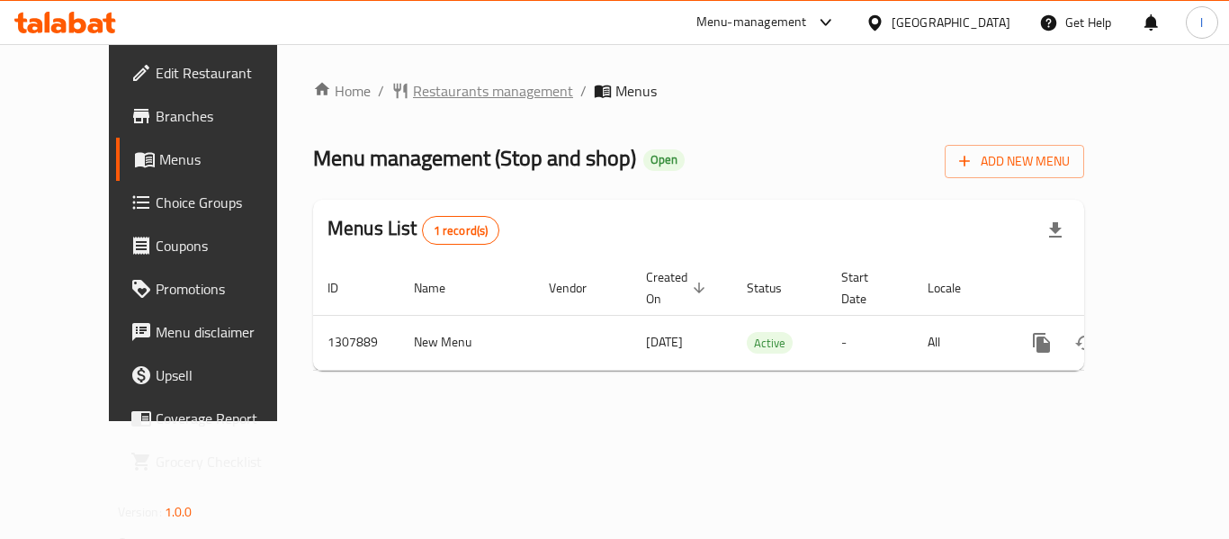
click at [413, 96] on span "Restaurants management" at bounding box center [493, 91] width 160 height 22
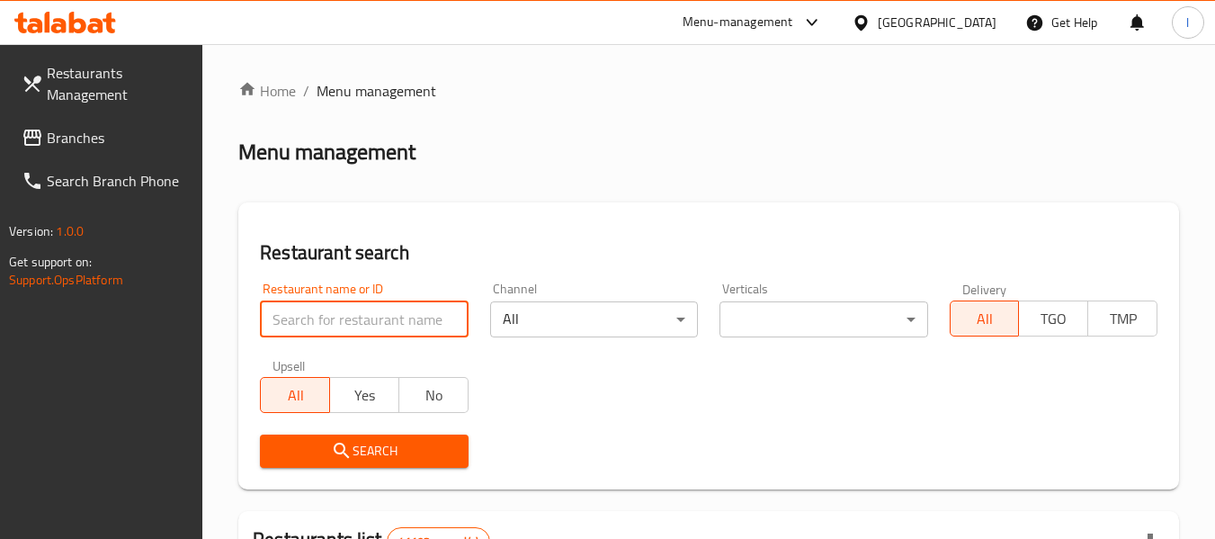
click at [358, 321] on input "search" at bounding box center [364, 319] width 208 height 36
paste input "704359"
type input "704359"
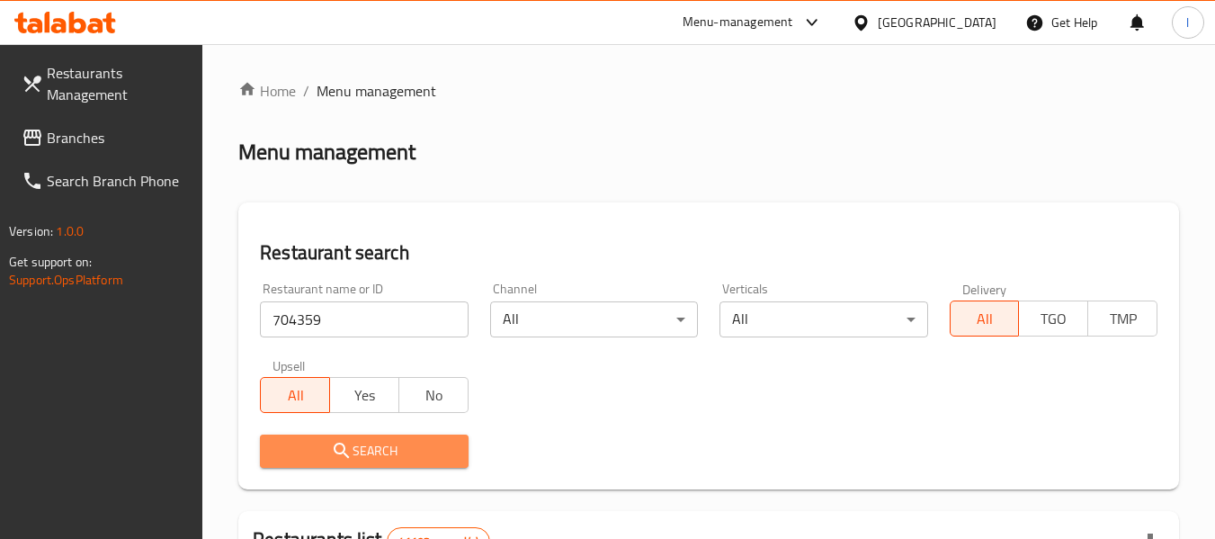
click at [359, 442] on span "Search" at bounding box center [363, 451] width 179 height 22
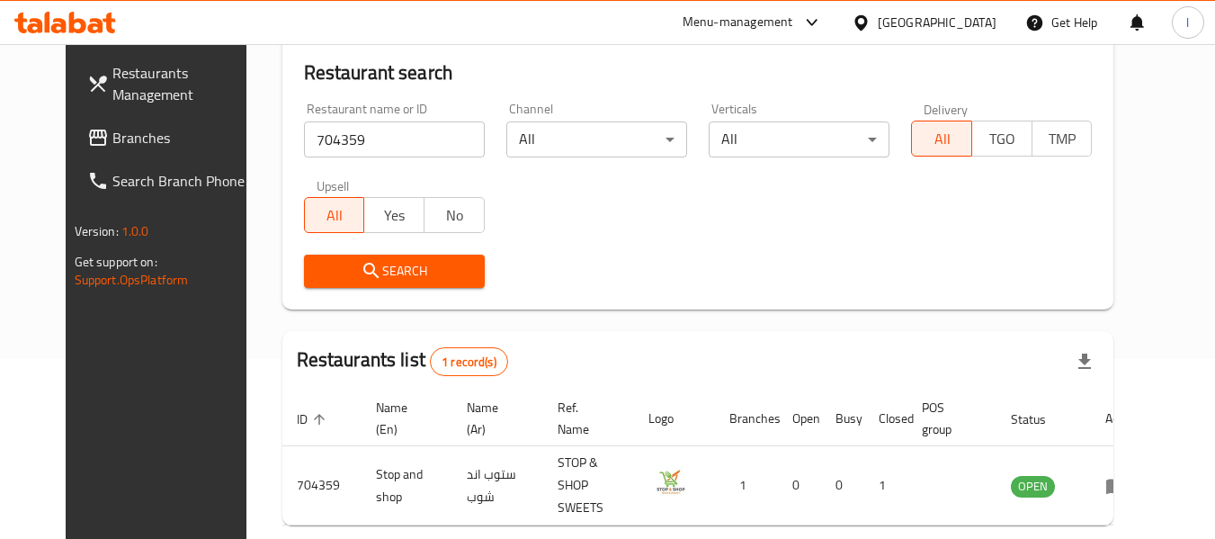
scroll to position [248, 0]
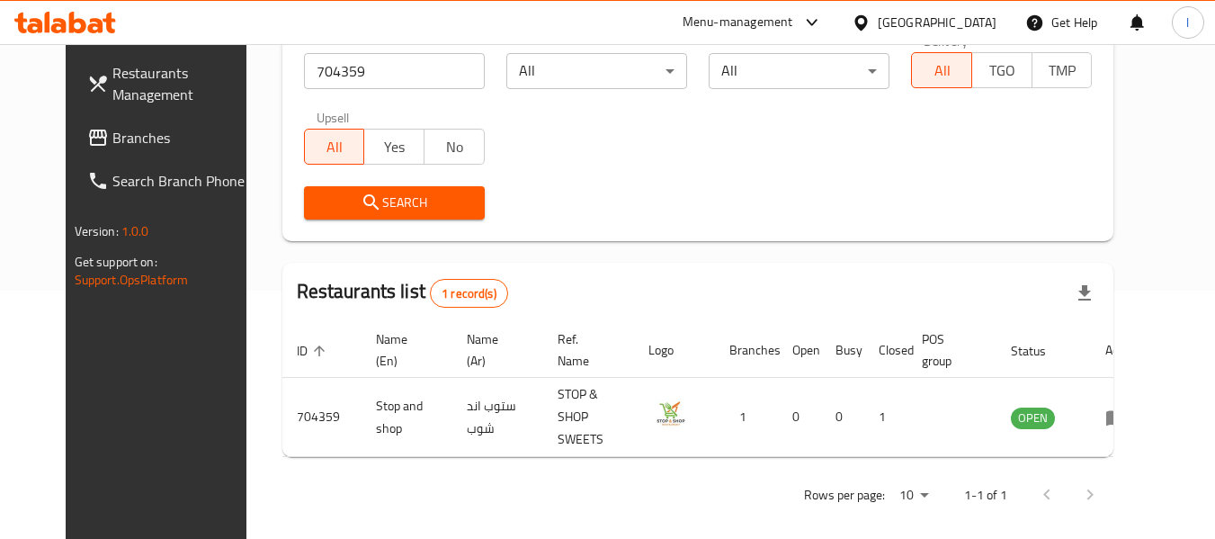
click at [132, 145] on span "Branches" at bounding box center [183, 138] width 142 height 22
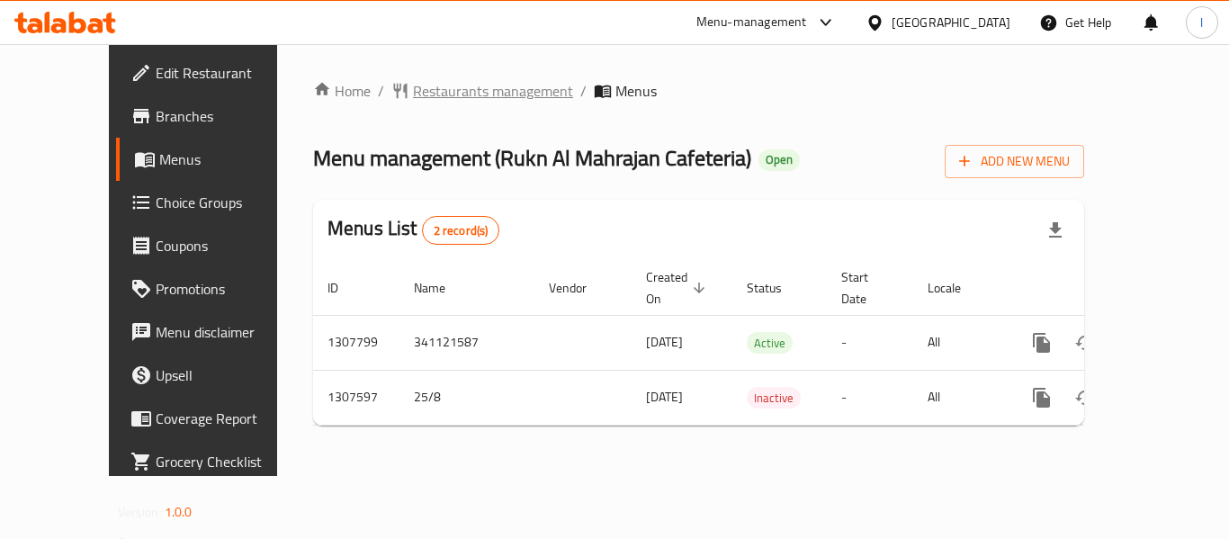
click at [413, 100] on span "Restaurants management" at bounding box center [493, 91] width 160 height 22
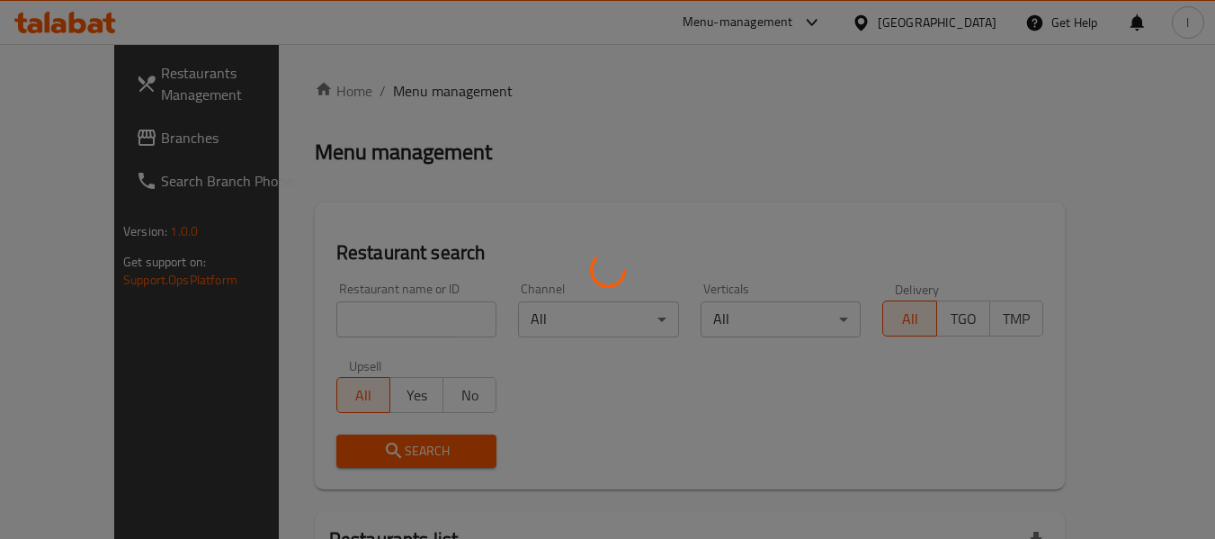
click at [398, 302] on div at bounding box center [607, 269] width 1215 height 539
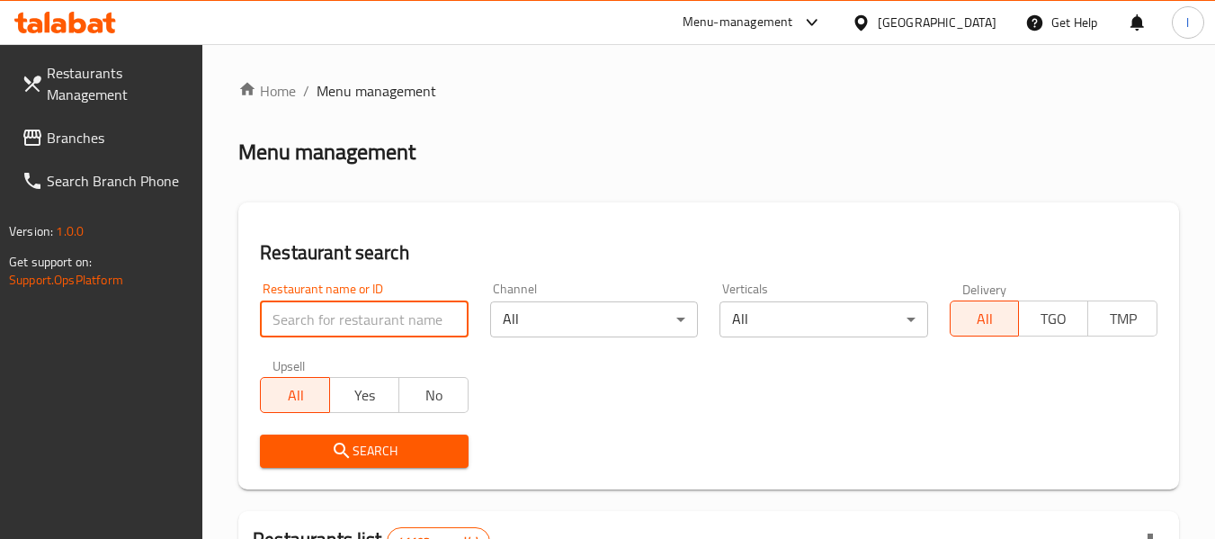
click at [391, 317] on input "search" at bounding box center [364, 319] width 208 height 36
paste input "704485"
type input "704485"
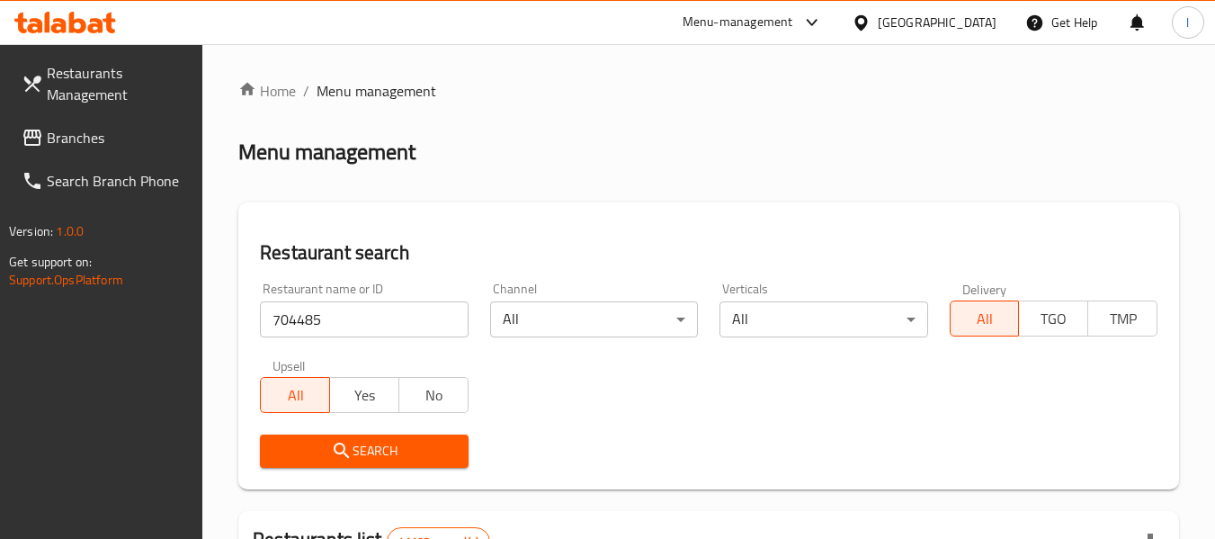
click at [357, 457] on span "Search" at bounding box center [363, 451] width 179 height 22
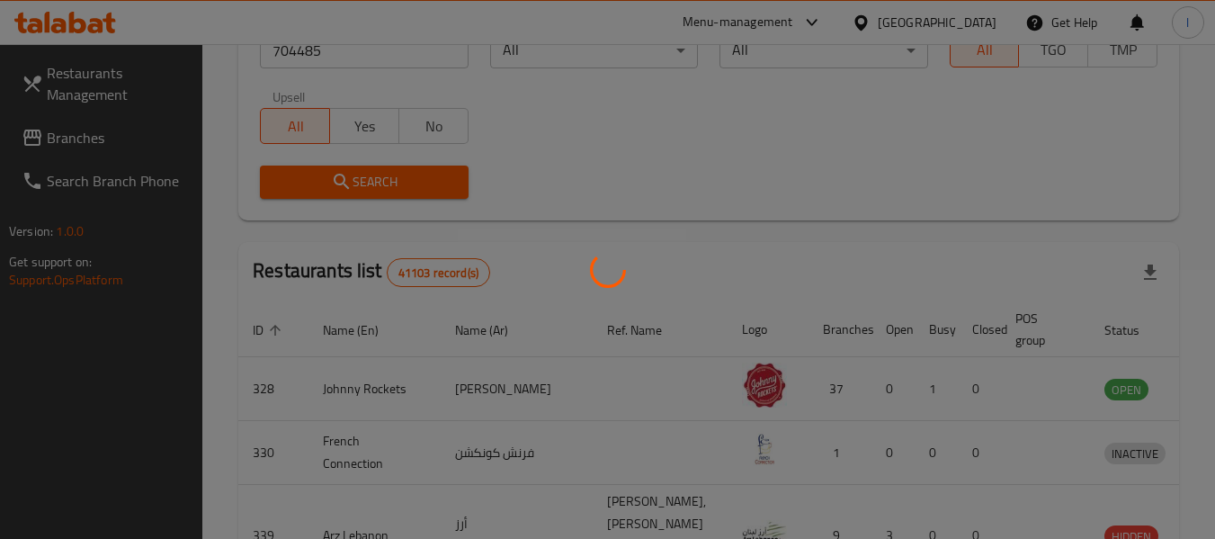
scroll to position [270, 0]
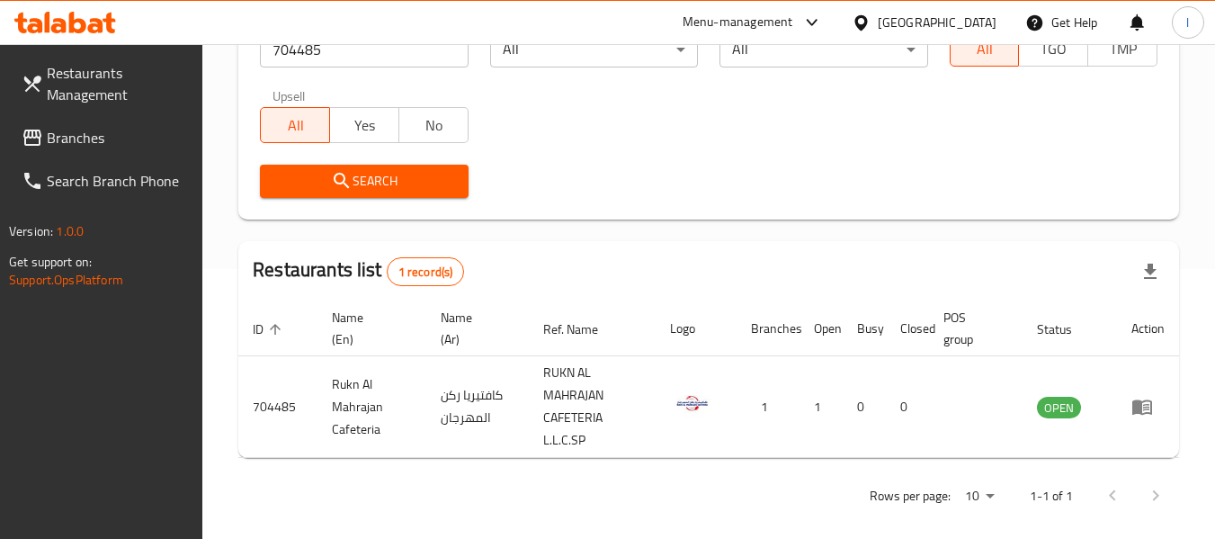
click at [933, 24] on div "[GEOGRAPHIC_DATA]" at bounding box center [937, 23] width 119 height 20
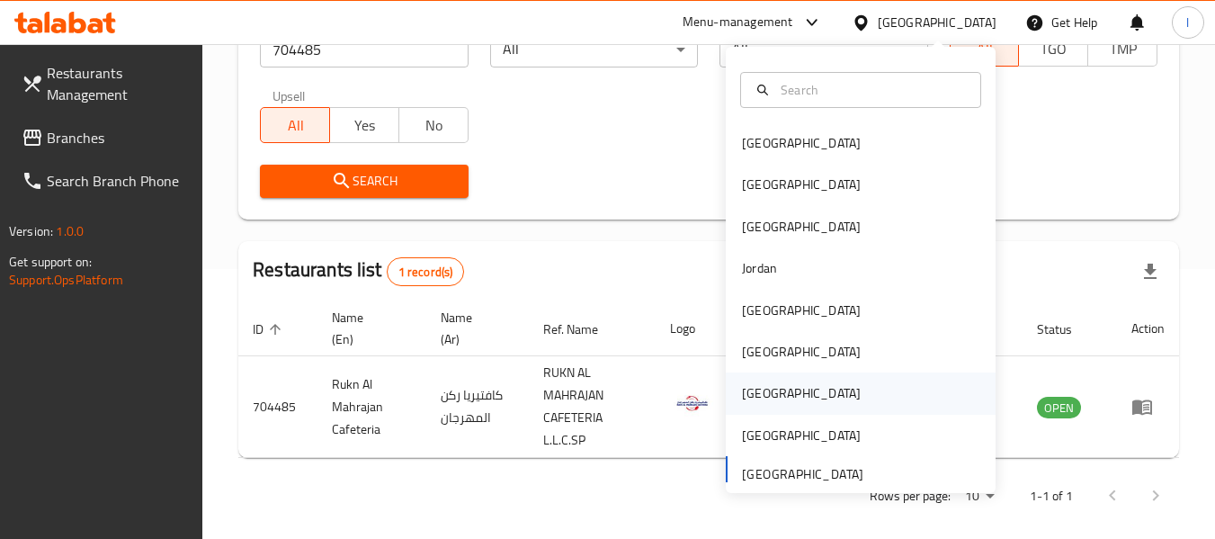
click at [792, 389] on div "[GEOGRAPHIC_DATA]" at bounding box center [861, 392] width 270 height 41
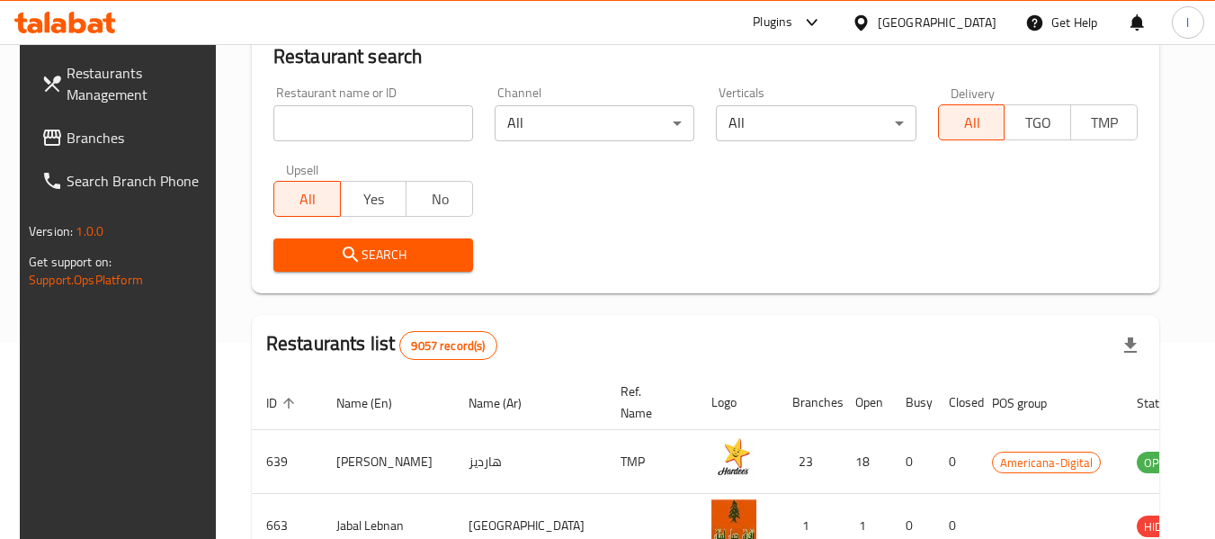
scroll to position [270, 0]
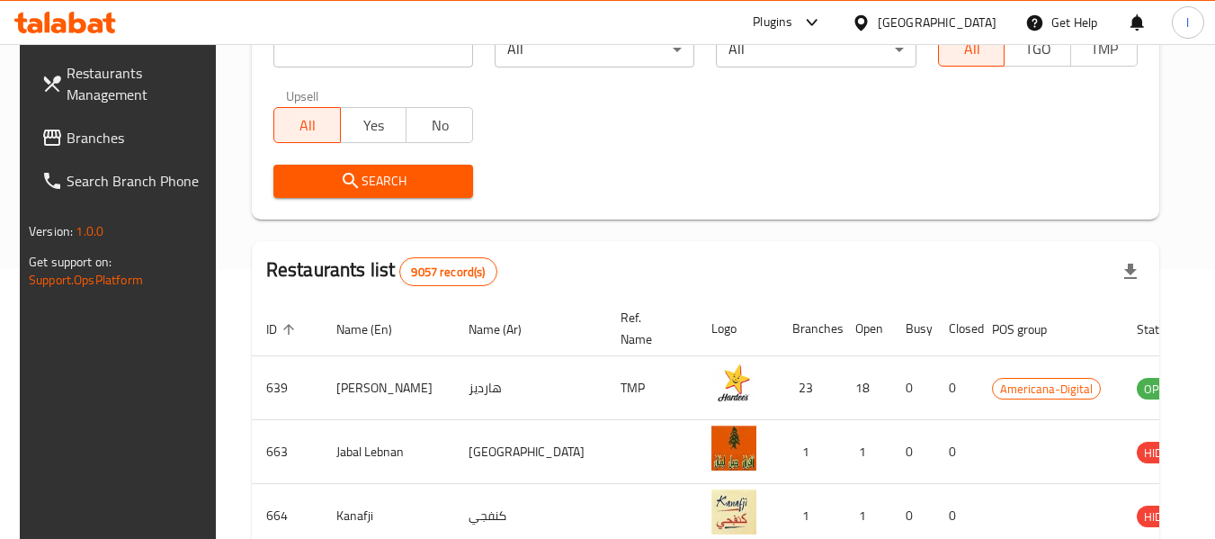
click at [126, 119] on link "Branches" at bounding box center [125, 137] width 196 height 43
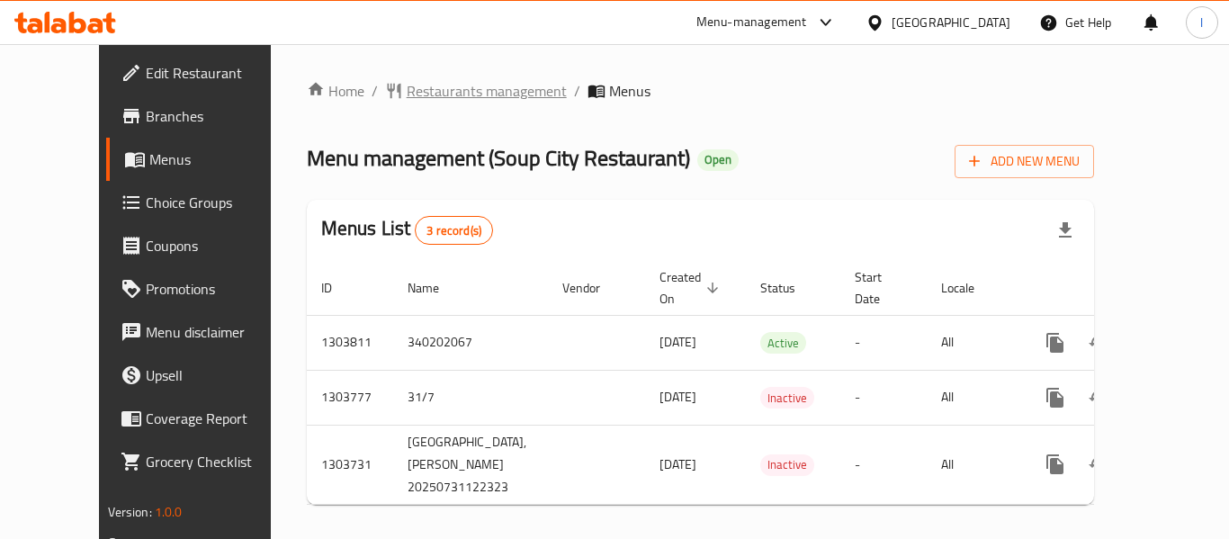
click at [420, 100] on span "Restaurants management" at bounding box center [487, 91] width 160 height 22
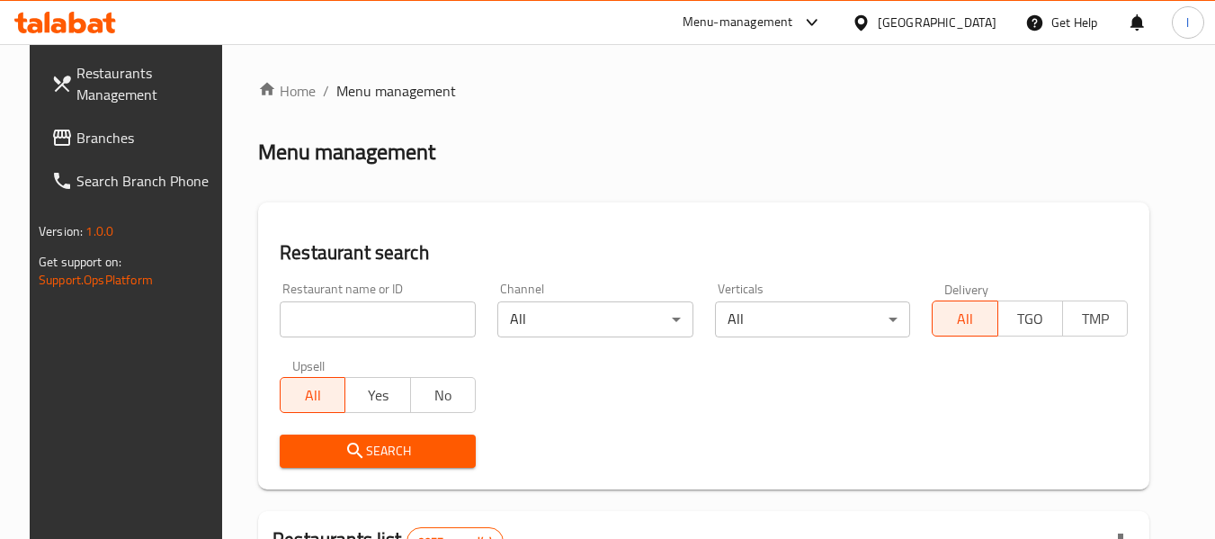
click at [381, 335] on input "search" at bounding box center [378, 319] width 196 height 36
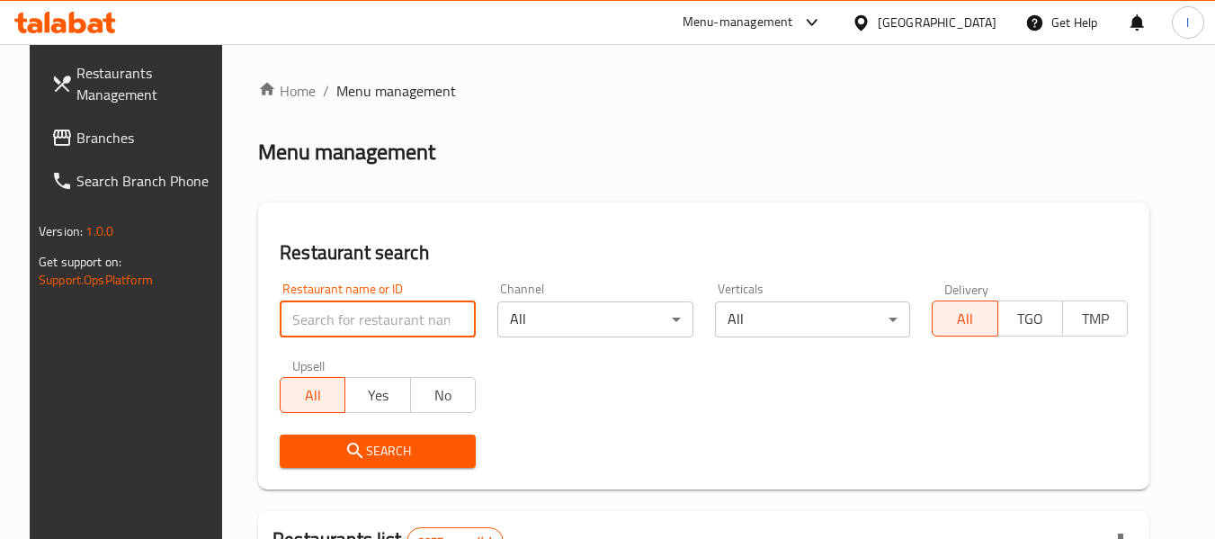
paste input "702957"
type input "702957"
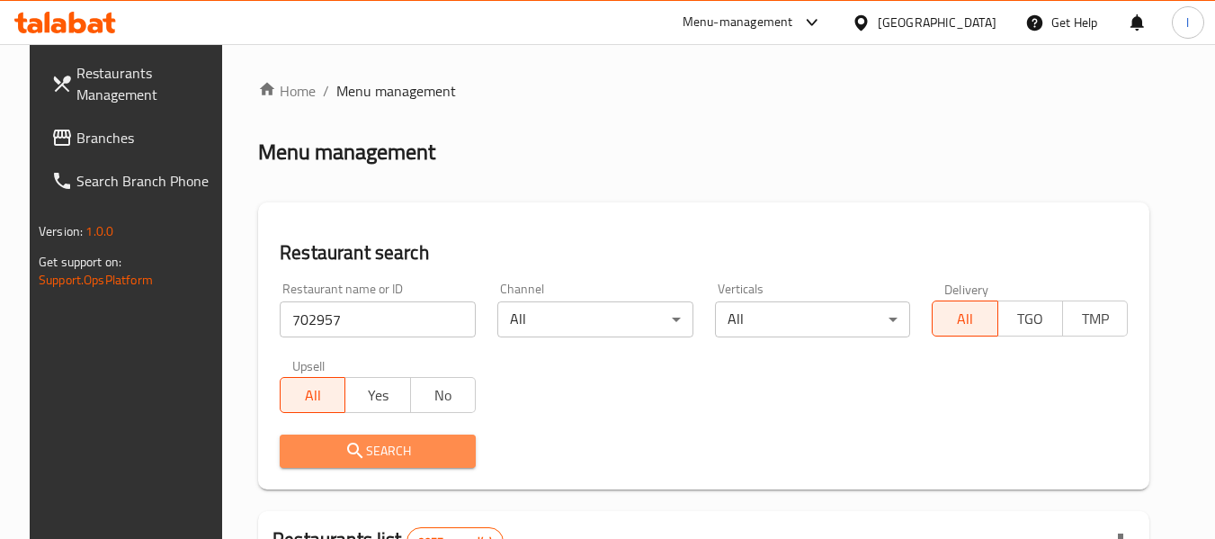
click at [391, 460] on span "Search" at bounding box center [377, 451] width 167 height 22
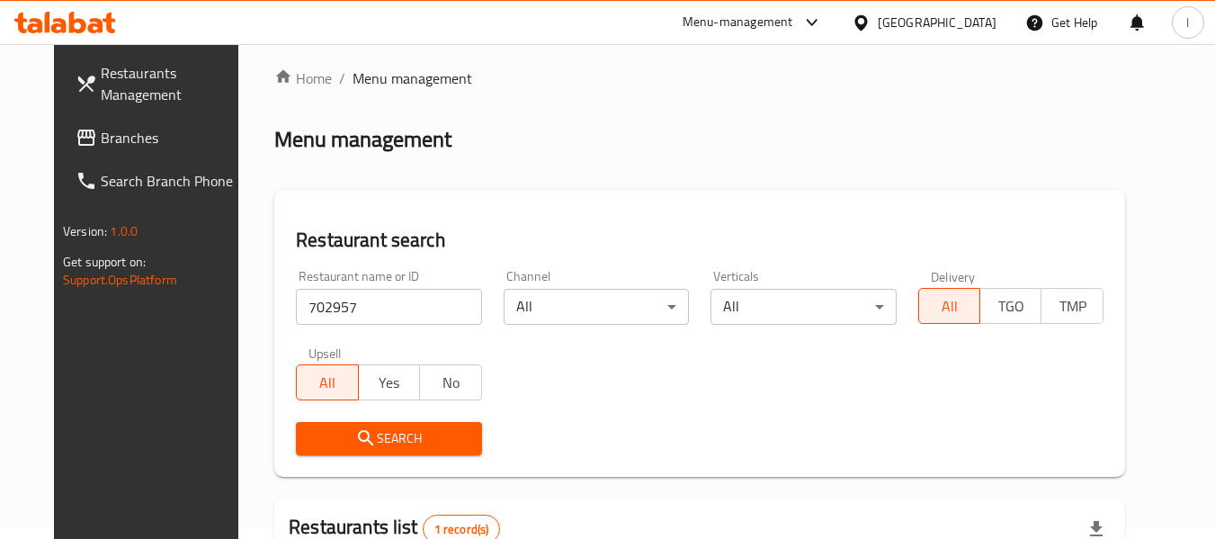
scroll to position [241, 0]
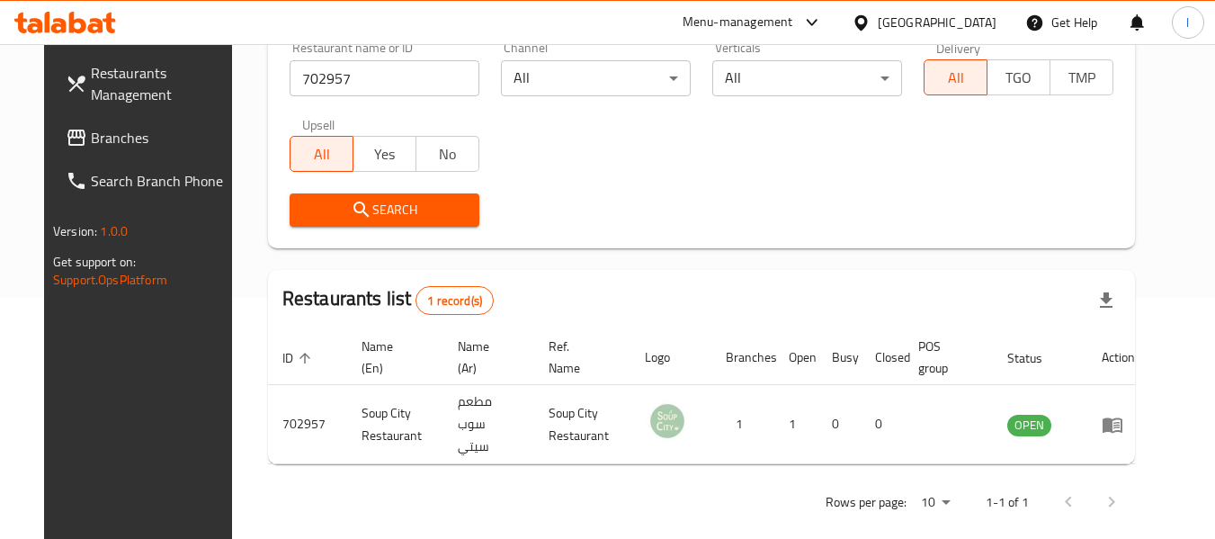
click at [981, 14] on div "[GEOGRAPHIC_DATA]" at bounding box center [937, 23] width 119 height 20
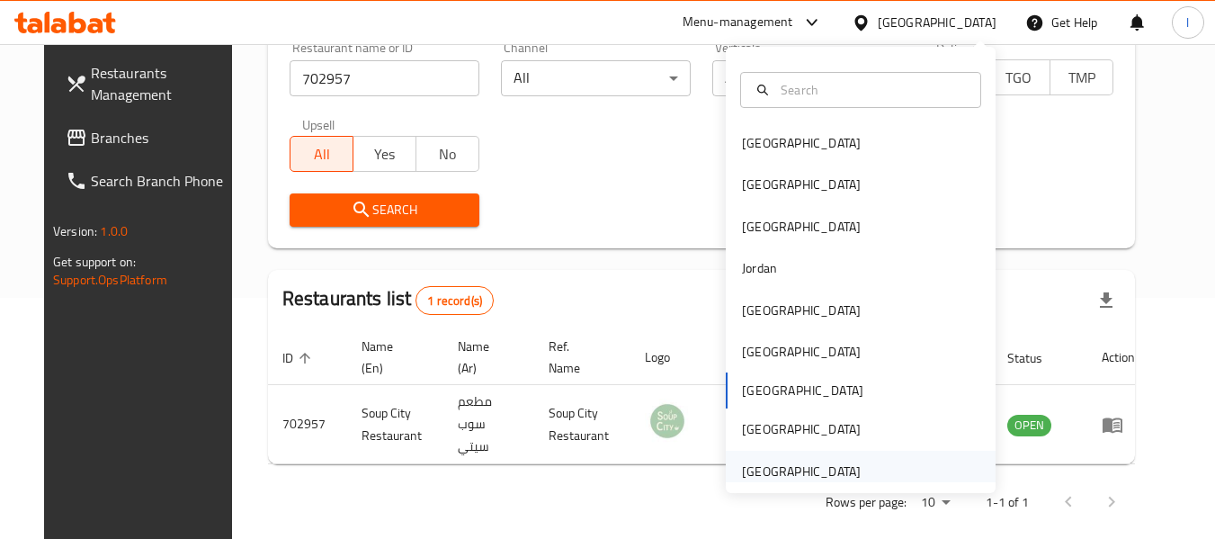
click at [774, 466] on div "[GEOGRAPHIC_DATA]" at bounding box center [801, 471] width 119 height 20
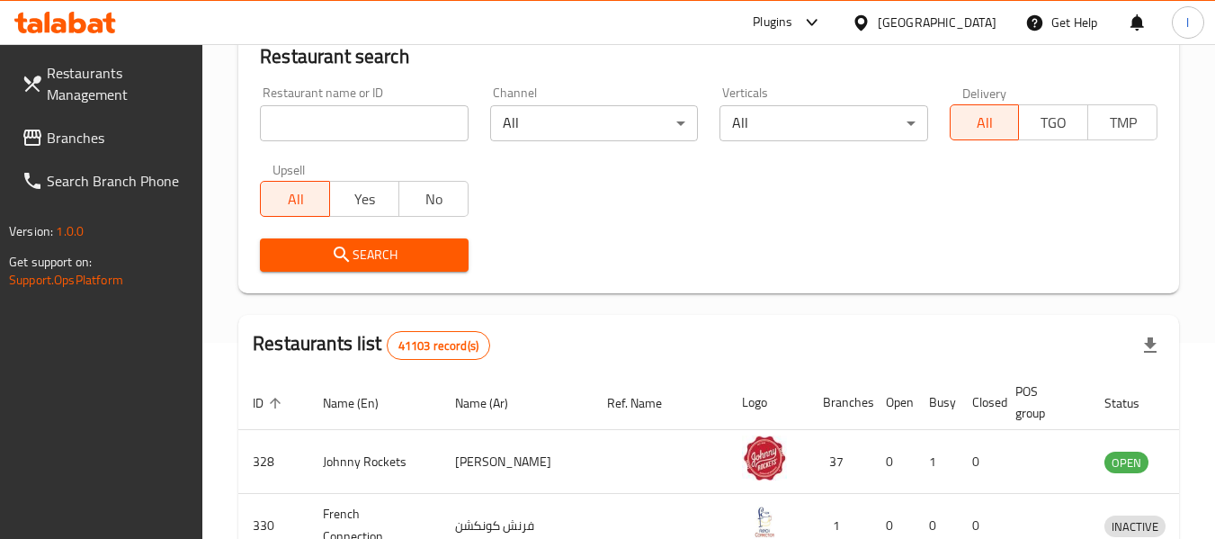
scroll to position [241, 0]
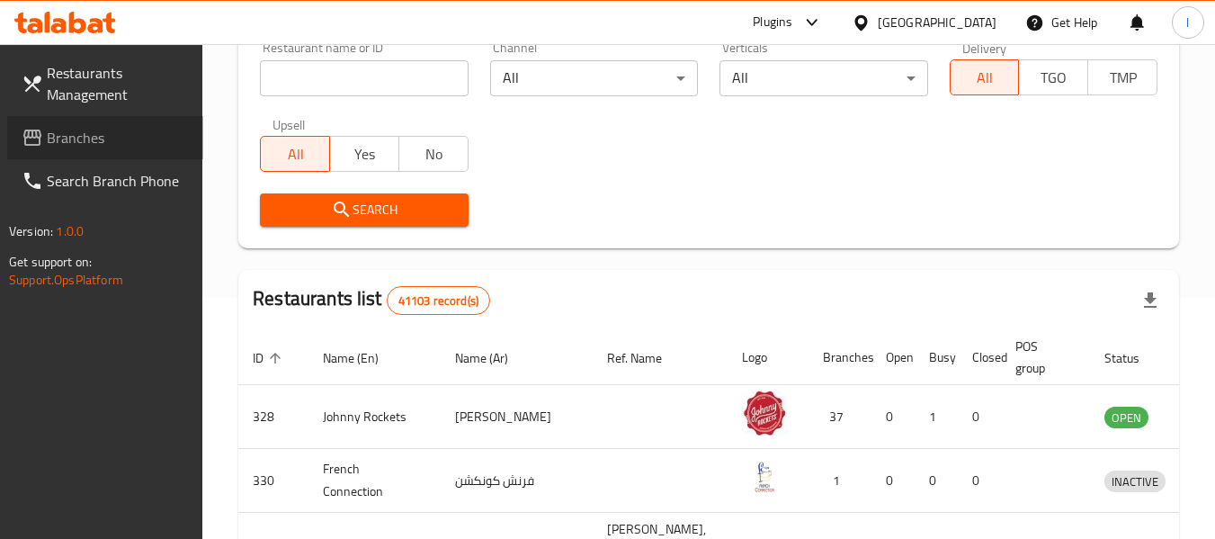
click at [93, 134] on span "Branches" at bounding box center [118, 138] width 142 height 22
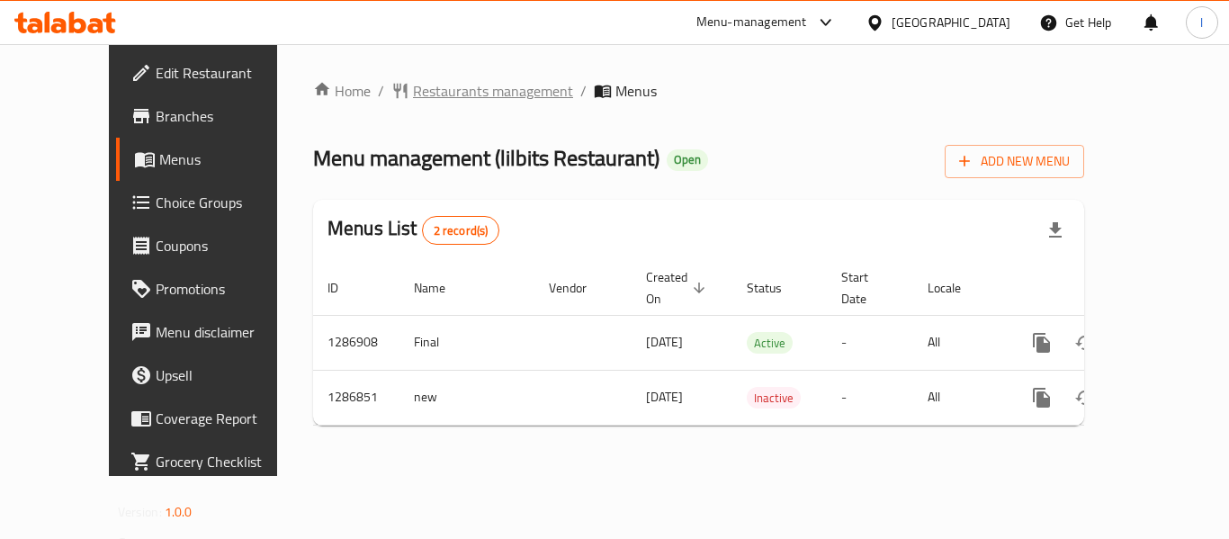
click at [413, 89] on span "Restaurants management" at bounding box center [493, 91] width 160 height 22
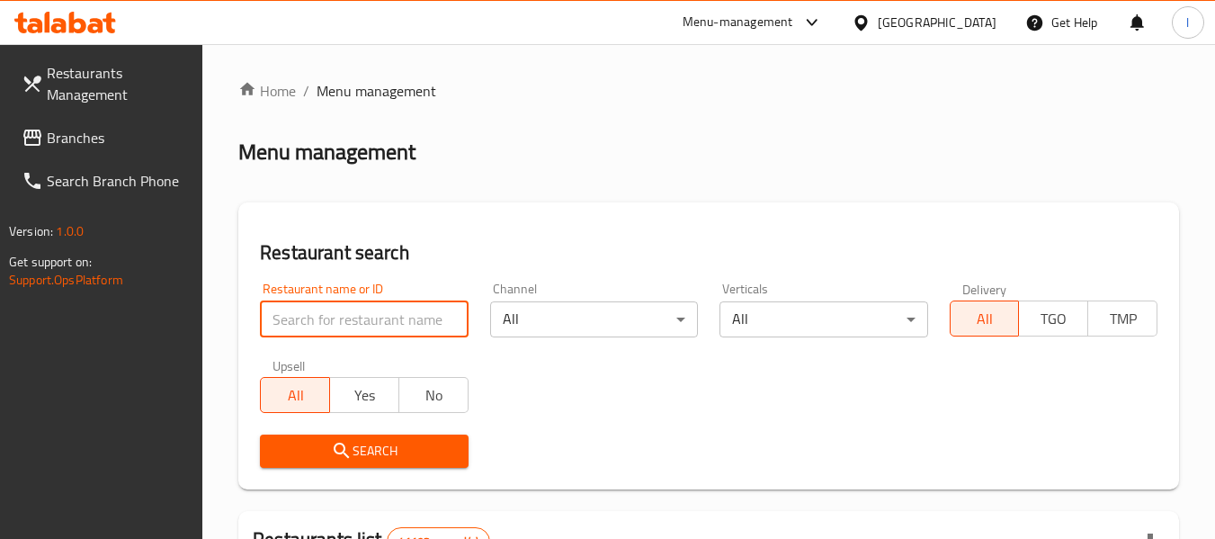
click at [342, 309] on input "search" at bounding box center [364, 319] width 208 height 36
paste input "696508"
type input "696508"
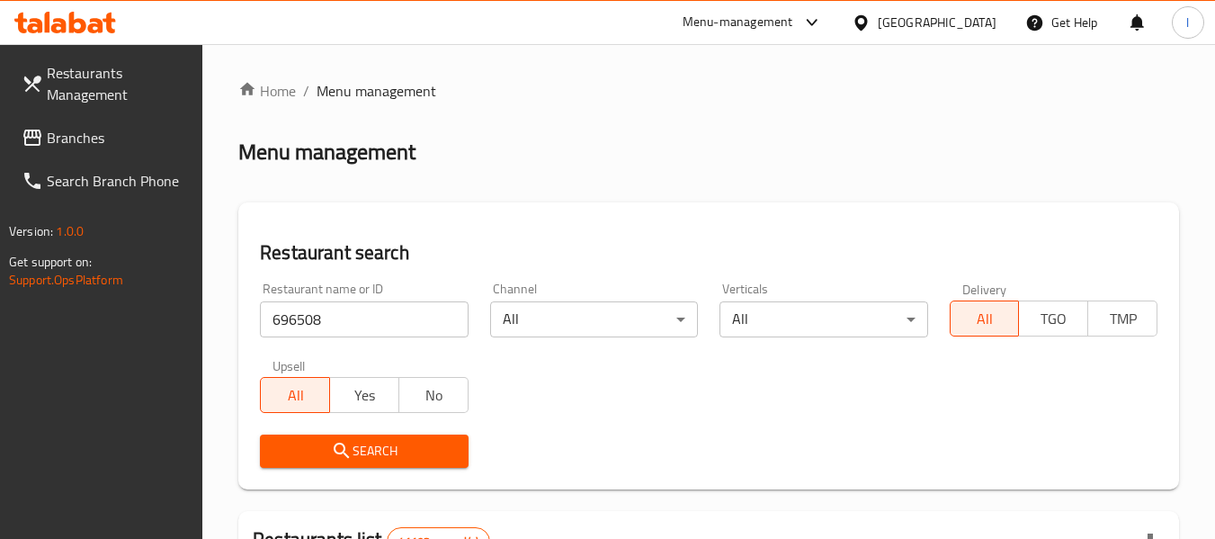
click at [390, 451] on span "Search" at bounding box center [363, 451] width 179 height 22
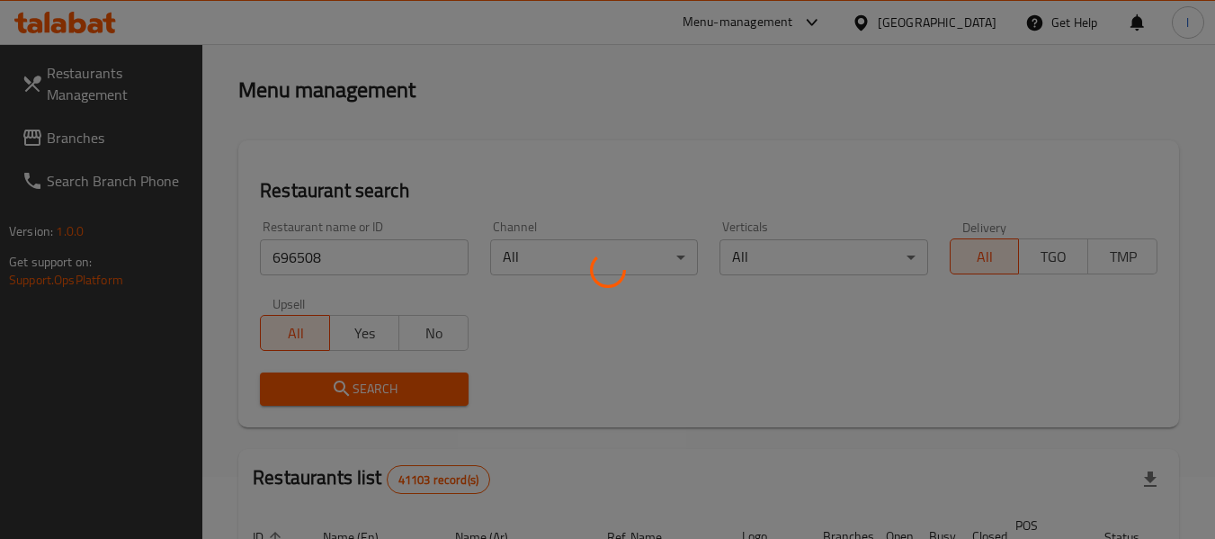
scroll to position [180, 0]
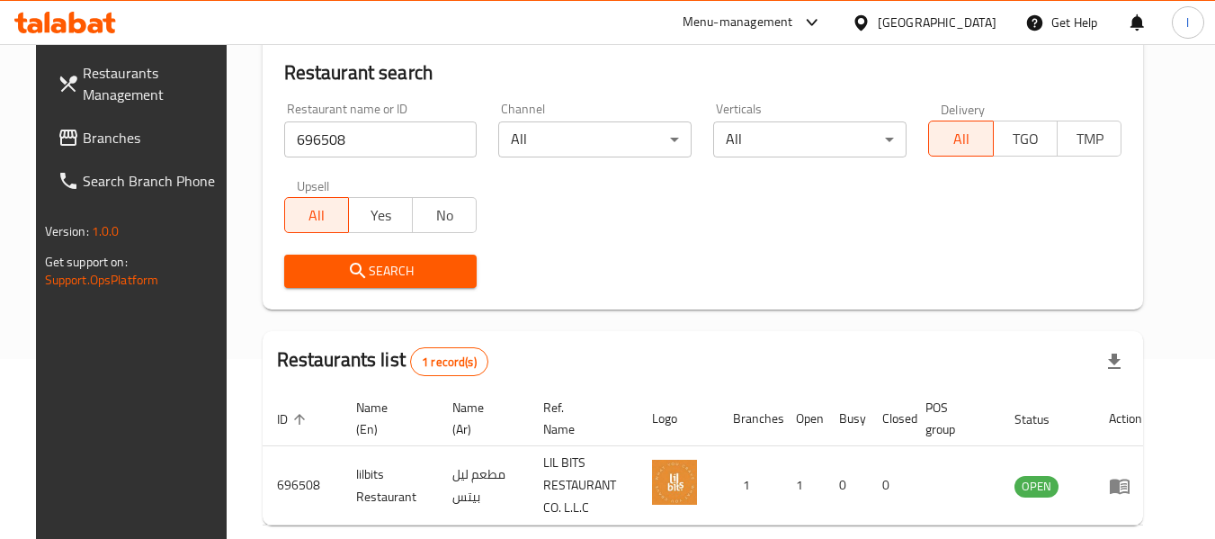
click at [913, 44] on div at bounding box center [607, 44] width 1215 height 1
click at [929, 15] on div "[GEOGRAPHIC_DATA]" at bounding box center [937, 23] width 119 height 20
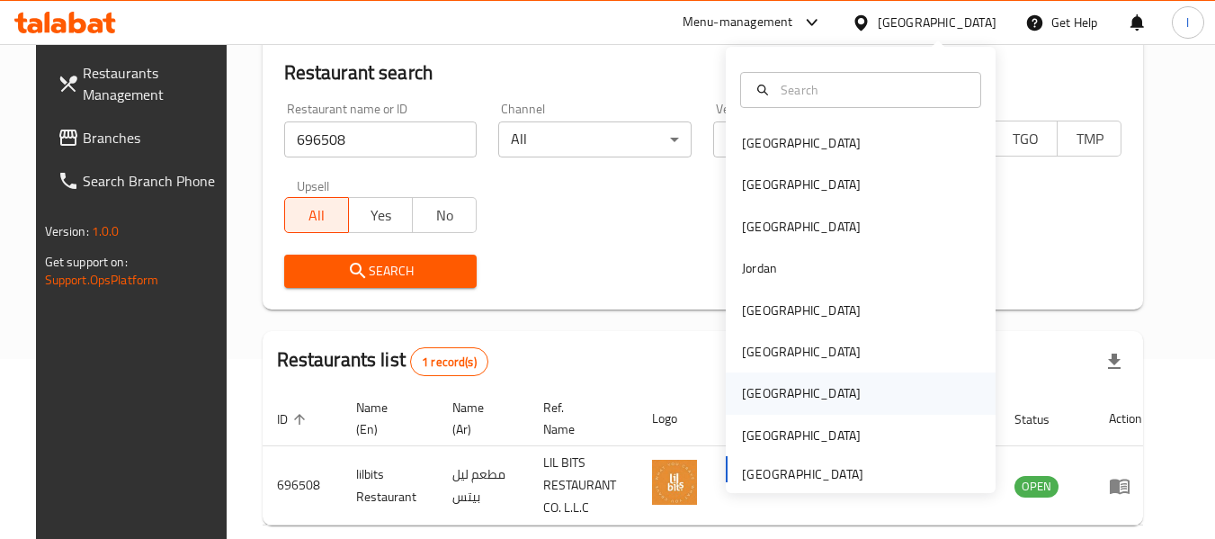
click at [786, 383] on div "[GEOGRAPHIC_DATA]" at bounding box center [861, 392] width 270 height 41
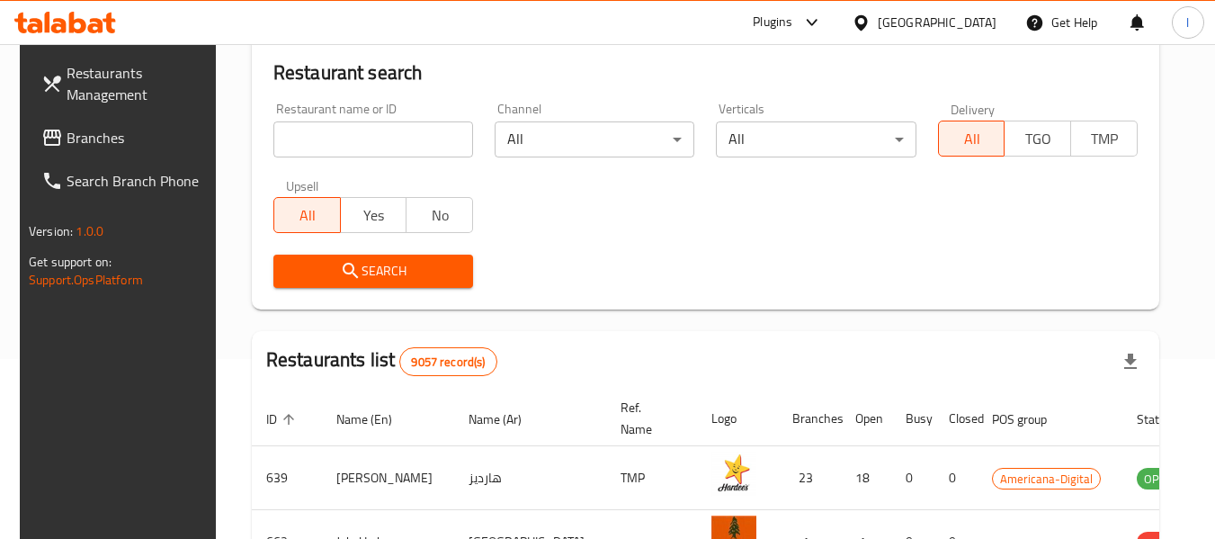
click at [85, 121] on link "Branches" at bounding box center [125, 137] width 196 height 43
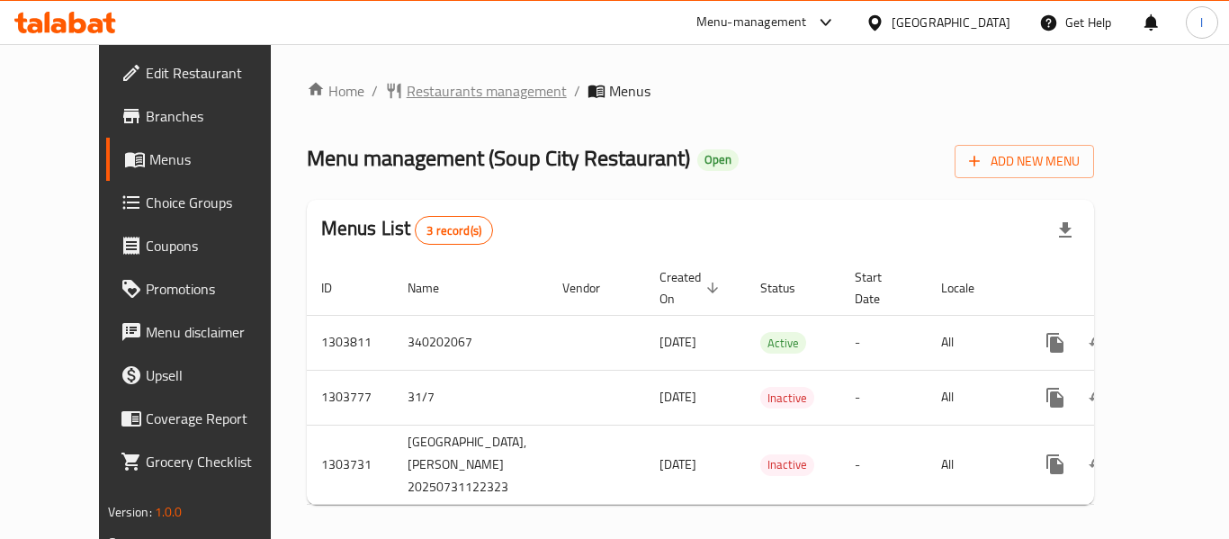
click at [454, 85] on span "Restaurants management" at bounding box center [487, 91] width 160 height 22
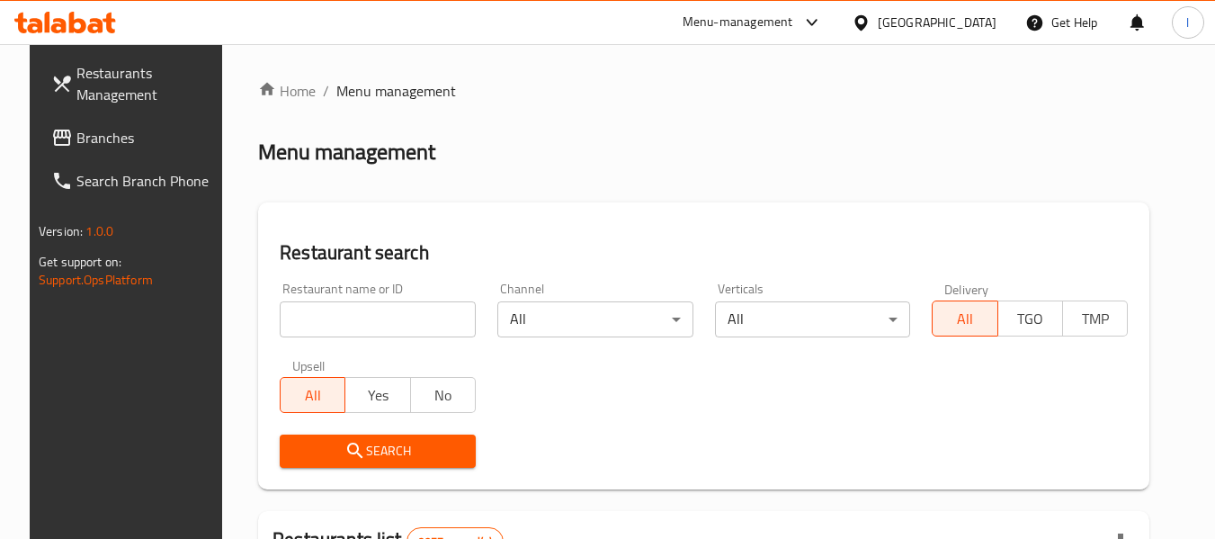
click at [343, 314] on input "search" at bounding box center [378, 319] width 196 height 36
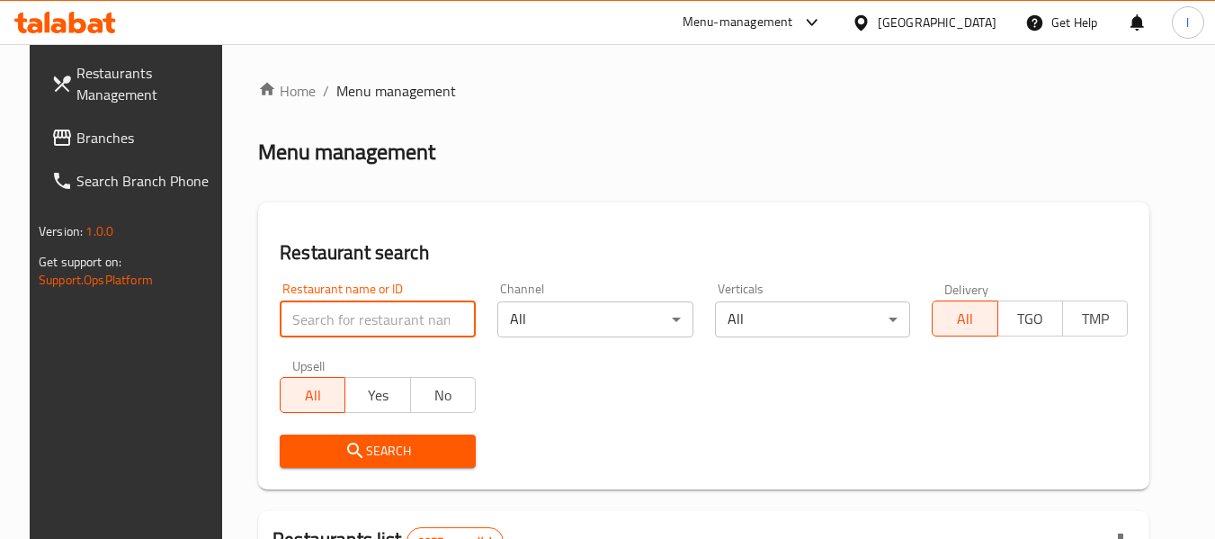
paste input "702957"
type input "702957"
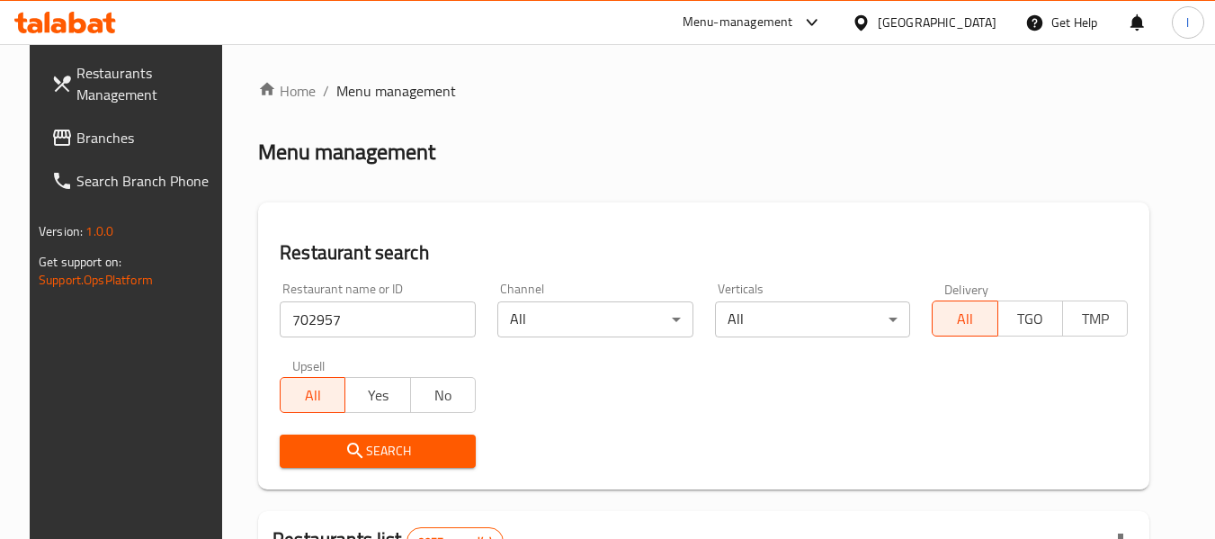
click at [394, 434] on button "Search" at bounding box center [378, 450] width 196 height 33
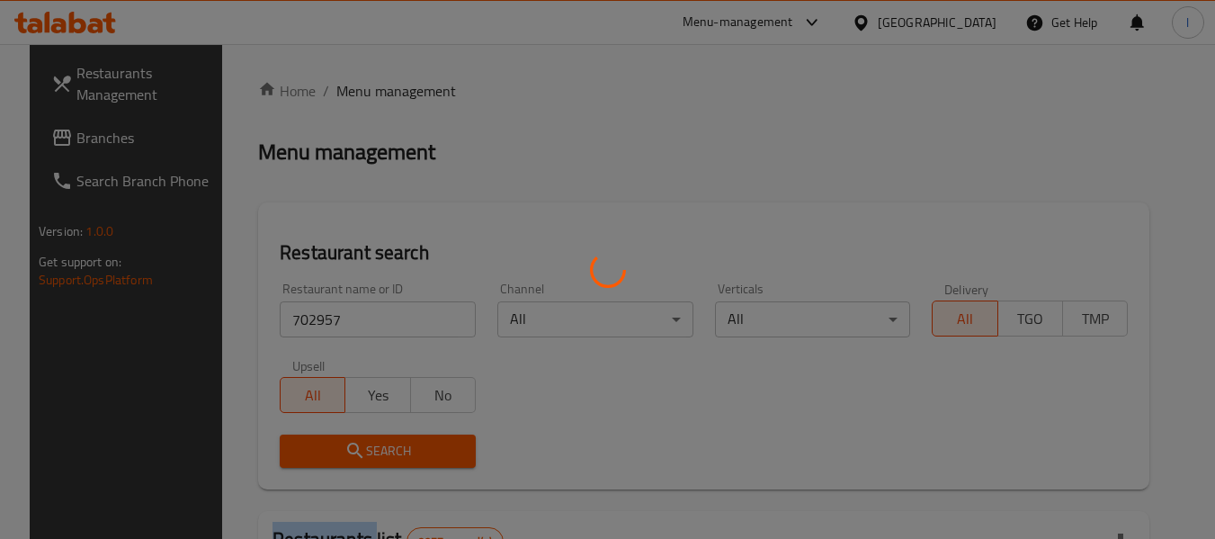
click at [394, 434] on div at bounding box center [607, 269] width 1215 height 539
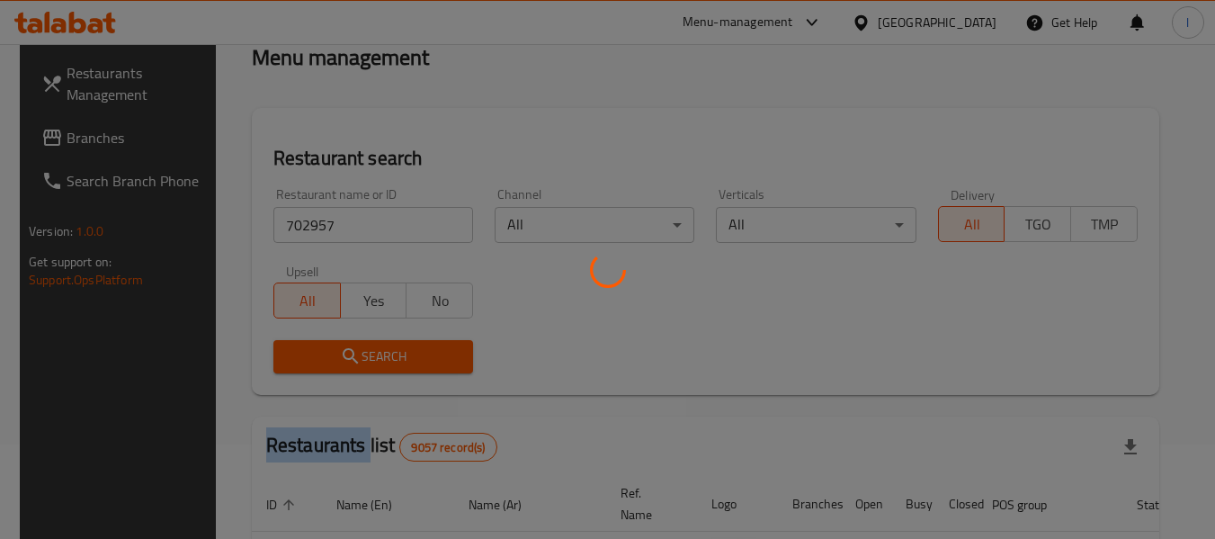
scroll to position [180, 0]
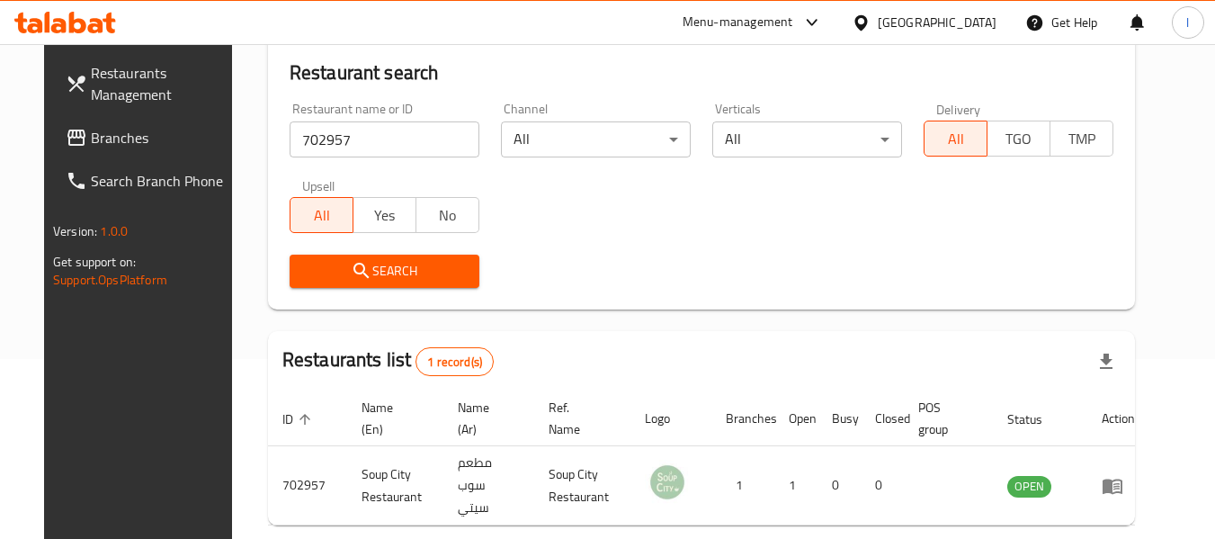
click at [620, 192] on div "Restaurant name or ID 702957 Restaurant name or ID Channel All ​ Verticals All …" at bounding box center [701, 195] width 845 height 207
click at [971, 23] on div "[GEOGRAPHIC_DATA]" at bounding box center [937, 23] width 119 height 20
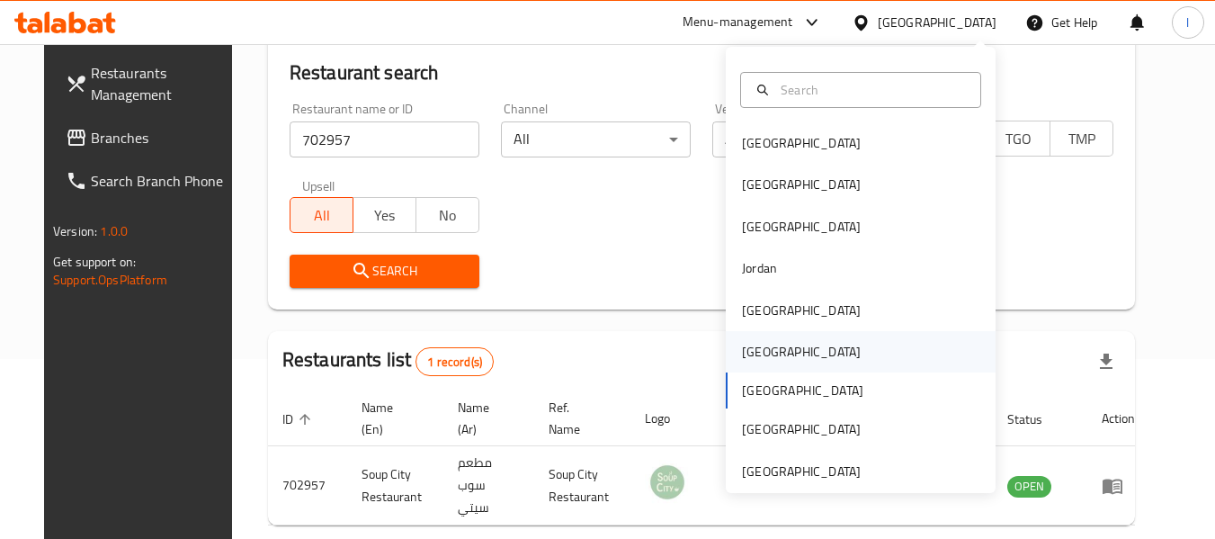
click at [809, 353] on div "[GEOGRAPHIC_DATA]" at bounding box center [861, 351] width 270 height 41
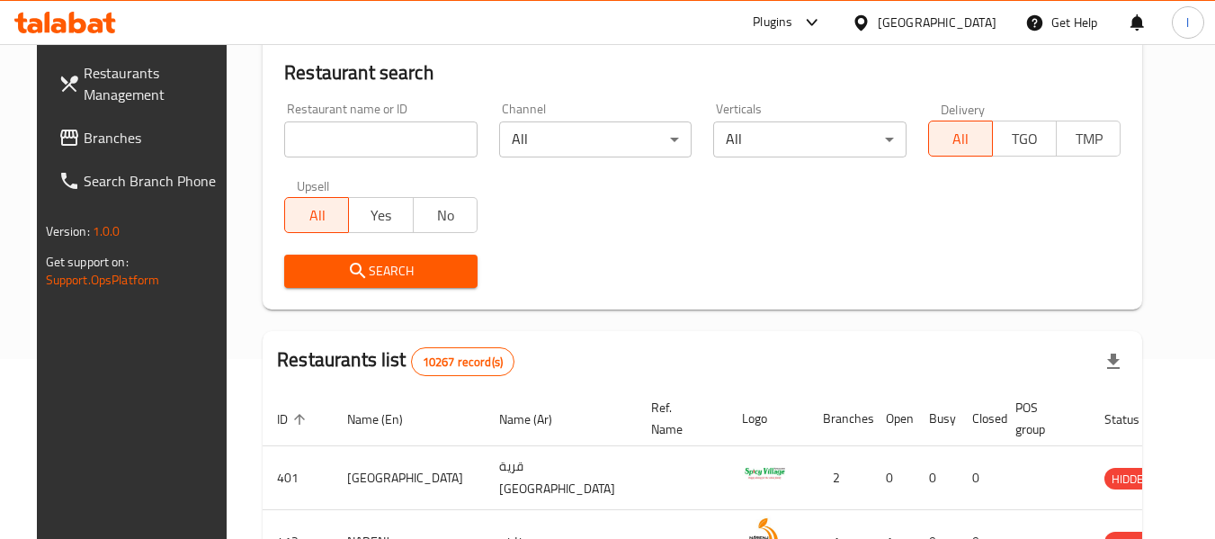
click at [85, 132] on span "Branches" at bounding box center [155, 138] width 142 height 22
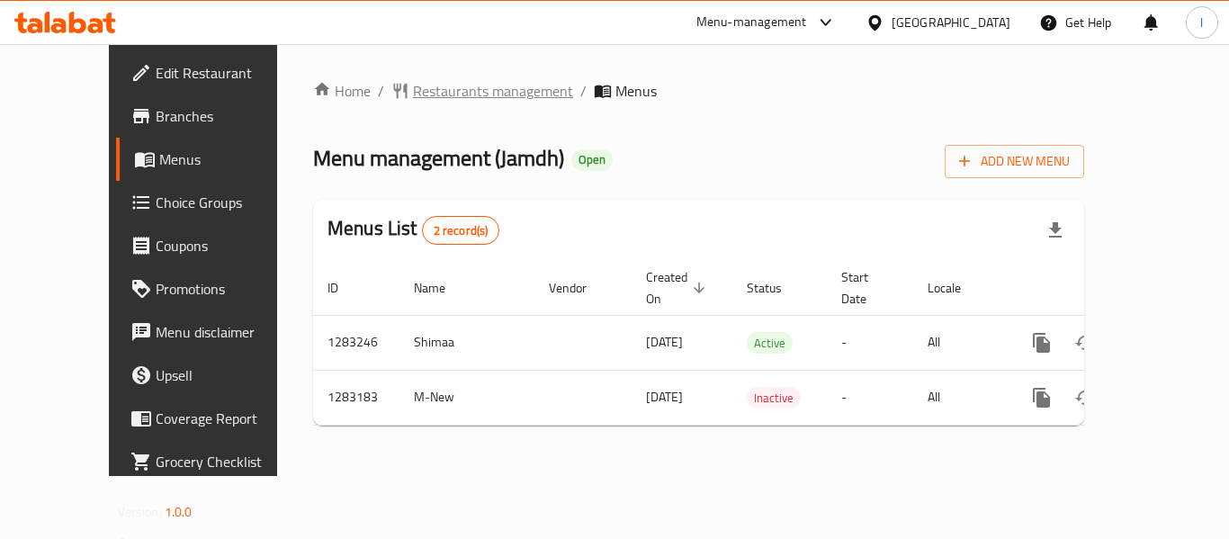
click at [430, 100] on span "Restaurants management" at bounding box center [493, 91] width 160 height 22
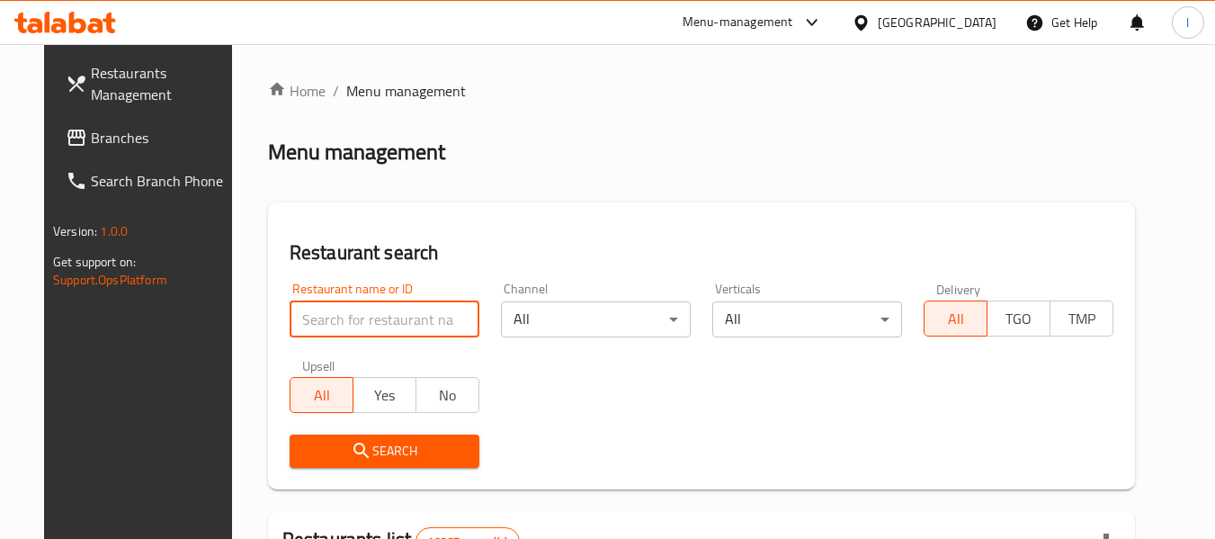
paste input "695146"
type input "695146"
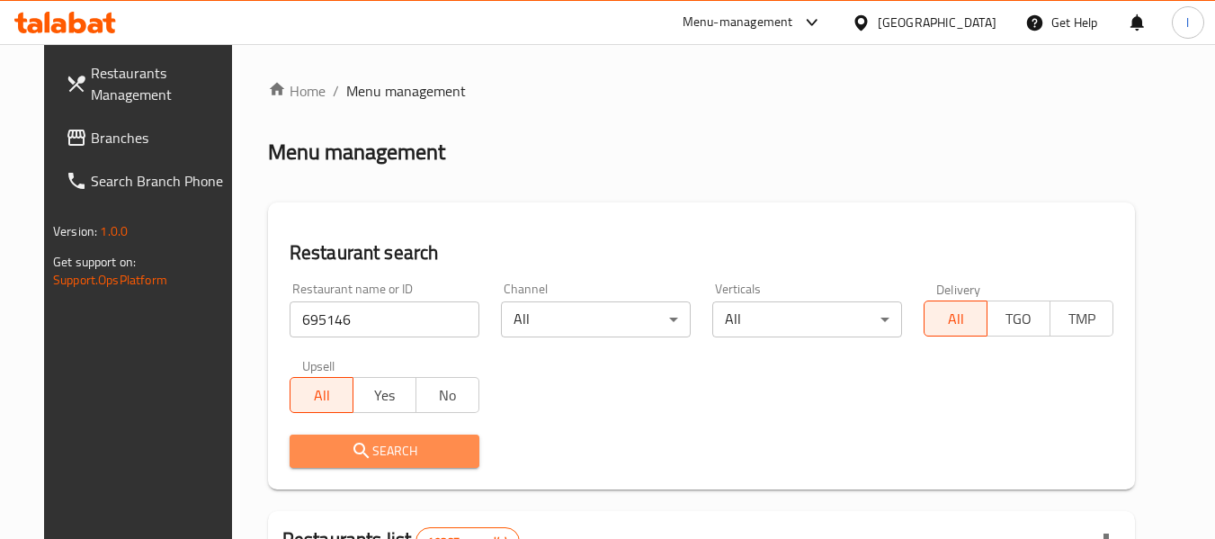
click at [406, 450] on span "Search" at bounding box center [384, 451] width 161 height 22
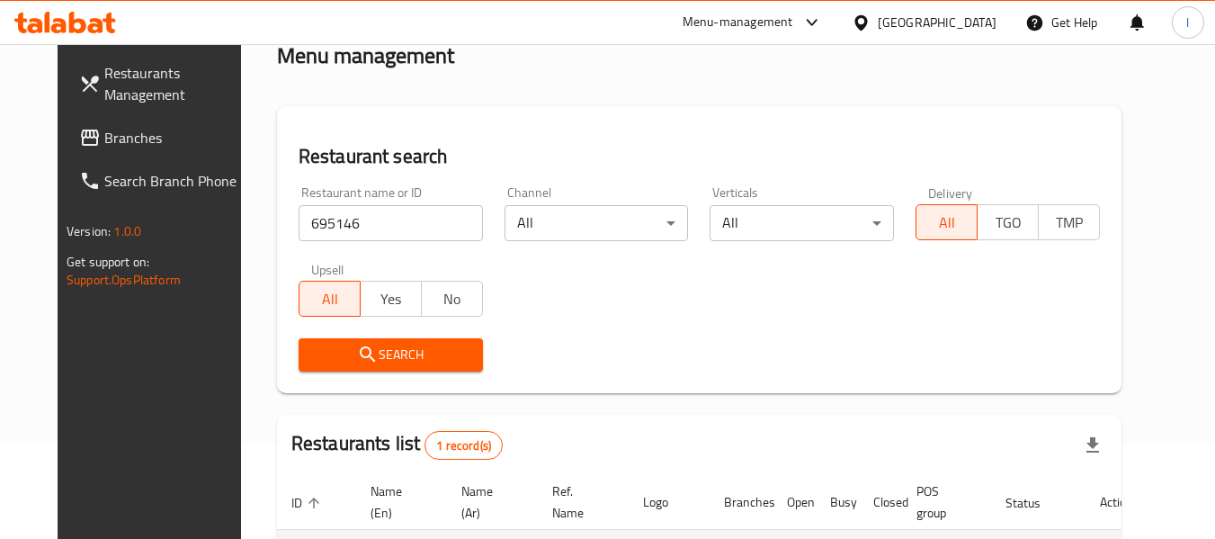
scroll to position [241, 0]
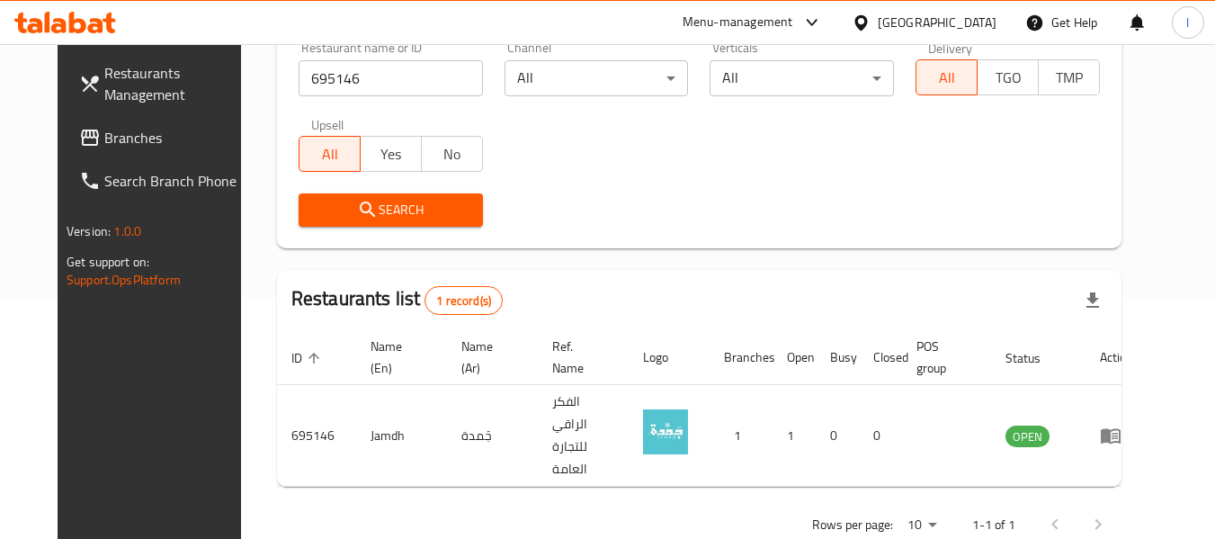
click at [975, 20] on div "[GEOGRAPHIC_DATA]" at bounding box center [937, 23] width 119 height 20
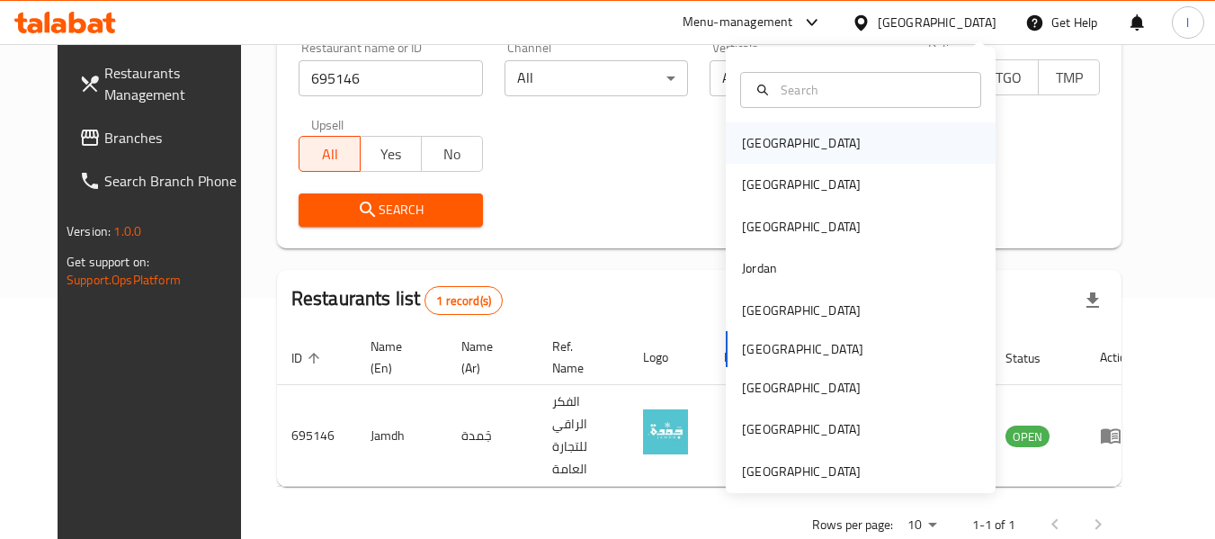
click at [792, 148] on div "[GEOGRAPHIC_DATA]" at bounding box center [861, 142] width 270 height 41
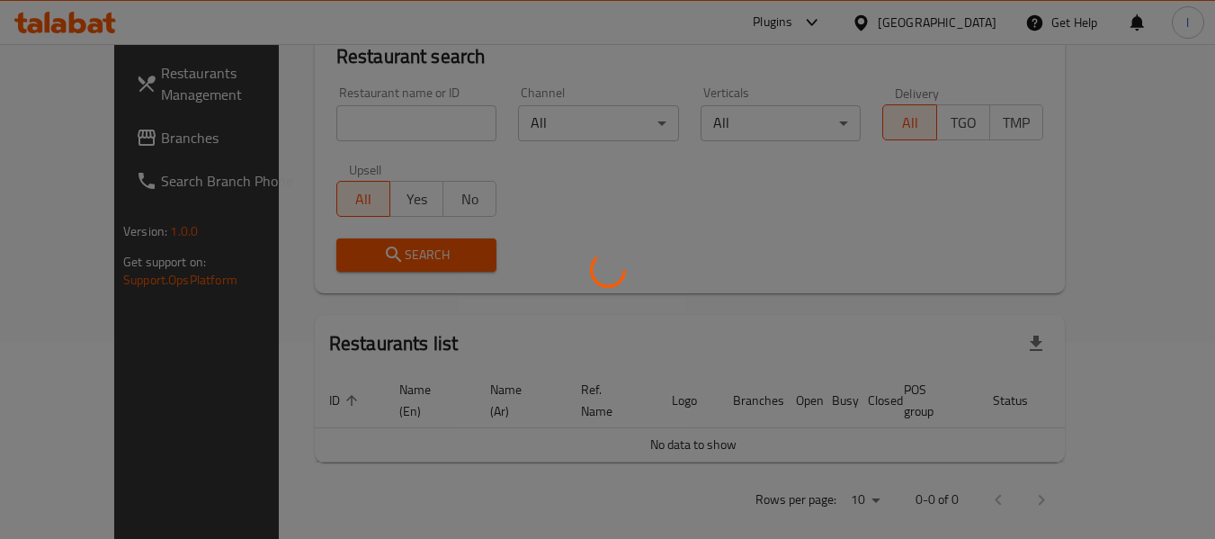
scroll to position [241, 0]
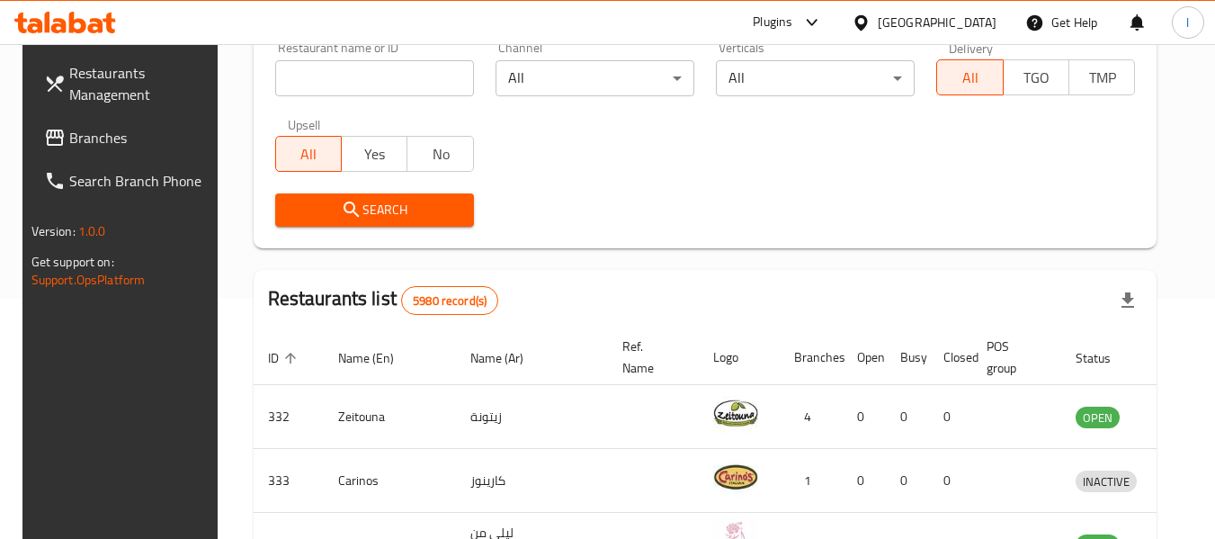
click at [152, 138] on span "Branches" at bounding box center [140, 138] width 142 height 22
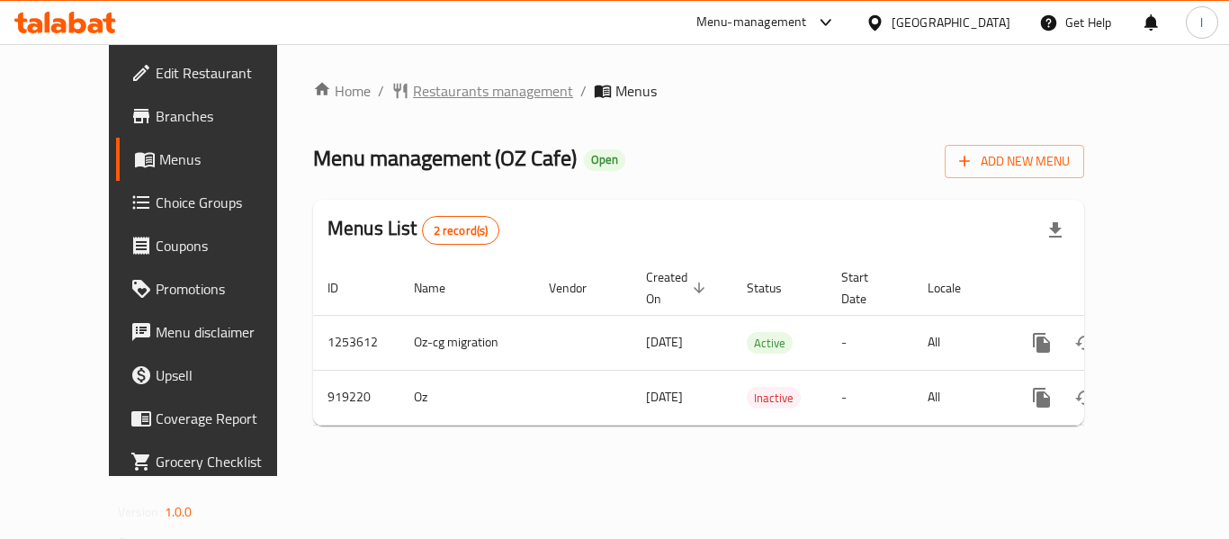
click at [437, 93] on span "Restaurants management" at bounding box center [493, 91] width 160 height 22
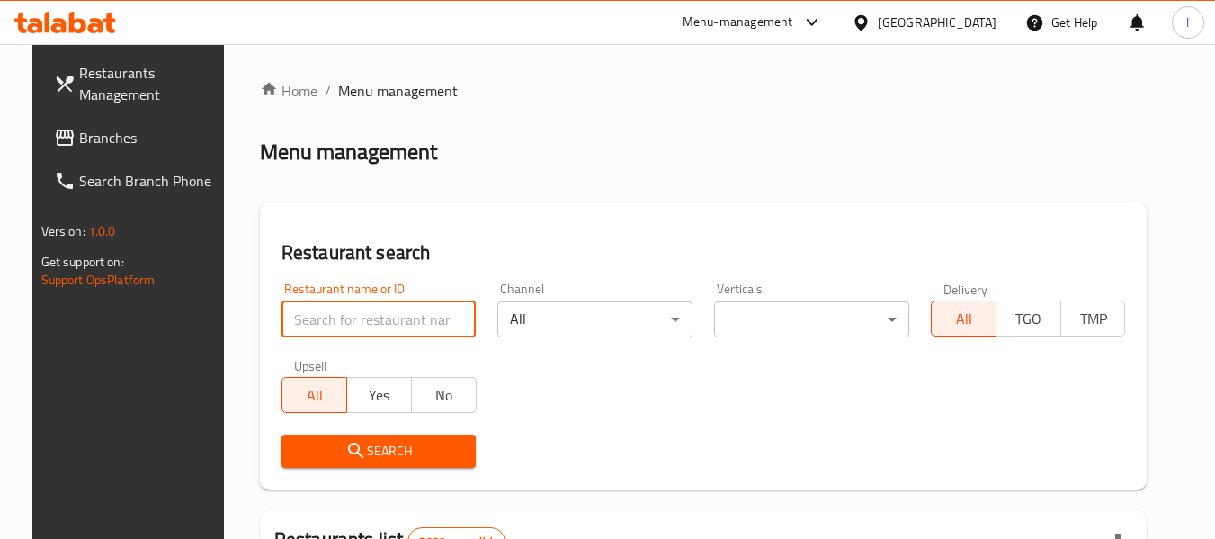
click at [373, 335] on input "search" at bounding box center [379, 319] width 195 height 36
paste input "658730"
type input "658730"
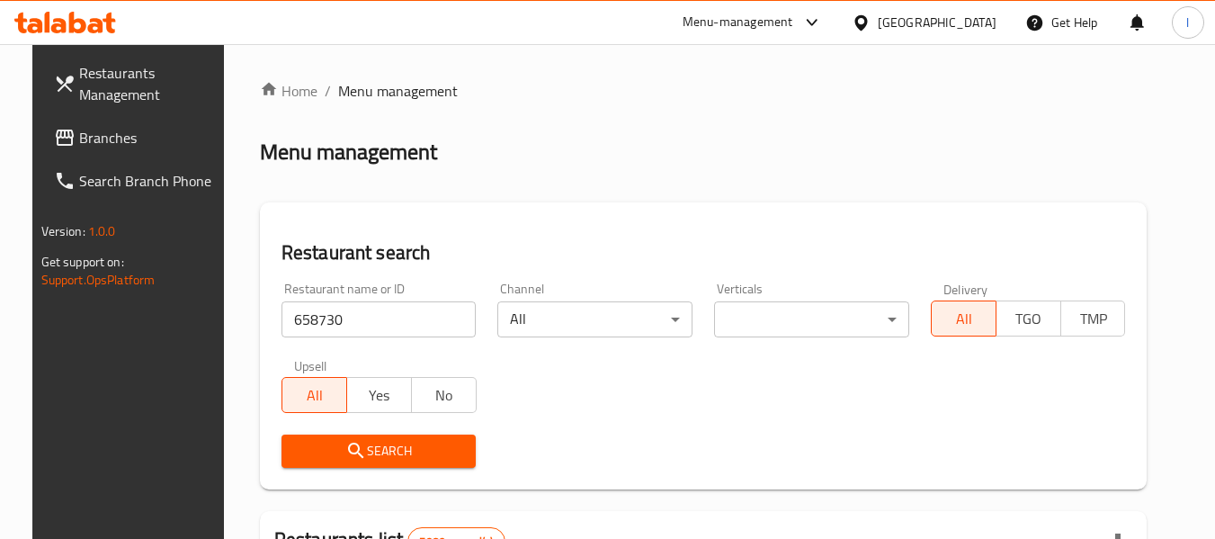
click at [392, 448] on span "Search" at bounding box center [379, 451] width 166 height 22
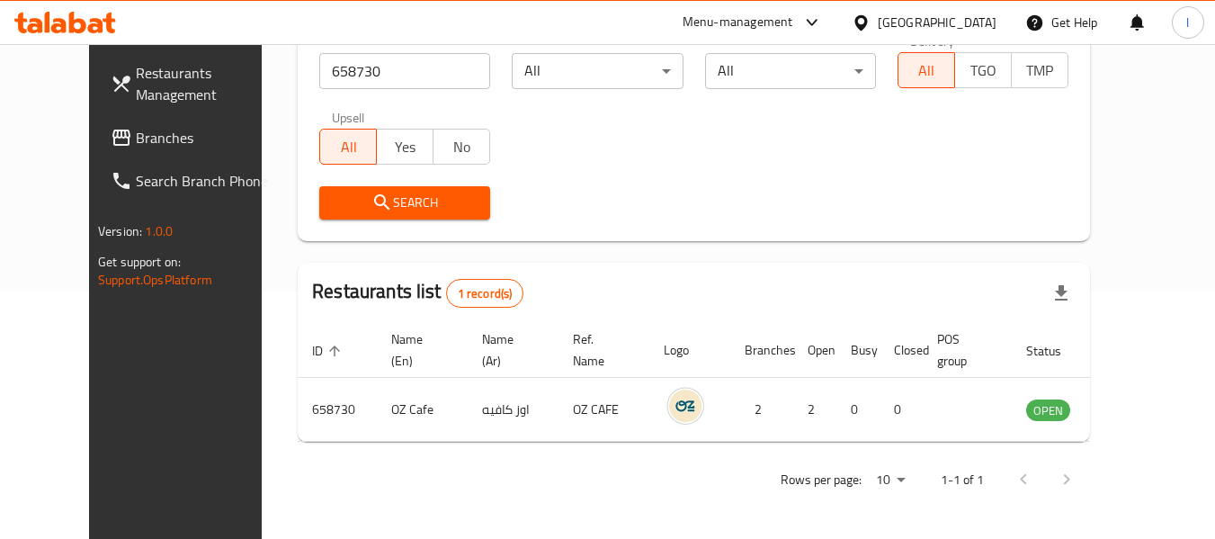
scroll to position [248, 0]
click at [986, 13] on div "[GEOGRAPHIC_DATA]" at bounding box center [937, 23] width 119 height 20
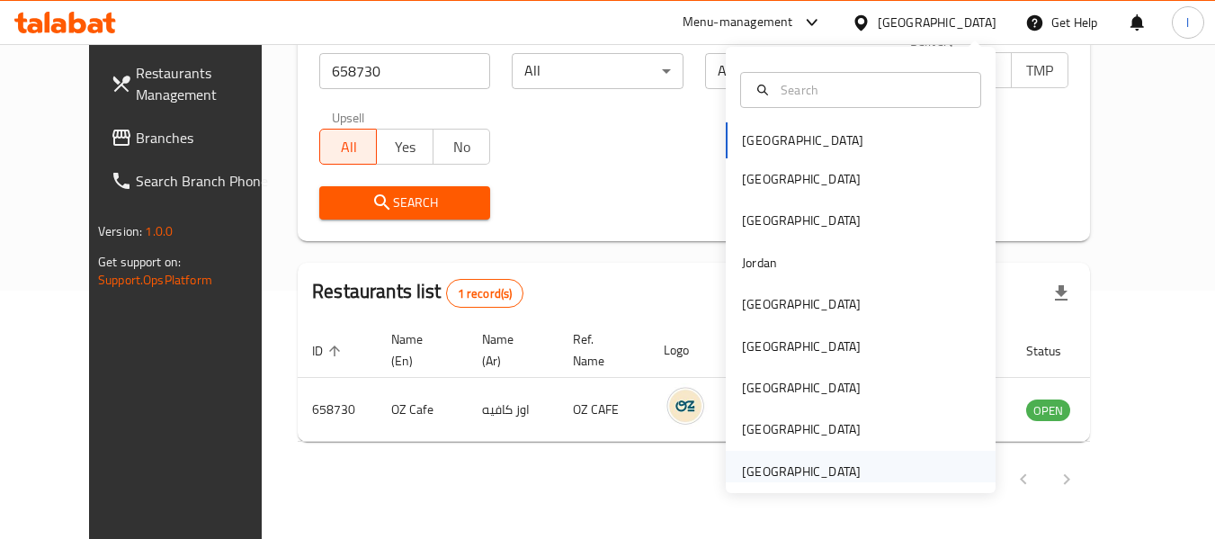
click at [799, 469] on div "[GEOGRAPHIC_DATA]" at bounding box center [801, 471] width 119 height 20
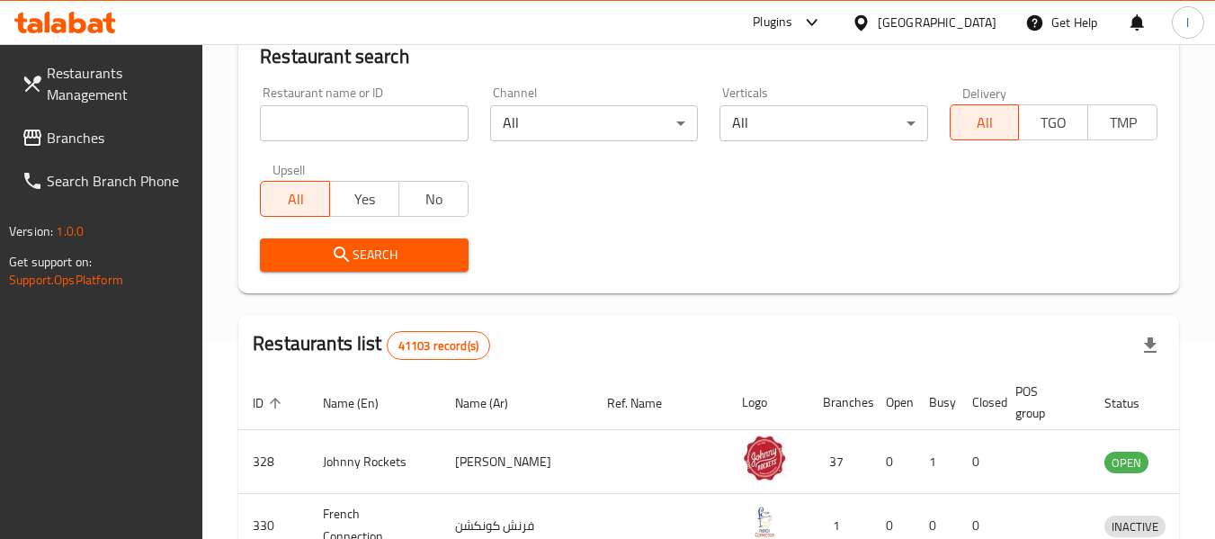
scroll to position [248, 0]
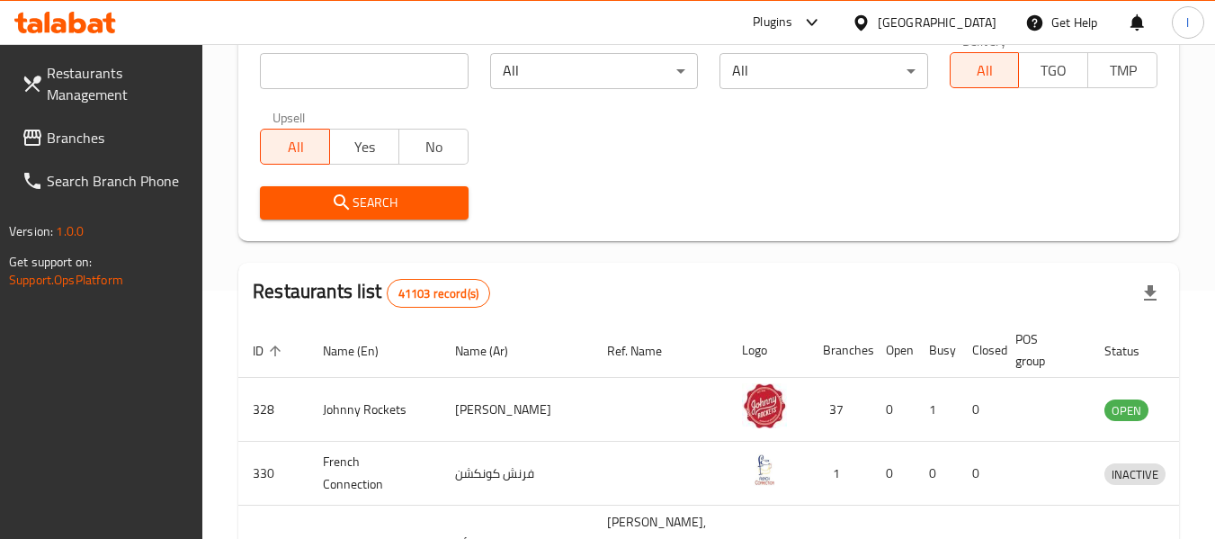
click at [94, 141] on span "Branches" at bounding box center [118, 138] width 142 height 22
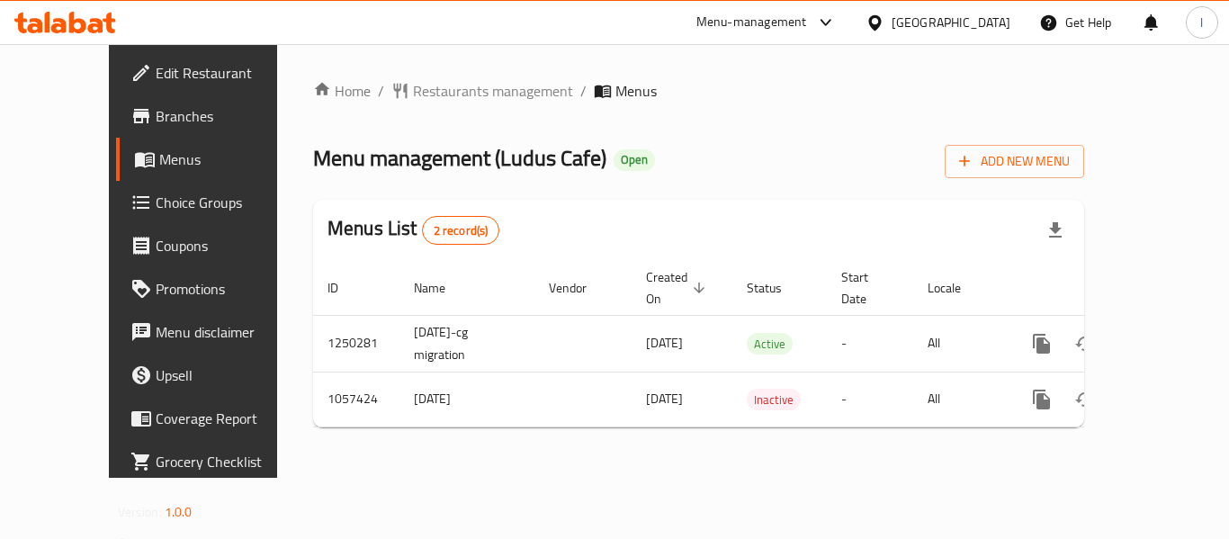
click at [428, 94] on span "Restaurants management" at bounding box center [493, 91] width 160 height 22
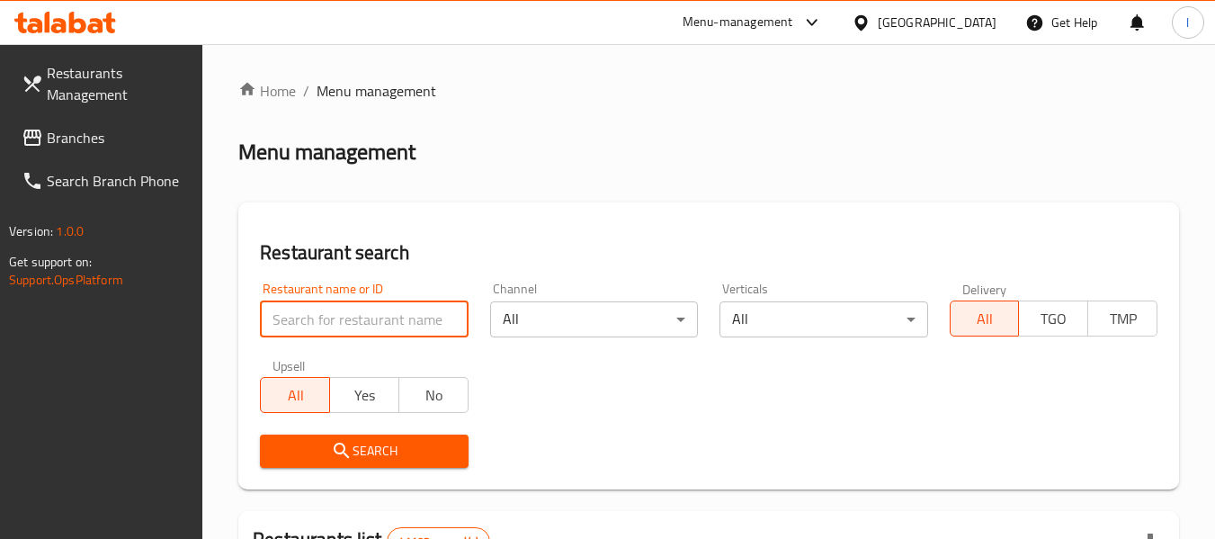
click at [356, 320] on input "search" at bounding box center [364, 319] width 208 height 36
paste input "662826"
type input "662826"
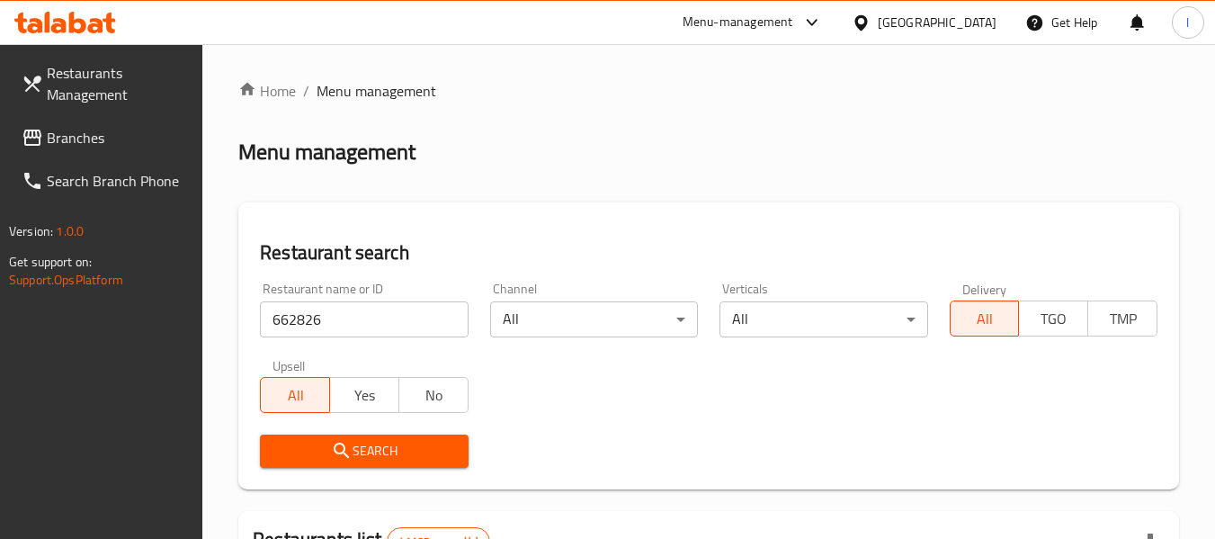
click at [367, 451] on span "Search" at bounding box center [363, 451] width 179 height 22
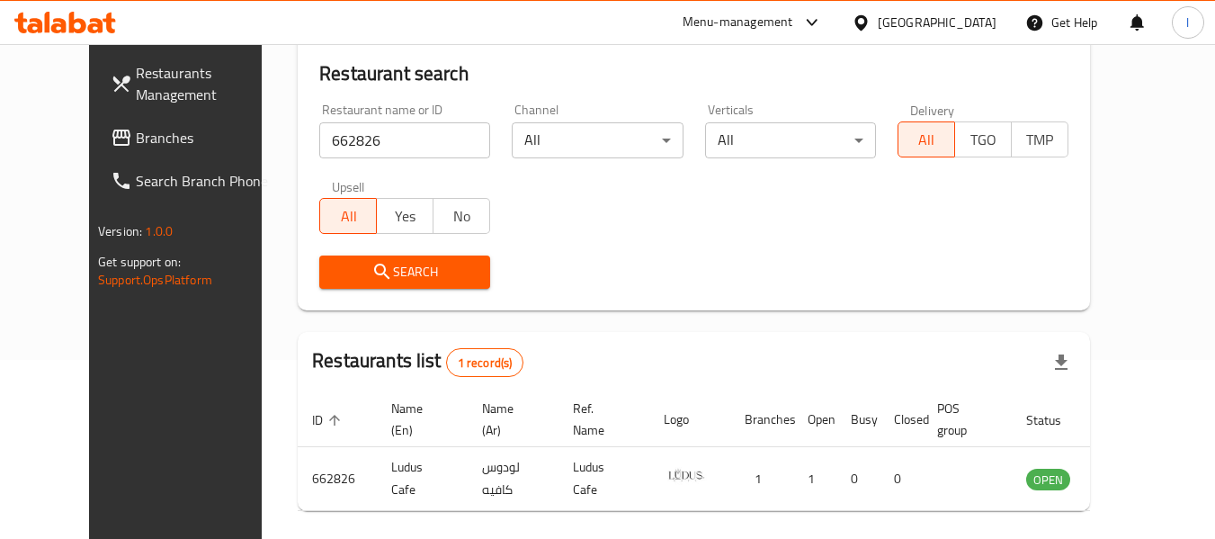
scroll to position [248, 0]
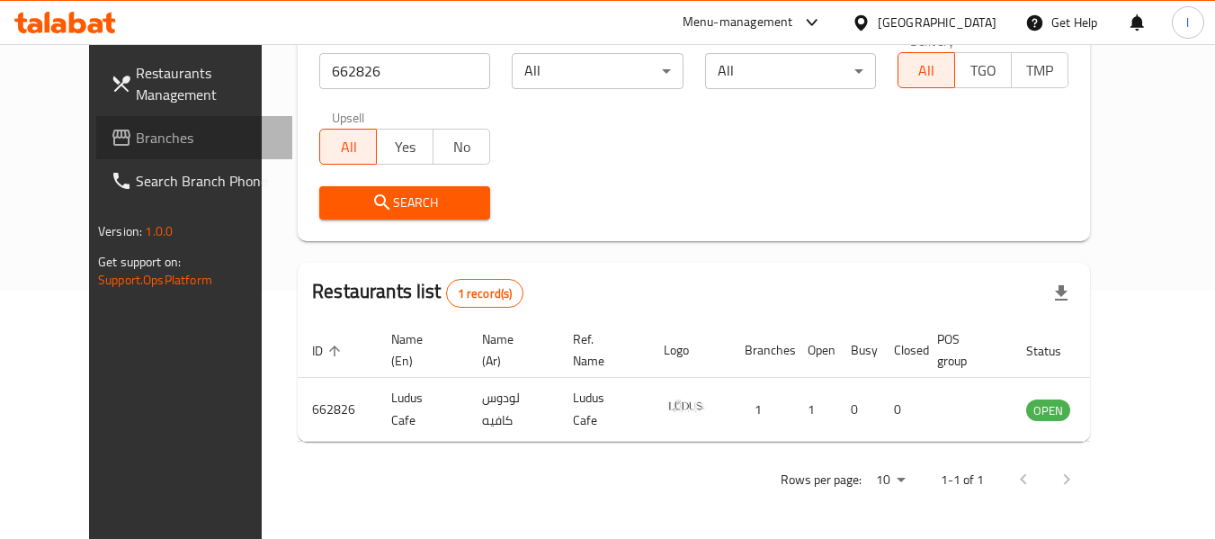
click at [179, 125] on link "Branches" at bounding box center [194, 137] width 196 height 43
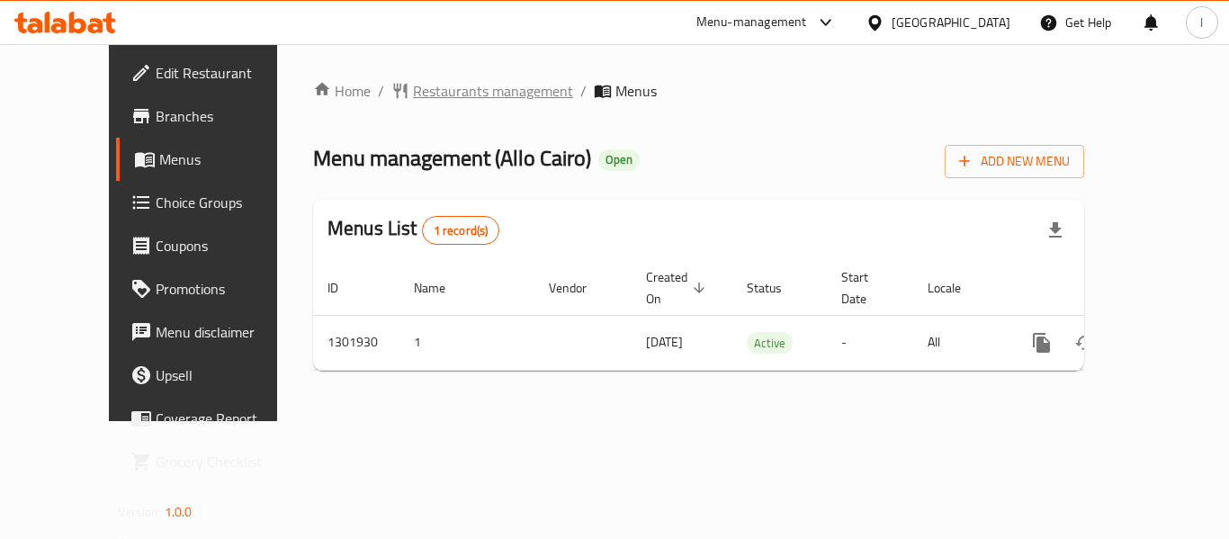
click at [413, 89] on span "Restaurants management" at bounding box center [493, 91] width 160 height 22
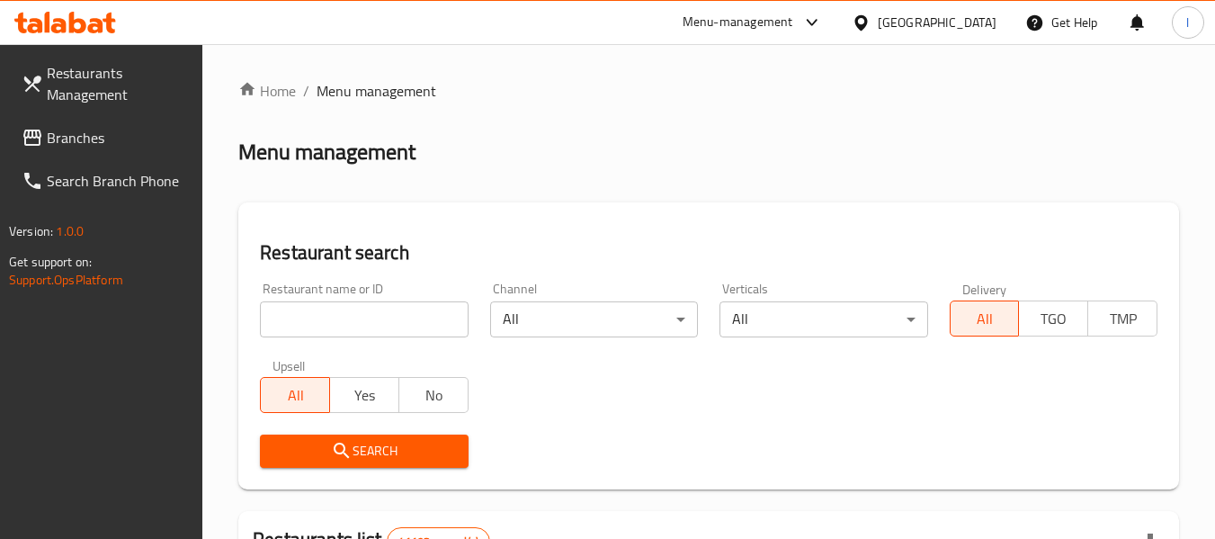
click at [340, 317] on div at bounding box center [607, 269] width 1215 height 539
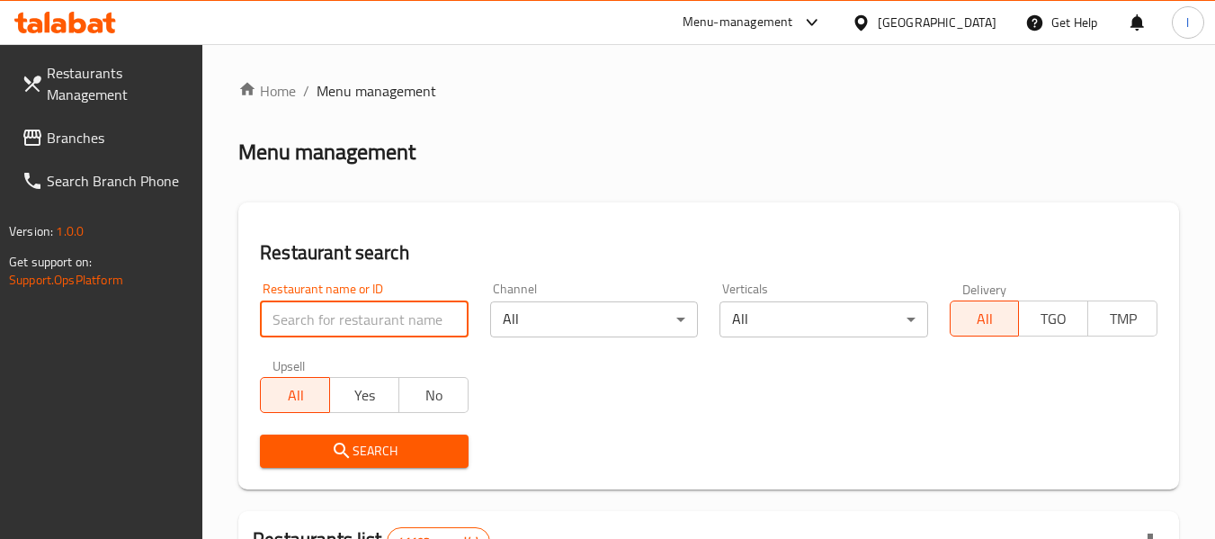
paste input "702221"
type input "702221"
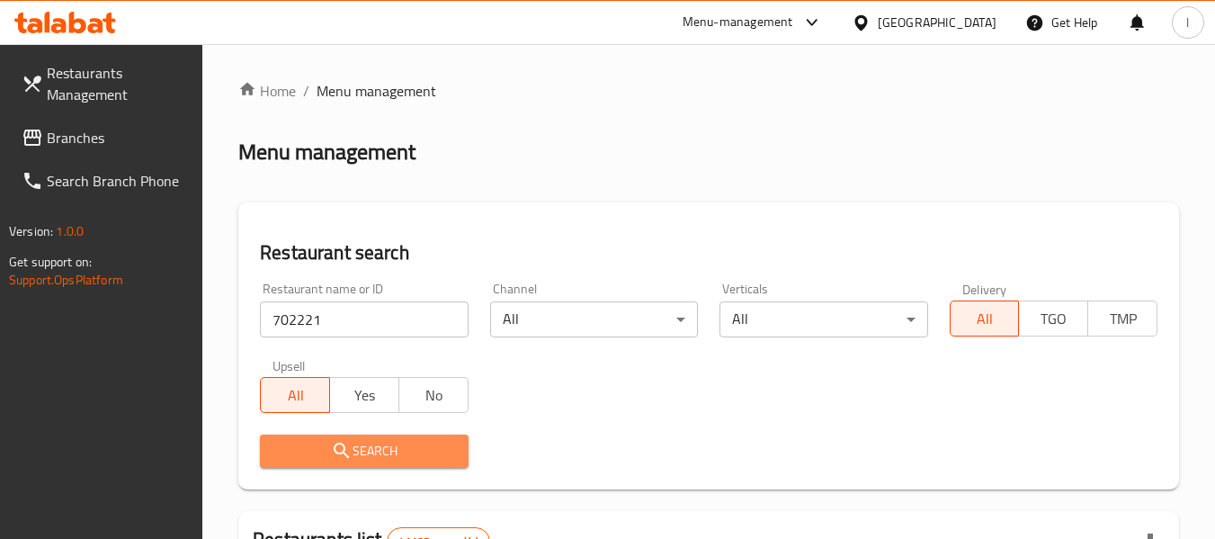
click at [349, 448] on icon "submit" at bounding box center [342, 451] width 22 height 22
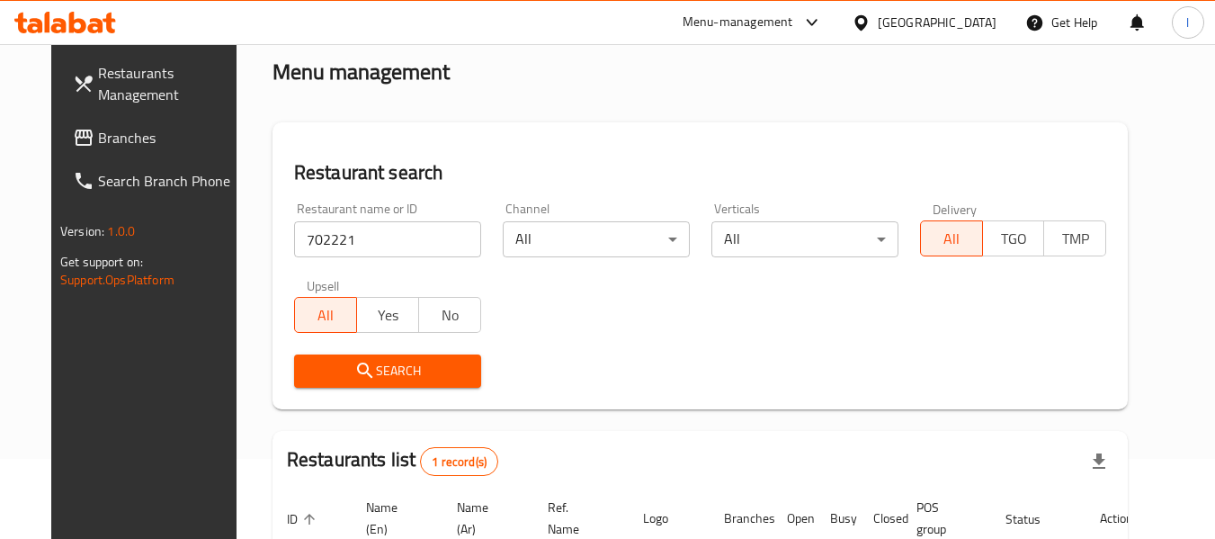
scroll to position [248, 0]
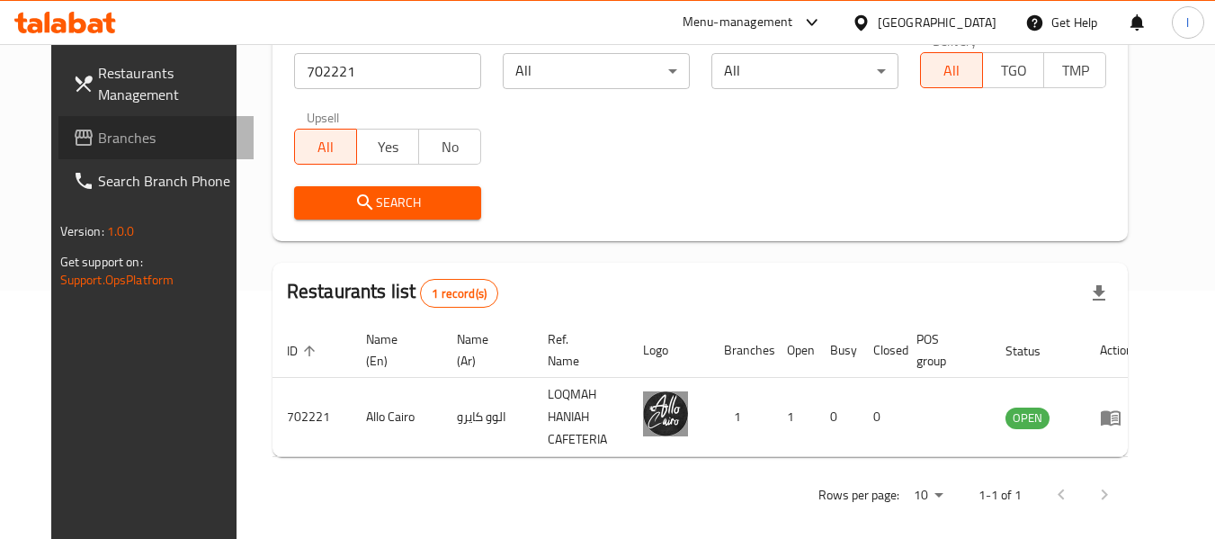
click at [137, 134] on span "Branches" at bounding box center [169, 138] width 142 height 22
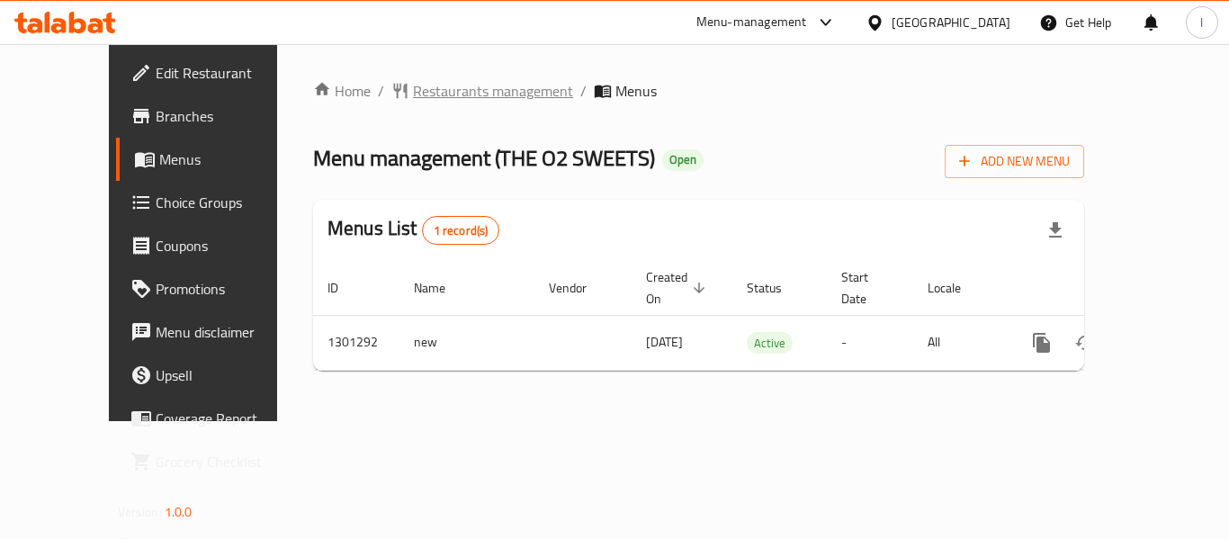
click at [439, 85] on span "Restaurants management" at bounding box center [493, 91] width 160 height 22
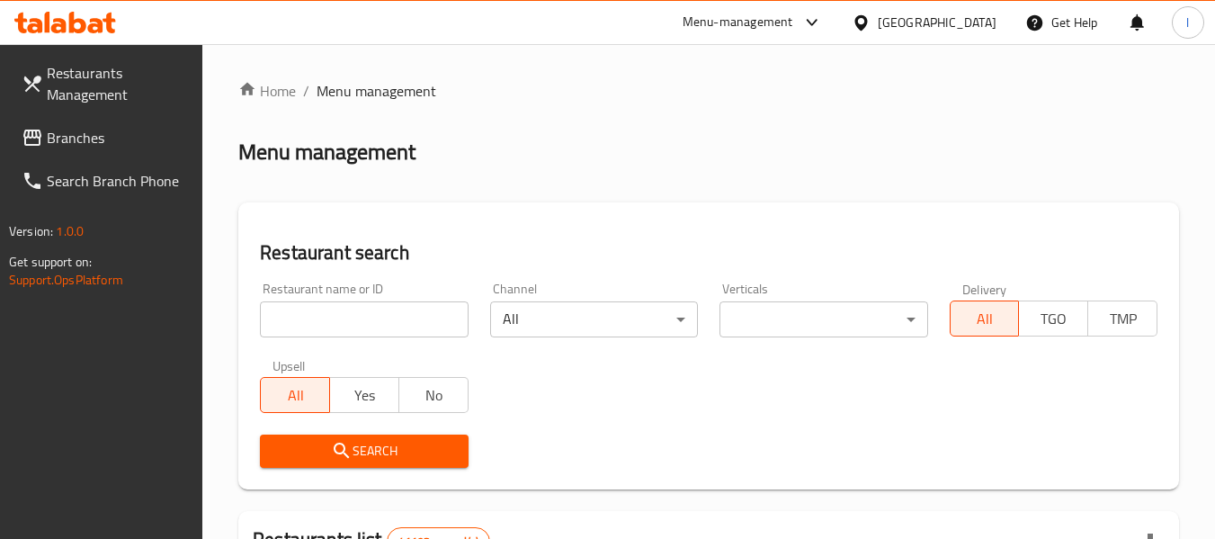
click at [374, 312] on input "search" at bounding box center [364, 319] width 208 height 36
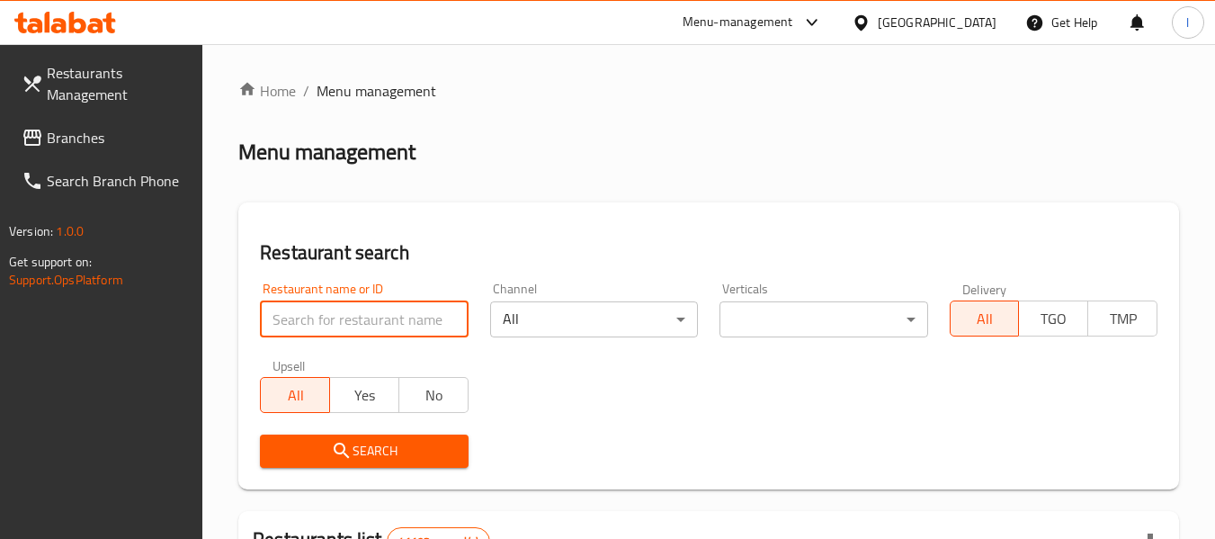
paste input "701959"
type input "701959"
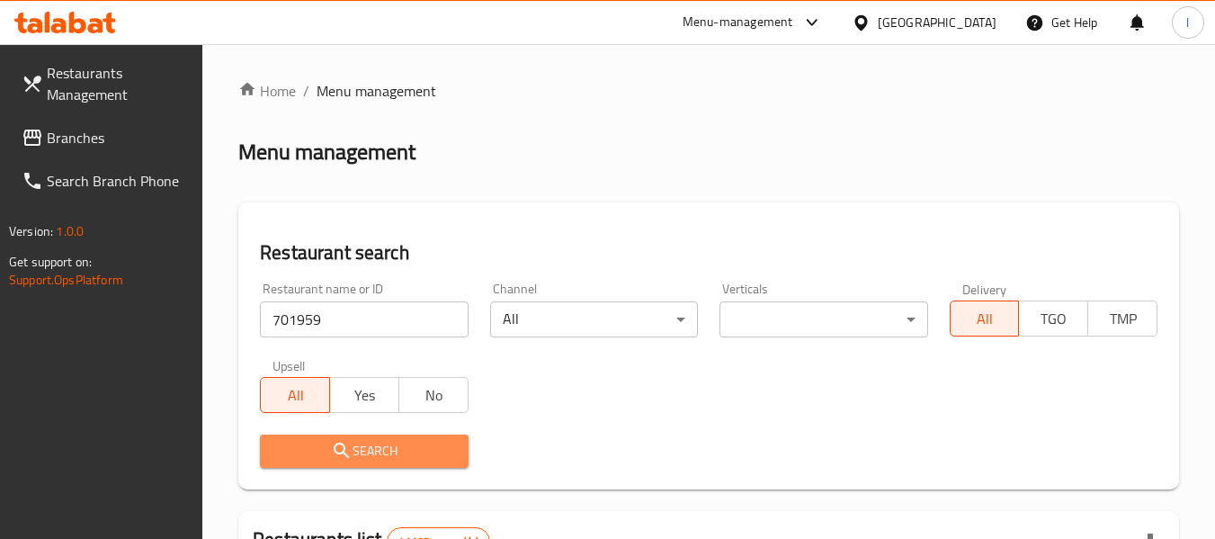
click at [345, 451] on icon "submit" at bounding box center [342, 451] width 22 height 22
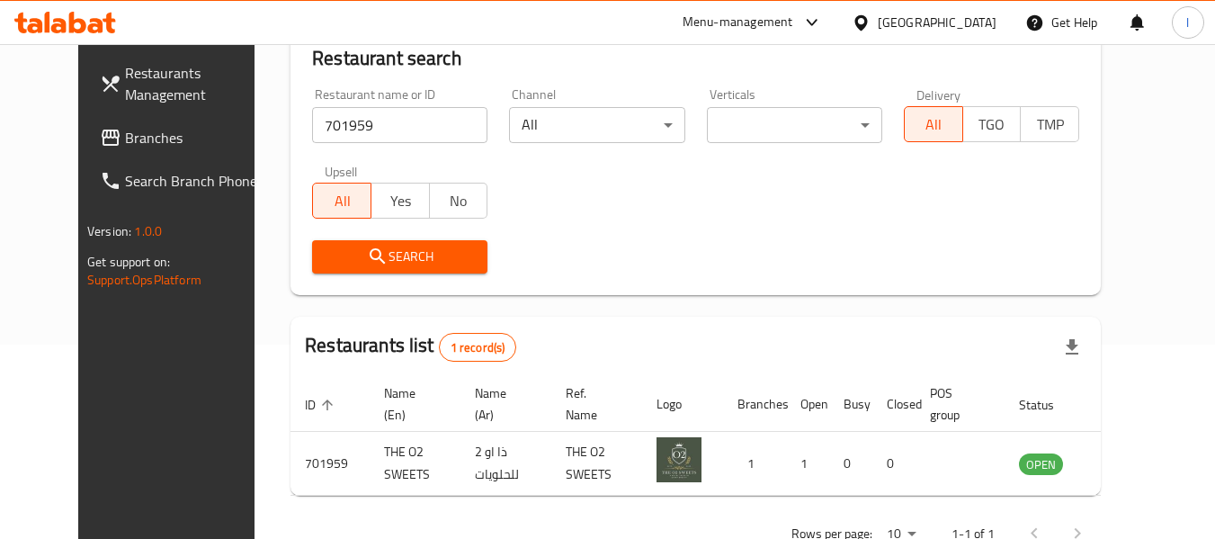
scroll to position [248, 0]
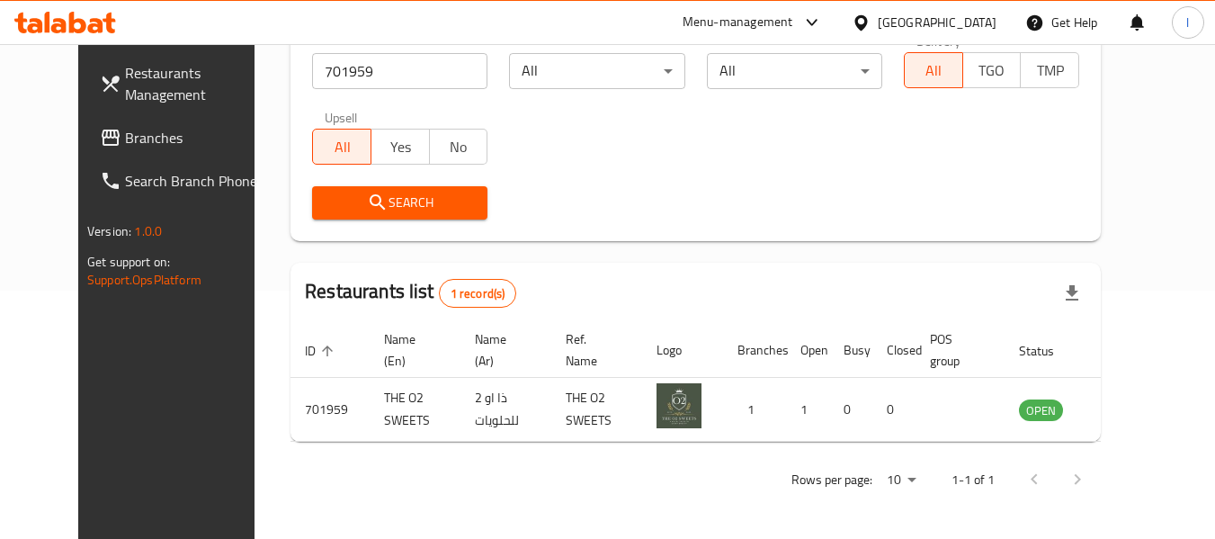
click at [133, 137] on span "Branches" at bounding box center [196, 138] width 142 height 22
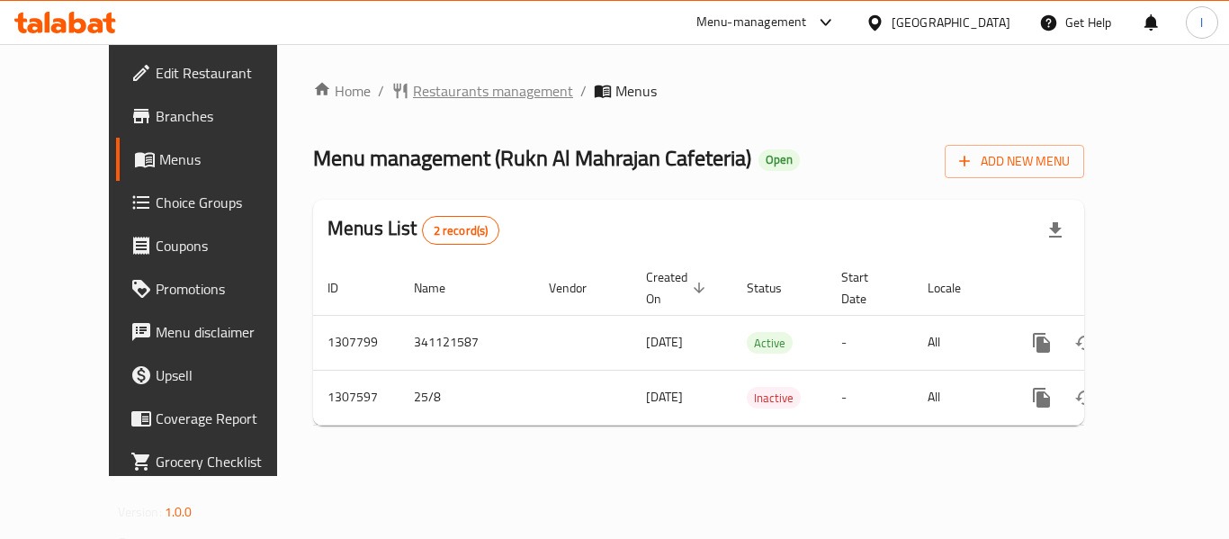
click at [434, 102] on span "Restaurants management" at bounding box center [493, 91] width 160 height 22
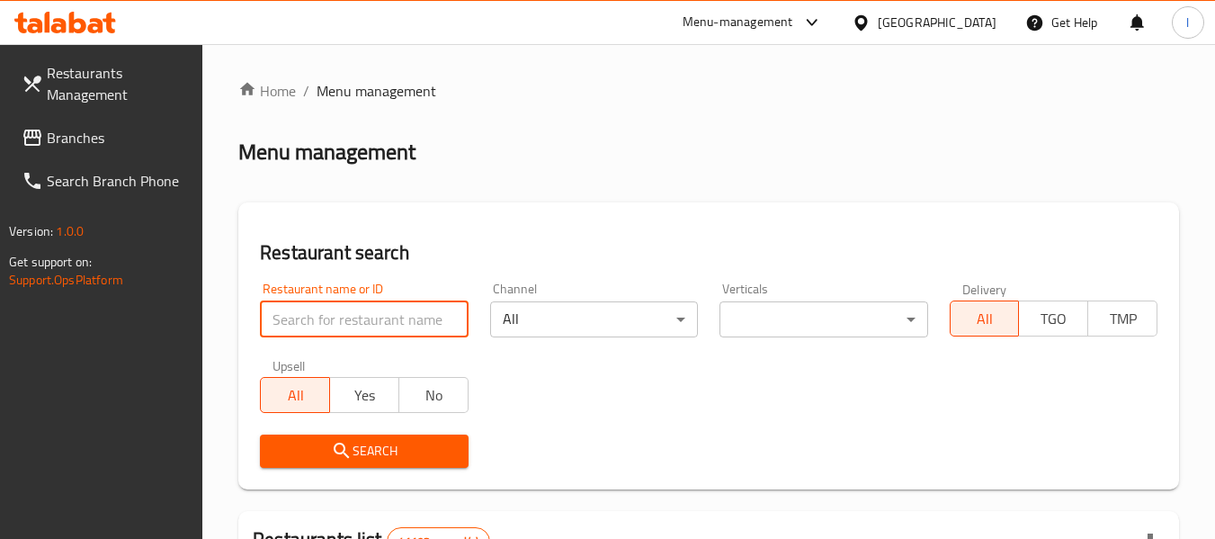
click at [348, 318] on input "search" at bounding box center [364, 319] width 208 height 36
paste input "704485"
type input "704485"
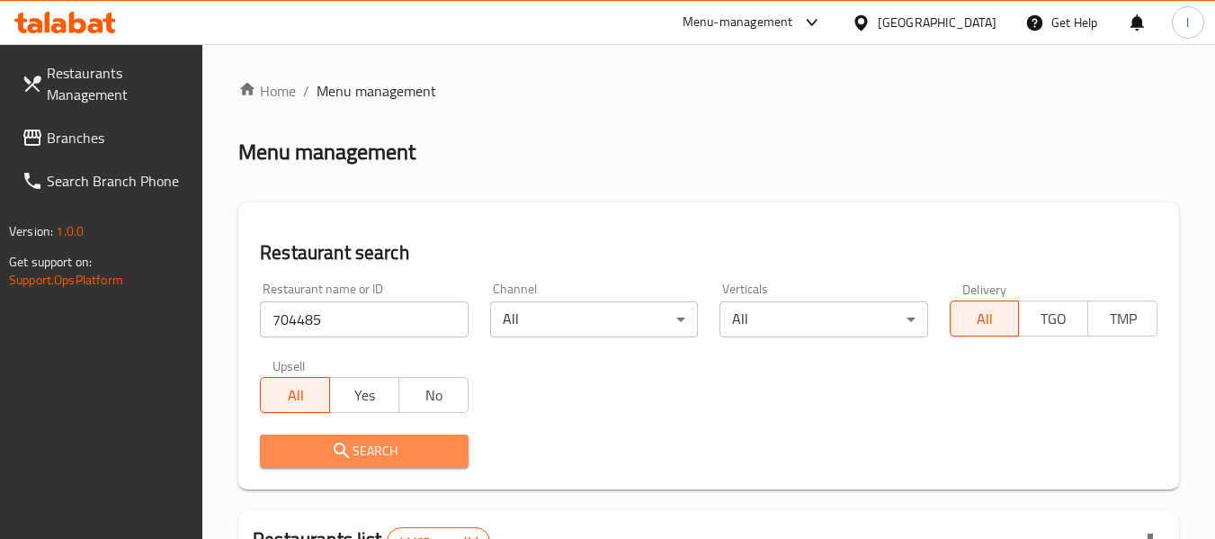
click at [315, 436] on button "Search" at bounding box center [364, 450] width 208 height 33
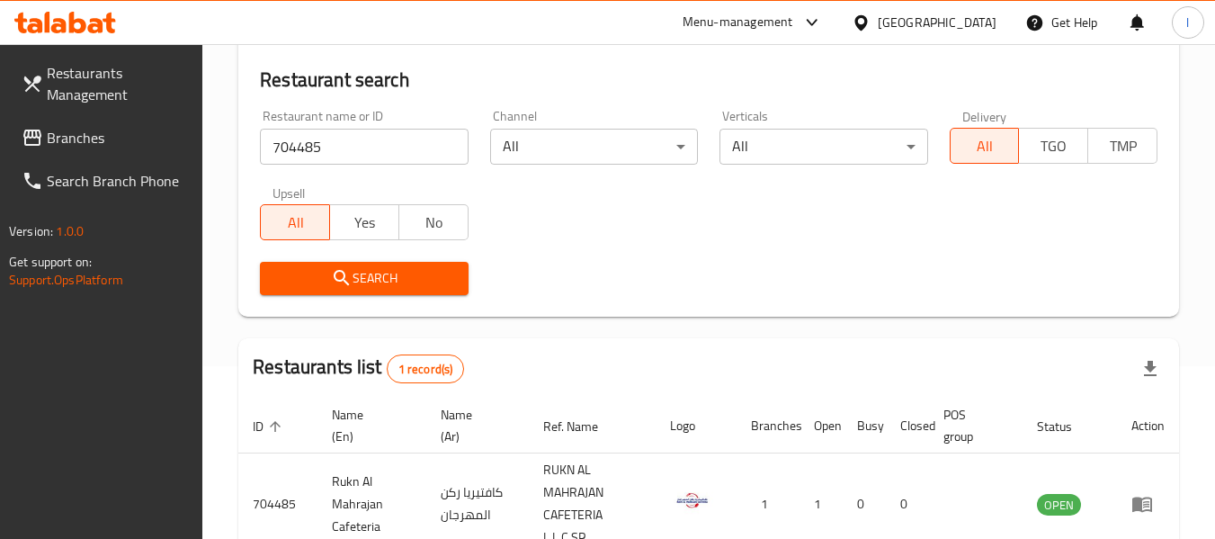
scroll to position [270, 0]
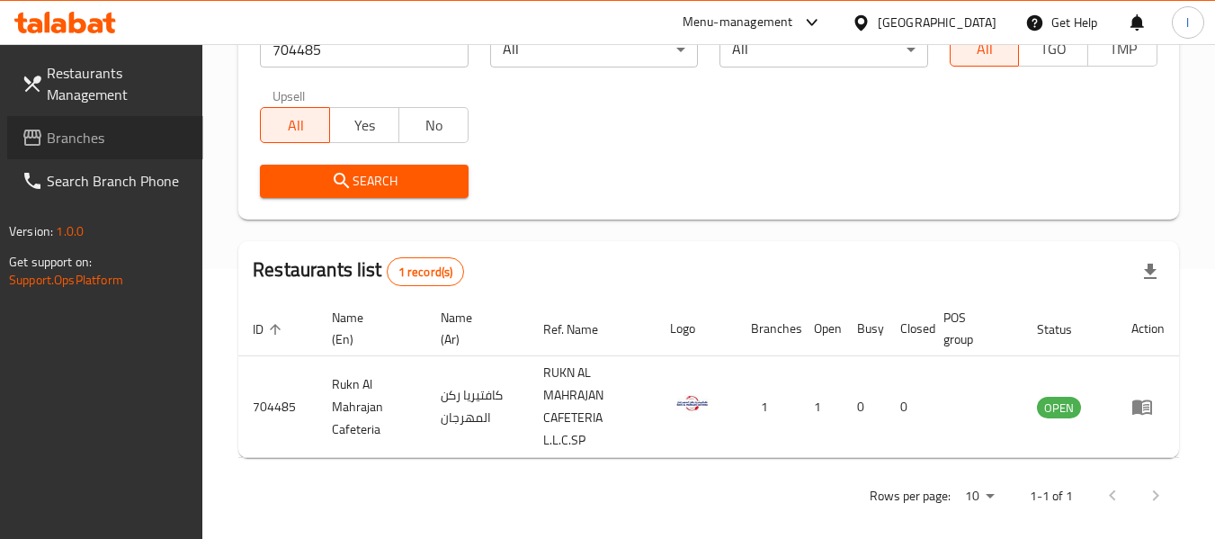
click at [121, 143] on span "Branches" at bounding box center [118, 138] width 142 height 22
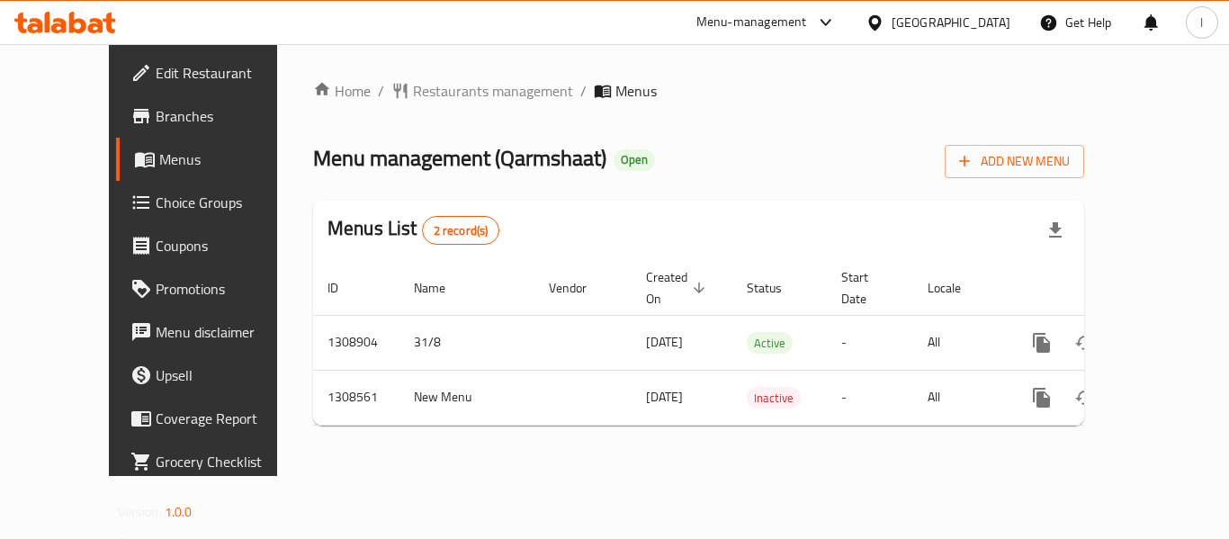
click at [443, 104] on div "Home / Restaurants management / Menus Menu management ( Qarmshaat ) Open Add Ne…" at bounding box center [698, 260] width 771 height 360
click at [428, 85] on span "Restaurants management" at bounding box center [493, 91] width 160 height 22
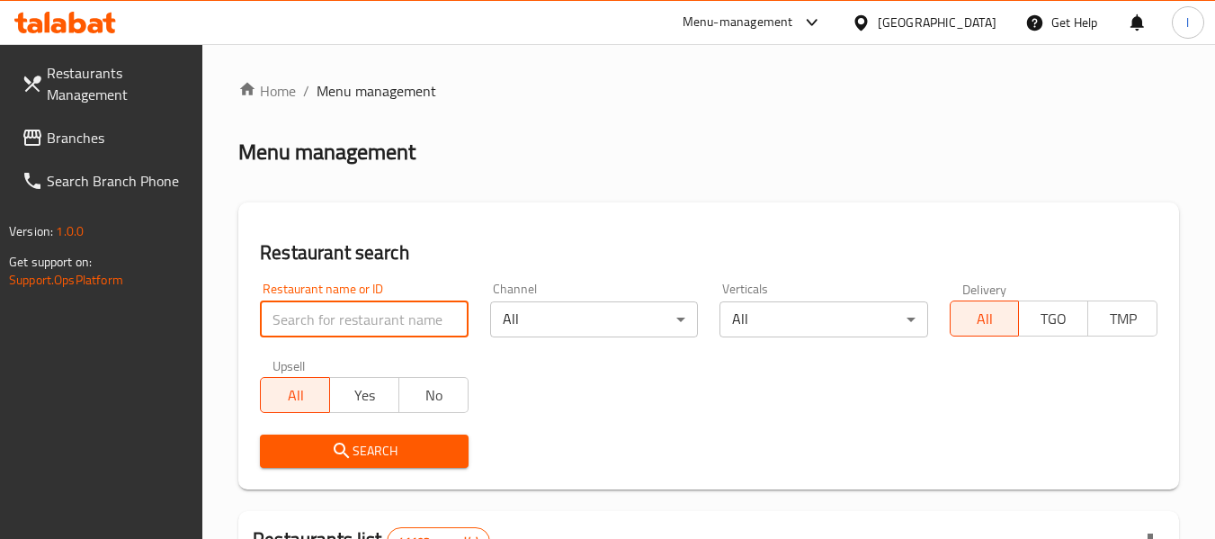
click at [337, 321] on input "search" at bounding box center [364, 319] width 208 height 36
paste input "704835"
type input "704835"
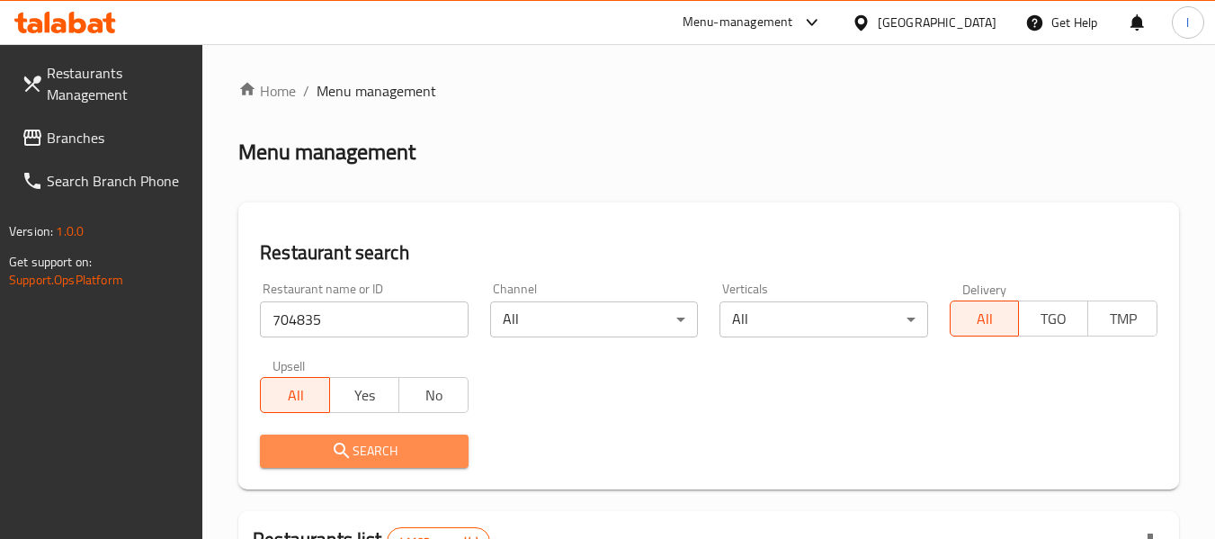
click at [398, 459] on span "Search" at bounding box center [363, 451] width 179 height 22
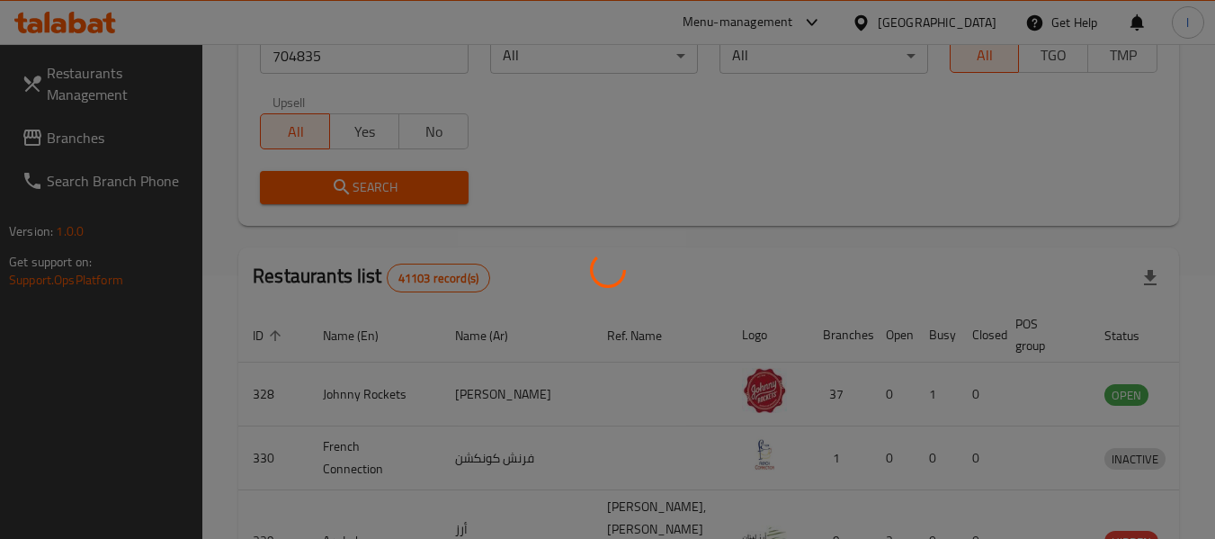
scroll to position [286, 0]
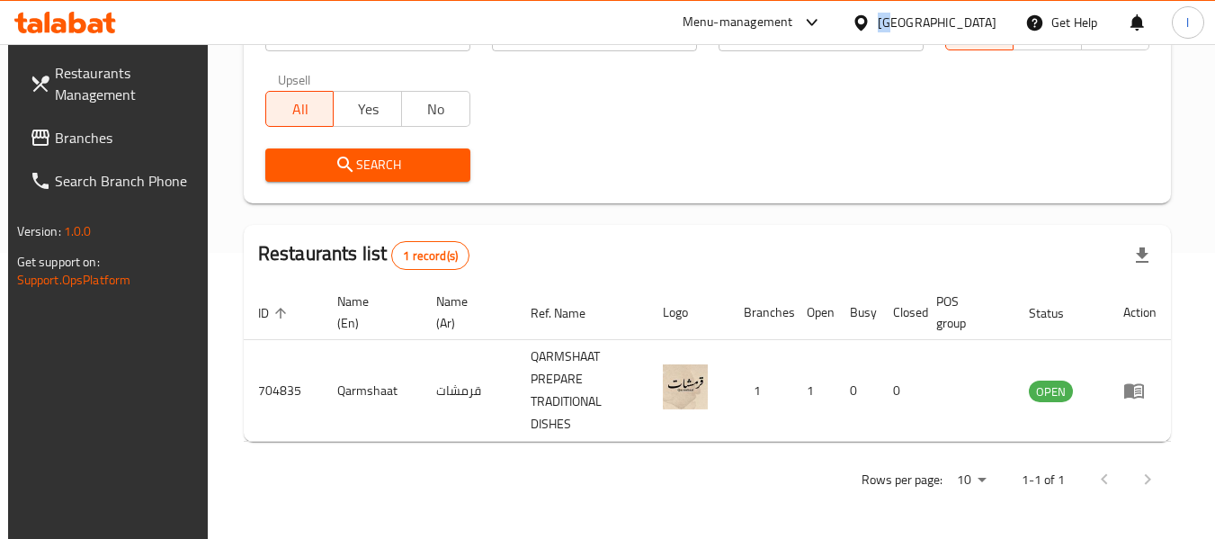
drag, startPoint x: 883, startPoint y: 6, endPoint x: 901, endPoint y: 15, distance: 20.1
click at [897, 9] on div "[GEOGRAPHIC_DATA]" at bounding box center [924, 22] width 174 height 43
click at [929, 27] on div "[GEOGRAPHIC_DATA]" at bounding box center [937, 23] width 119 height 20
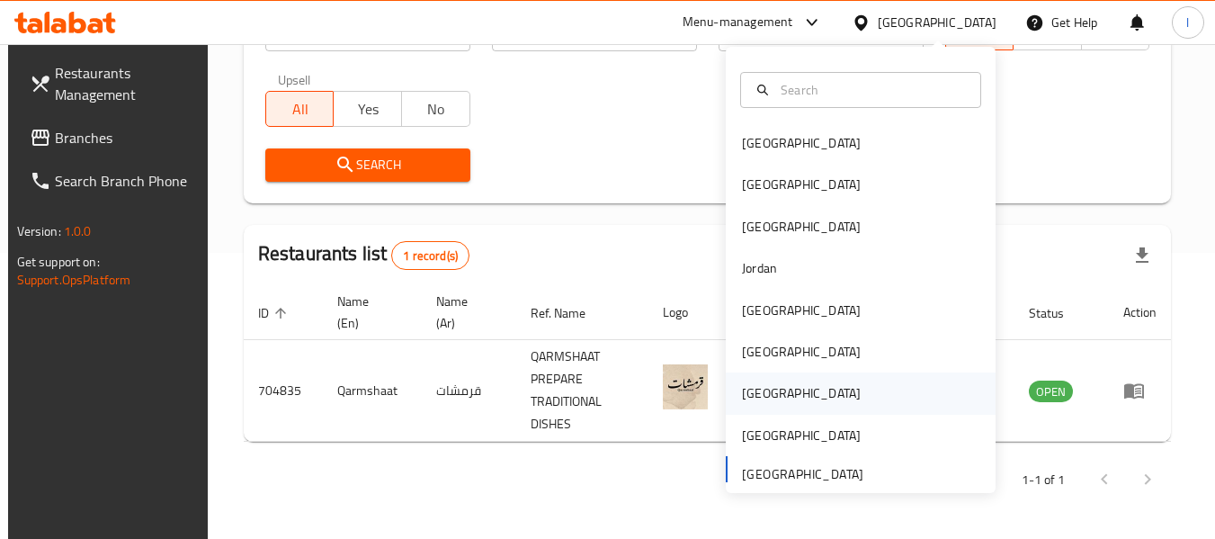
click at [752, 387] on div "[GEOGRAPHIC_DATA]" at bounding box center [801, 393] width 119 height 20
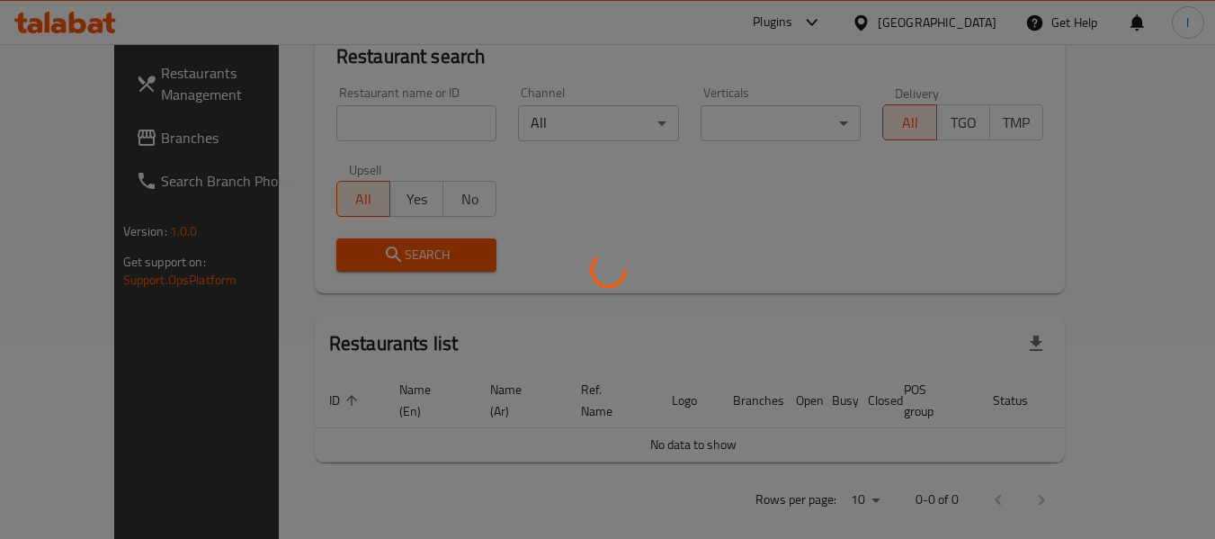
scroll to position [286, 0]
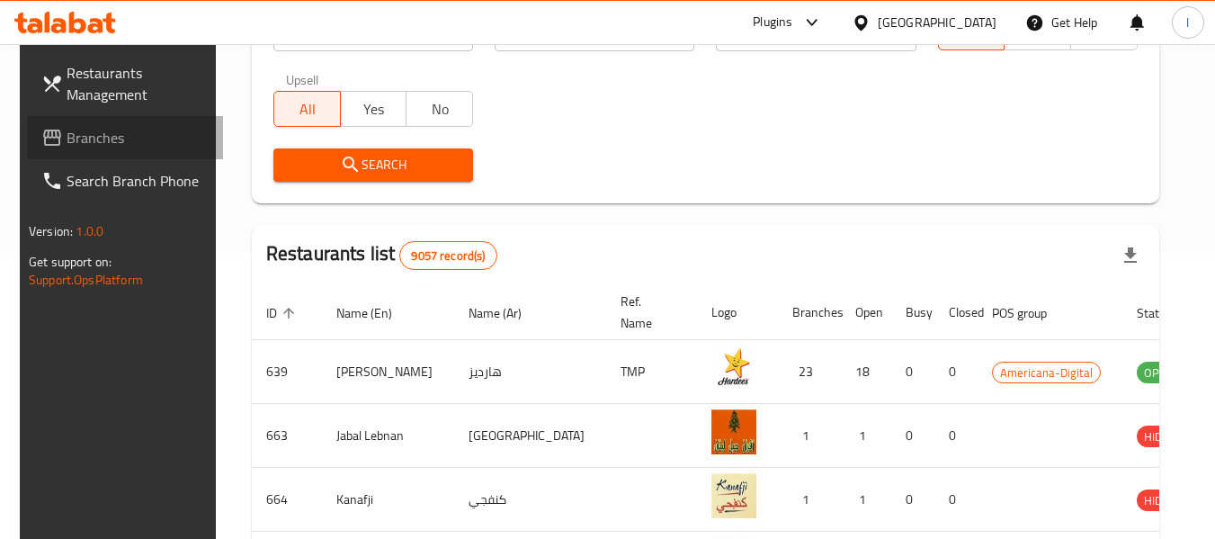
click at [133, 134] on span "Branches" at bounding box center [138, 138] width 142 height 22
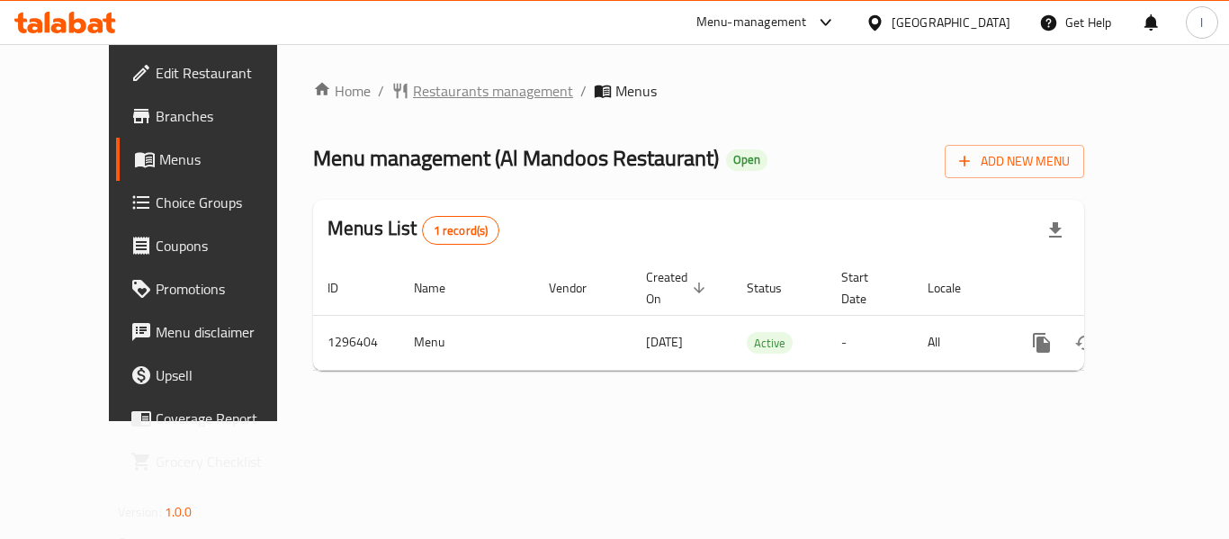
click at [413, 92] on span "Restaurants management" at bounding box center [493, 91] width 160 height 22
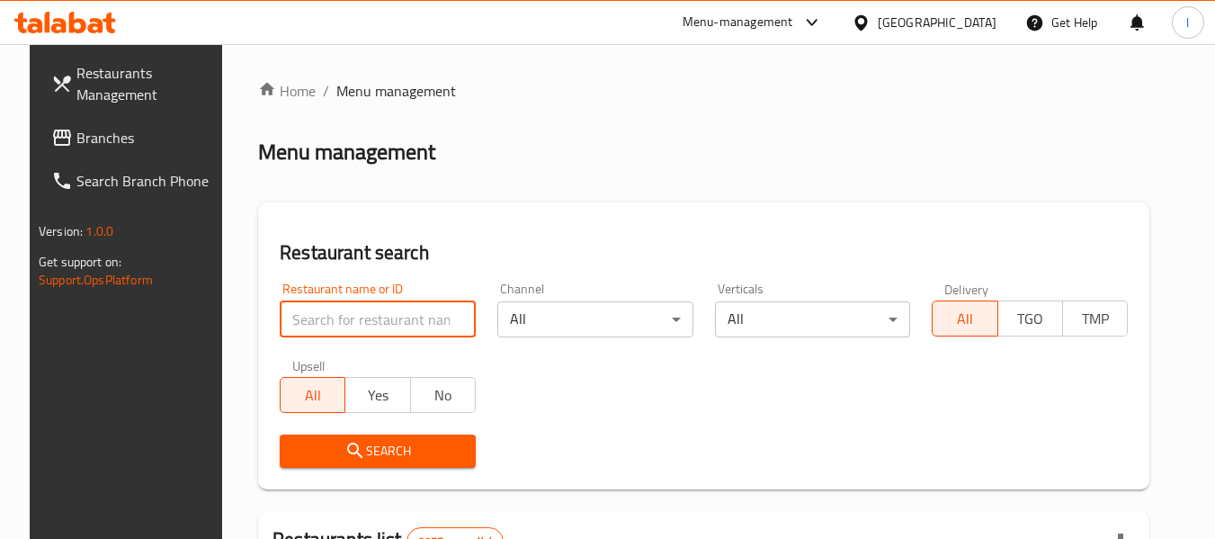
click at [368, 314] on input "search" at bounding box center [378, 319] width 196 height 36
paste input "700016"
type input "700016"
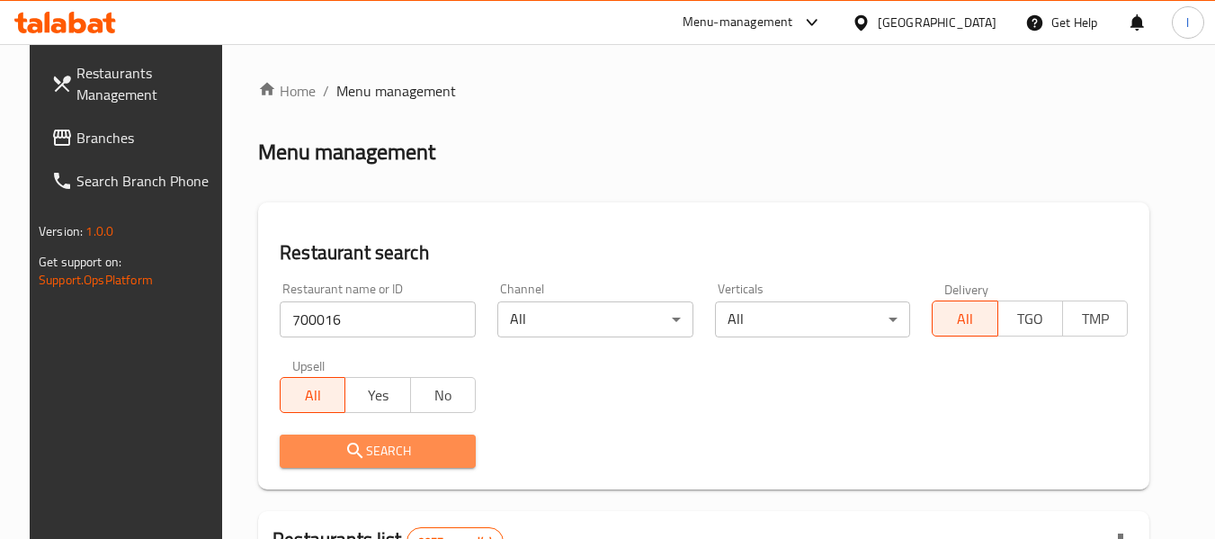
click at [376, 449] on span "Search" at bounding box center [377, 451] width 167 height 22
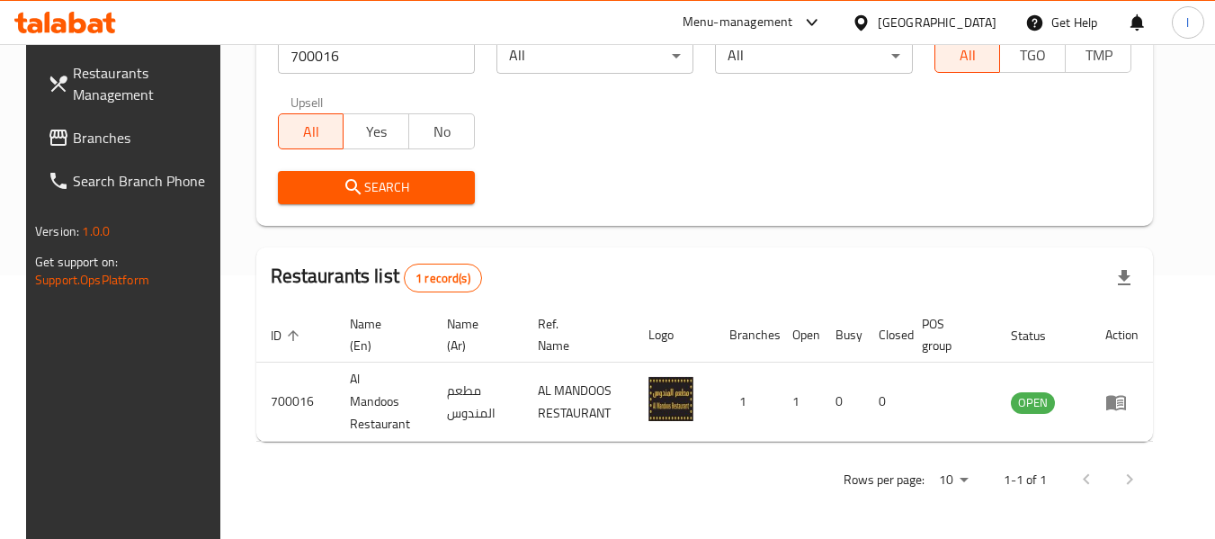
scroll to position [248, 0]
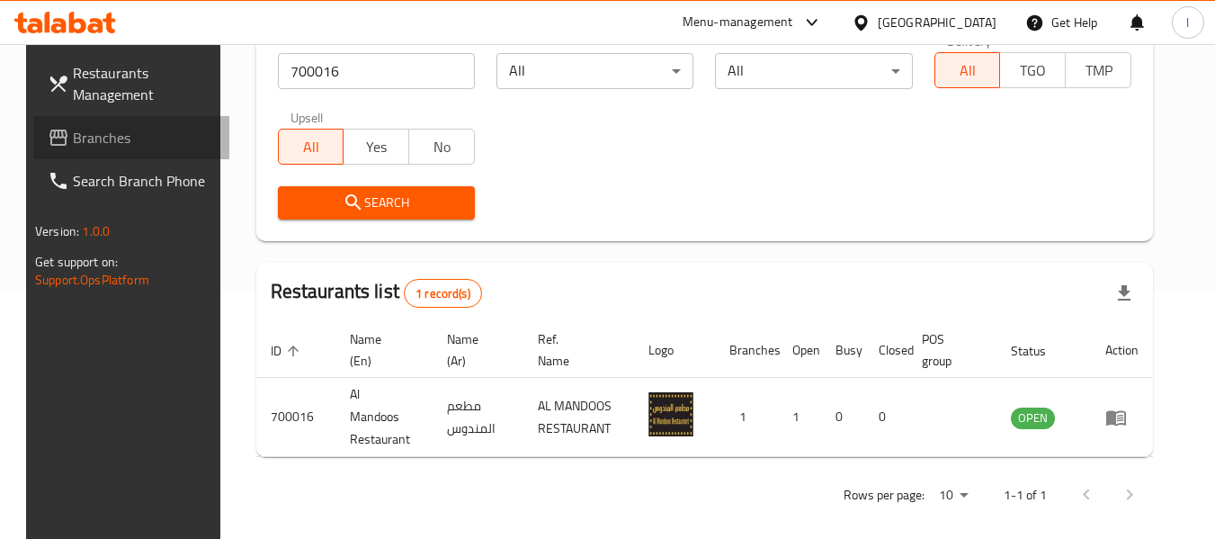
click at [73, 133] on span "Branches" at bounding box center [144, 138] width 142 height 22
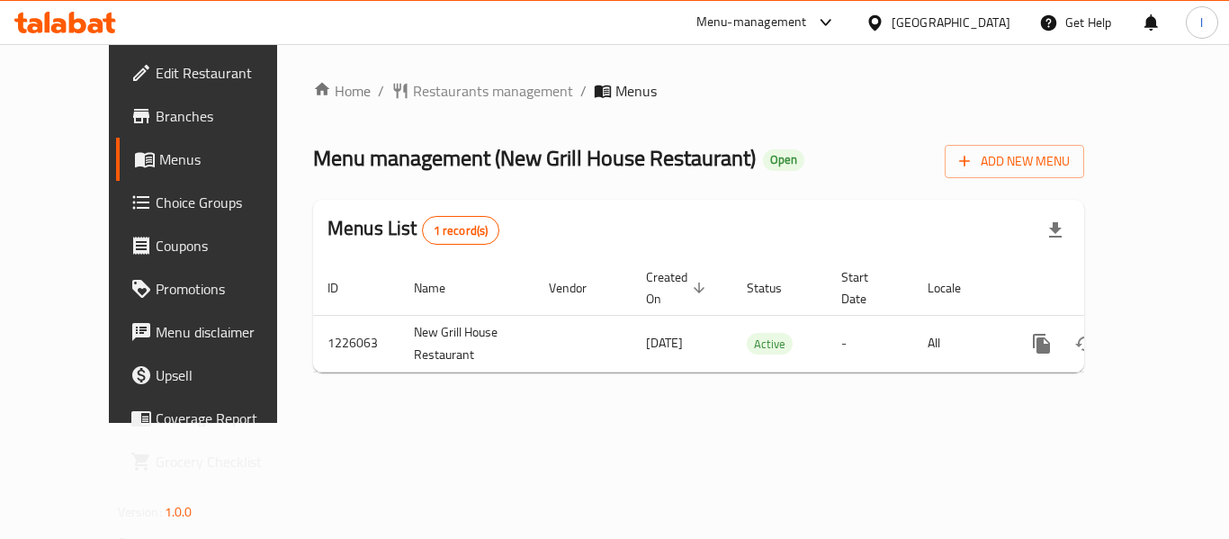
click at [997, 161] on div "Menu management ( New Grill House Restaurant ) Open Add New Menu" at bounding box center [698, 158] width 771 height 40
click at [460, 90] on span "Restaurants management" at bounding box center [493, 91] width 160 height 22
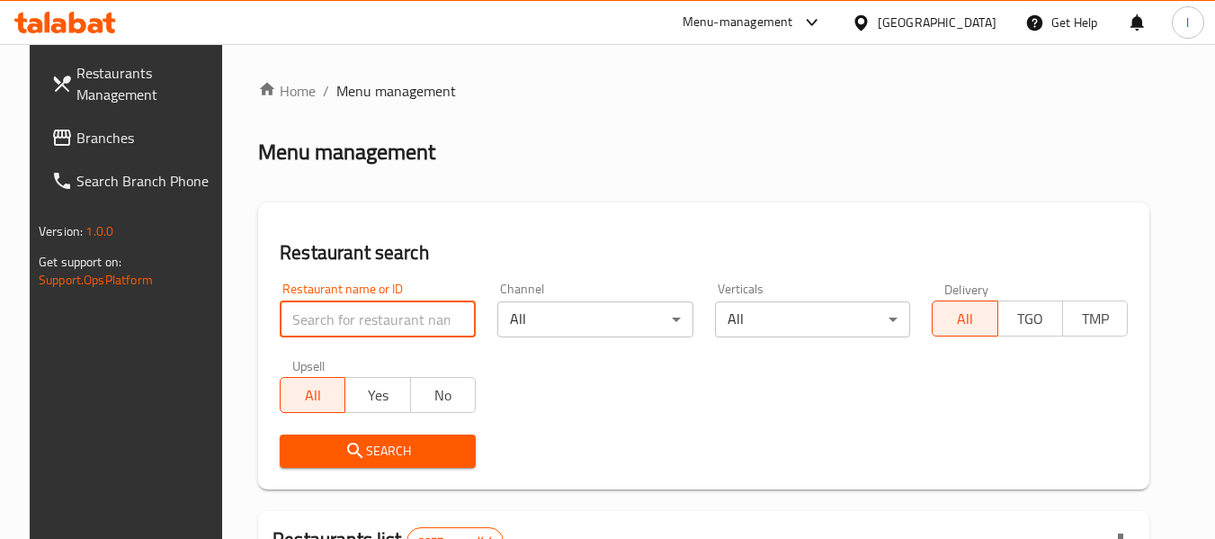
click at [301, 322] on input "search" at bounding box center [378, 319] width 196 height 36
paste input "675497"
type input "675497"
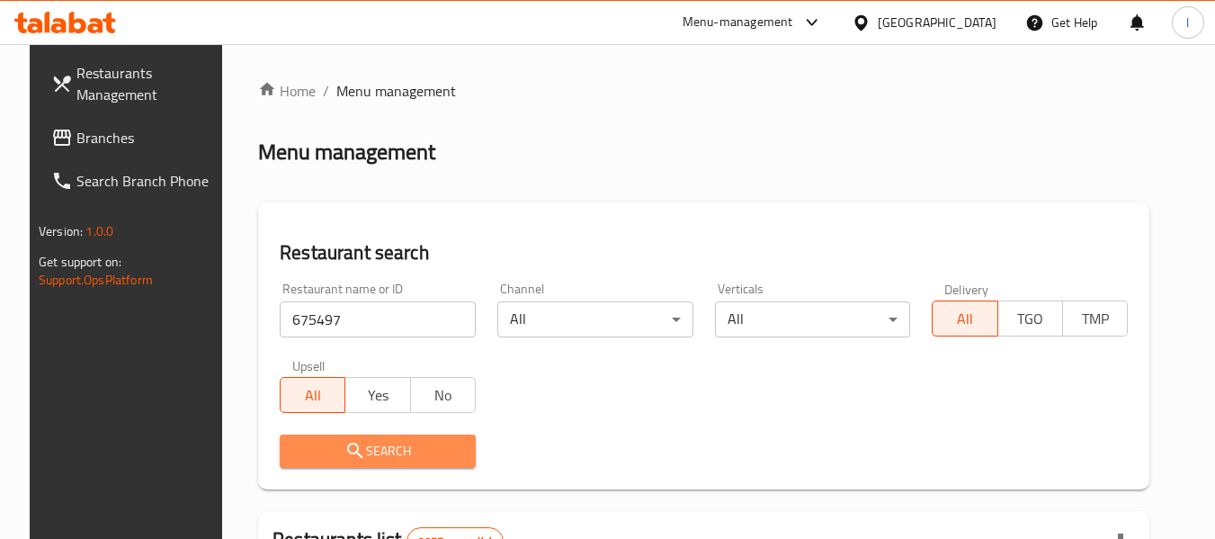
click at [351, 440] on span "Search" at bounding box center [377, 451] width 167 height 22
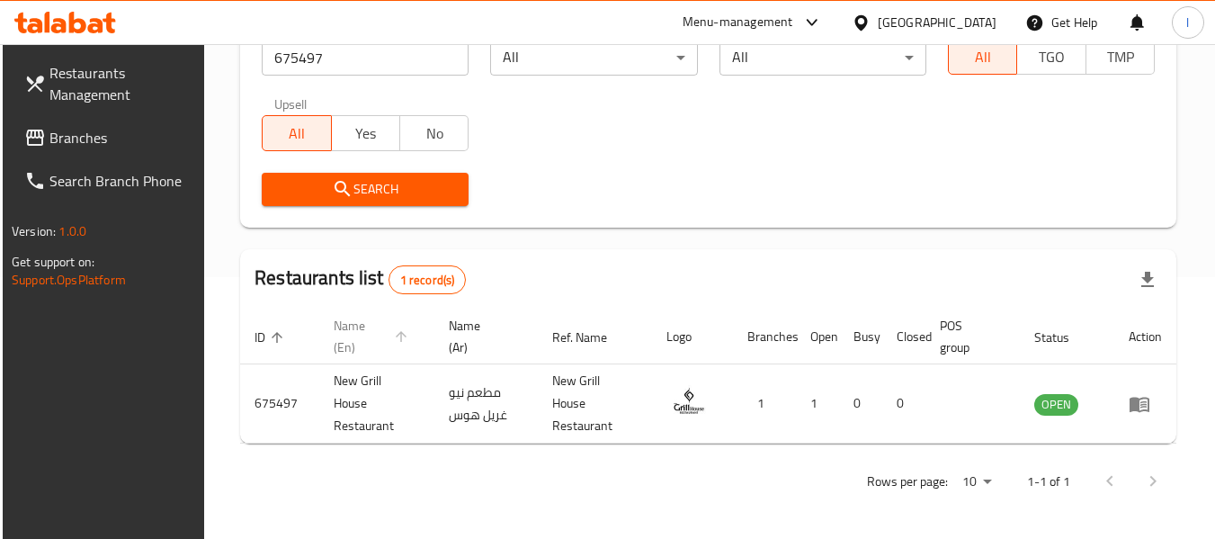
scroll to position [264, 0]
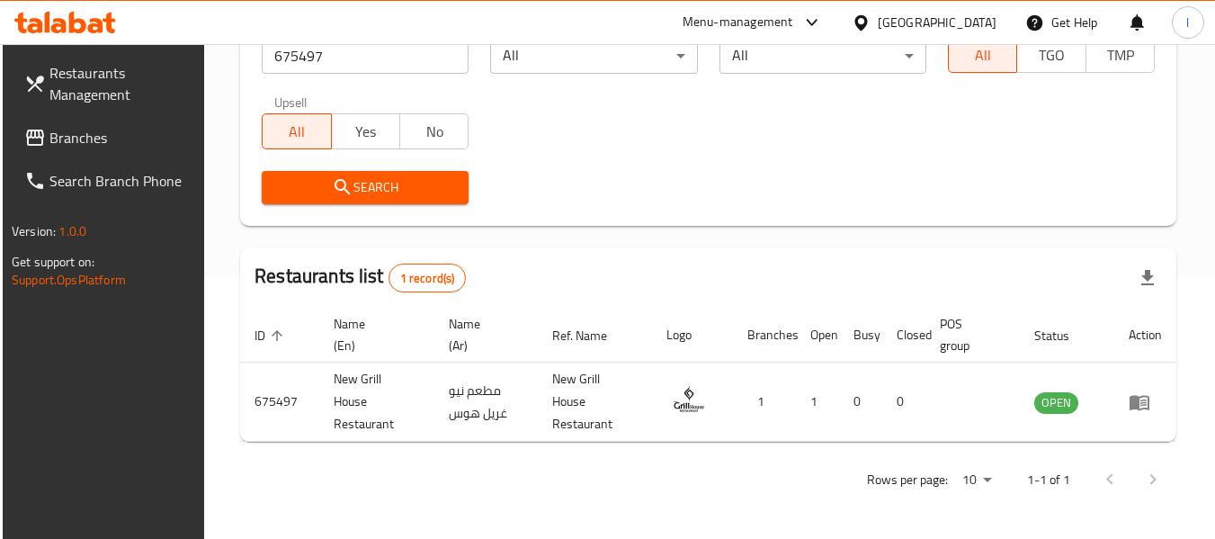
click at [980, 20] on div "[GEOGRAPHIC_DATA]" at bounding box center [937, 23] width 119 height 20
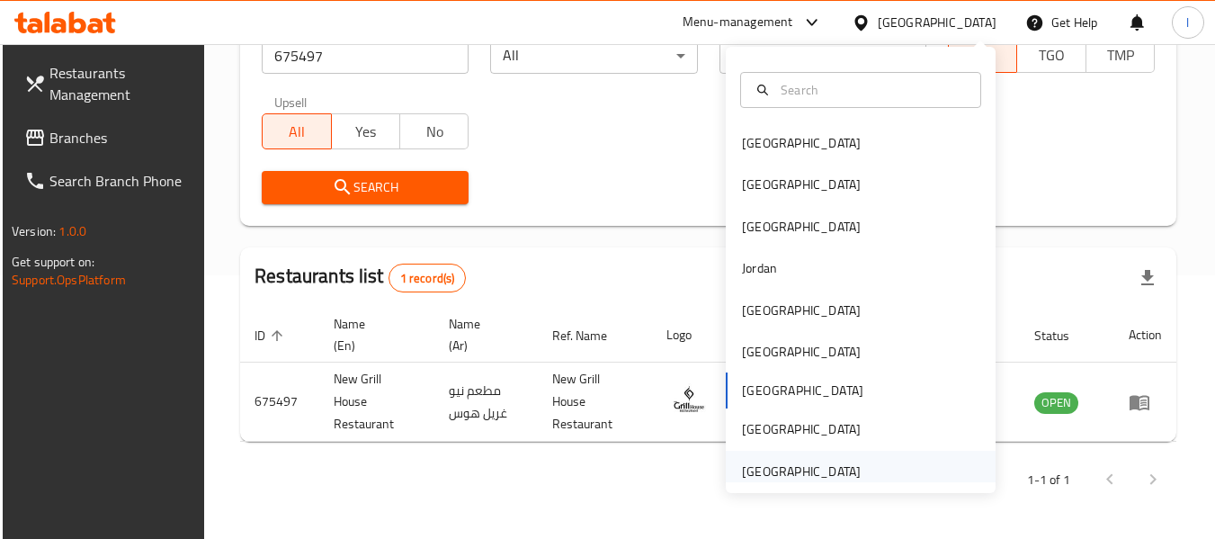
click at [763, 468] on div "[GEOGRAPHIC_DATA]" at bounding box center [801, 471] width 119 height 20
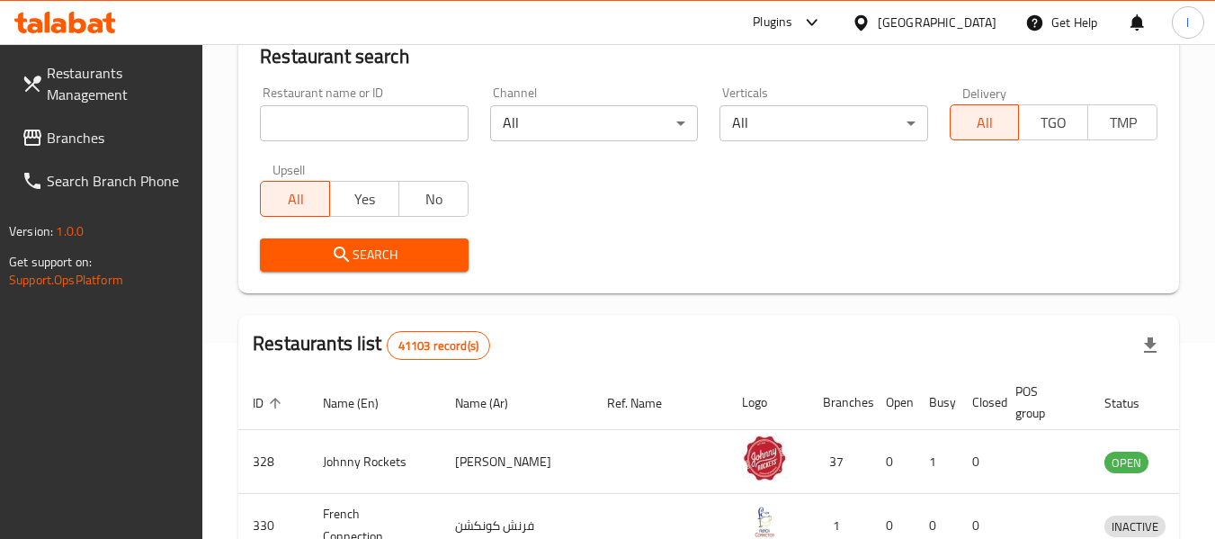
scroll to position [264, 0]
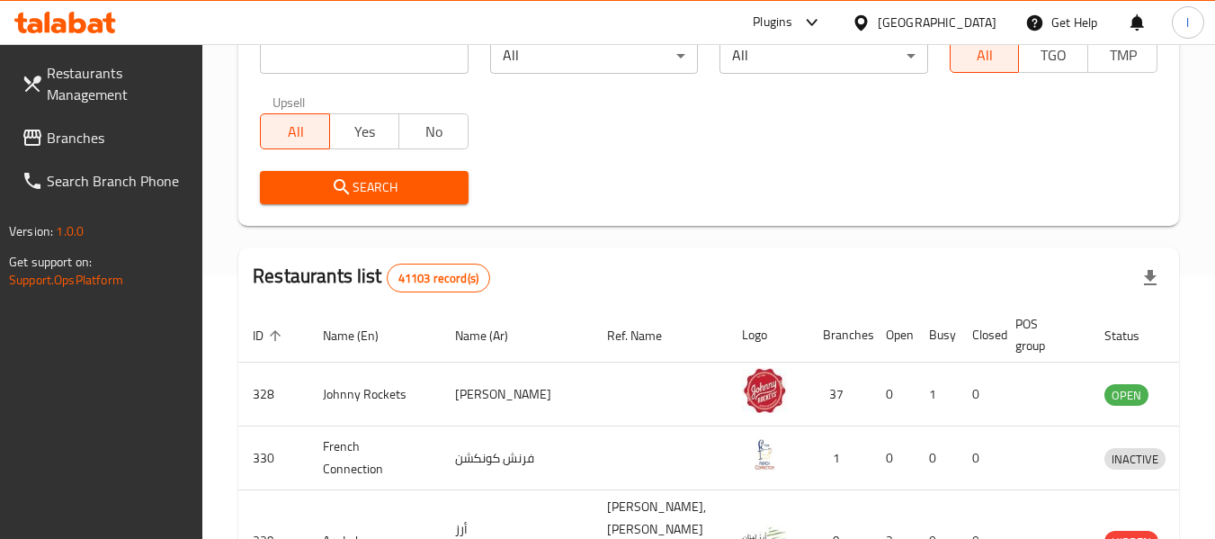
click at [110, 130] on span "Branches" at bounding box center [118, 138] width 142 height 22
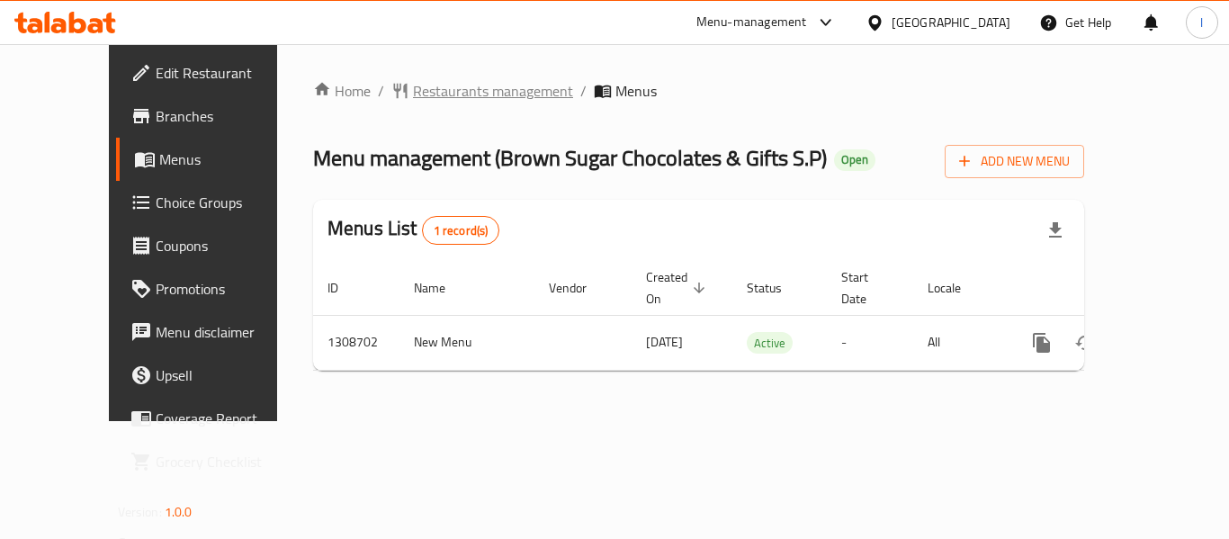
click at [435, 87] on span "Restaurants management" at bounding box center [493, 91] width 160 height 22
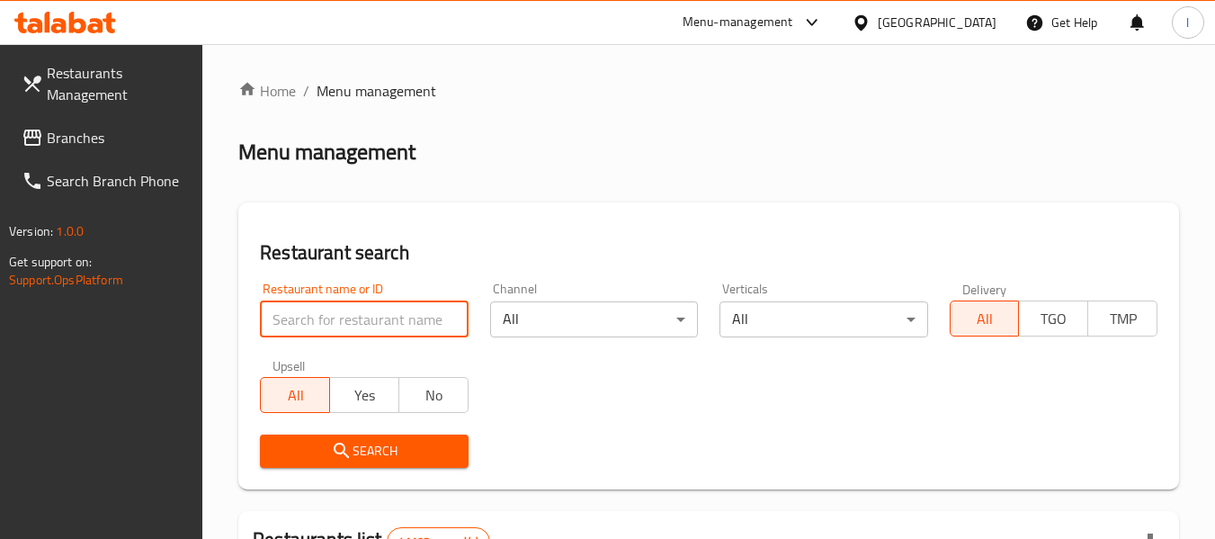
click at [329, 315] on input "search" at bounding box center [364, 319] width 208 height 36
paste input "703628"
type input "703628"
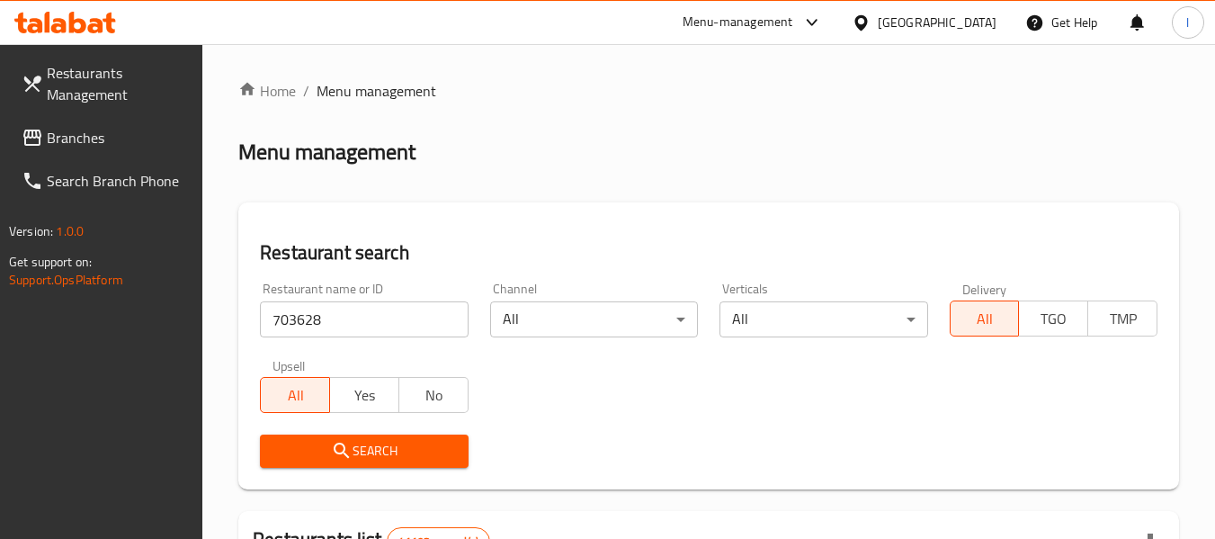
click at [316, 444] on span "Search" at bounding box center [363, 451] width 179 height 22
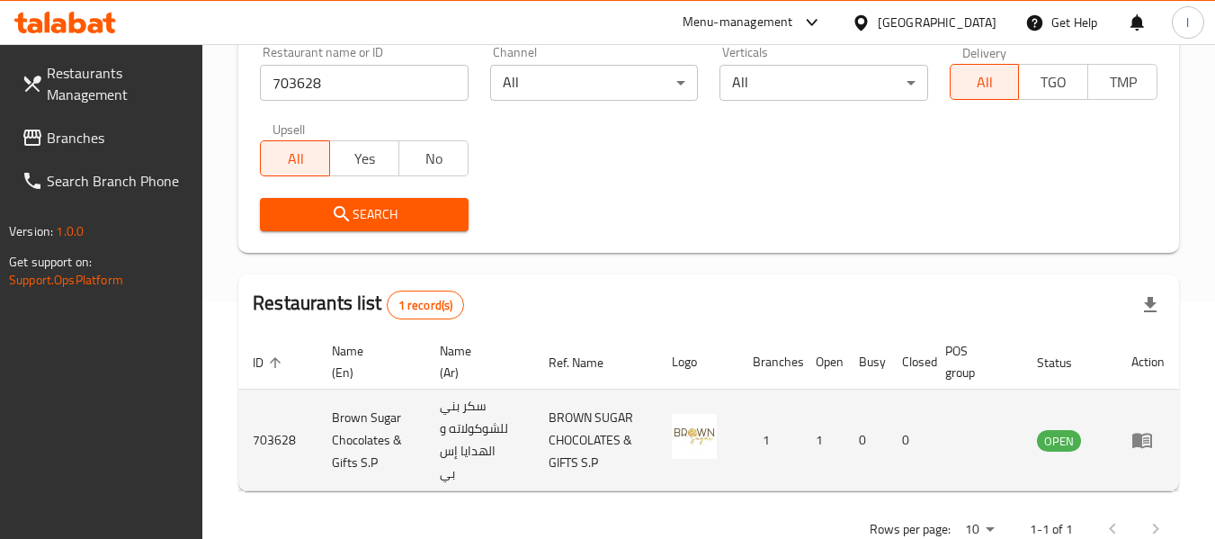
scroll to position [264, 0]
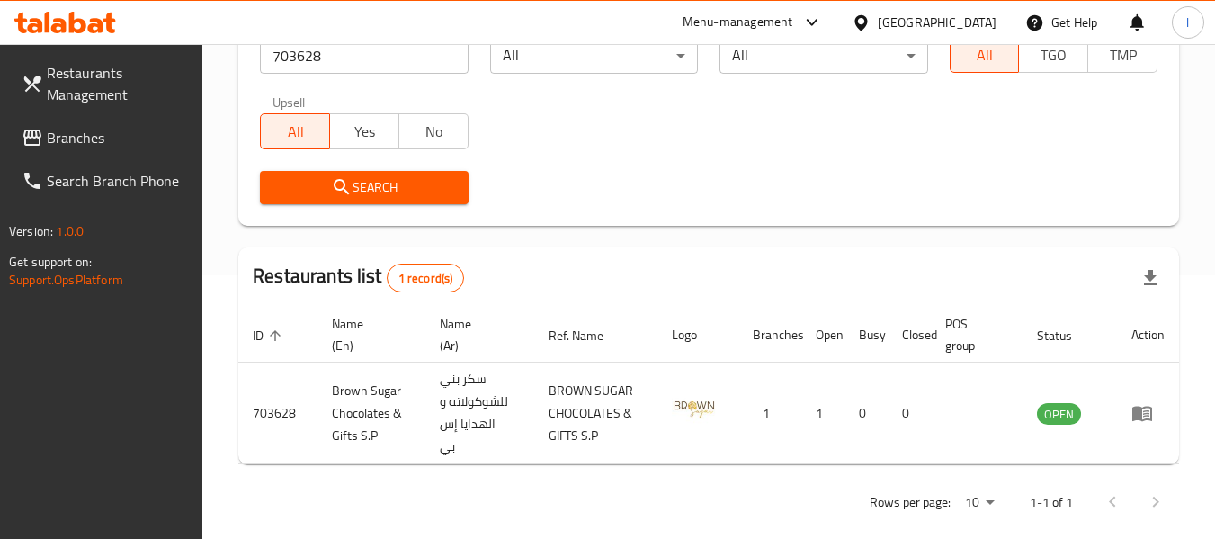
click at [918, 14] on div "[GEOGRAPHIC_DATA]" at bounding box center [937, 23] width 119 height 20
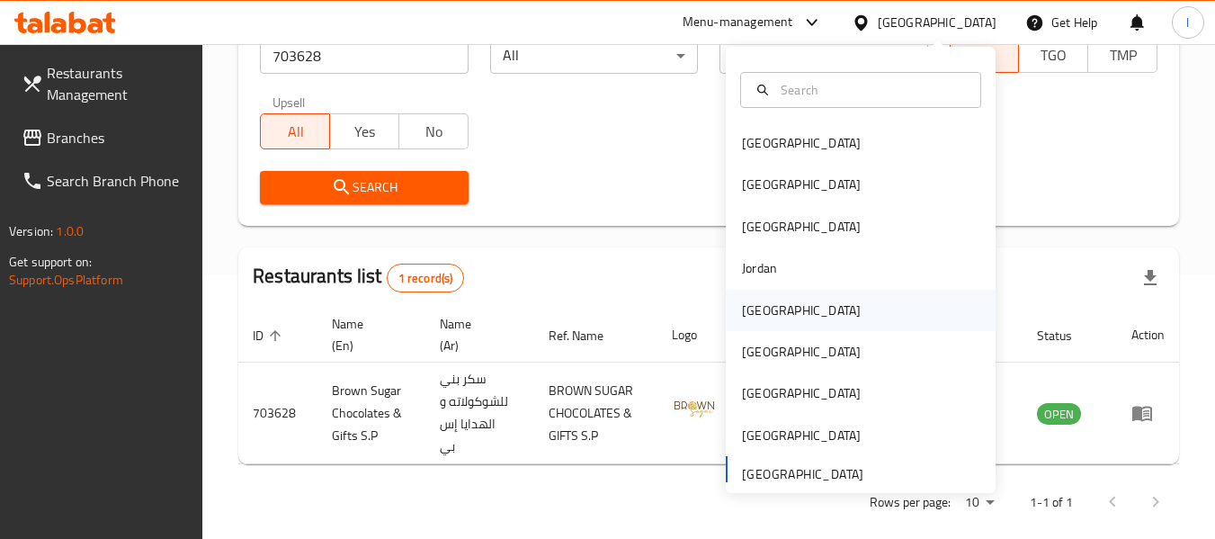
click at [815, 316] on div "[GEOGRAPHIC_DATA]" at bounding box center [861, 310] width 270 height 41
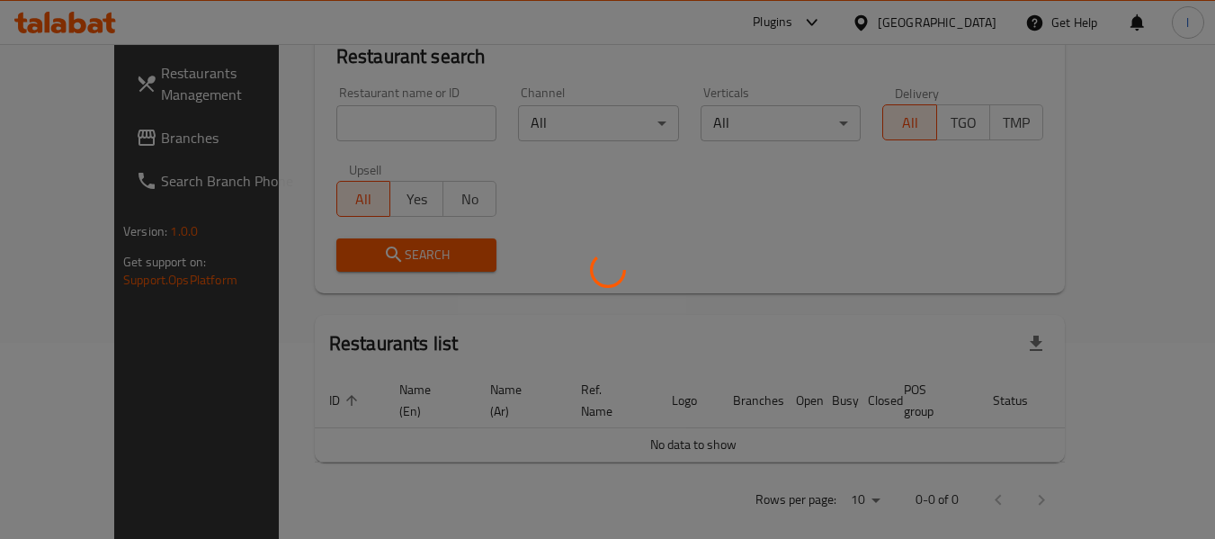
scroll to position [264, 0]
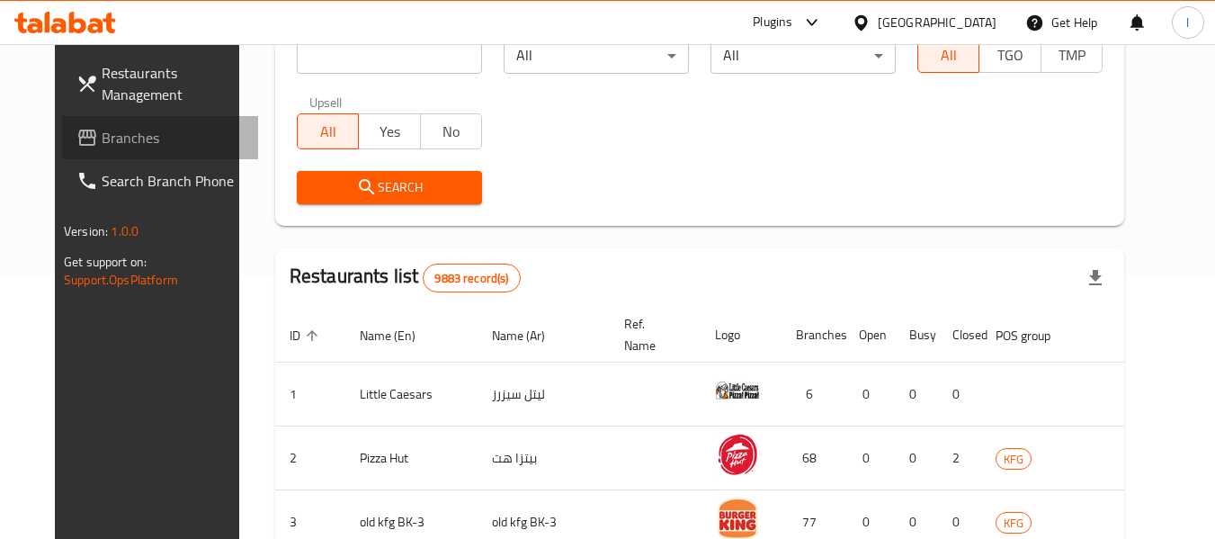
click at [130, 131] on span "Branches" at bounding box center [173, 138] width 142 height 22
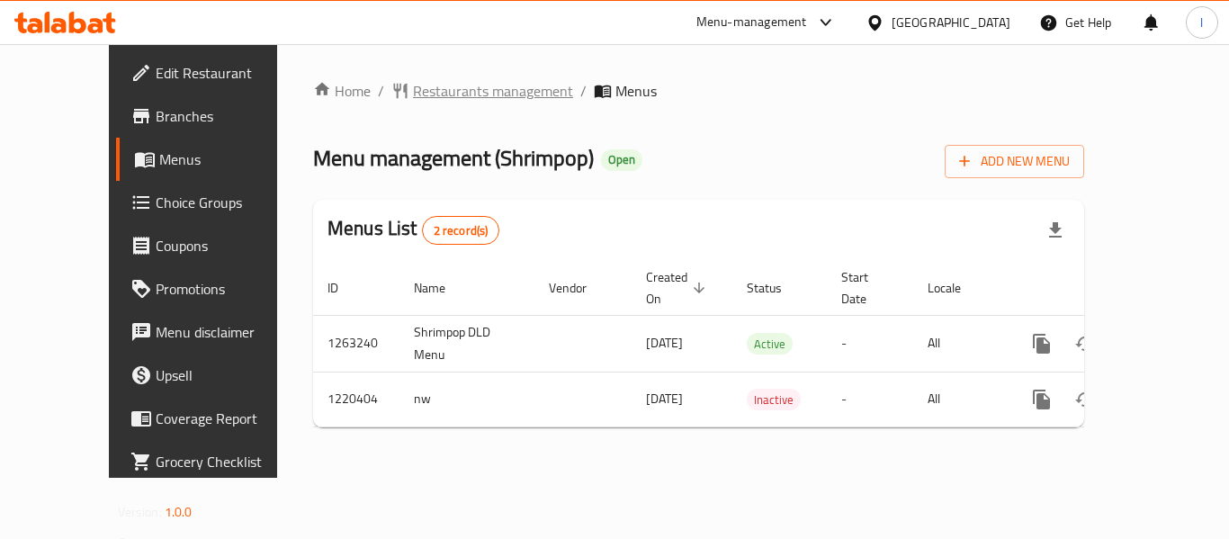
click at [413, 85] on span "Restaurants management" at bounding box center [493, 91] width 160 height 22
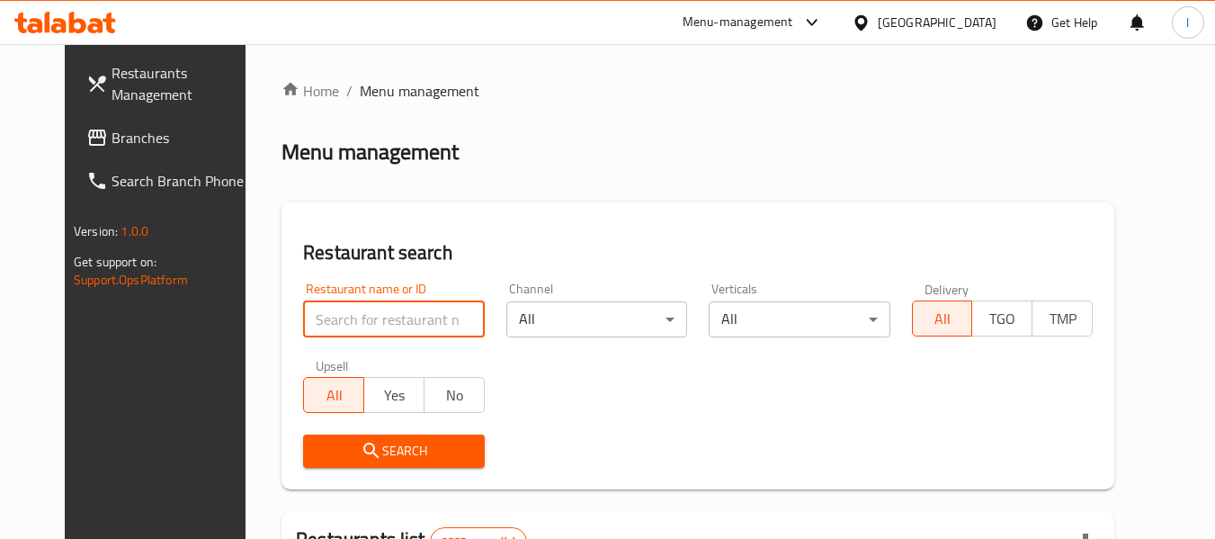
click at [356, 312] on input "search" at bounding box center [393, 319] width 181 height 36
paste input "673358"
type input "673358"
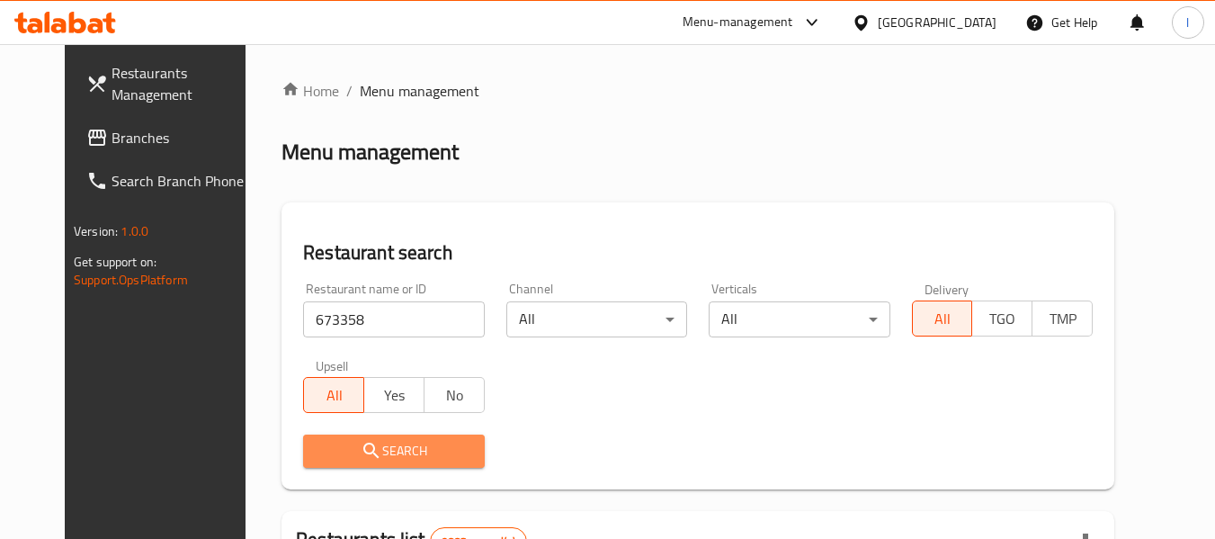
click at [361, 438] on button "Search" at bounding box center [393, 450] width 181 height 33
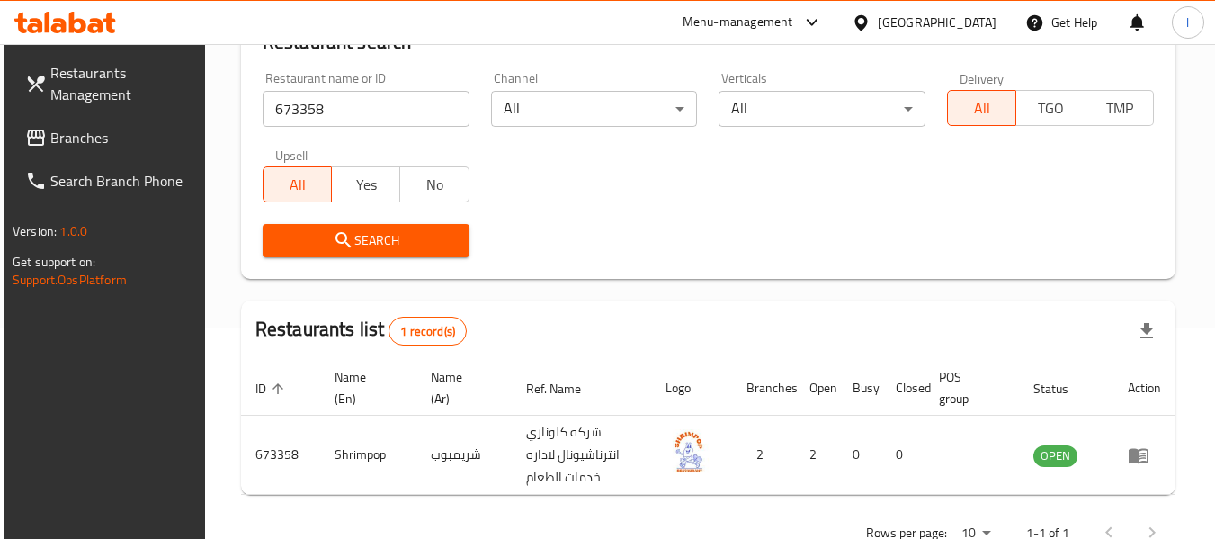
scroll to position [264, 0]
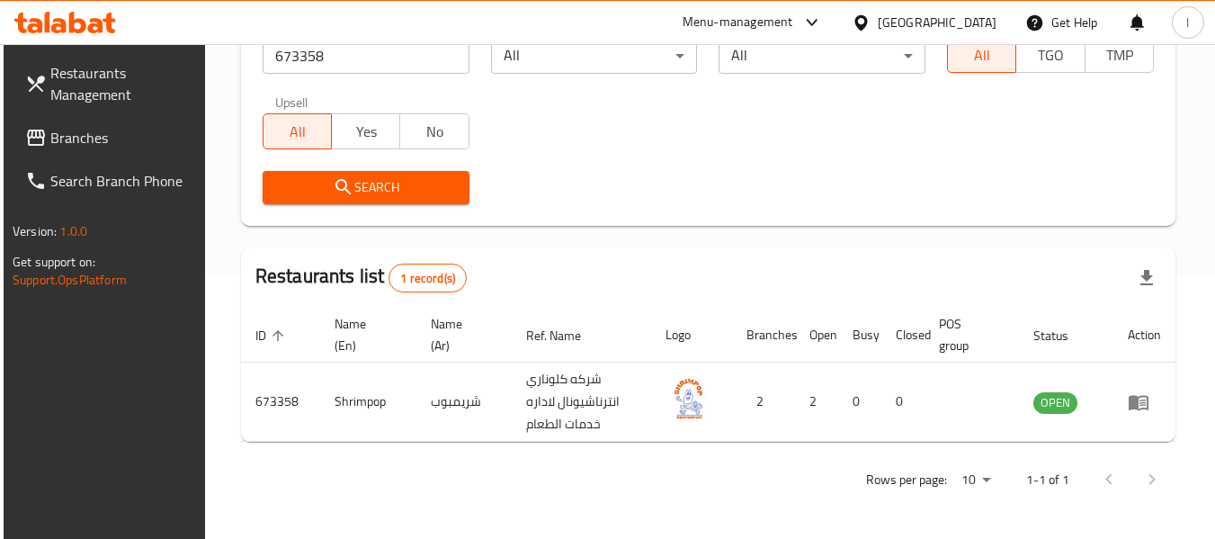
click at [978, 22] on div "[GEOGRAPHIC_DATA]" at bounding box center [937, 23] width 119 height 20
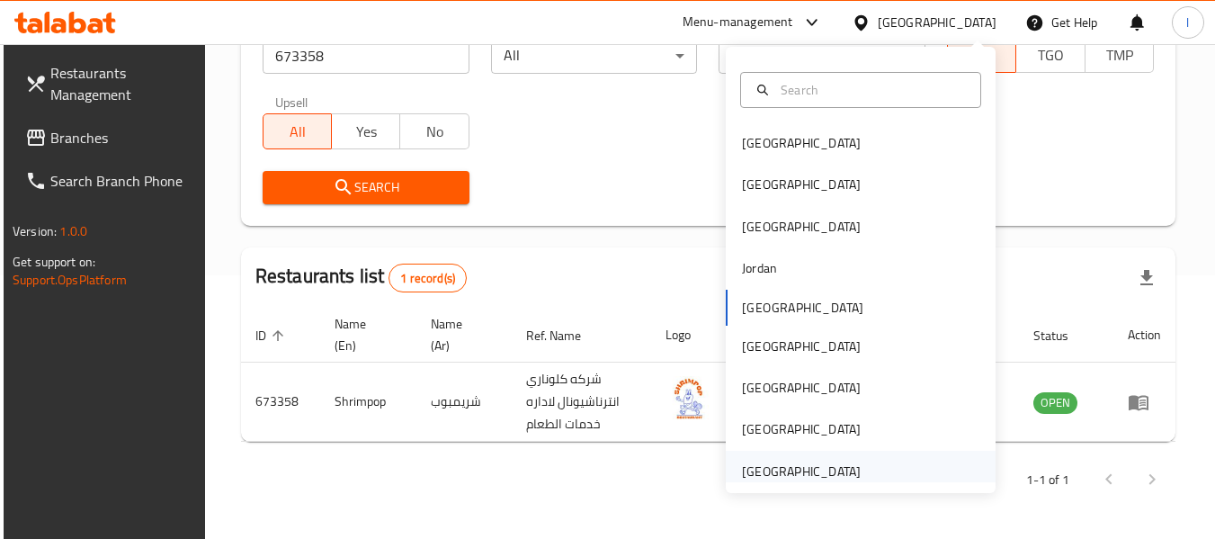
click at [745, 476] on div "[GEOGRAPHIC_DATA]" at bounding box center [801, 471] width 119 height 20
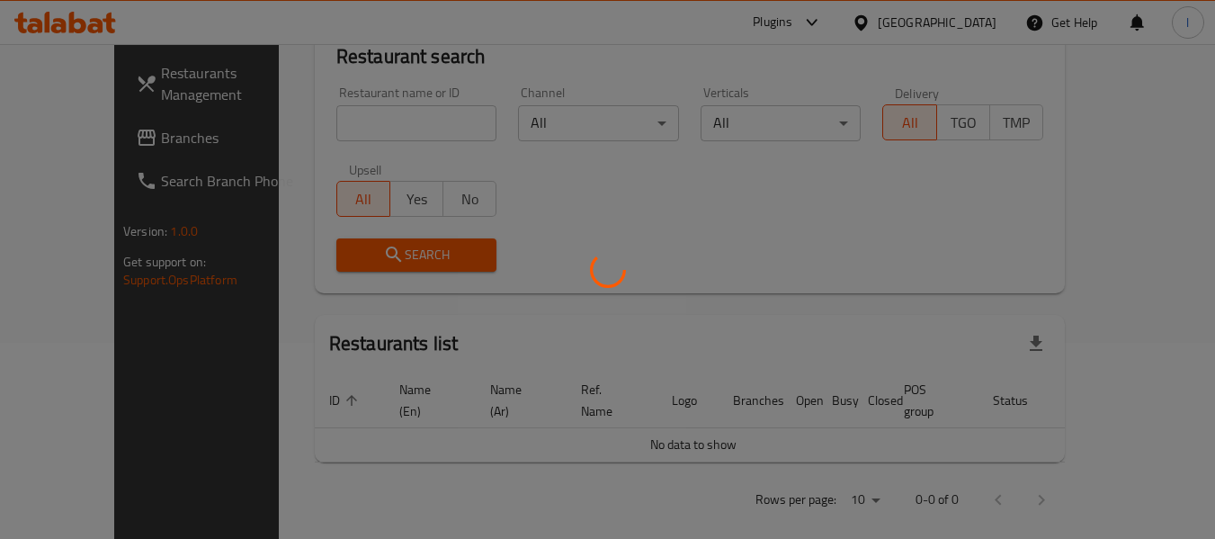
scroll to position [264, 0]
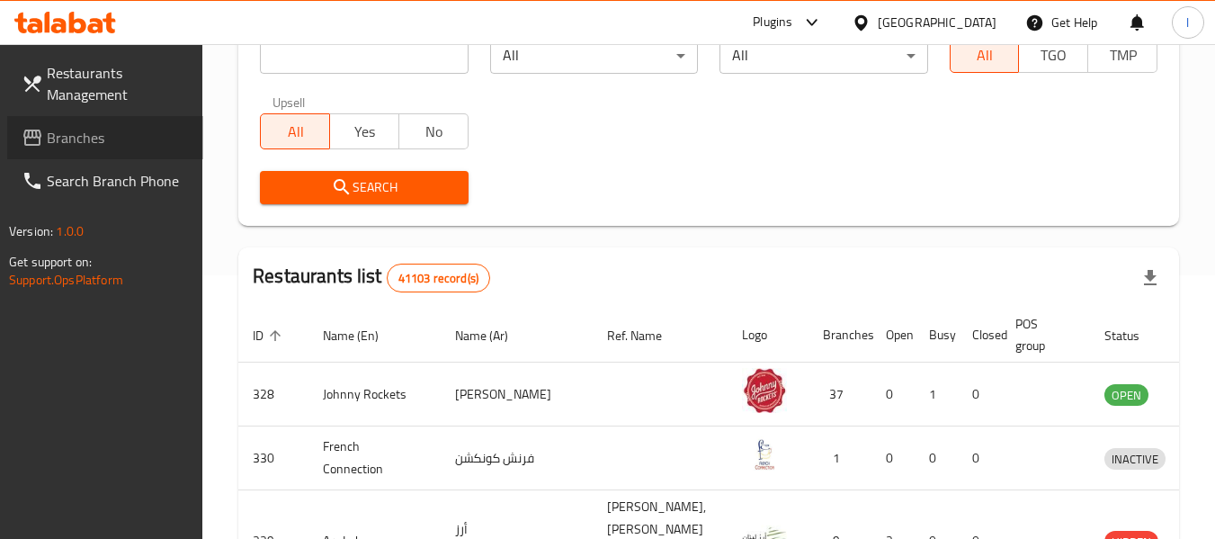
click at [69, 130] on span "Branches" at bounding box center [118, 138] width 142 height 22
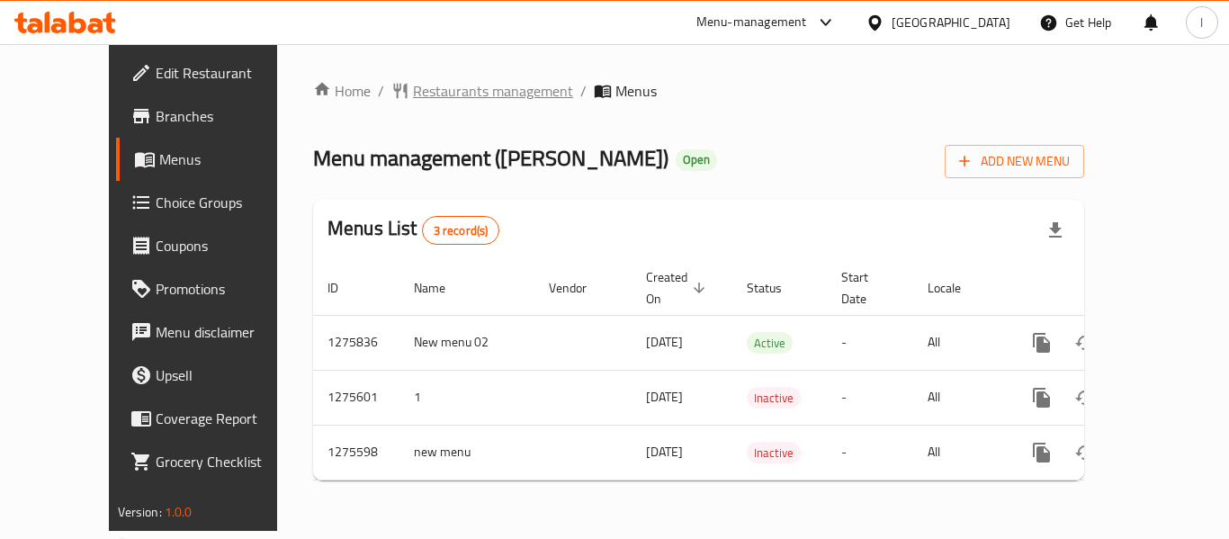
click at [446, 92] on span "Restaurants management" at bounding box center [493, 91] width 160 height 22
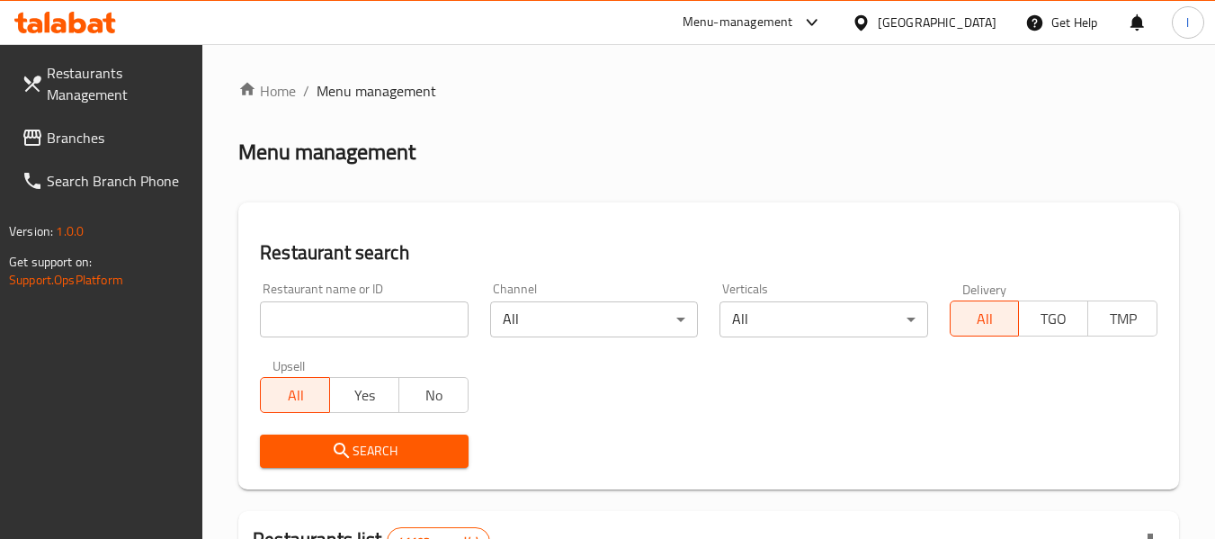
drag, startPoint x: 446, startPoint y: 92, endPoint x: 382, endPoint y: 309, distance: 226.0
click at [382, 309] on div "Restaurant name or ID Restaurant name or ID" at bounding box center [364, 309] width 208 height 55
click at [382, 309] on input "search" at bounding box center [364, 319] width 208 height 36
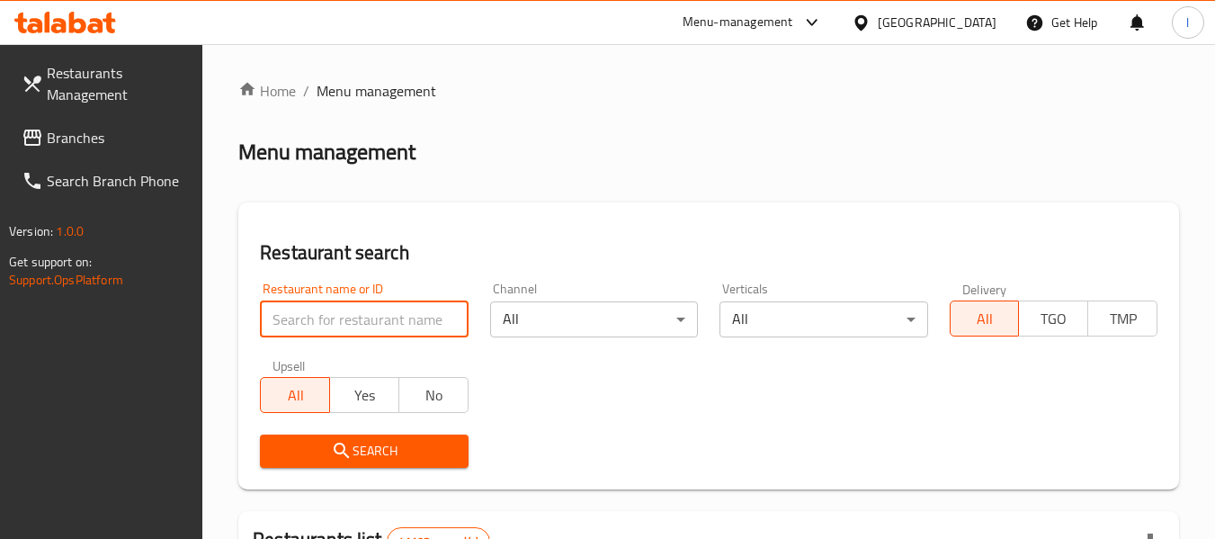
paste input "691633"
type input "691633"
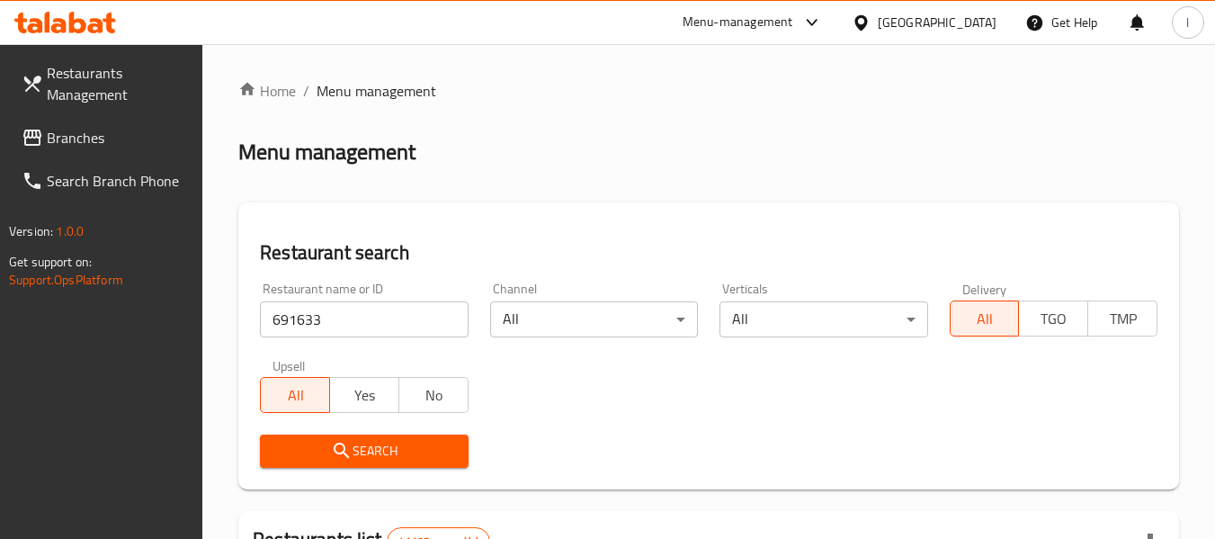
click at [375, 448] on span "Search" at bounding box center [363, 451] width 179 height 22
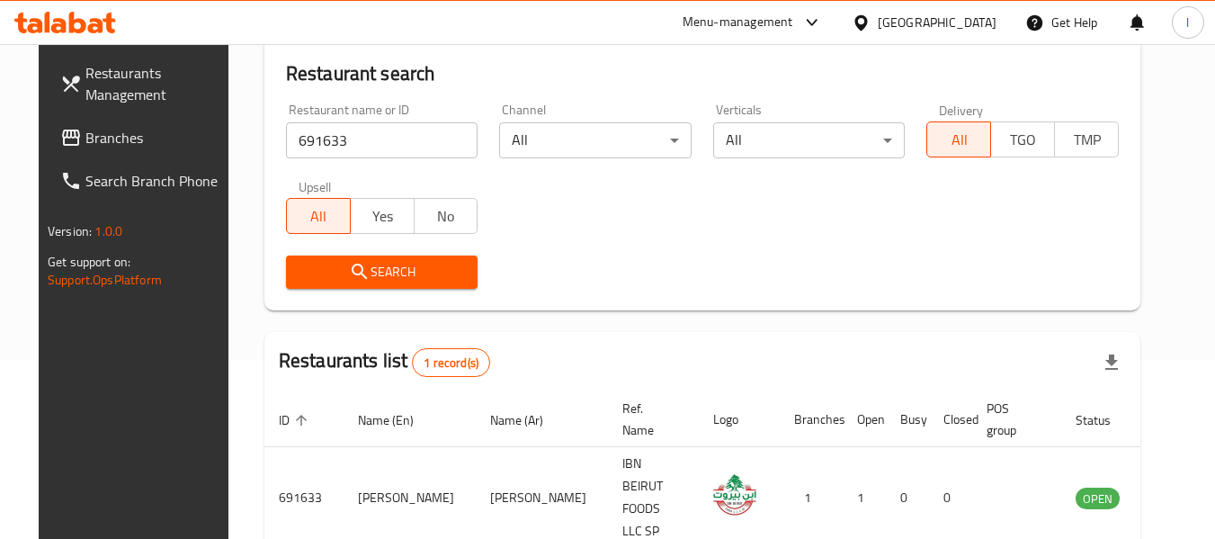
scroll to position [180, 0]
click at [105, 139] on span "Branches" at bounding box center [156, 138] width 142 height 22
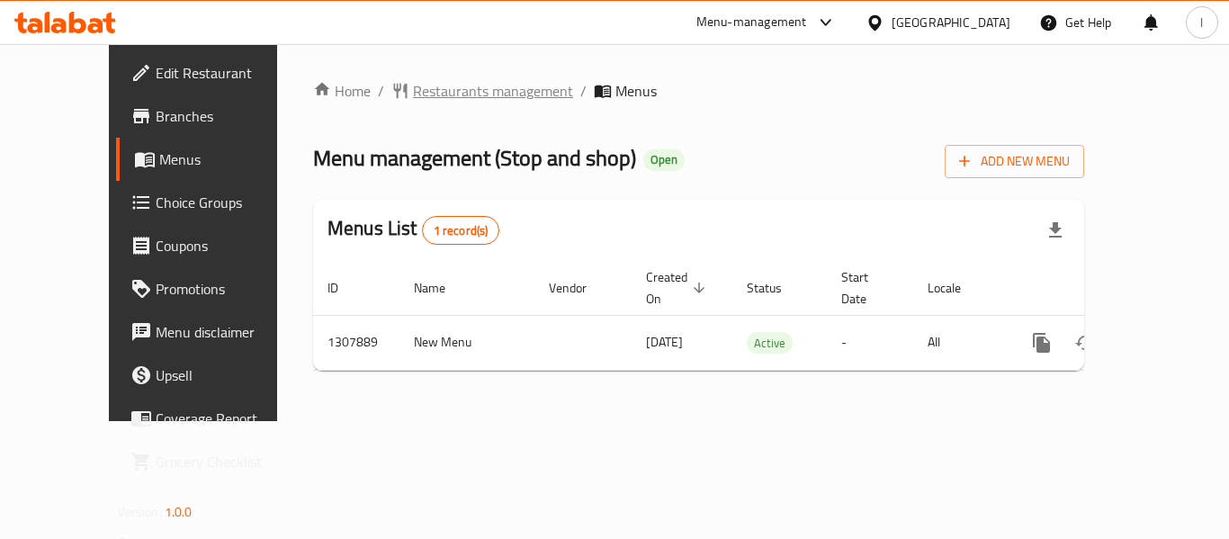
click at [444, 88] on span "Restaurants management" at bounding box center [493, 91] width 160 height 22
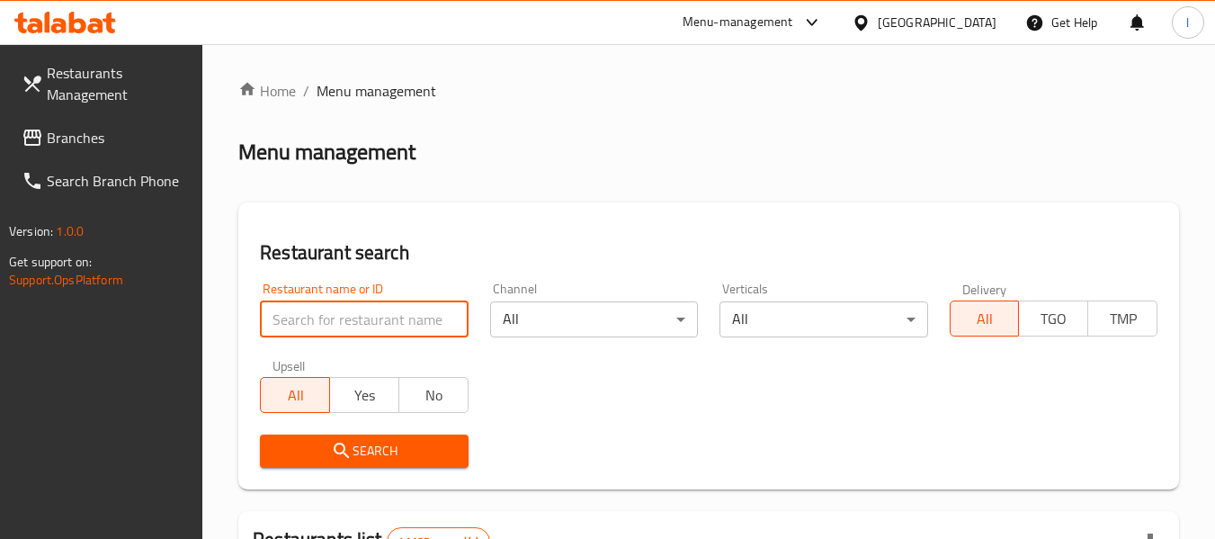
click at [359, 319] on input "search" at bounding box center [364, 319] width 208 height 36
paste input "704359"
type input "704359"
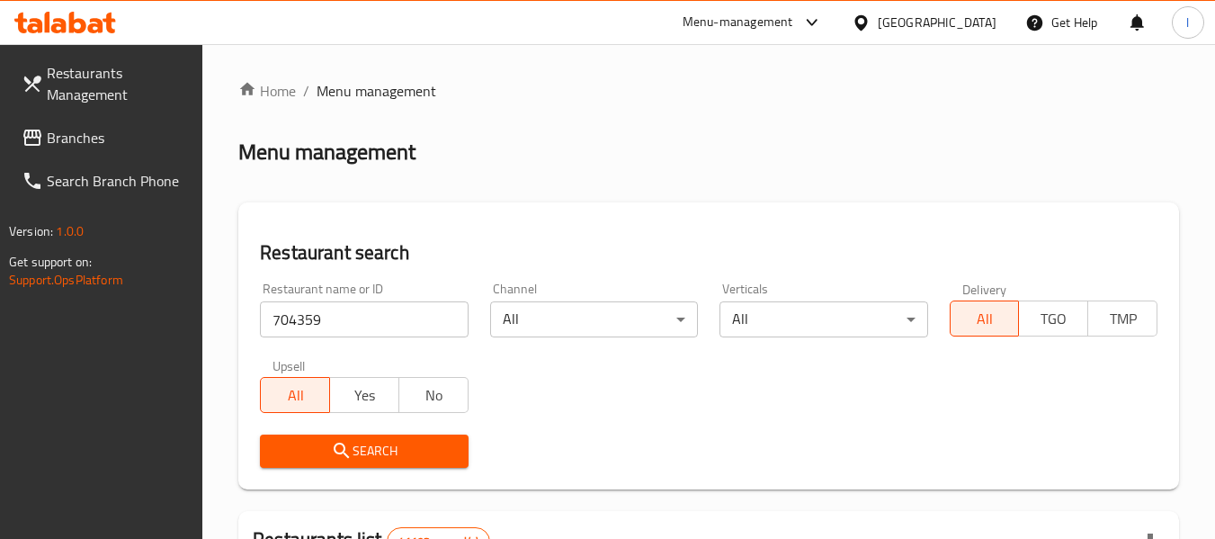
click at [362, 440] on span "Search" at bounding box center [363, 451] width 179 height 22
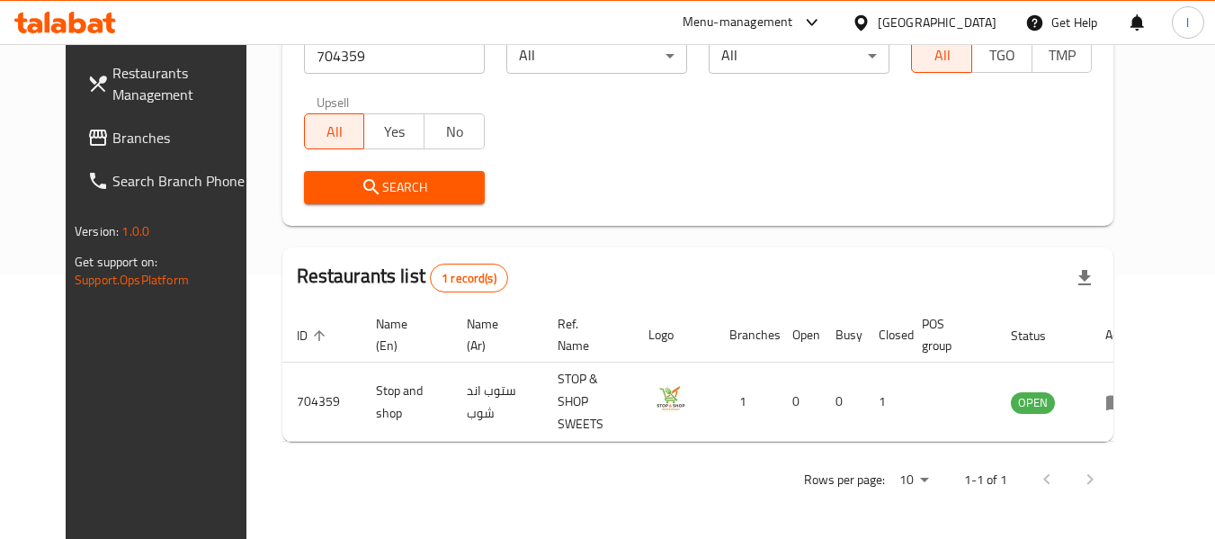
scroll to position [248, 0]
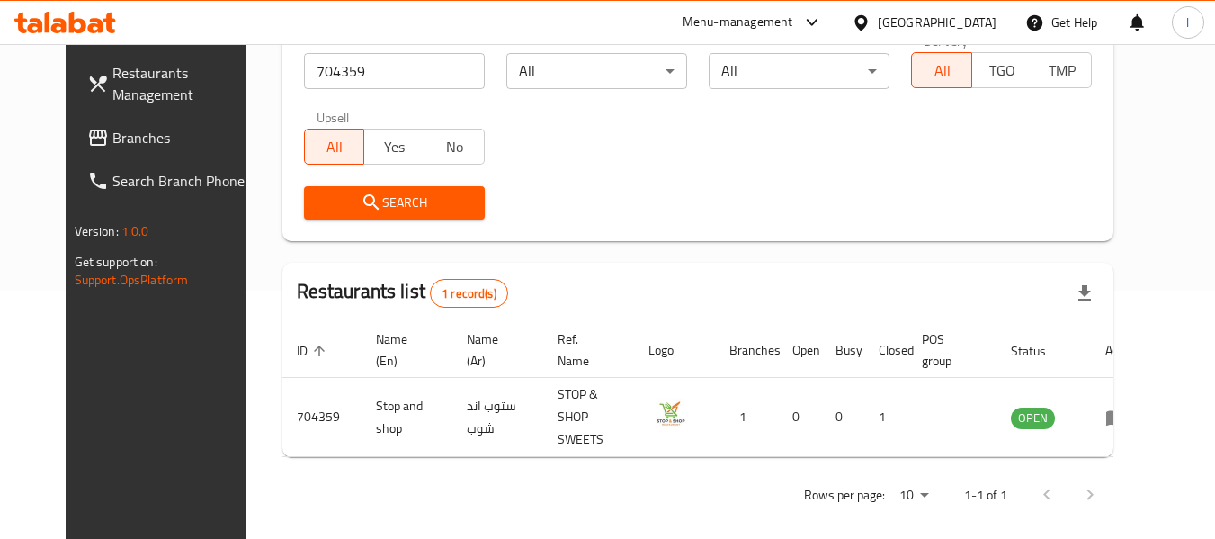
click at [130, 129] on span "Branches" at bounding box center [183, 138] width 142 height 22
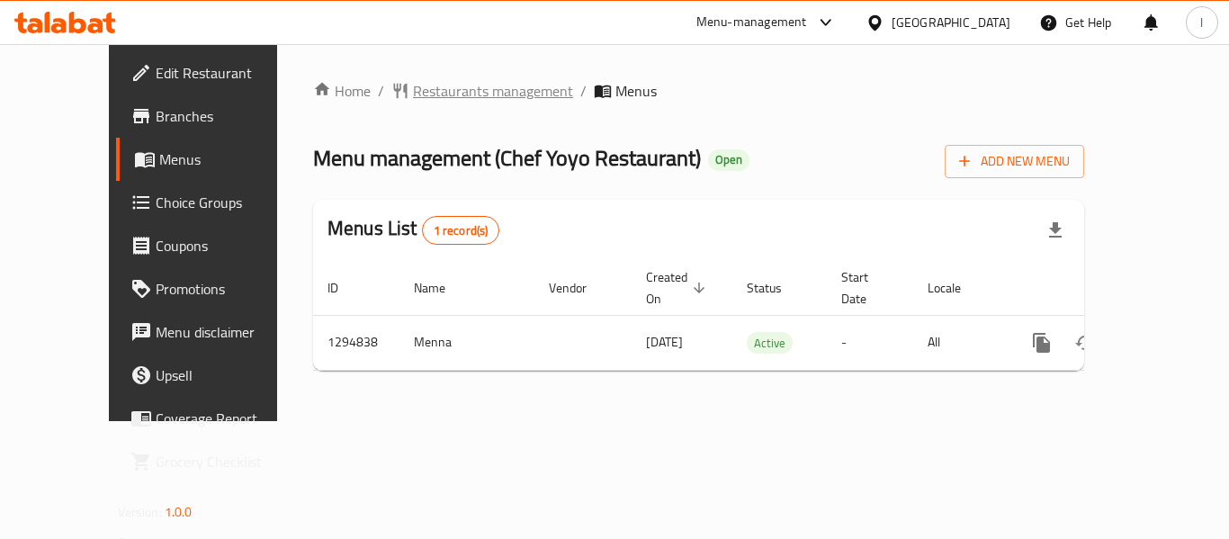
click at [413, 102] on span "Restaurants management" at bounding box center [493, 91] width 160 height 22
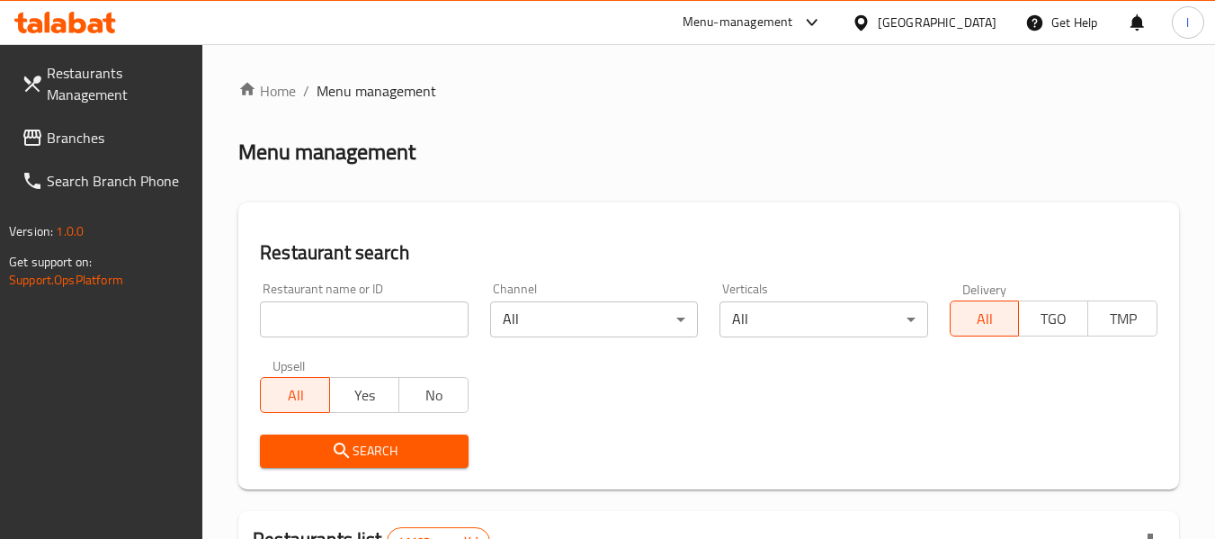
click at [395, 316] on input "search" at bounding box center [364, 319] width 208 height 36
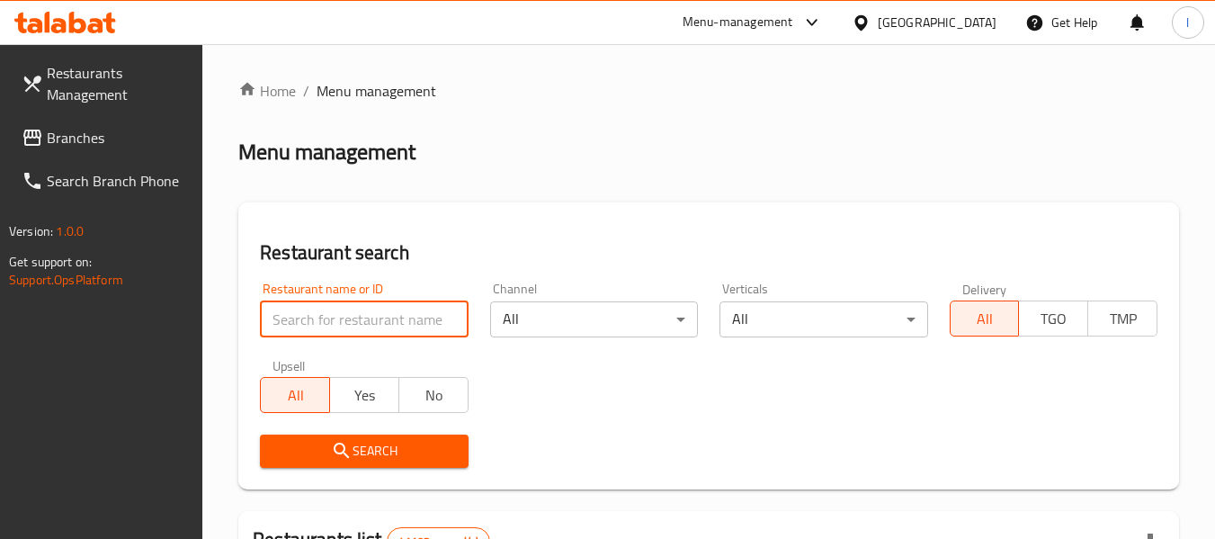
paste input "699712"
type input "699712"
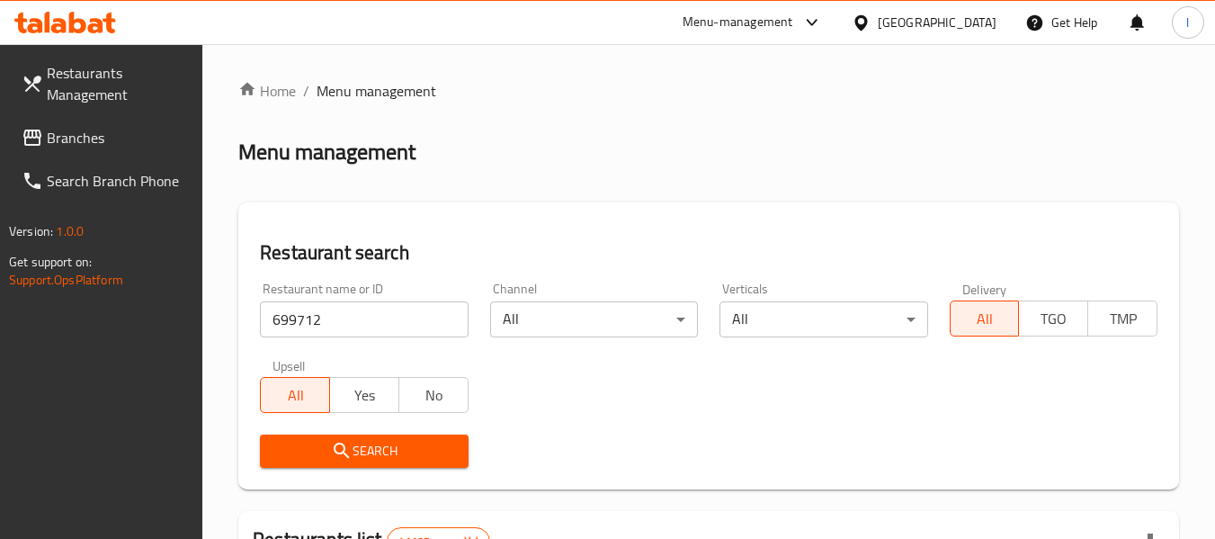
click at [357, 437] on button "Search" at bounding box center [364, 450] width 208 height 33
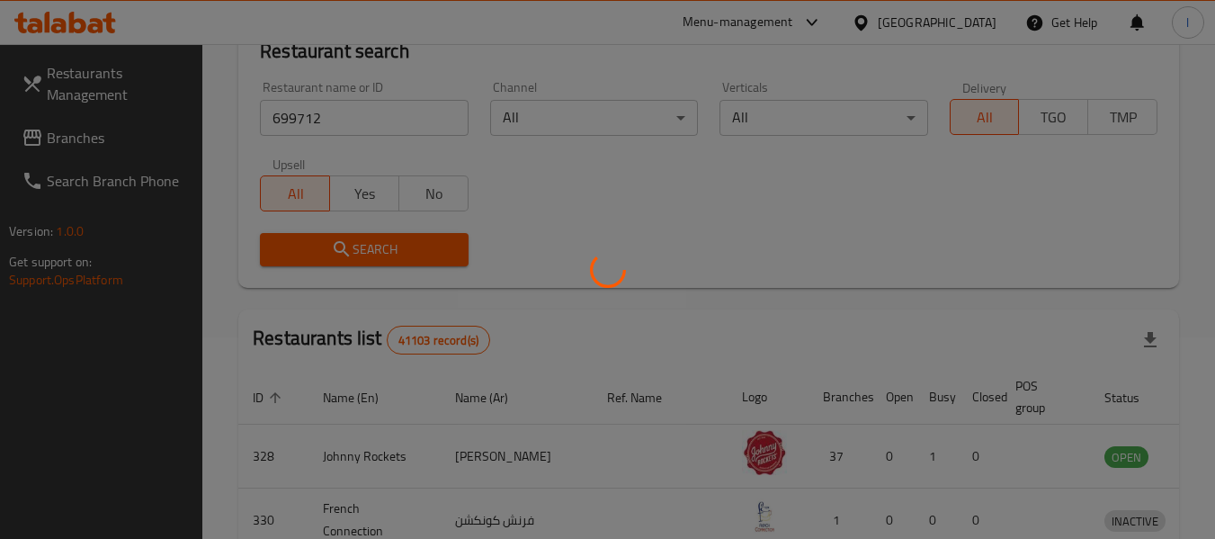
scroll to position [264, 0]
